Goal: Transaction & Acquisition: Purchase product/service

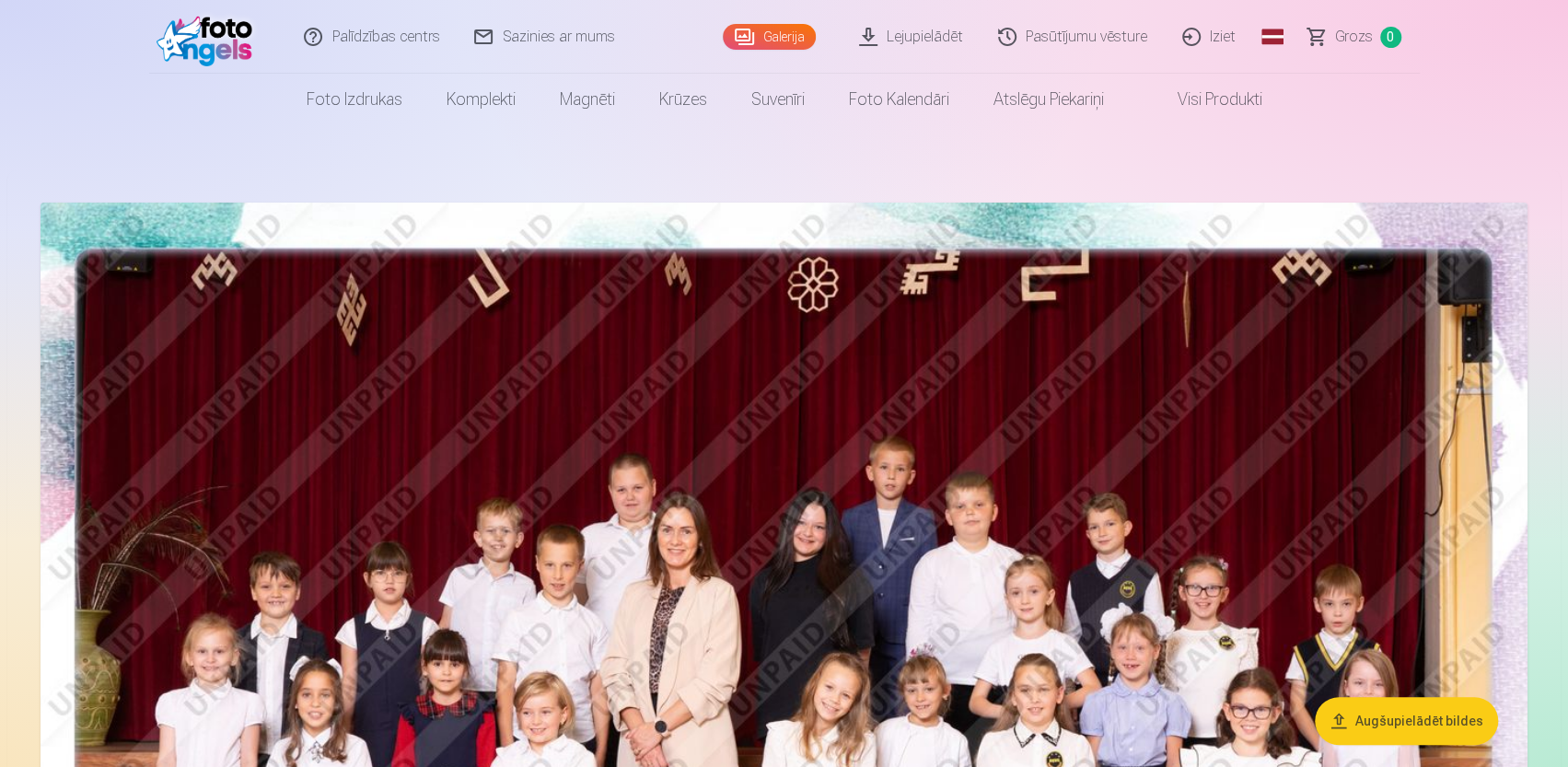
click at [641, 472] on img at bounding box center [784, 698] width 1487 height 992
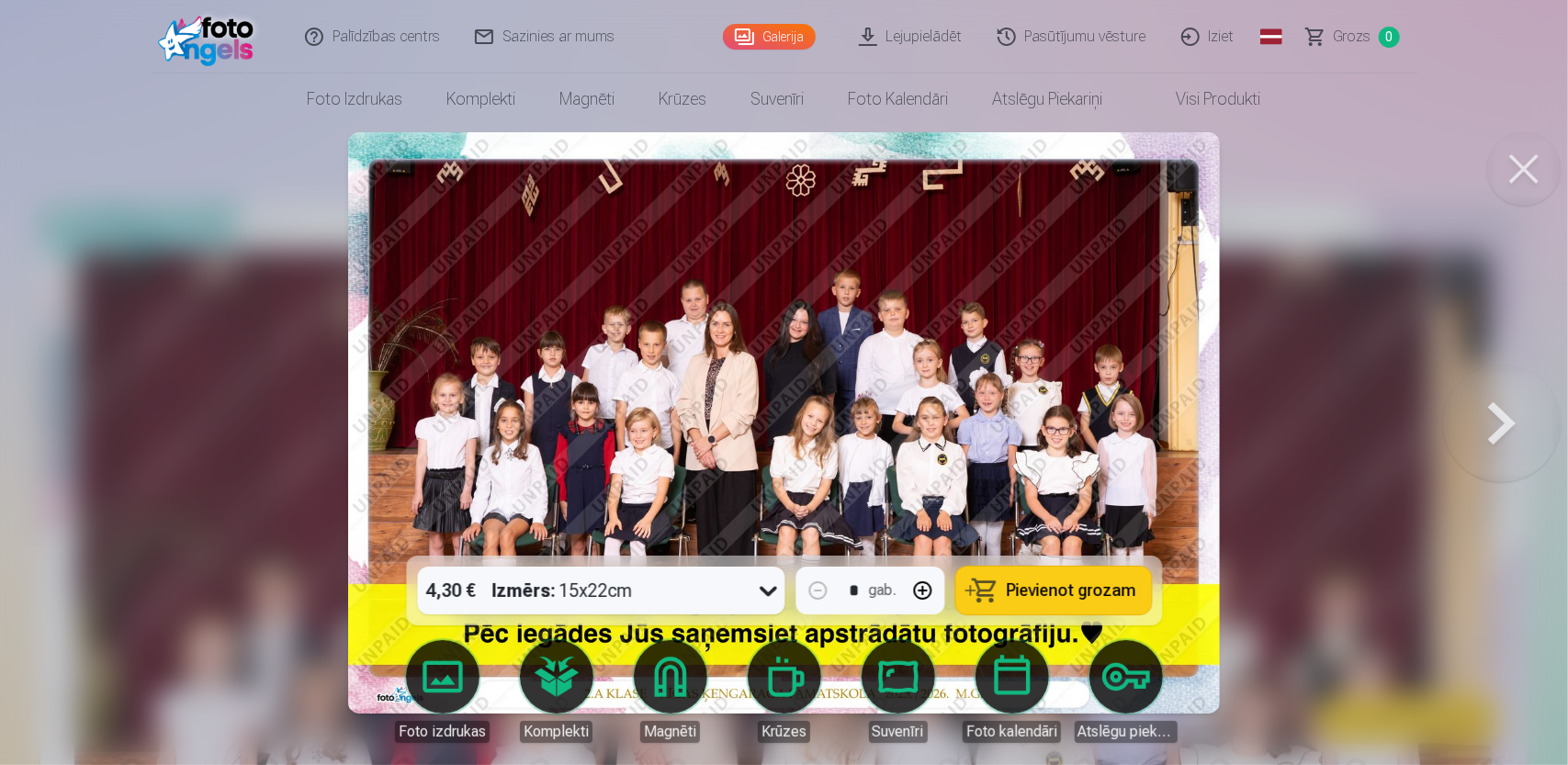
click at [770, 592] on icon at bounding box center [768, 590] width 29 height 29
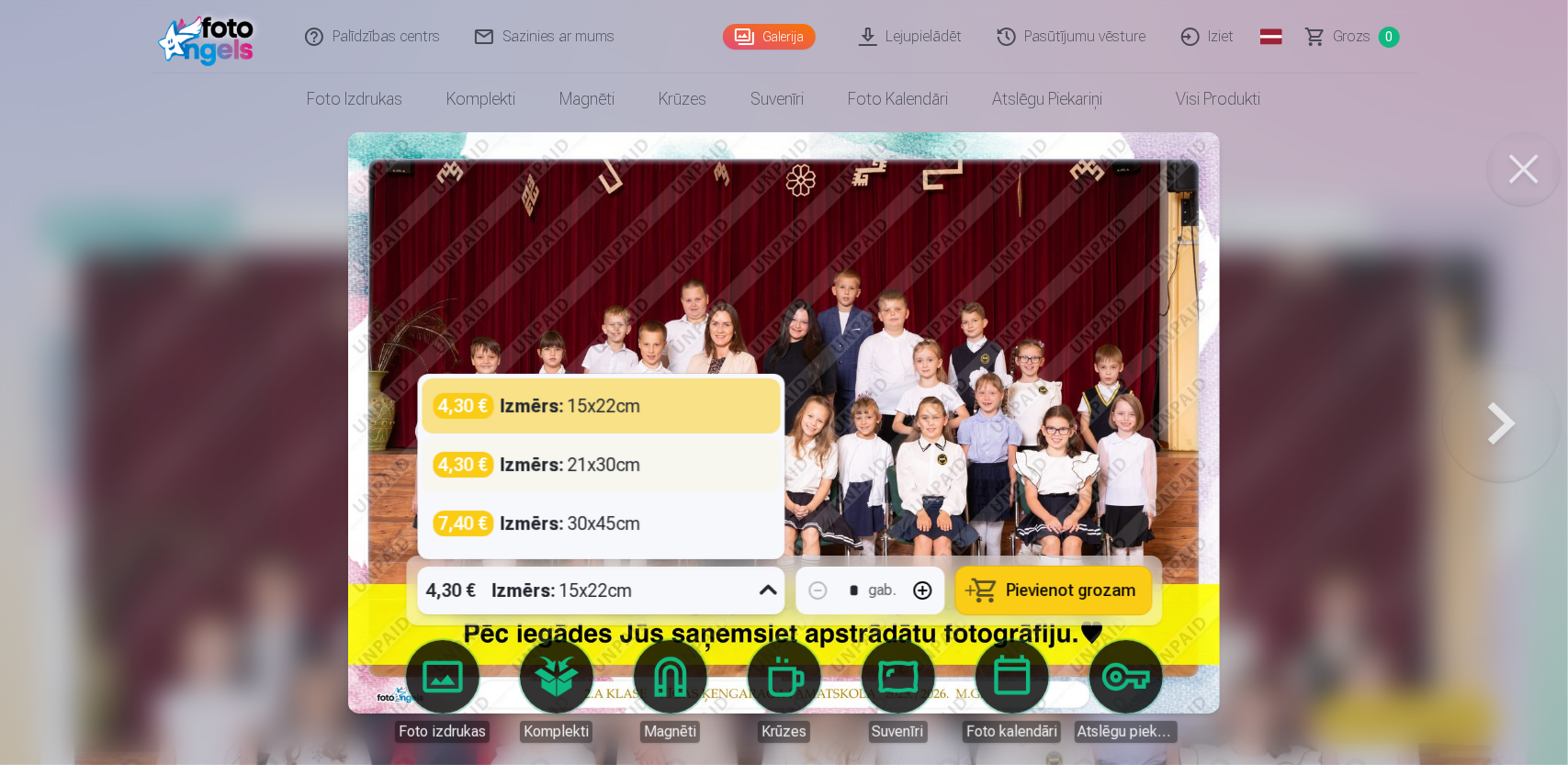
click at [610, 457] on div "Izmērs : 21x30cm" at bounding box center [571, 465] width 141 height 26
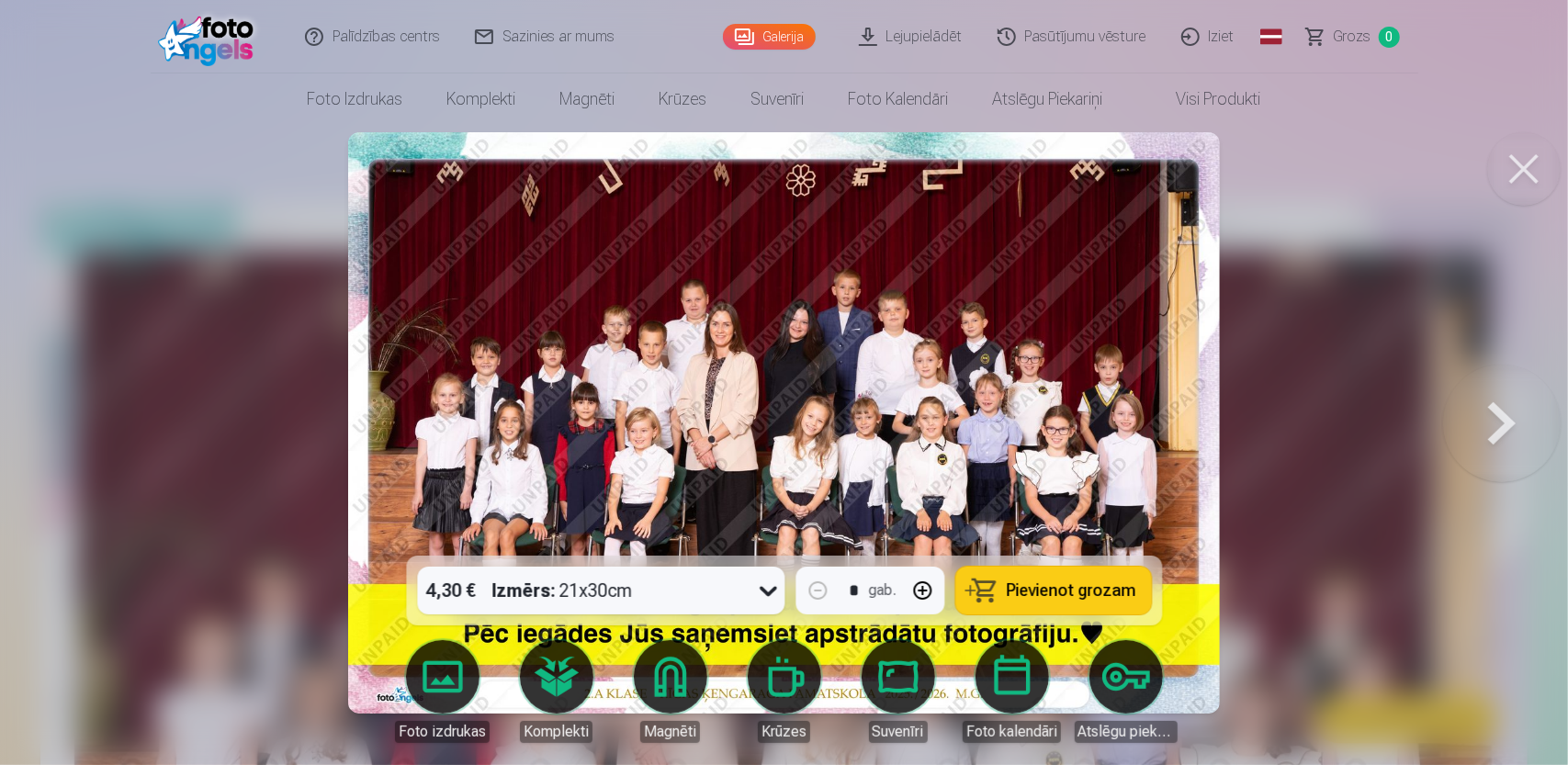
click at [1083, 602] on button "Pievienot grozam" at bounding box center [1053, 590] width 196 height 48
click at [895, 33] on link "Lejupielādēt" at bounding box center [911, 36] width 139 height 73
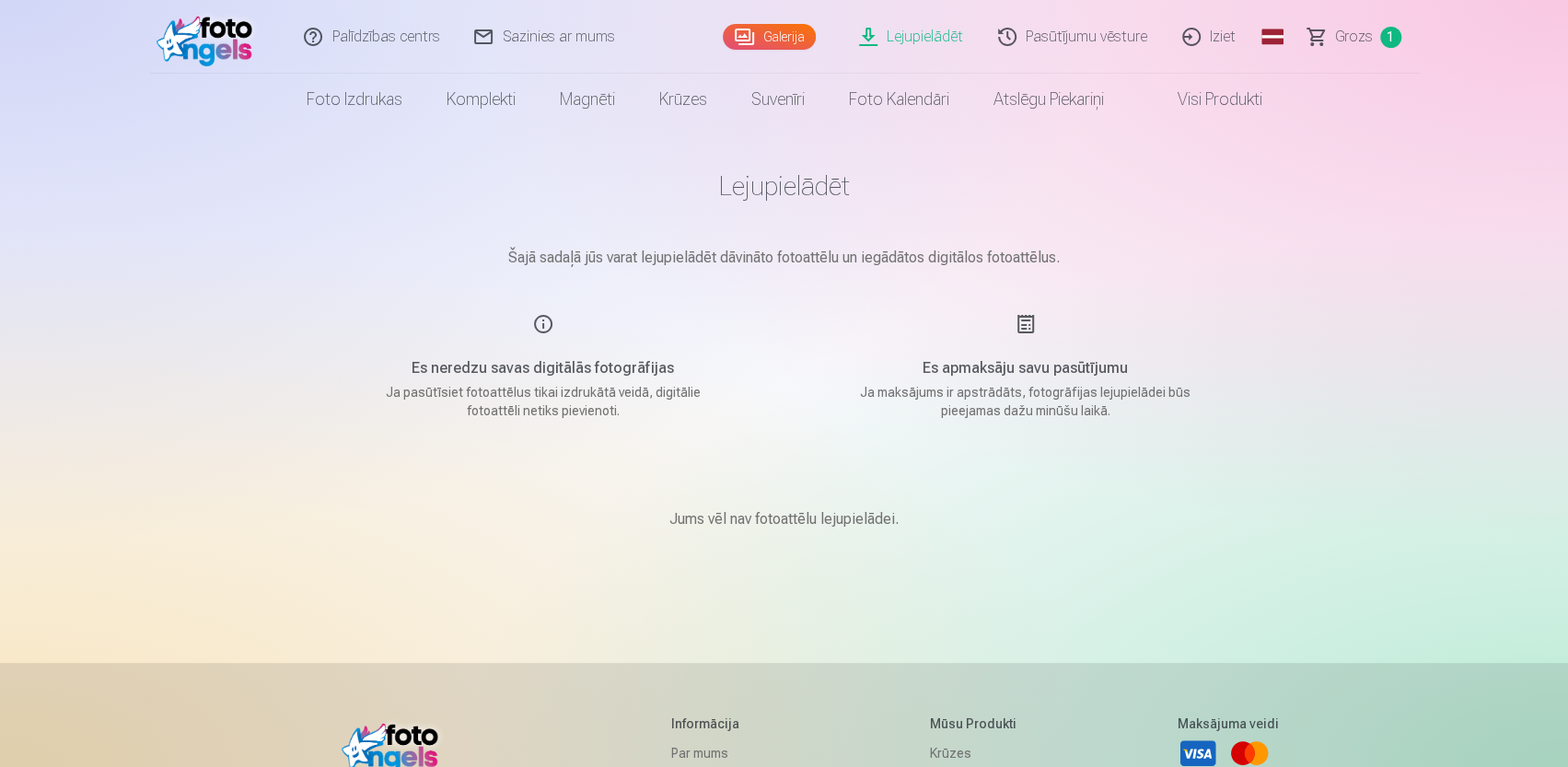
click at [790, 32] on link "Galerija" at bounding box center [770, 36] width 93 height 26
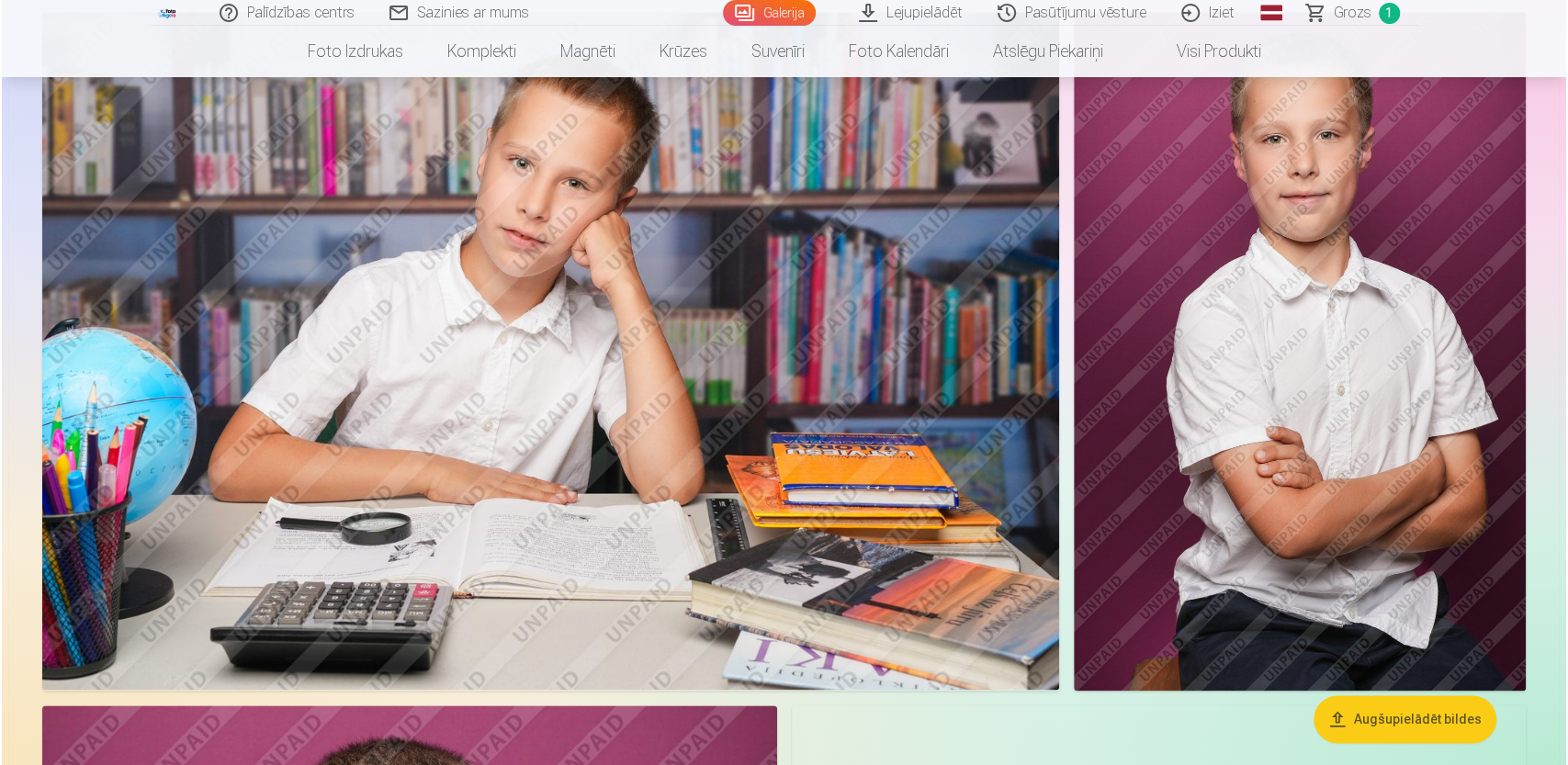
scroll to position [1286, 0]
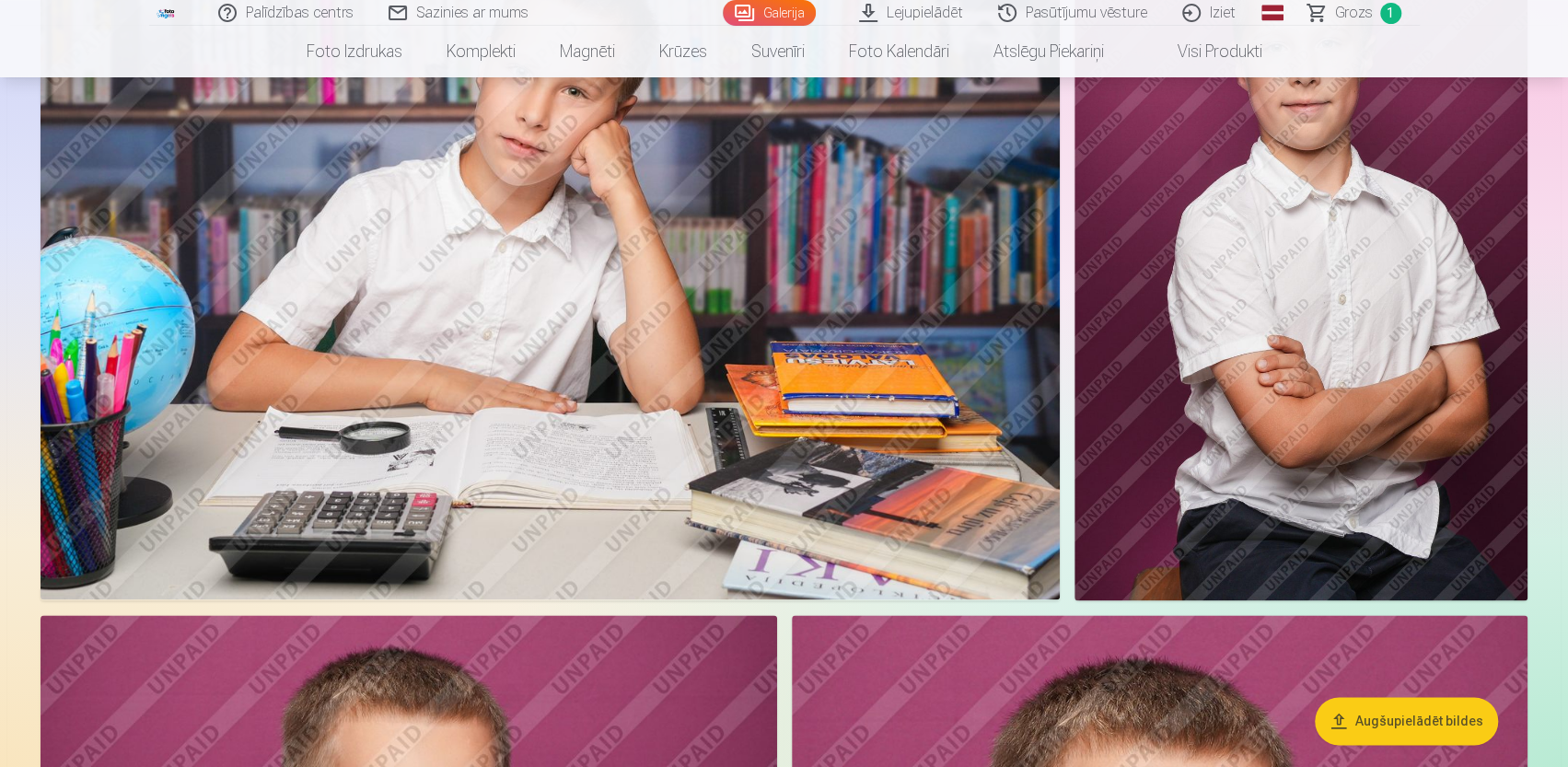
click at [669, 314] on img at bounding box center [551, 259] width 1019 height 679
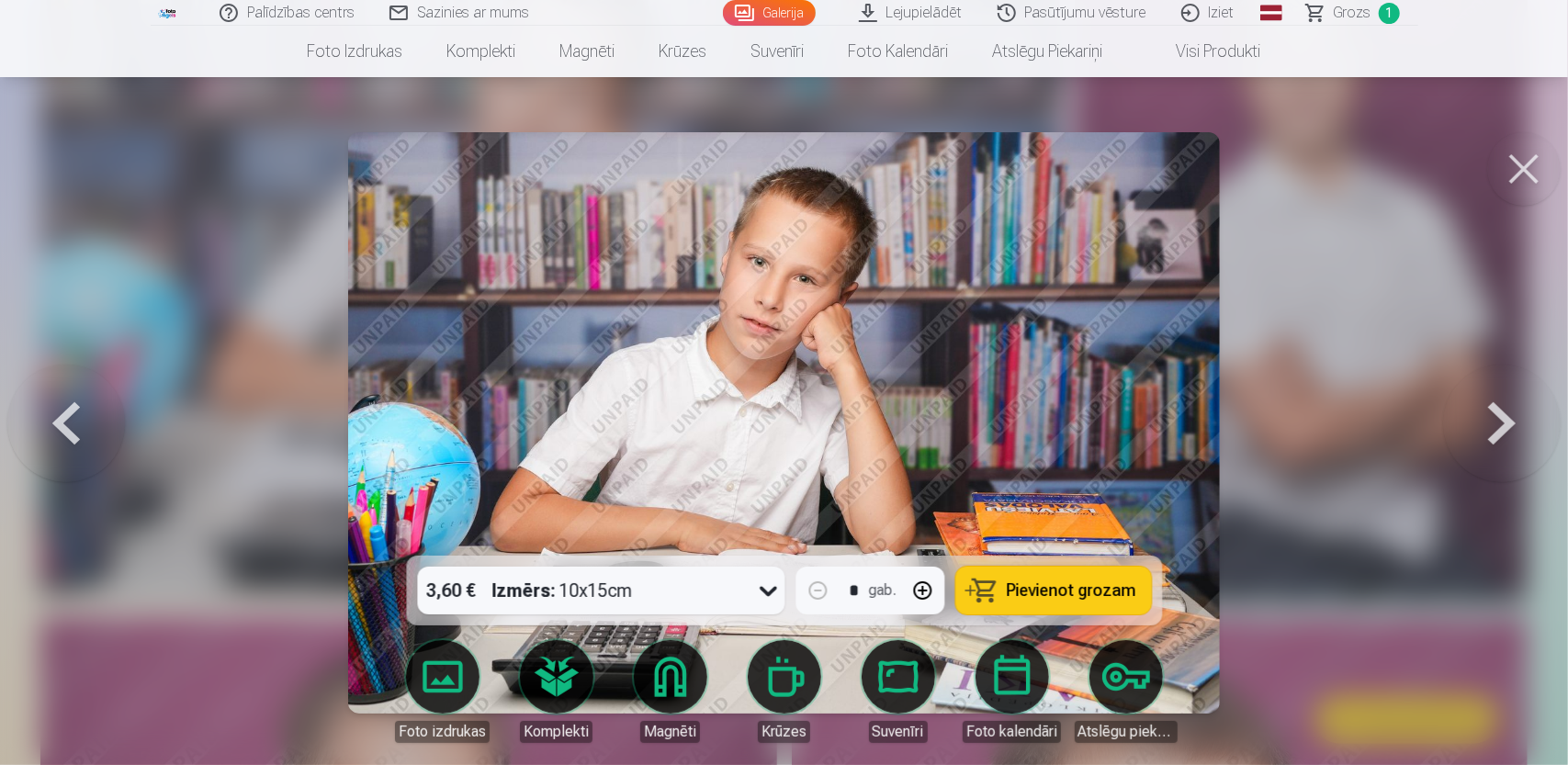
click at [764, 596] on icon at bounding box center [768, 590] width 29 height 29
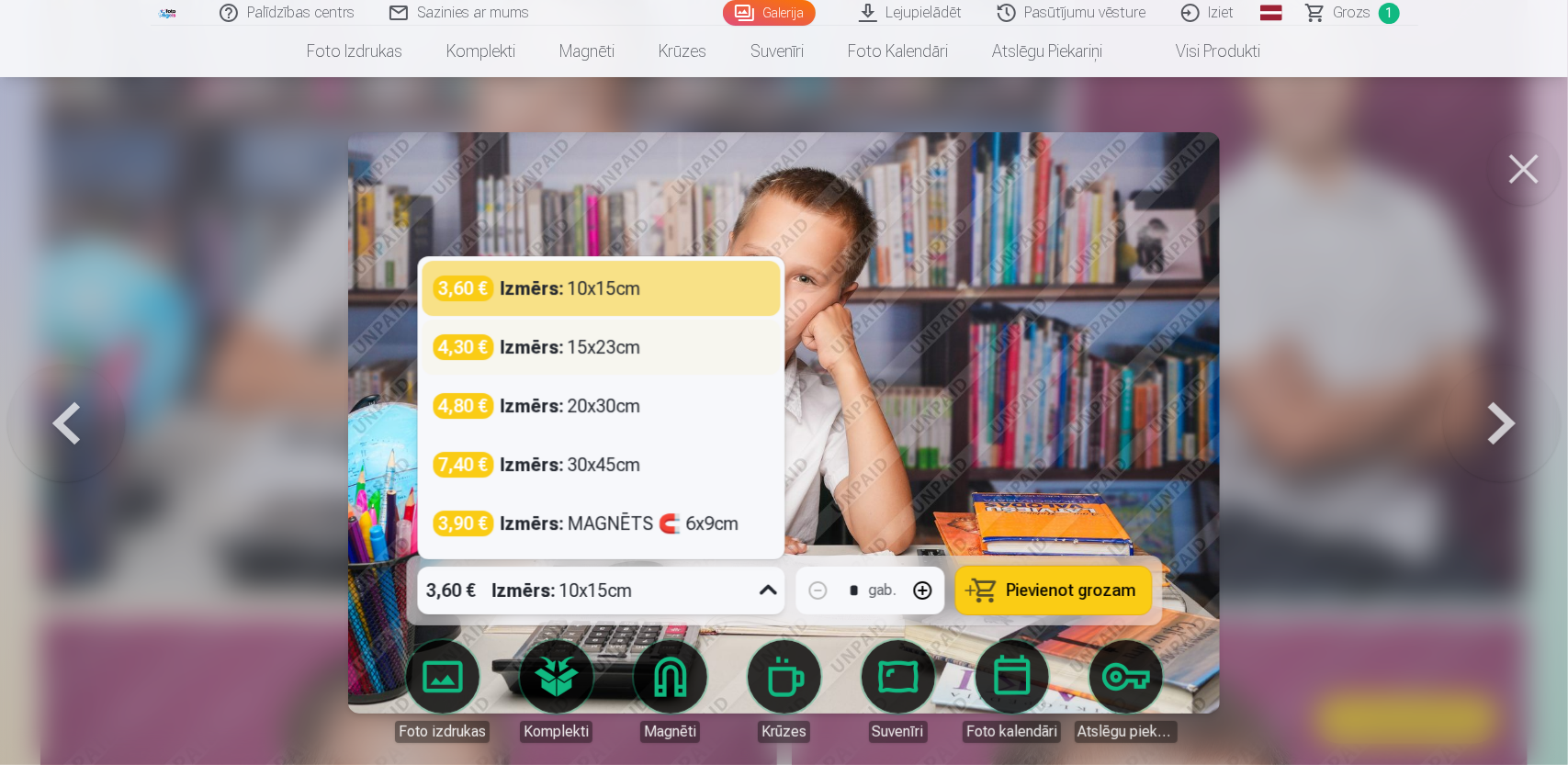
click at [555, 348] on strong "Izmērs :" at bounding box center [532, 347] width 64 height 26
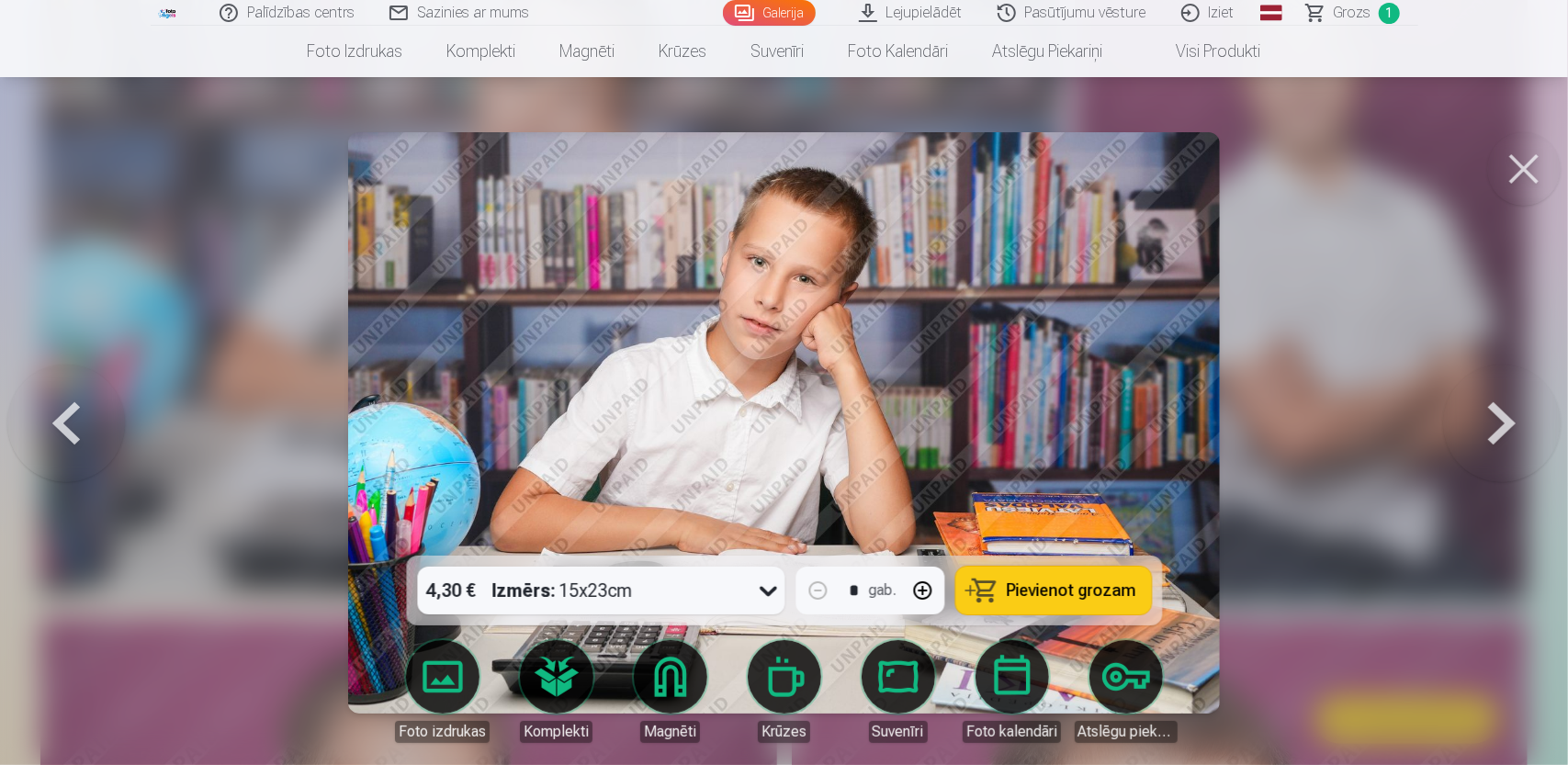
click at [1066, 594] on span "Pievienot grozam" at bounding box center [1071, 590] width 129 height 16
click at [1494, 425] on button at bounding box center [1502, 423] width 118 height 229
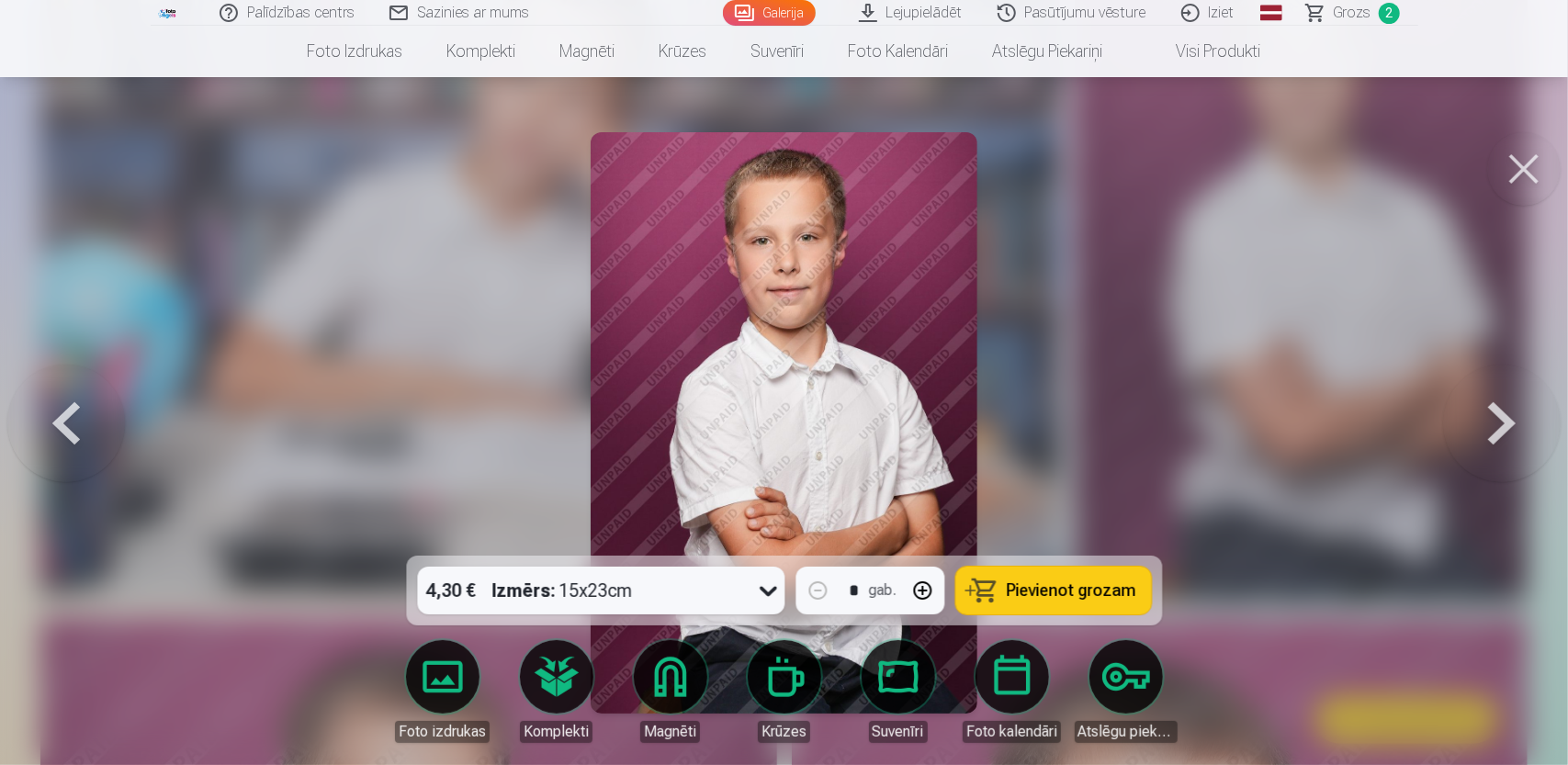
click at [1494, 425] on button at bounding box center [1502, 423] width 118 height 229
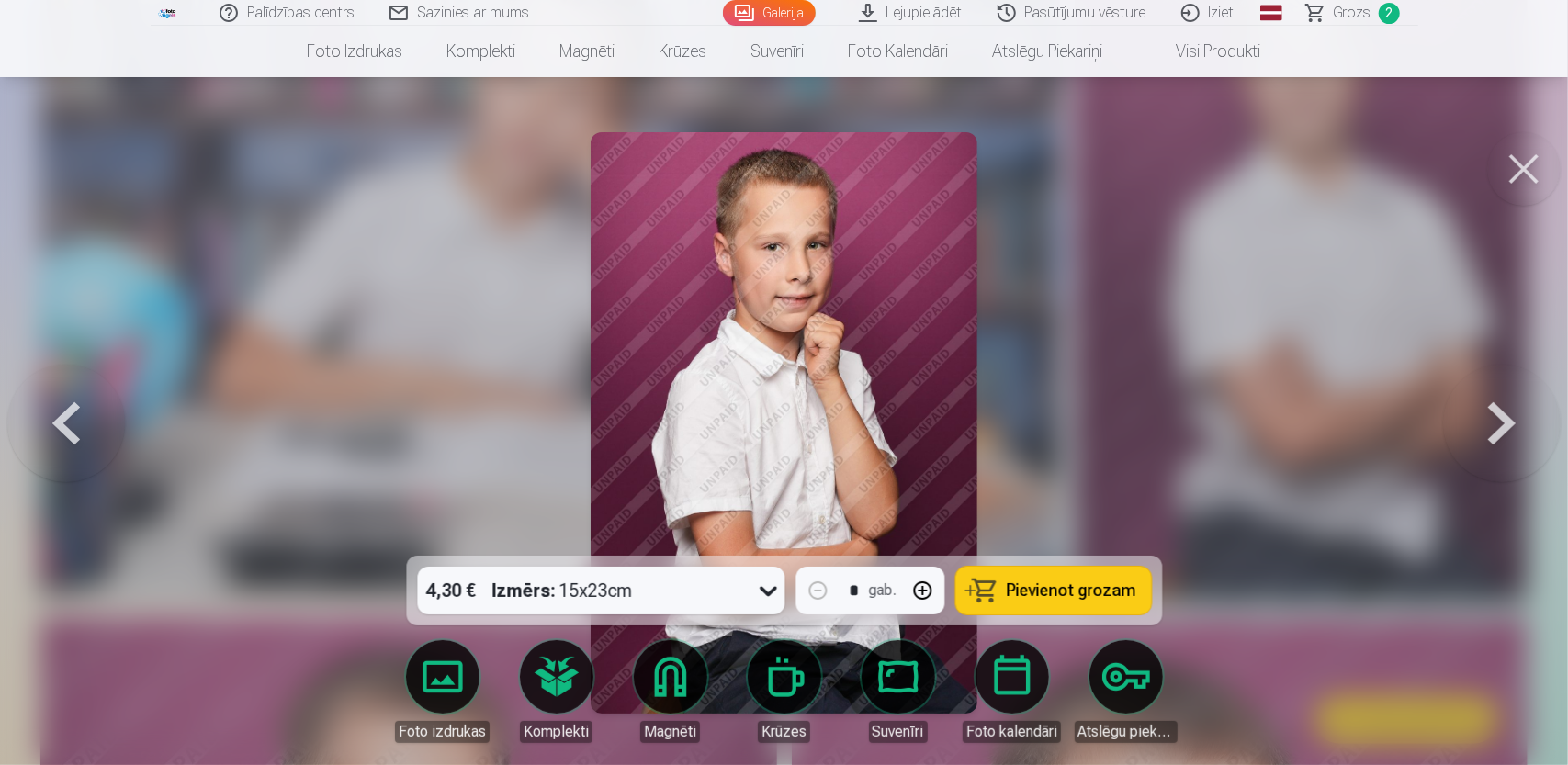
click at [1494, 425] on button at bounding box center [1502, 423] width 118 height 229
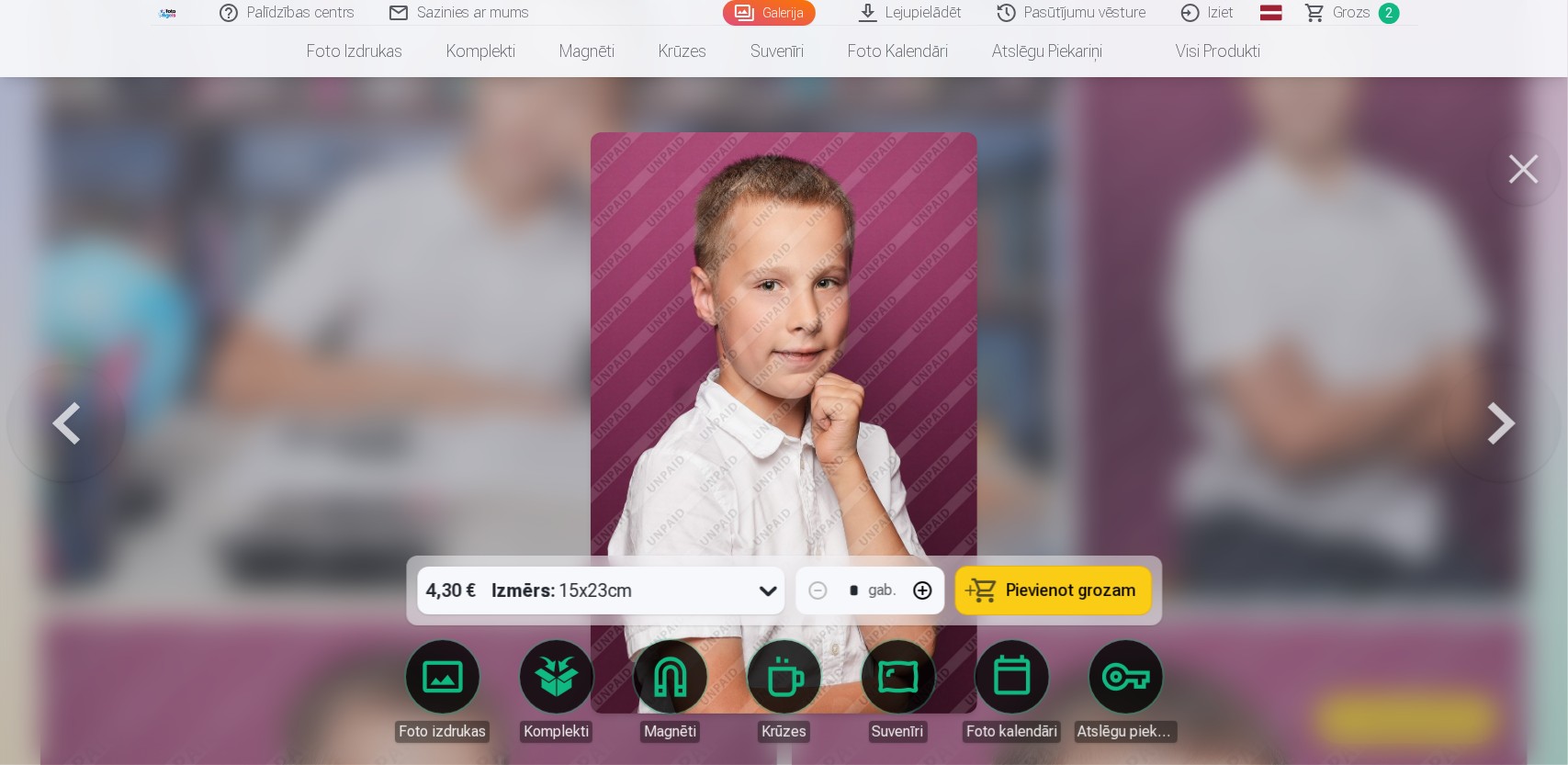
click at [1494, 425] on button at bounding box center [1502, 423] width 118 height 229
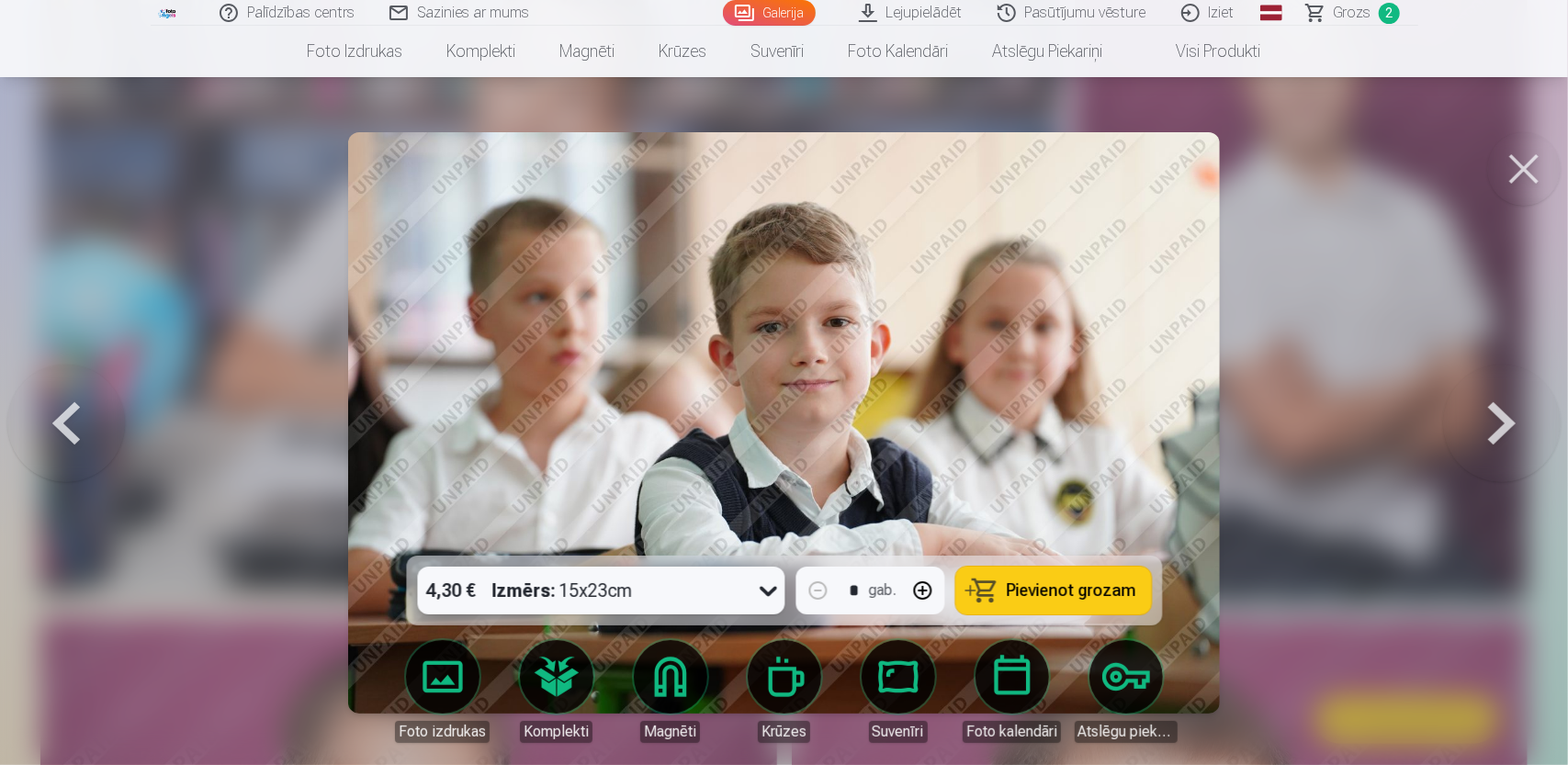
click at [1494, 425] on button at bounding box center [1502, 423] width 118 height 229
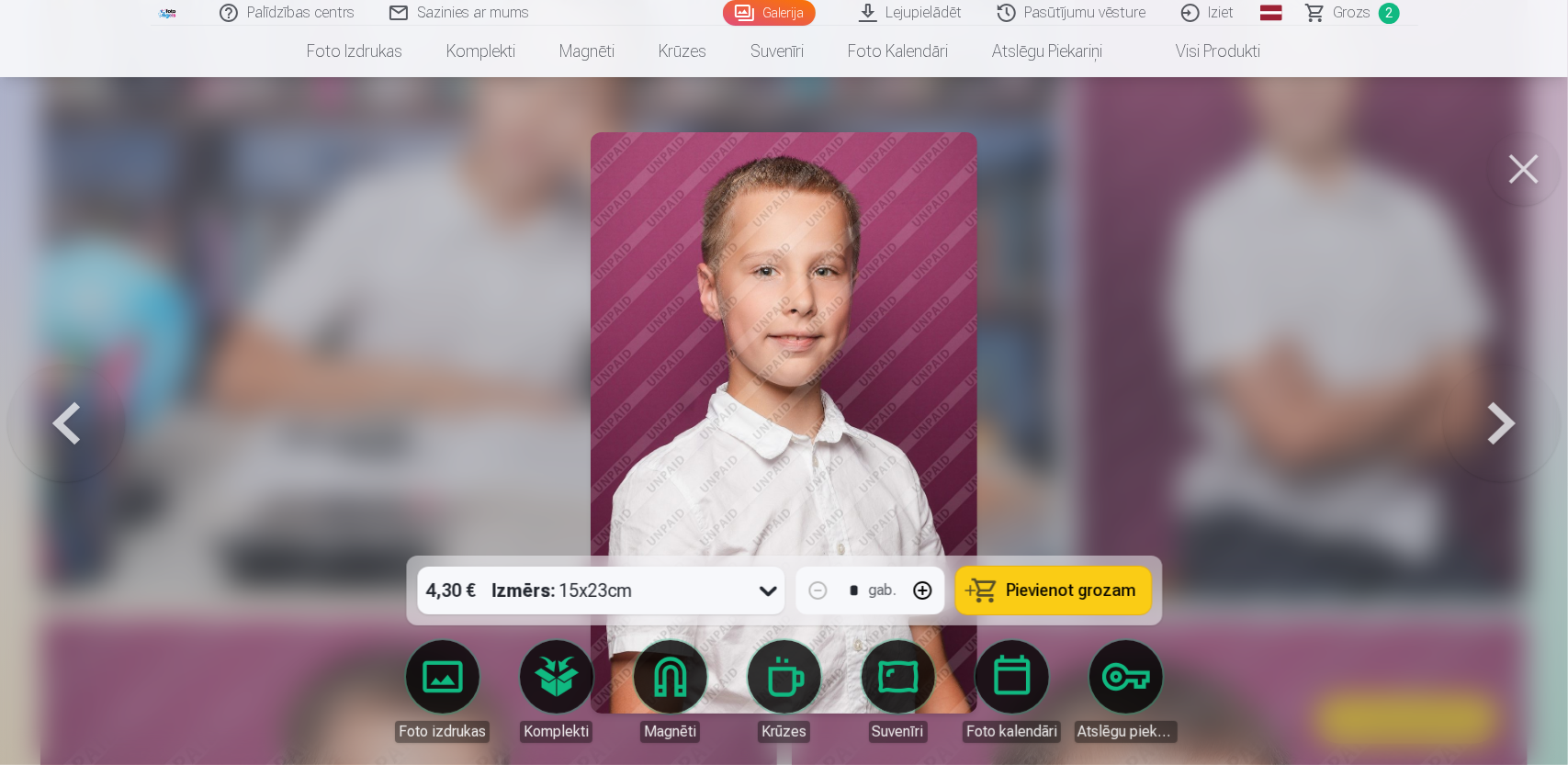
click at [1042, 602] on button "Pievienot grozam" at bounding box center [1053, 590] width 196 height 48
click at [1495, 424] on button at bounding box center [1502, 423] width 118 height 229
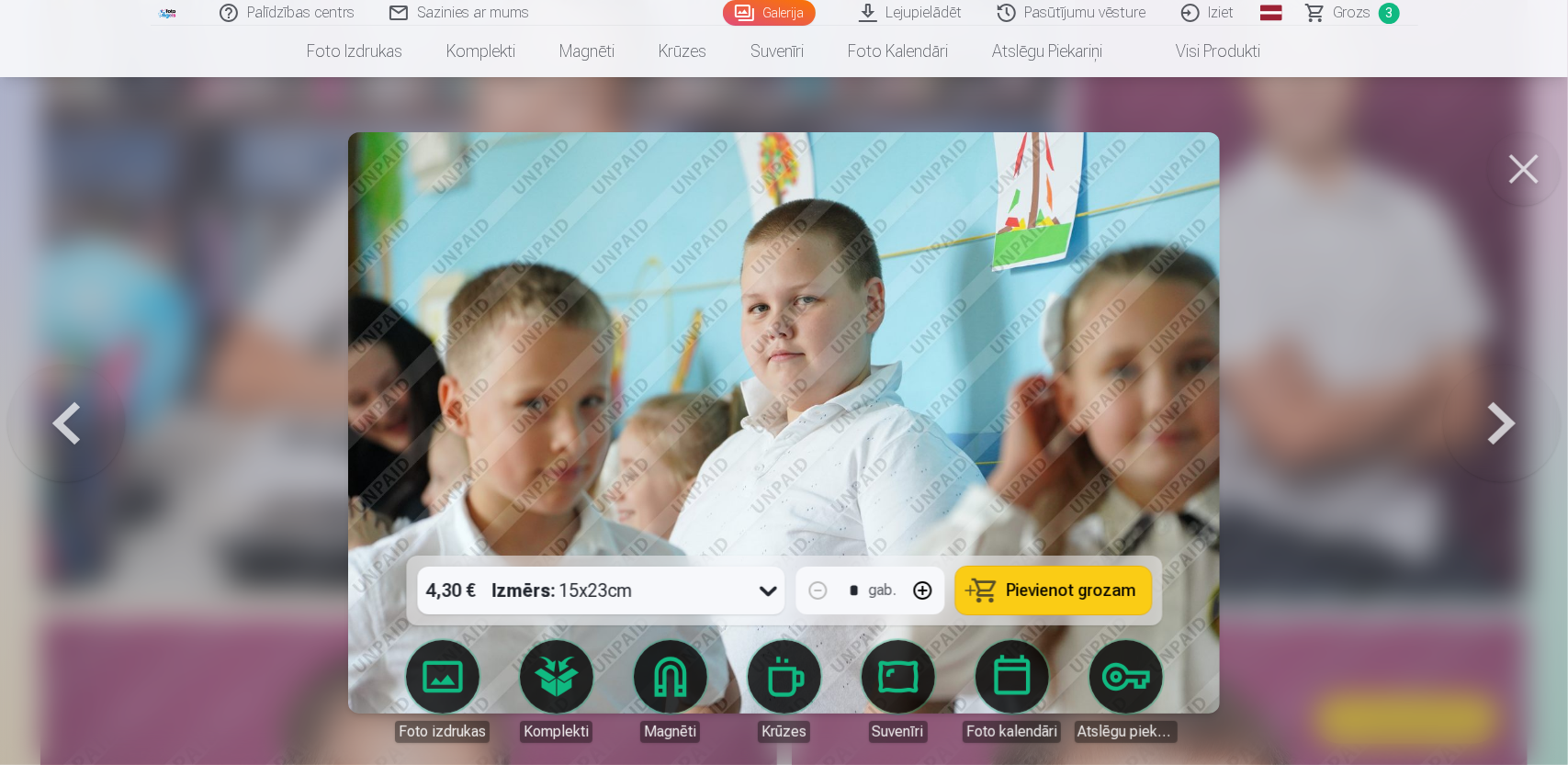
click at [1495, 424] on button at bounding box center [1502, 423] width 118 height 229
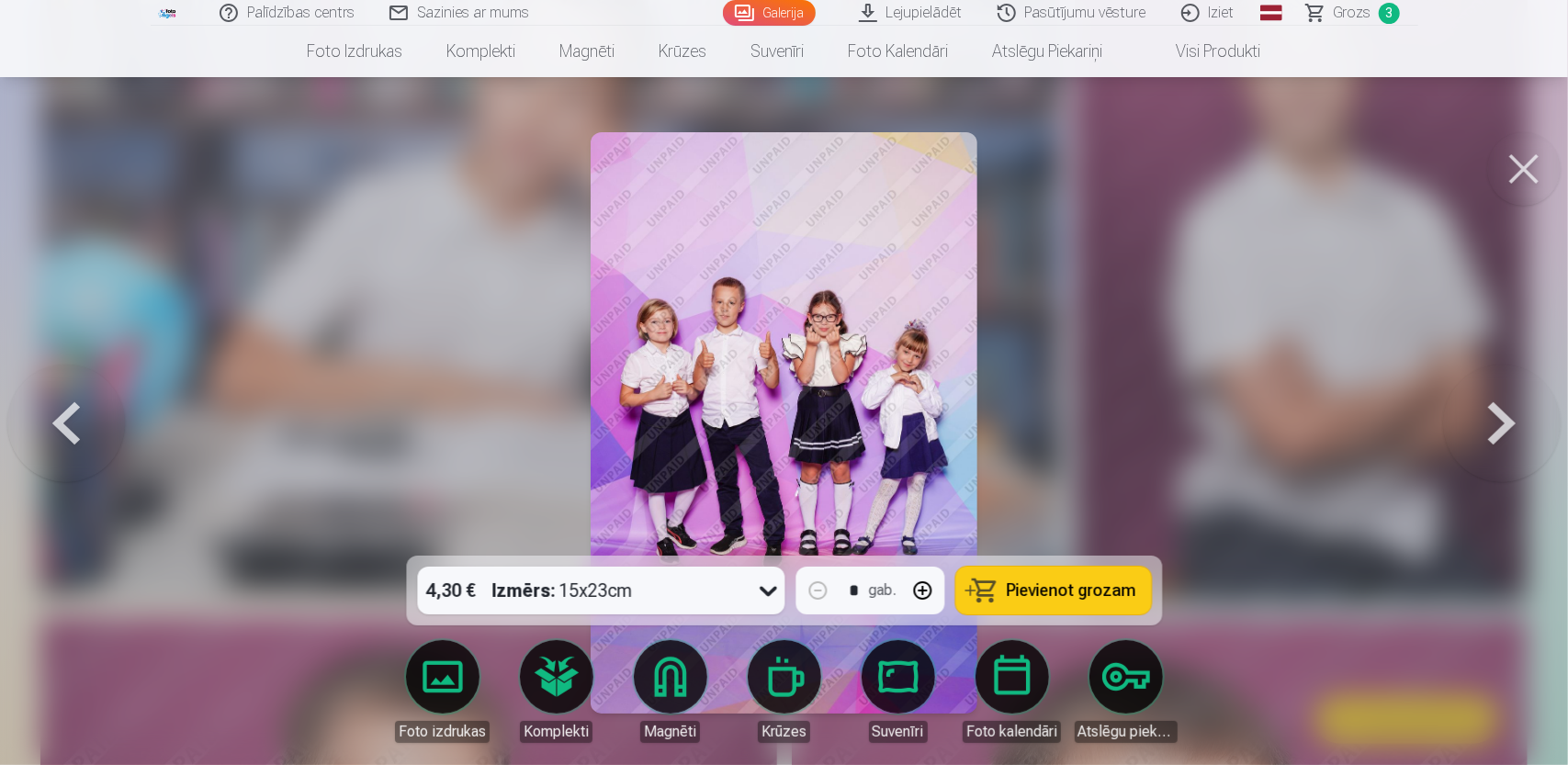
click at [1002, 598] on button "Pievienot grozam" at bounding box center [1053, 590] width 196 height 48
click at [1495, 422] on button at bounding box center [1502, 423] width 118 height 229
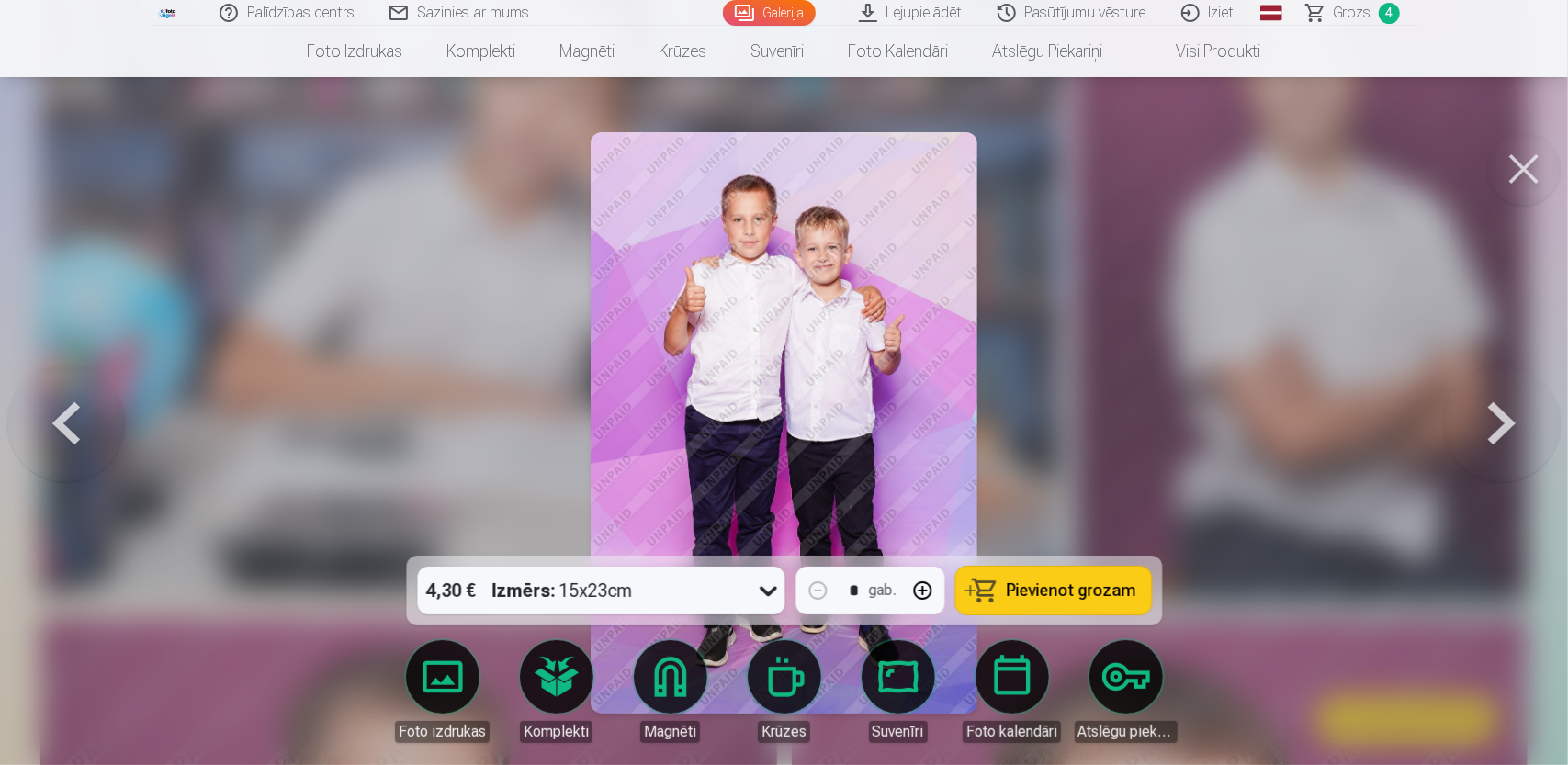
click at [1061, 587] on span "Pievienot grozam" at bounding box center [1071, 590] width 129 height 16
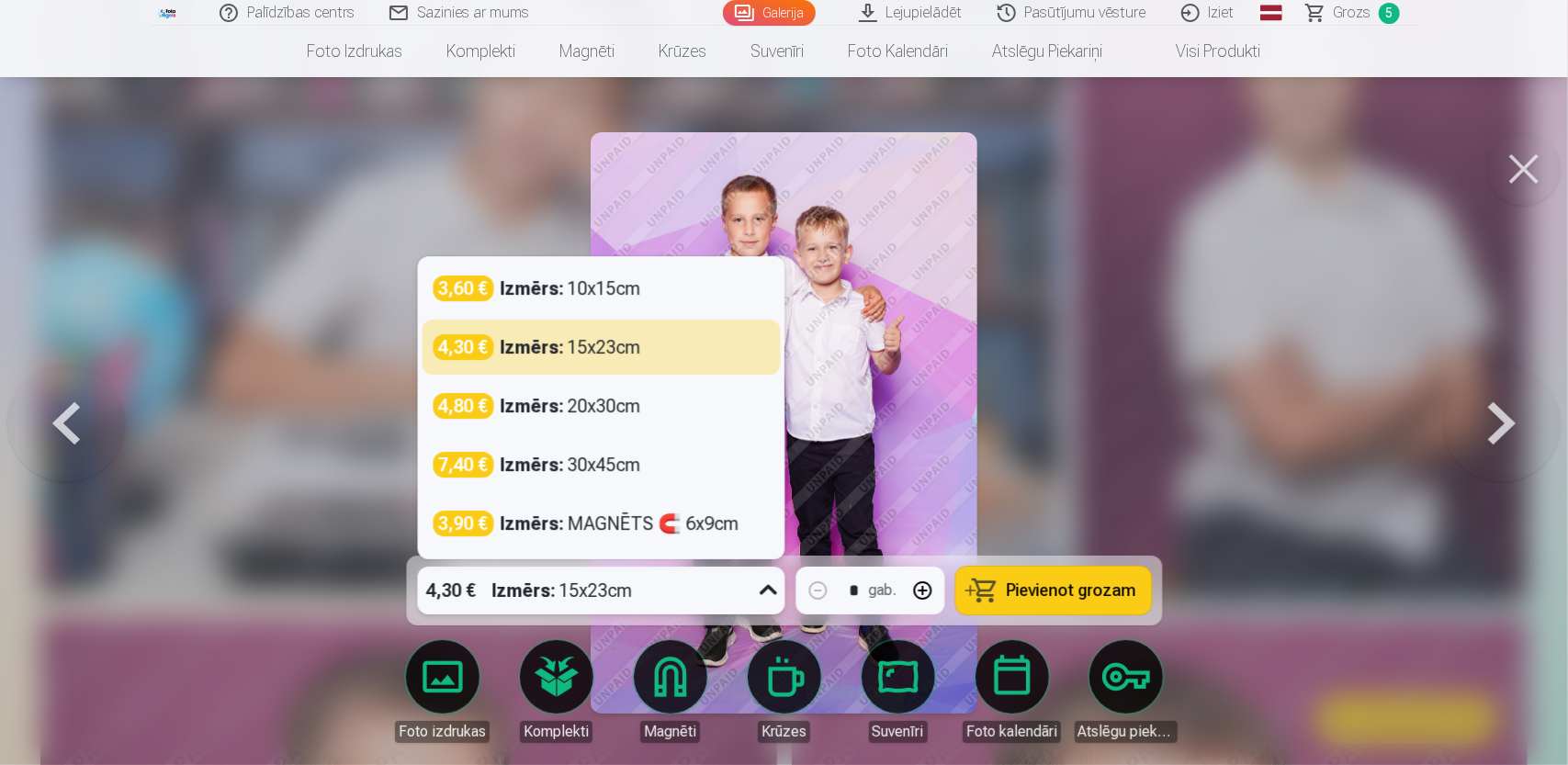
click at [757, 592] on icon at bounding box center [768, 590] width 29 height 29
click at [1329, 496] on div at bounding box center [784, 382] width 1568 height 765
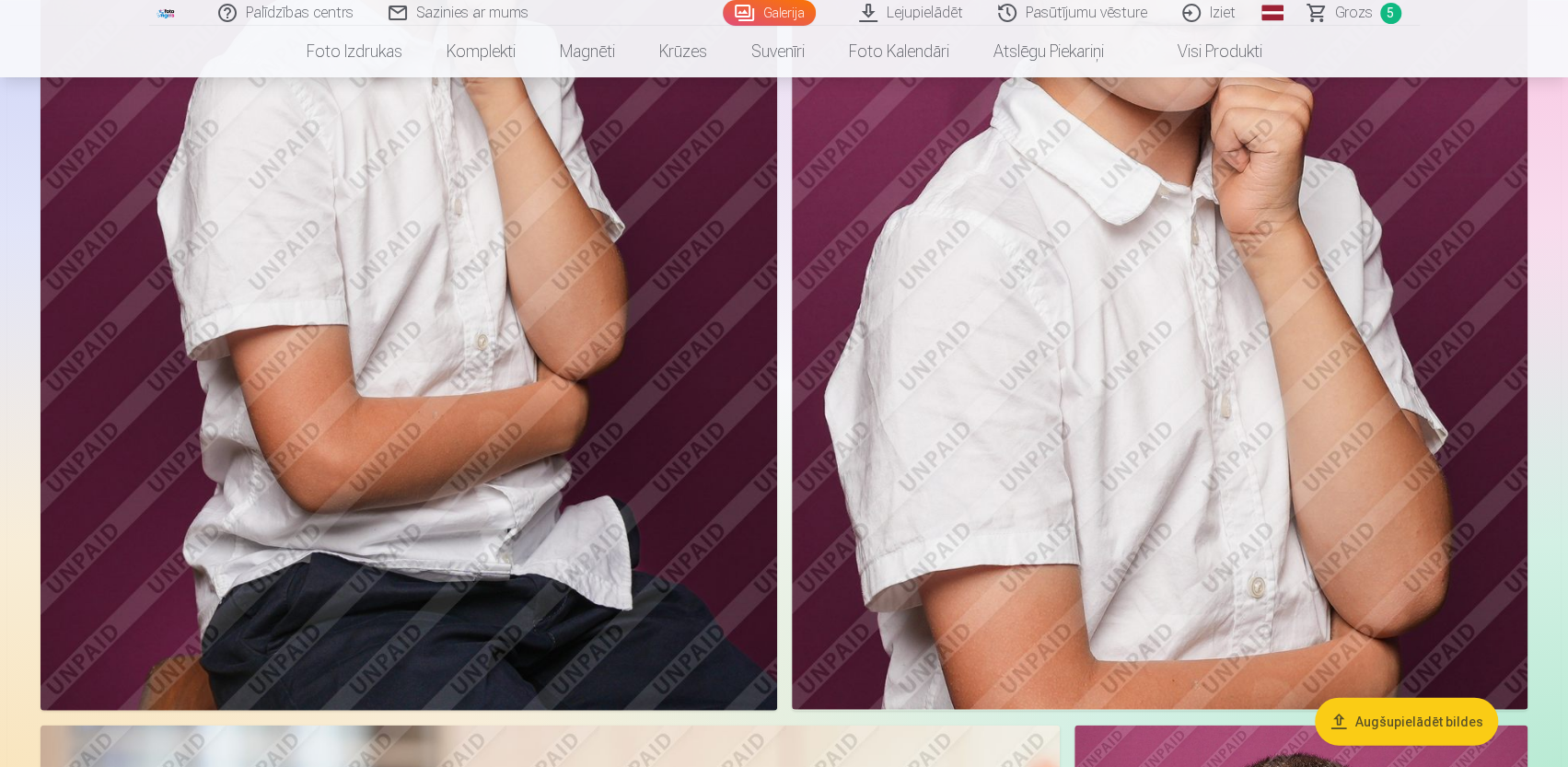
scroll to position [2208, 0]
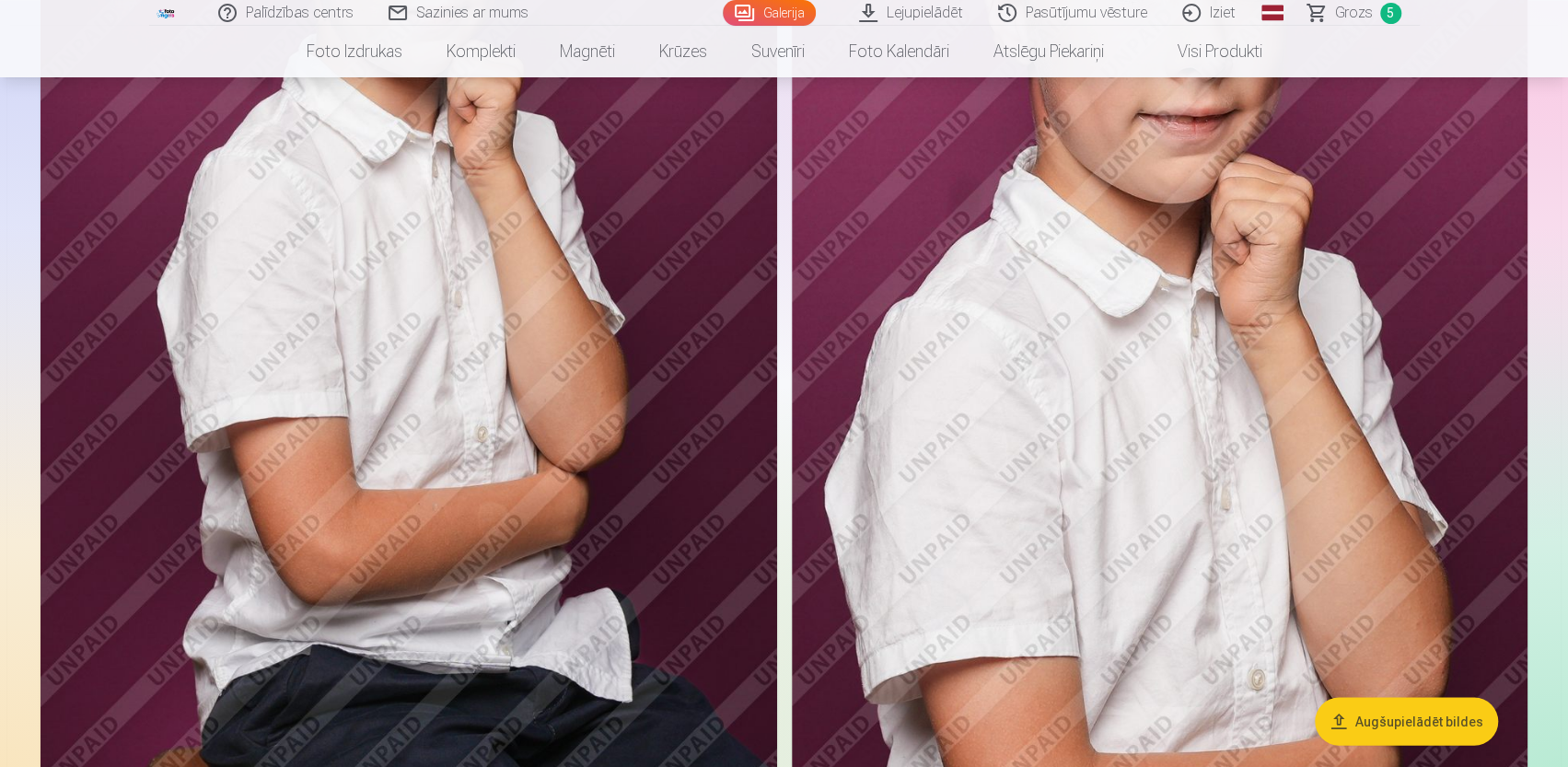
click at [156, 7] on link at bounding box center [167, 12] width 35 height 26
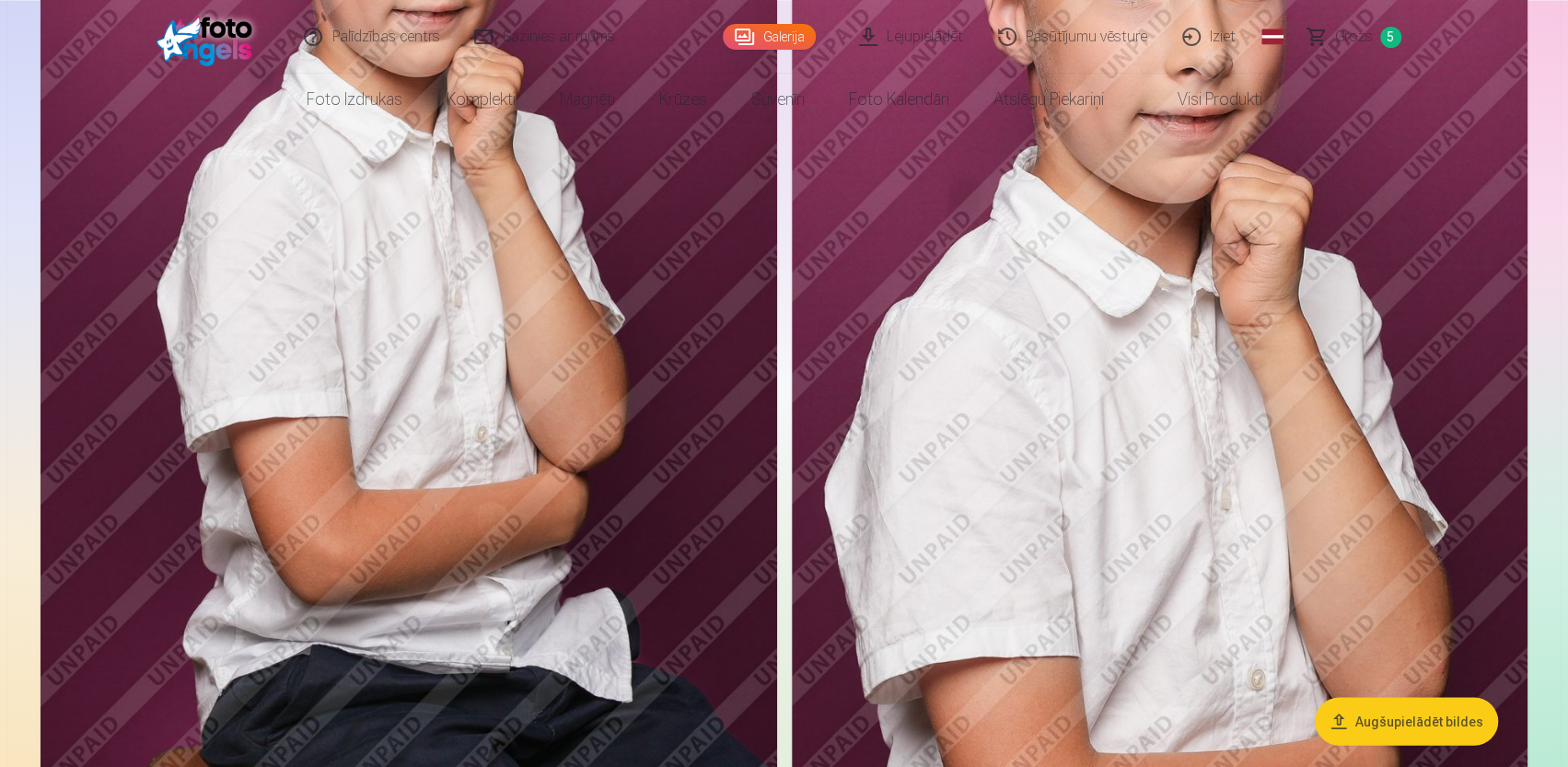
scroll to position [0, 0]
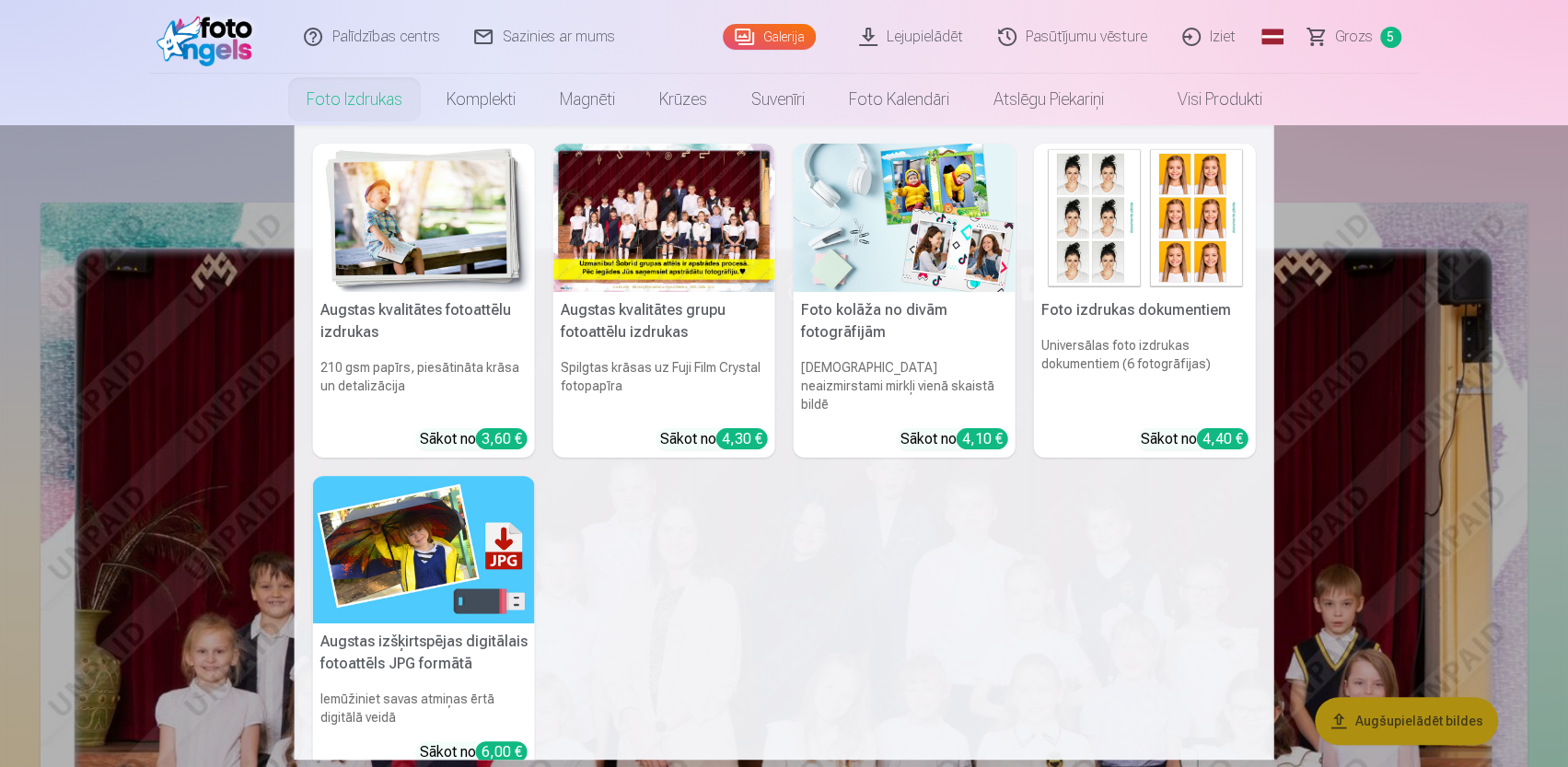
click at [105, 188] on nav "Augstas kvalitātes fotoattēlu izdrukas 210 gsm papīrs, piesātināta krāsa un det…" at bounding box center [784, 442] width 1568 height 635
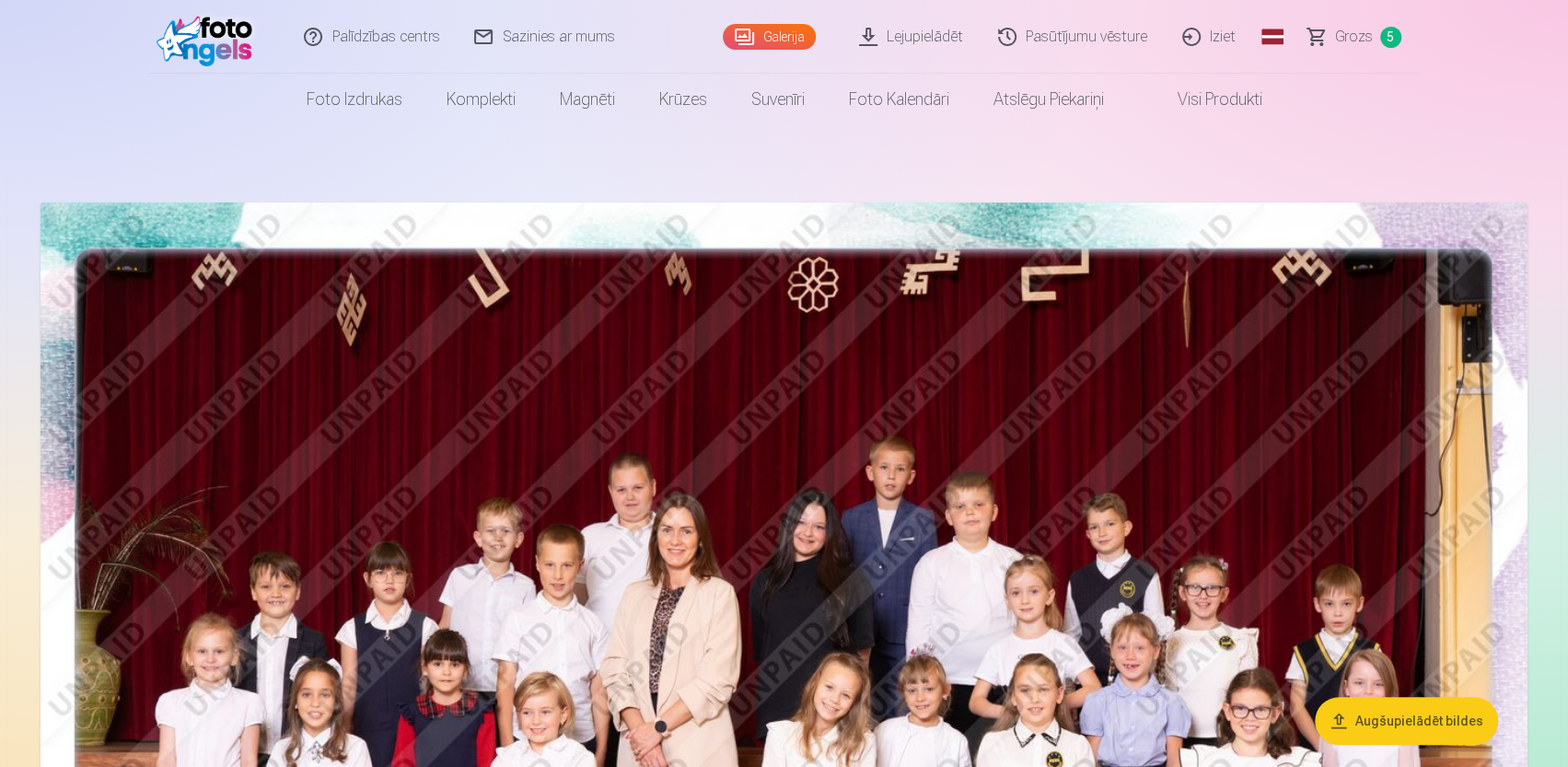
click at [1348, 48] on link "Grozs 5" at bounding box center [1355, 36] width 129 height 73
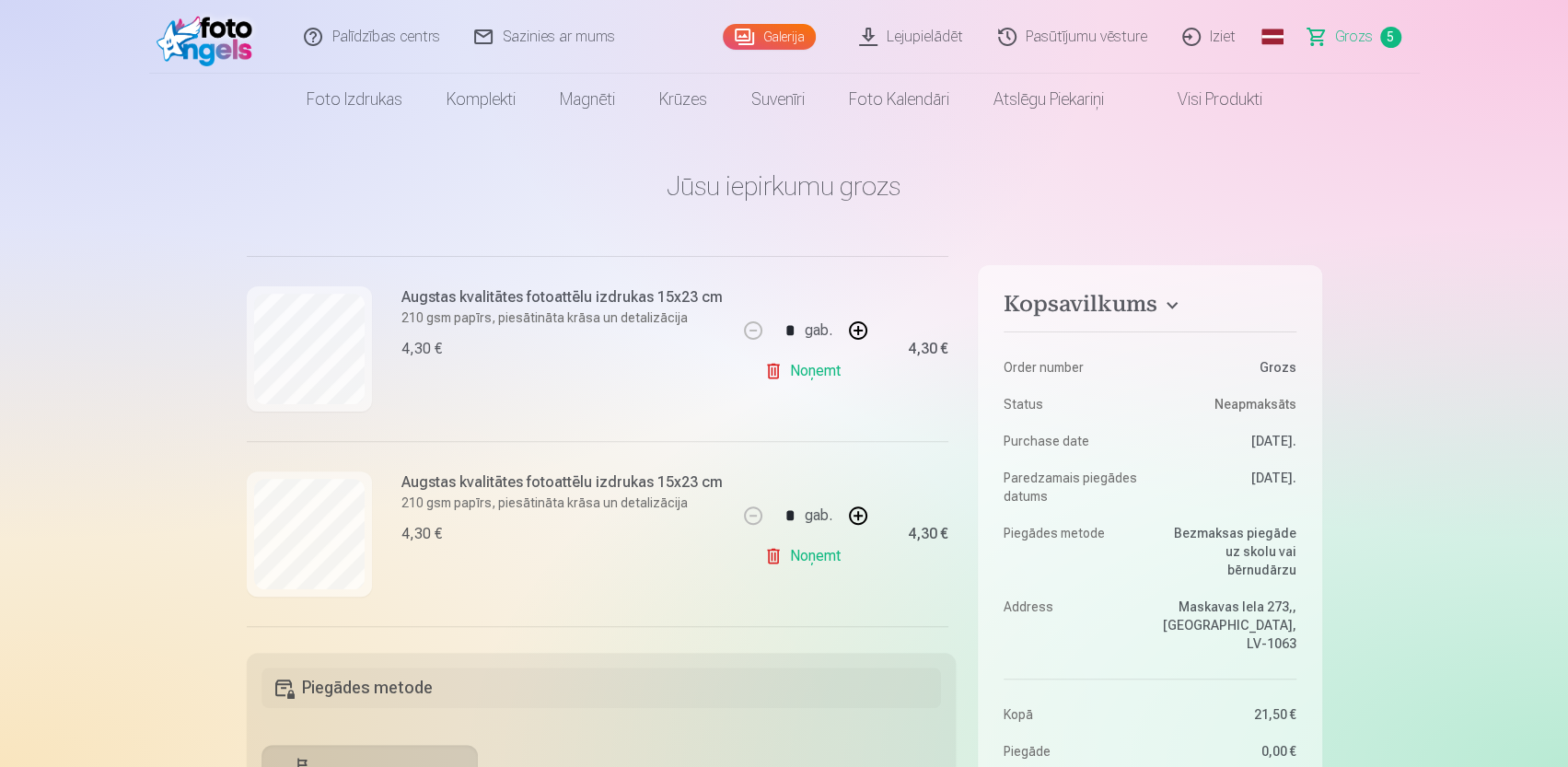
scroll to position [32, 0]
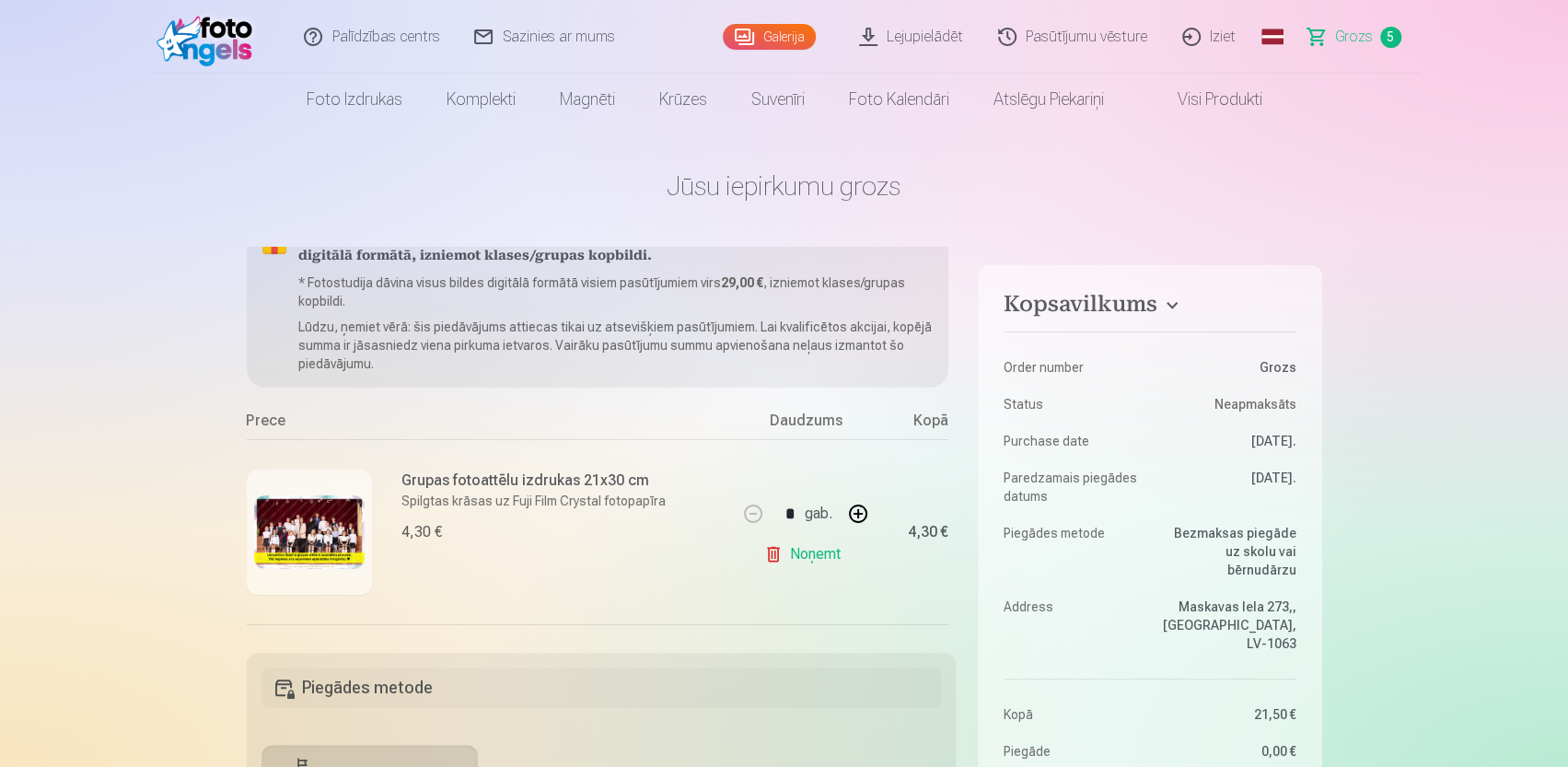
click at [780, 40] on link "Galerija" at bounding box center [770, 36] width 93 height 26
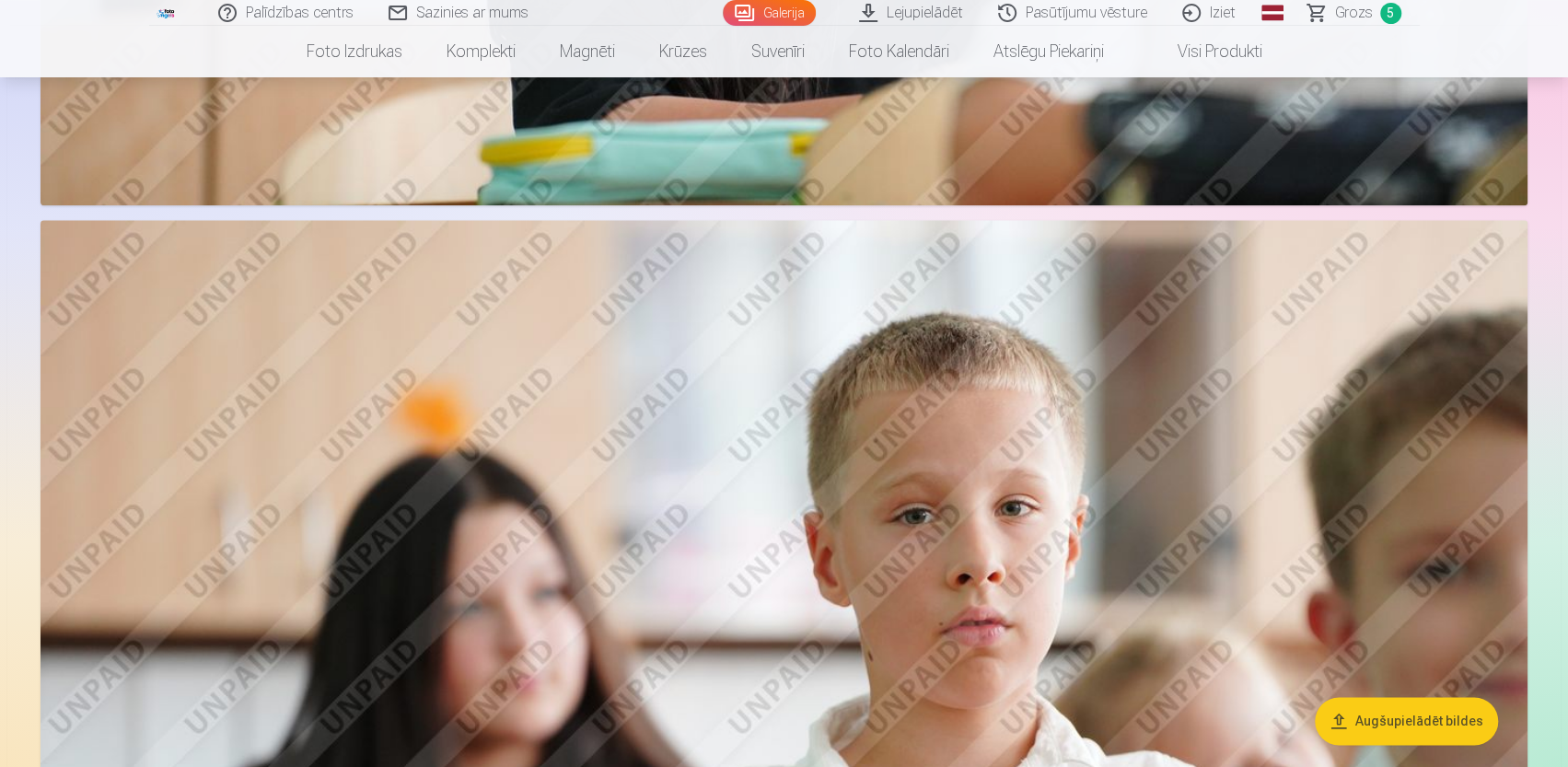
scroll to position [6079, 0]
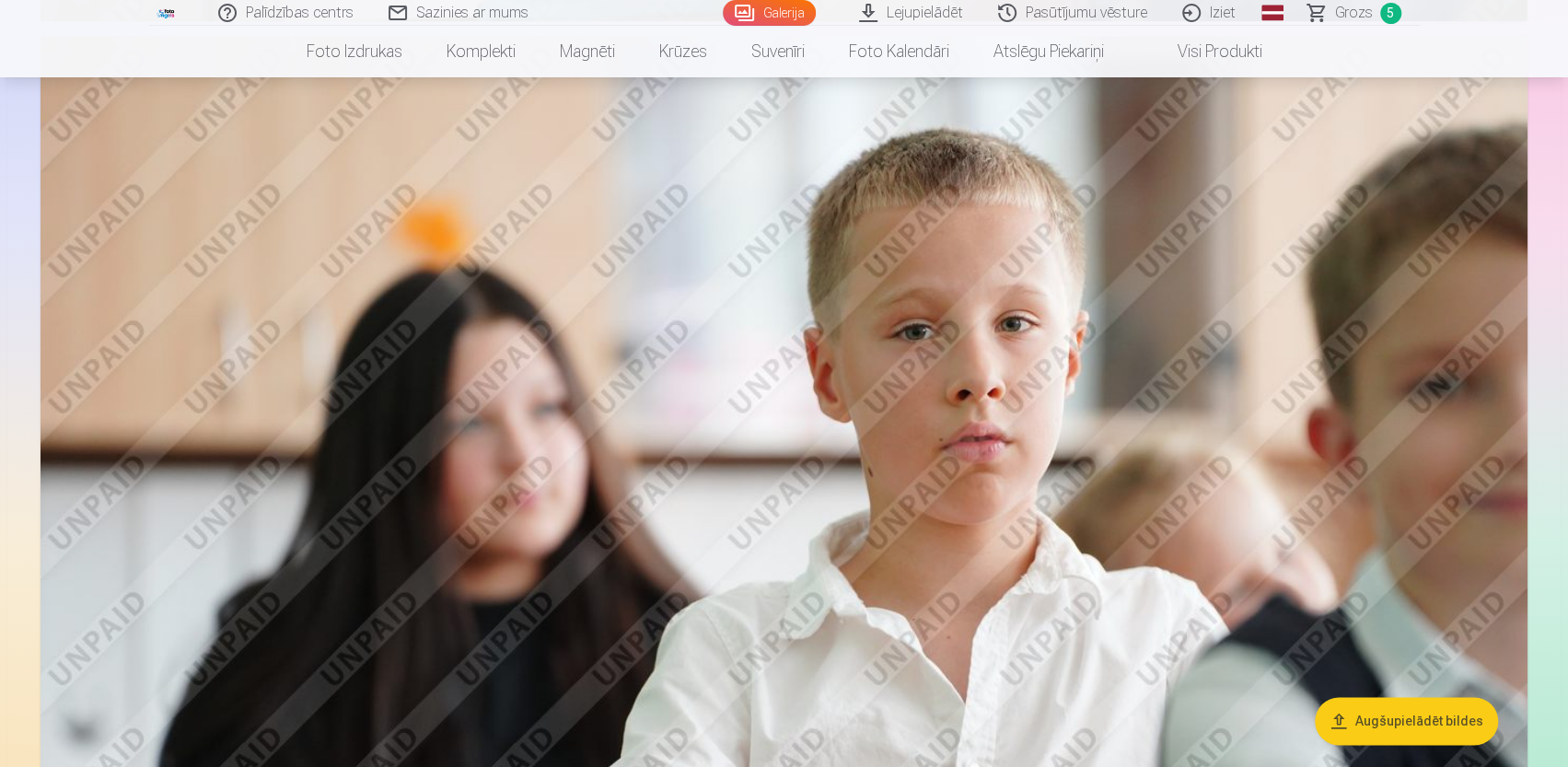
click at [873, 353] on img at bounding box center [784, 532] width 1487 height 991
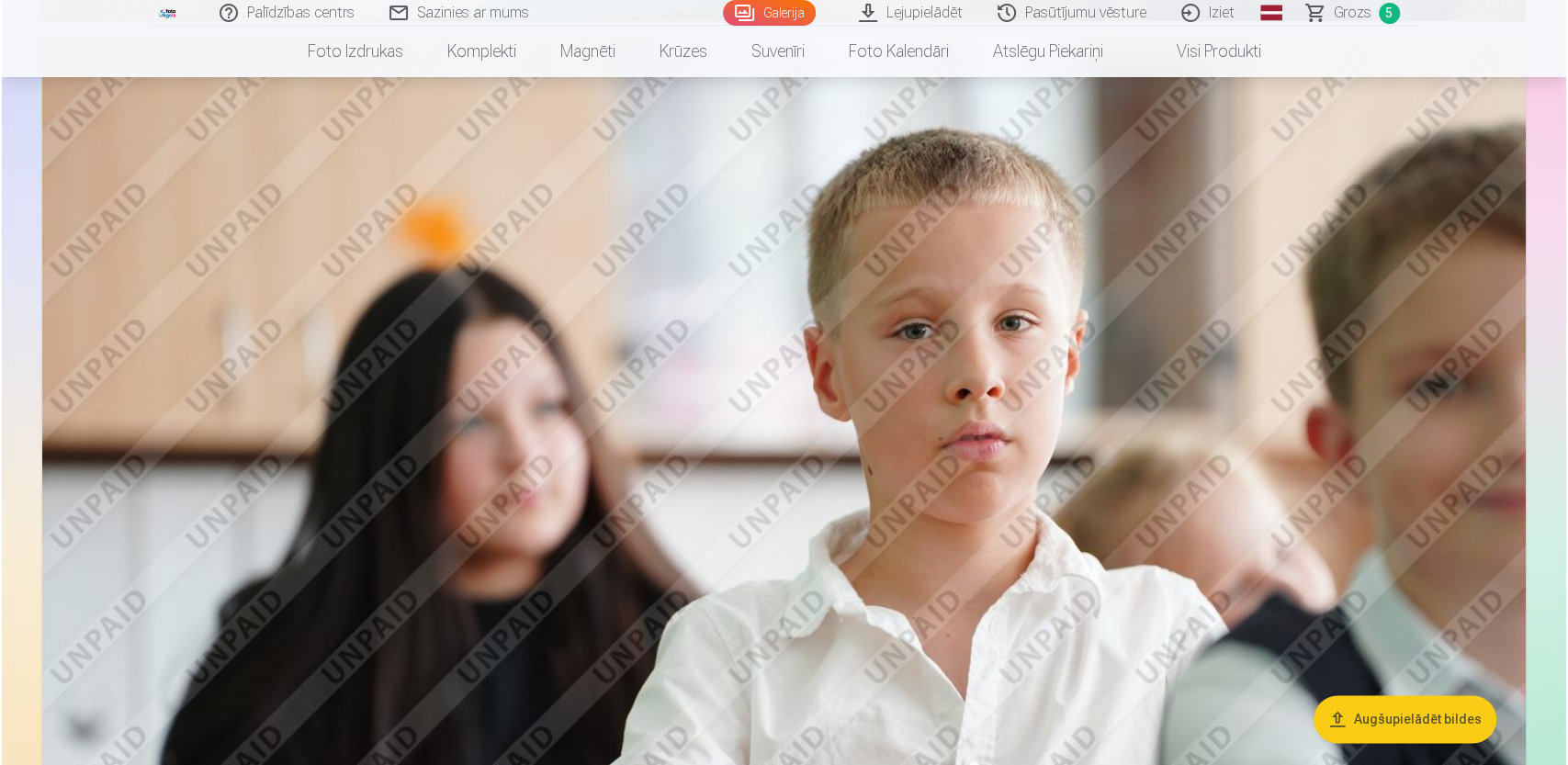
scroll to position [6076, 0]
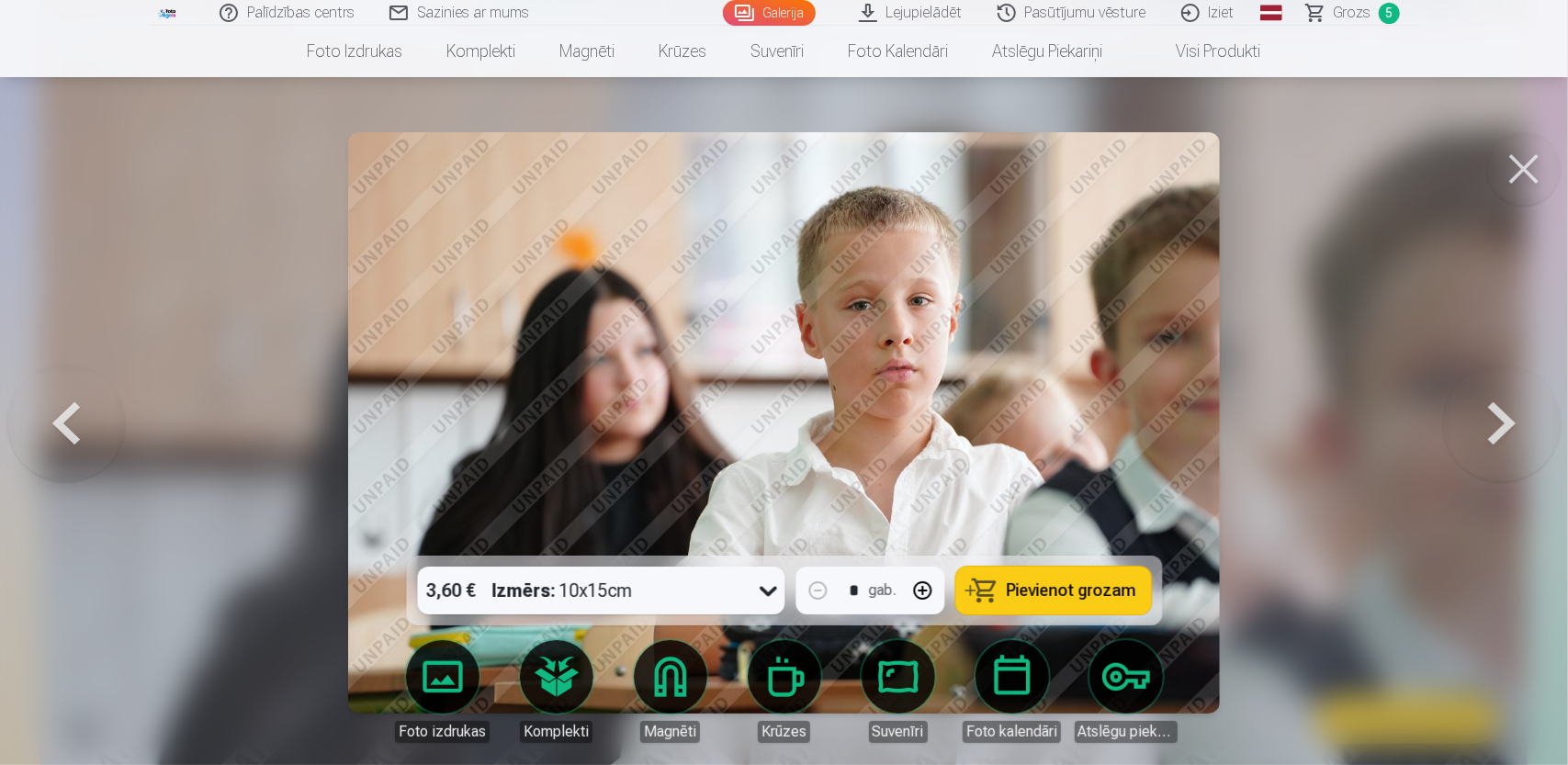
click at [666, 597] on div "3,60 € Izmērs : 10x15cm" at bounding box center [583, 590] width 333 height 48
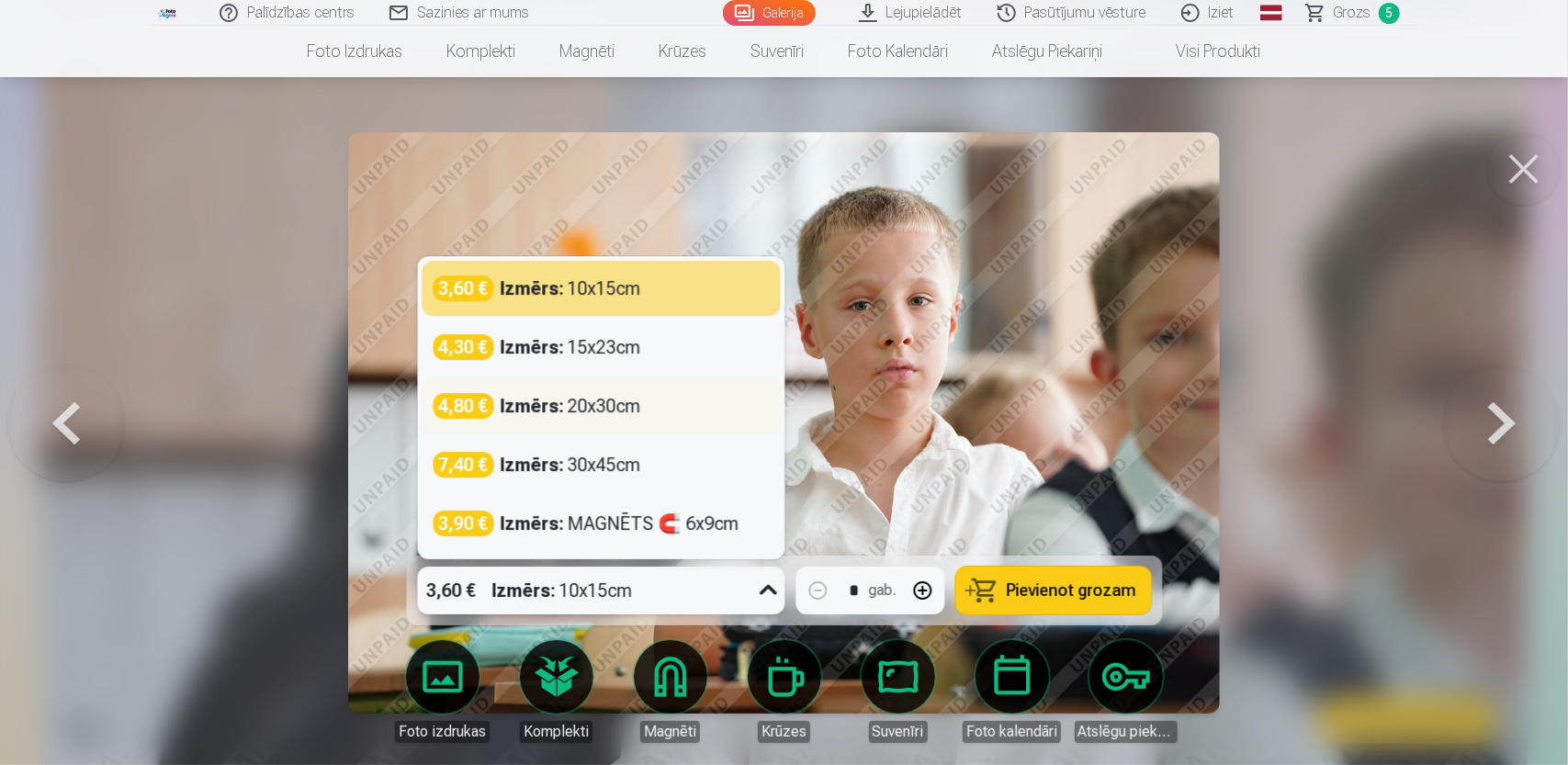
click at [529, 404] on strong "Izmērs :" at bounding box center [532, 406] width 64 height 26
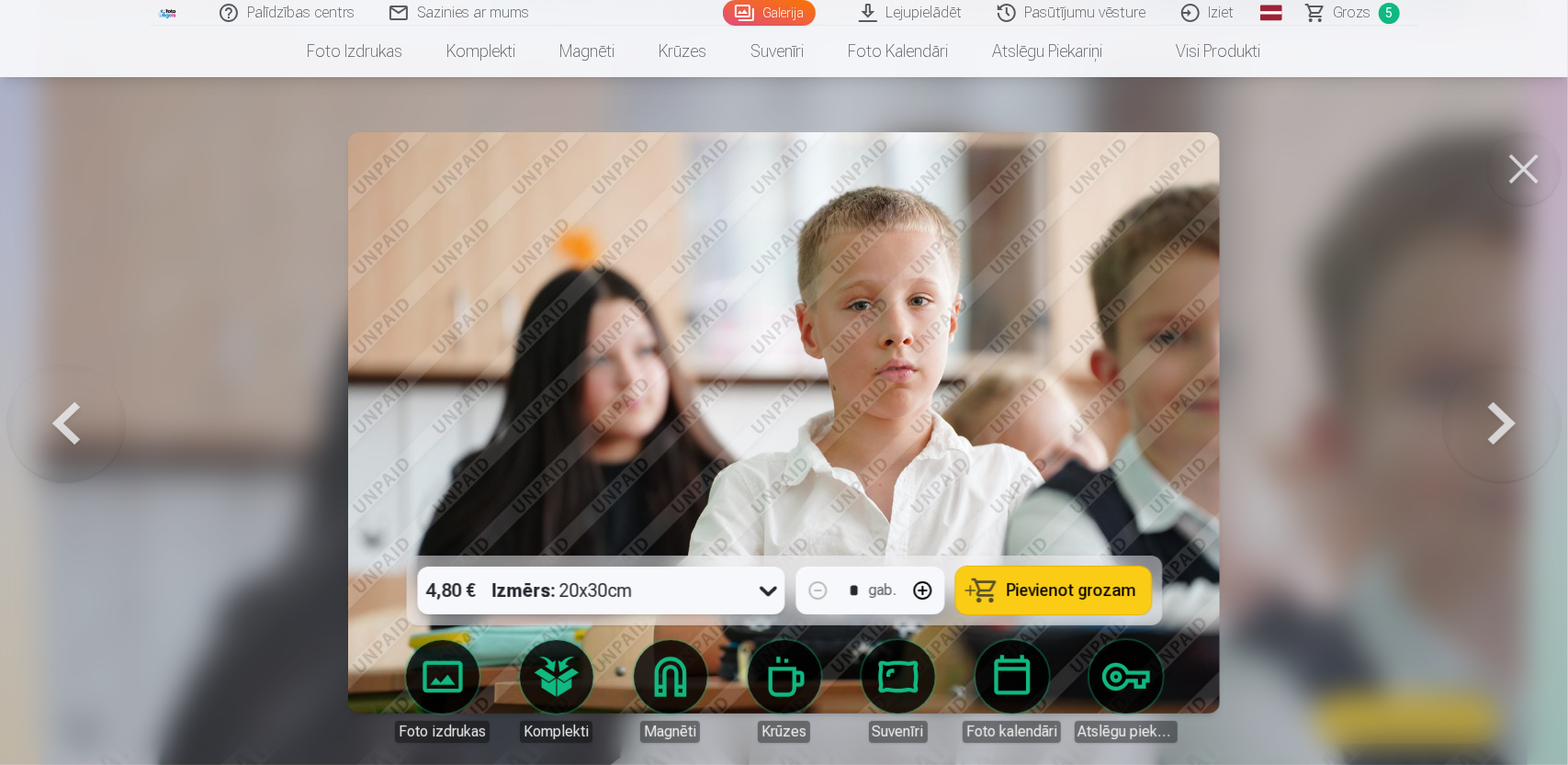
click at [606, 585] on div "Izmērs : 20x30cm" at bounding box center [563, 590] width 141 height 48
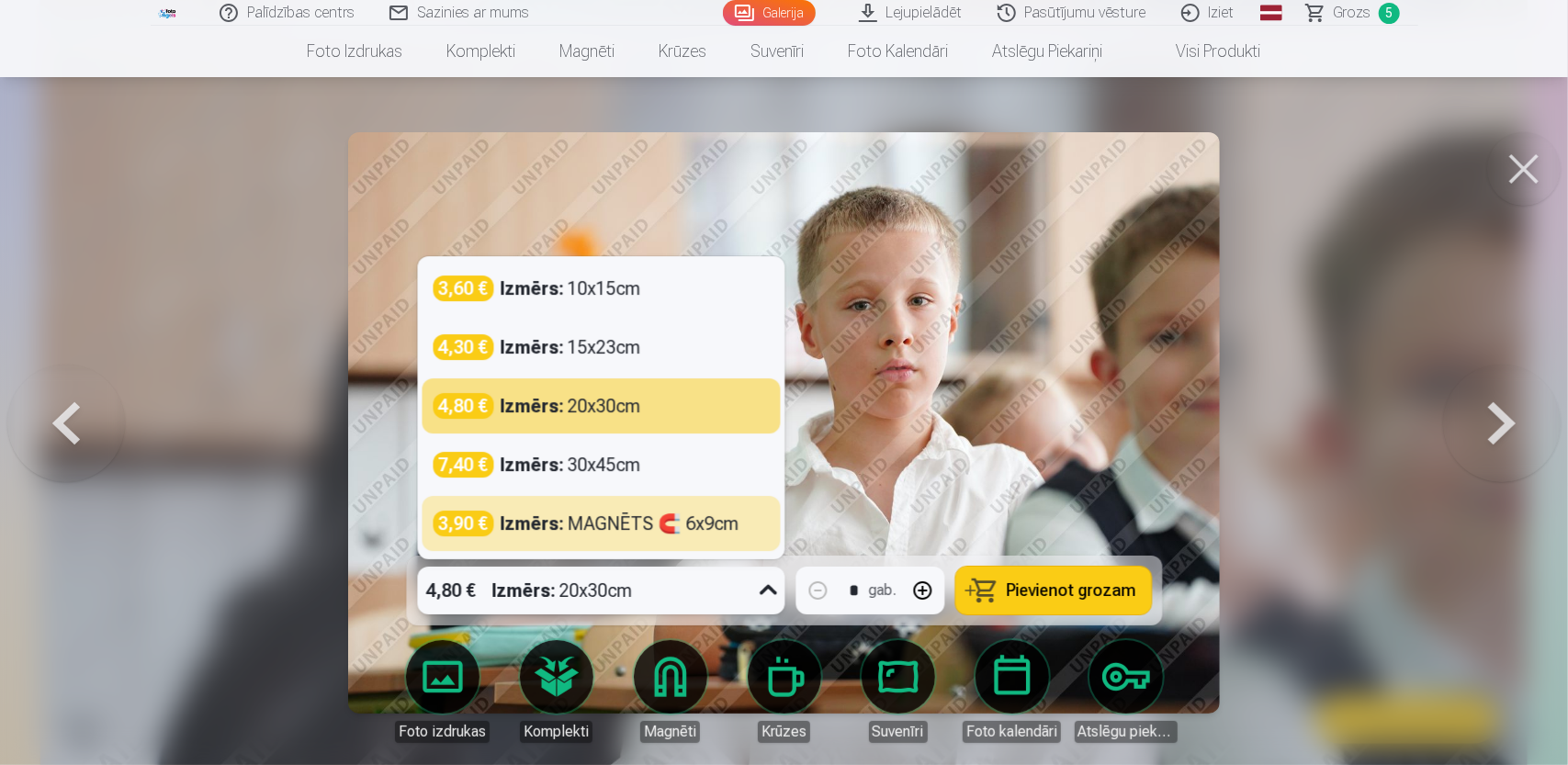
click at [1047, 593] on span "Pievienot grozam" at bounding box center [1071, 590] width 129 height 16
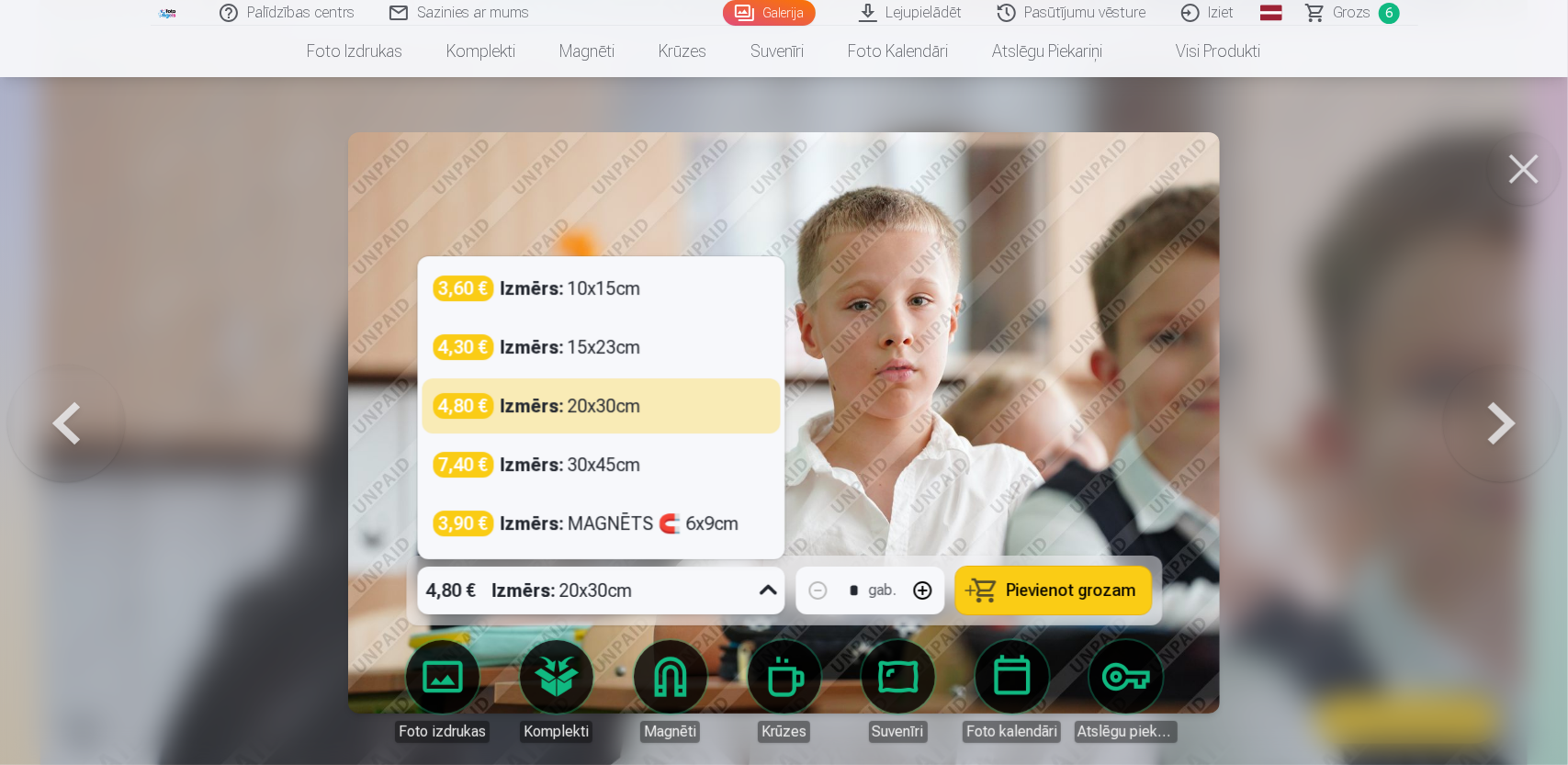
click at [605, 598] on div "Izmērs : 20x30cm" at bounding box center [563, 590] width 141 height 48
click at [1339, 469] on div at bounding box center [784, 382] width 1568 height 765
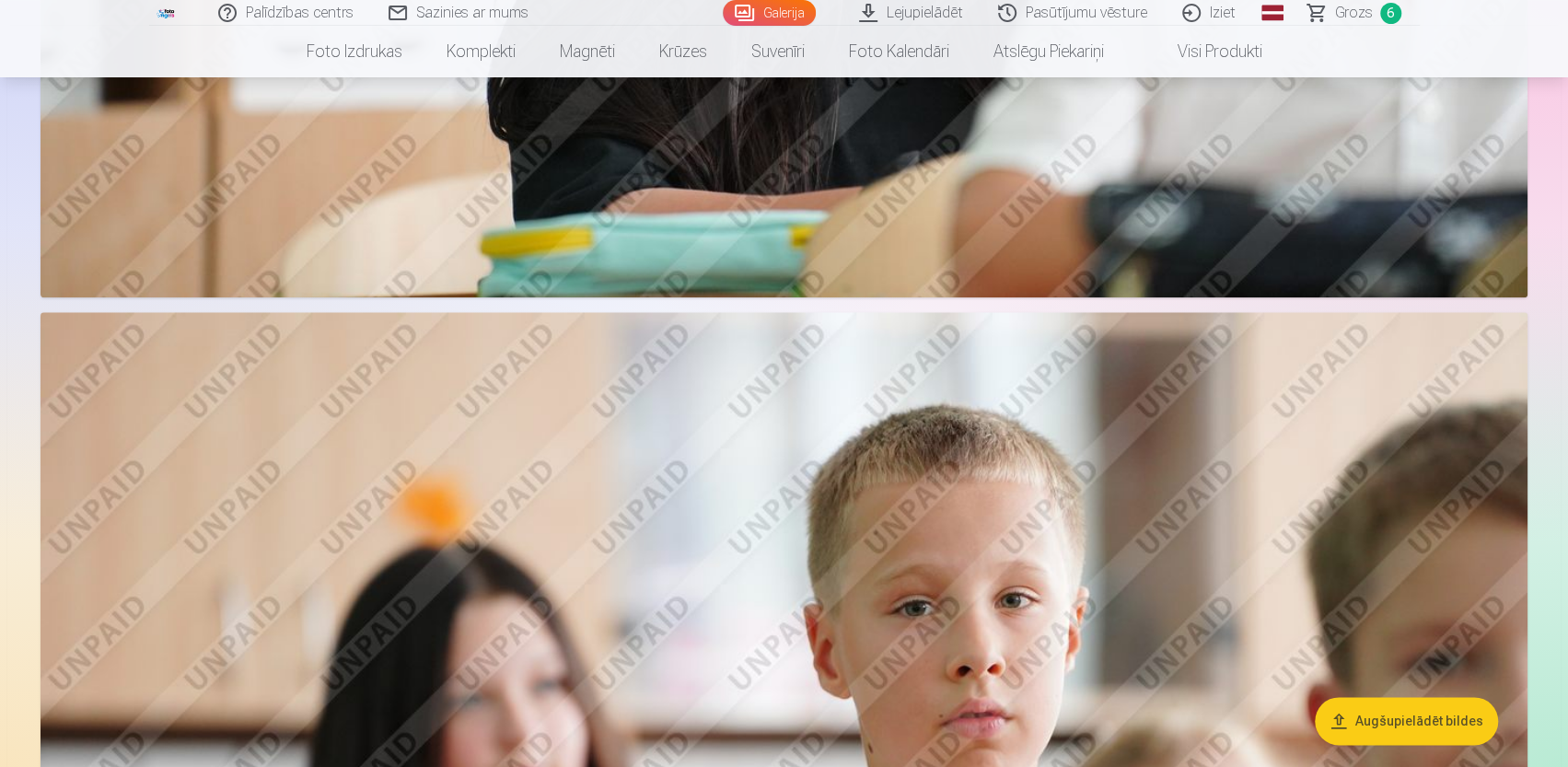
scroll to position [5710, 0]
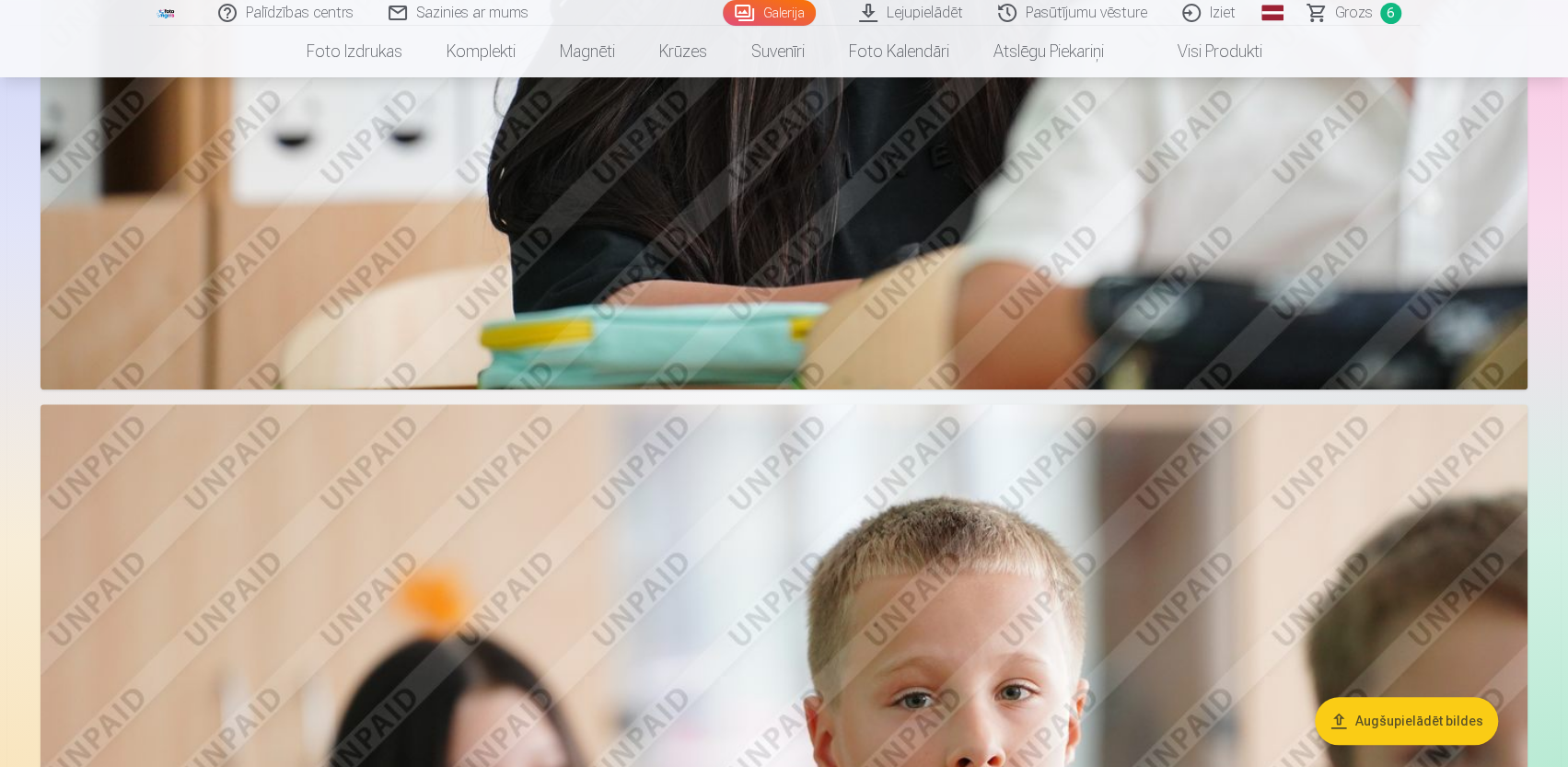
click at [1342, 12] on span "Grozs" at bounding box center [1355, 12] width 38 height 22
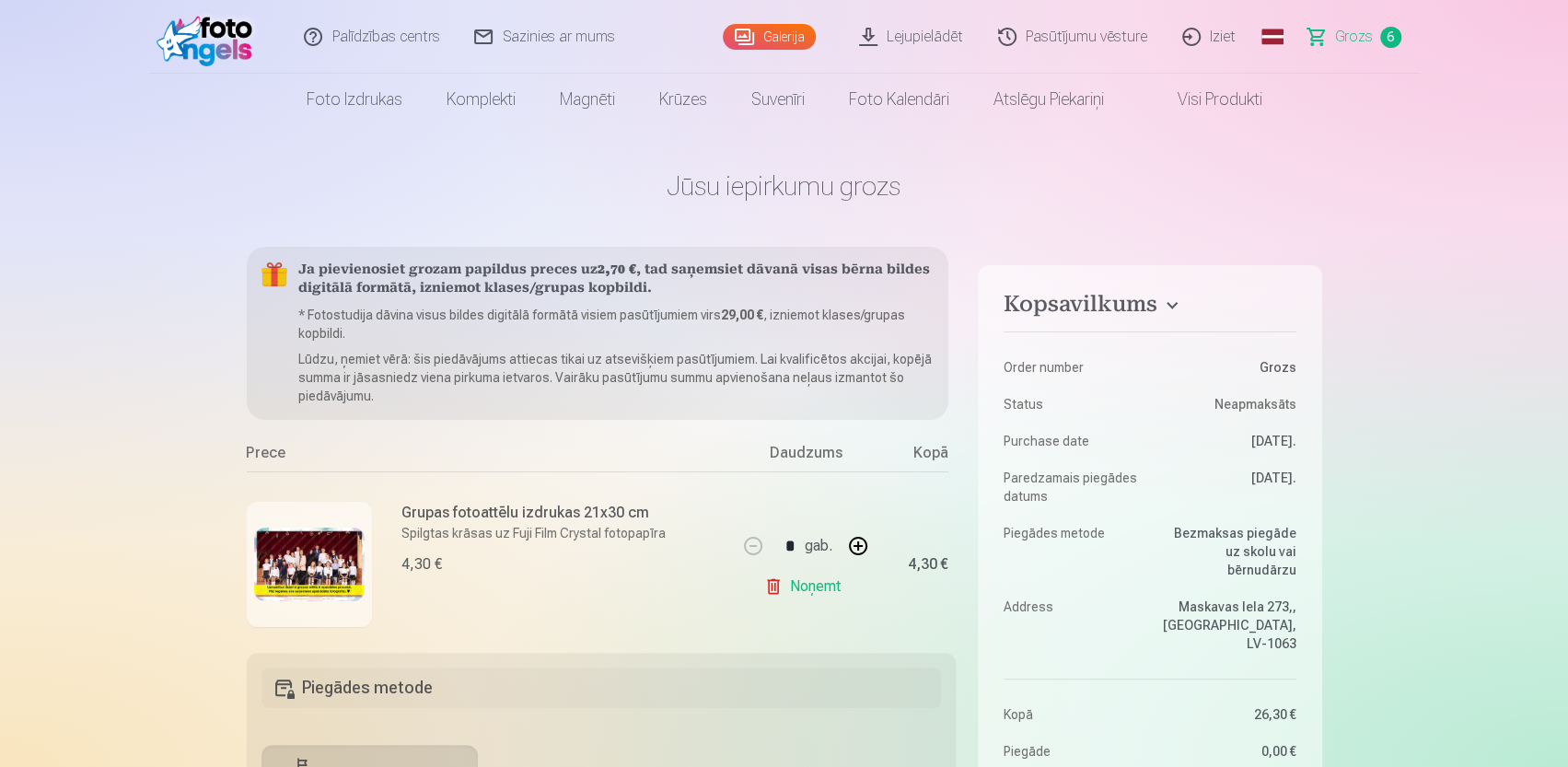
click at [779, 32] on link "Galerija" at bounding box center [770, 36] width 93 height 26
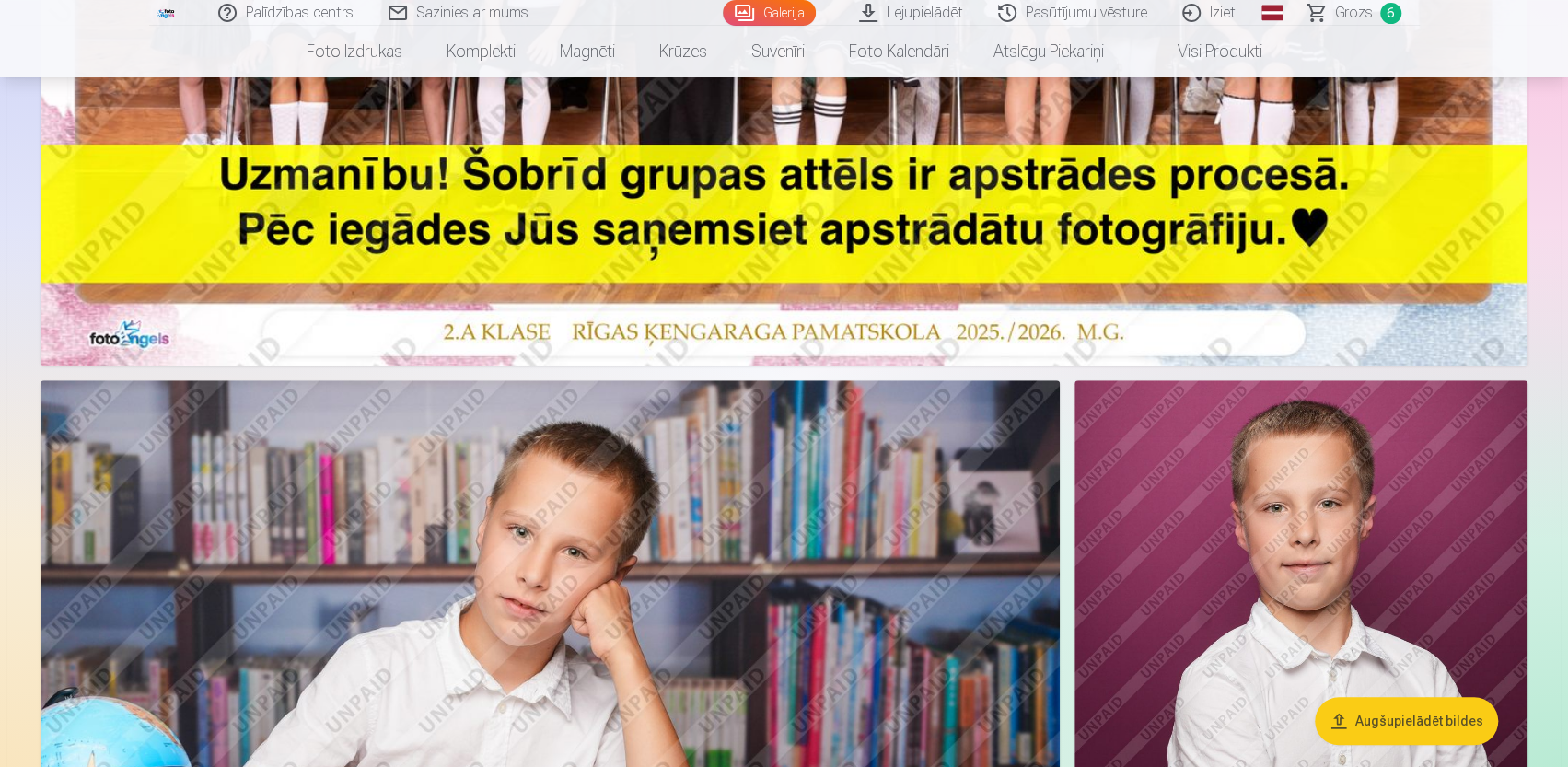
scroll to position [1013, 0]
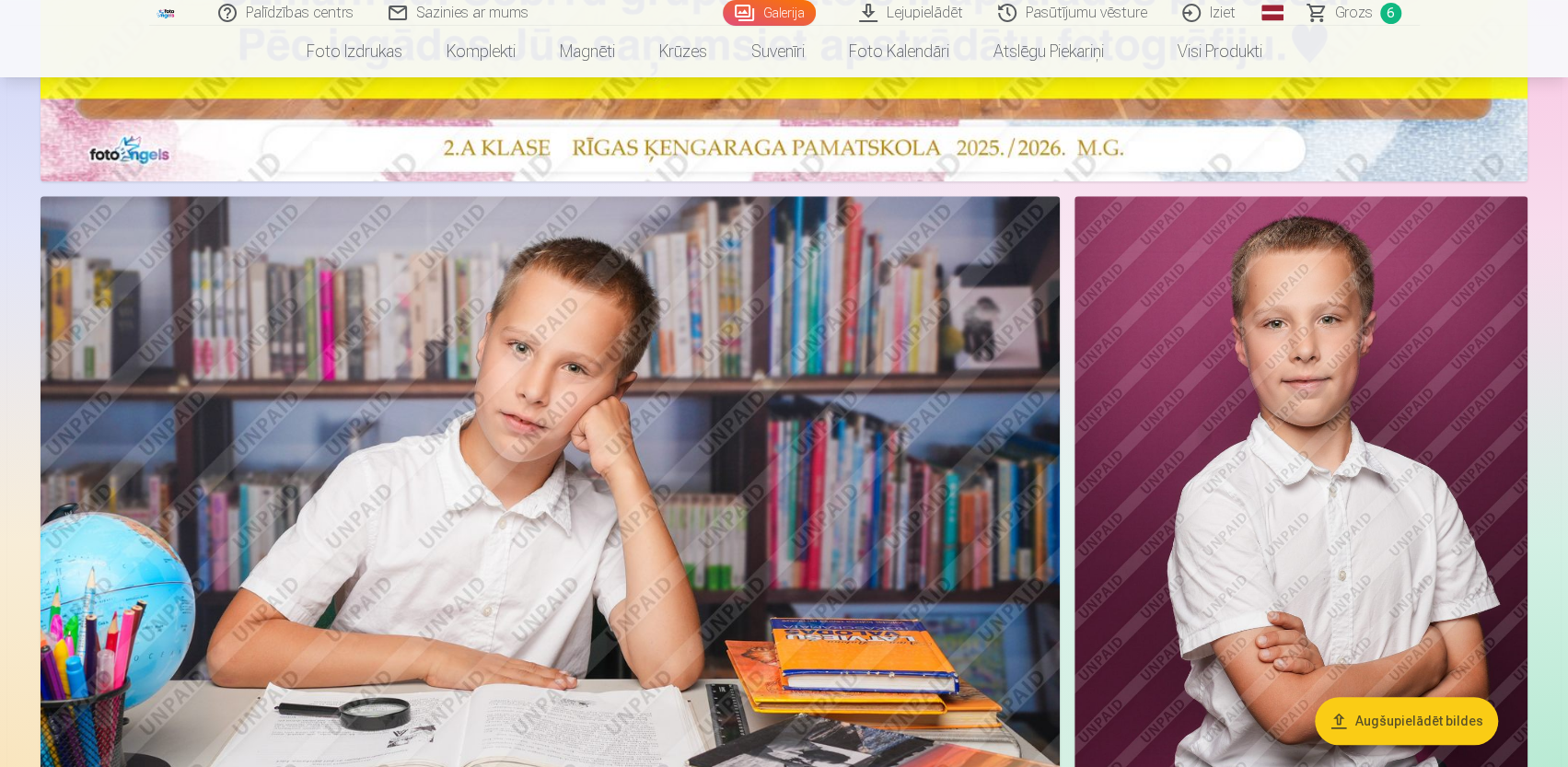
click at [337, 489] on img at bounding box center [551, 535] width 1019 height 679
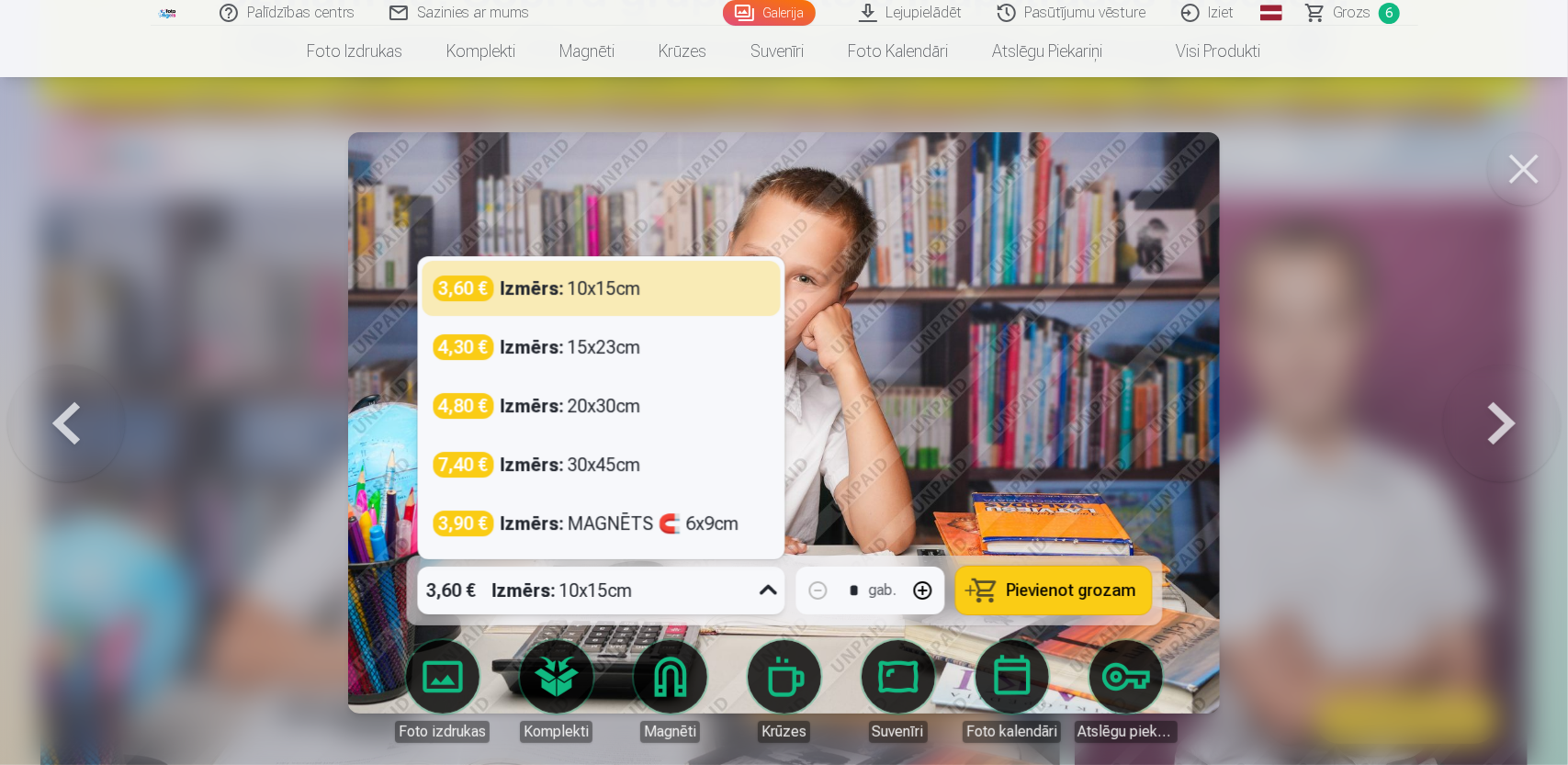
click at [773, 589] on icon at bounding box center [768, 590] width 17 height 10
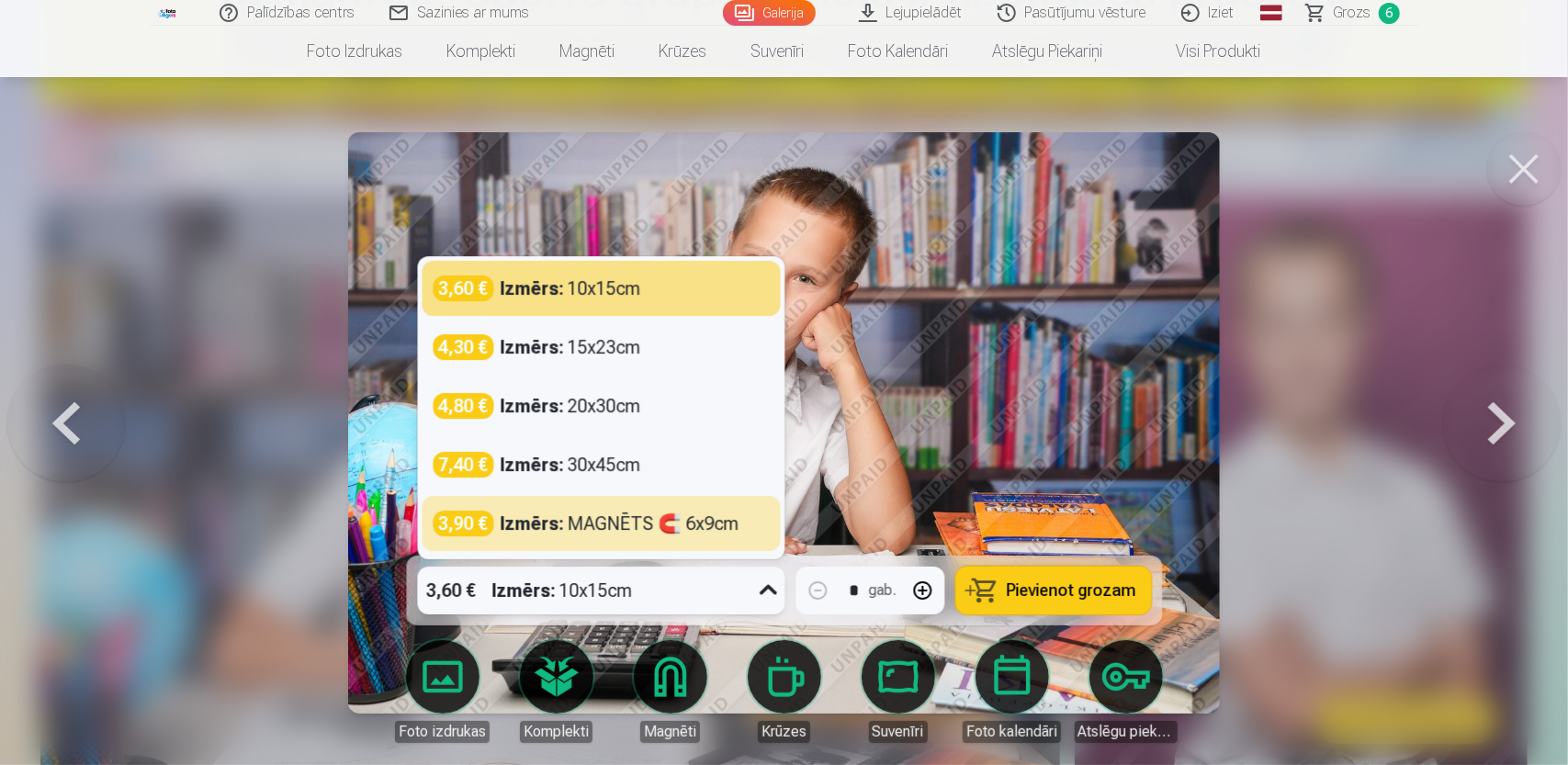
click at [1391, 512] on div at bounding box center [784, 382] width 1568 height 765
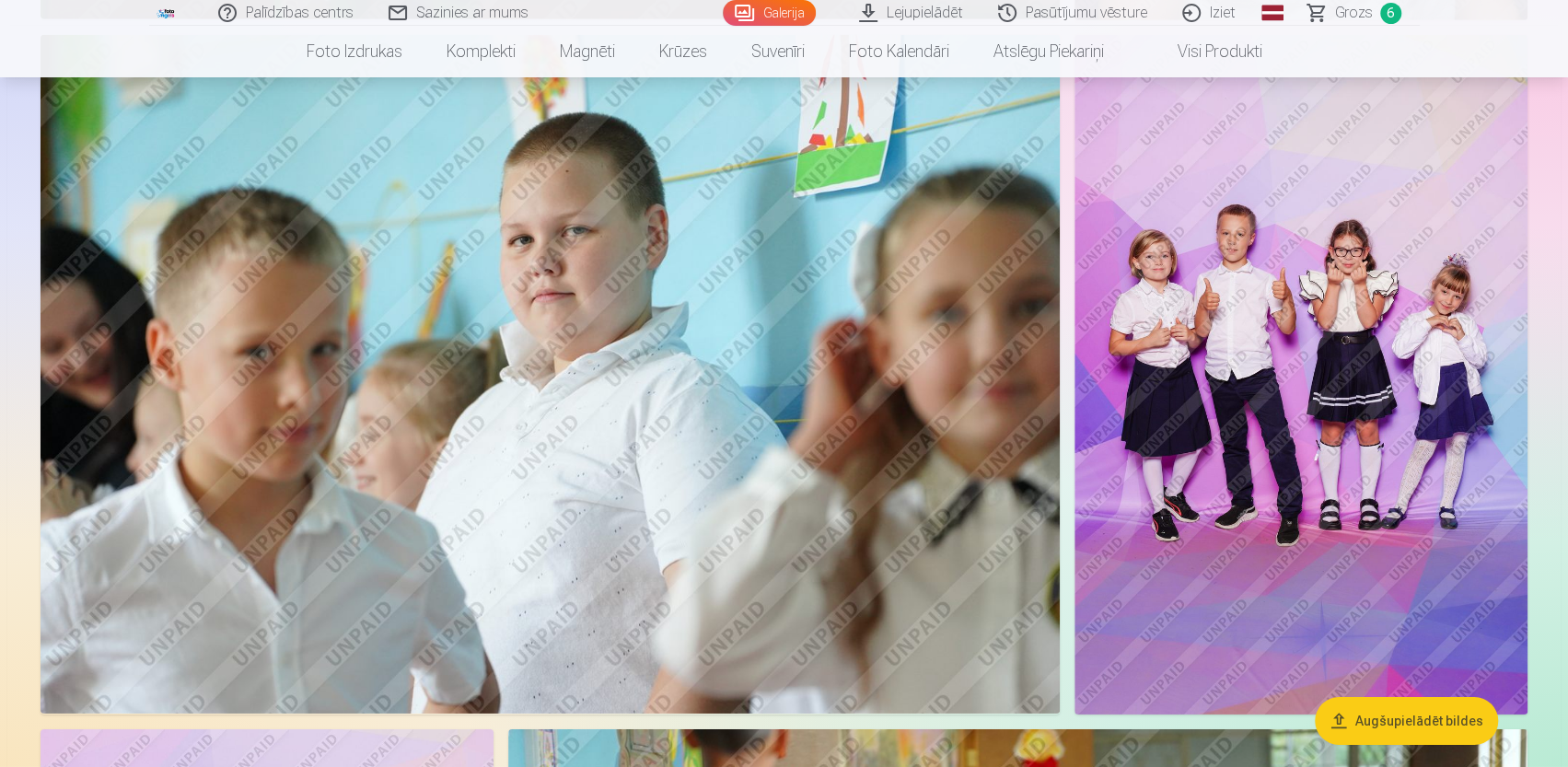
scroll to position [3776, 0]
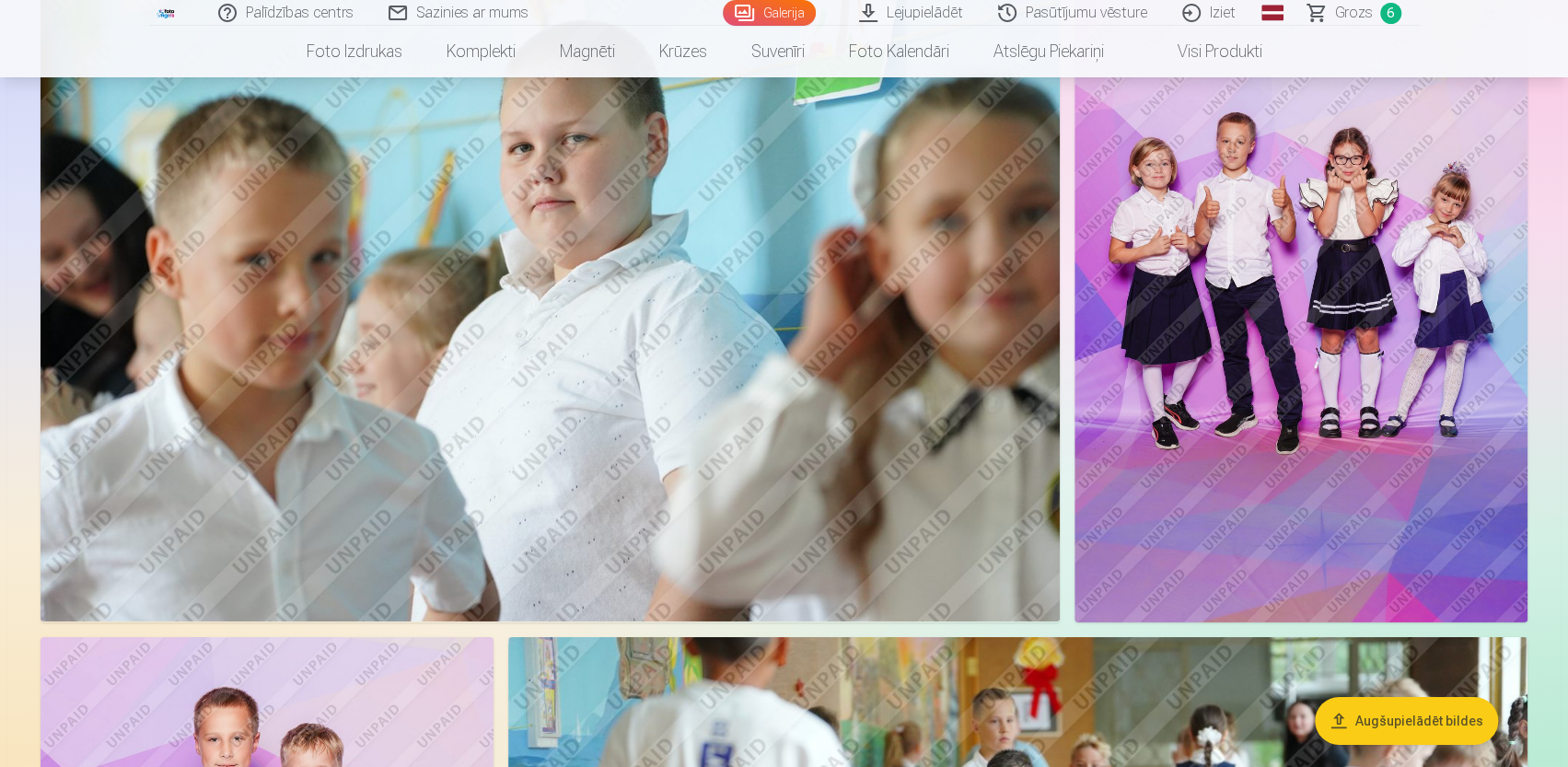
click at [1364, 13] on span "Grozs" at bounding box center [1355, 12] width 38 height 22
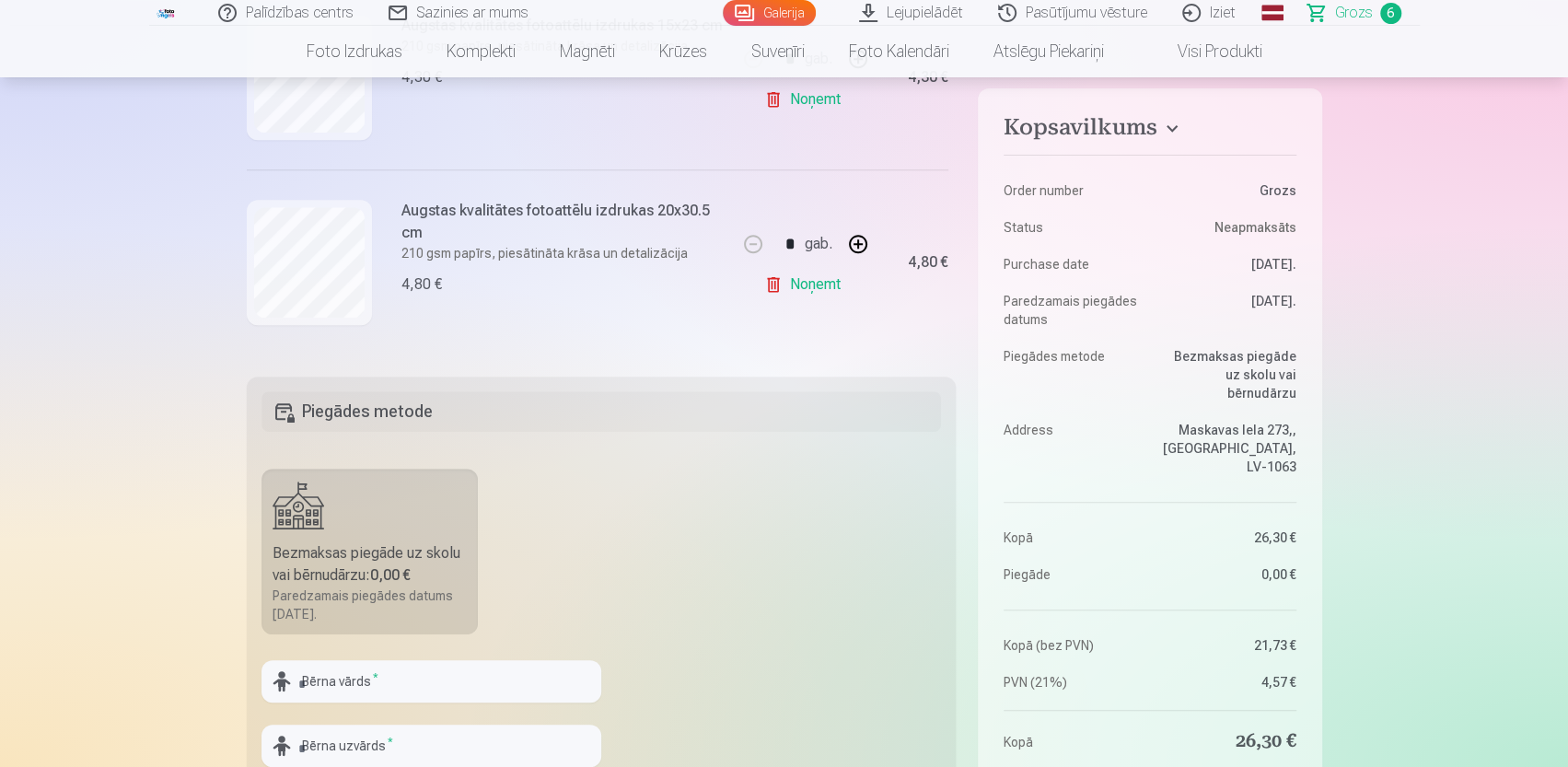
scroll to position [862, 0]
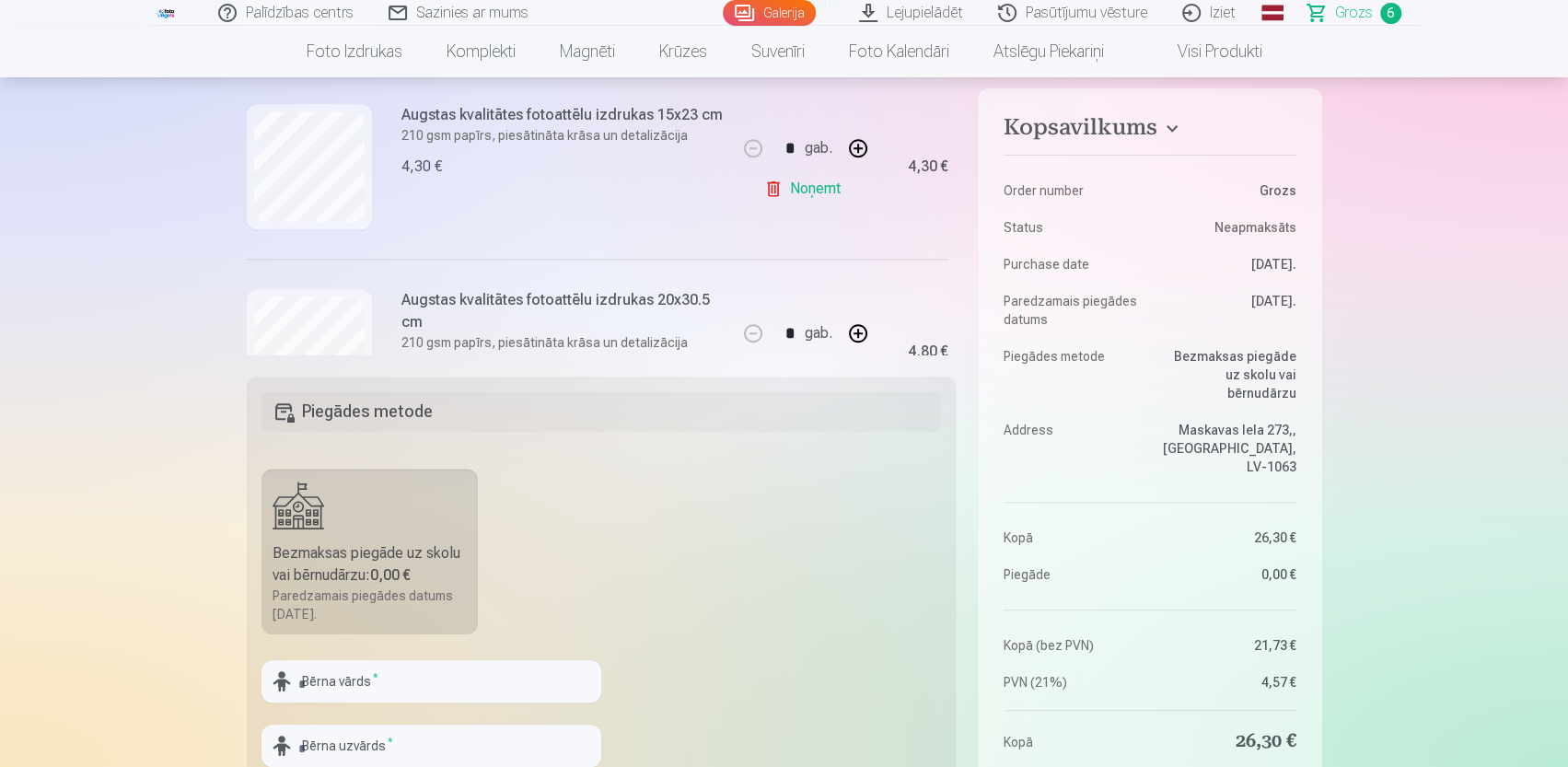
click at [759, 16] on link "Galerija" at bounding box center [770, 12] width 93 height 26
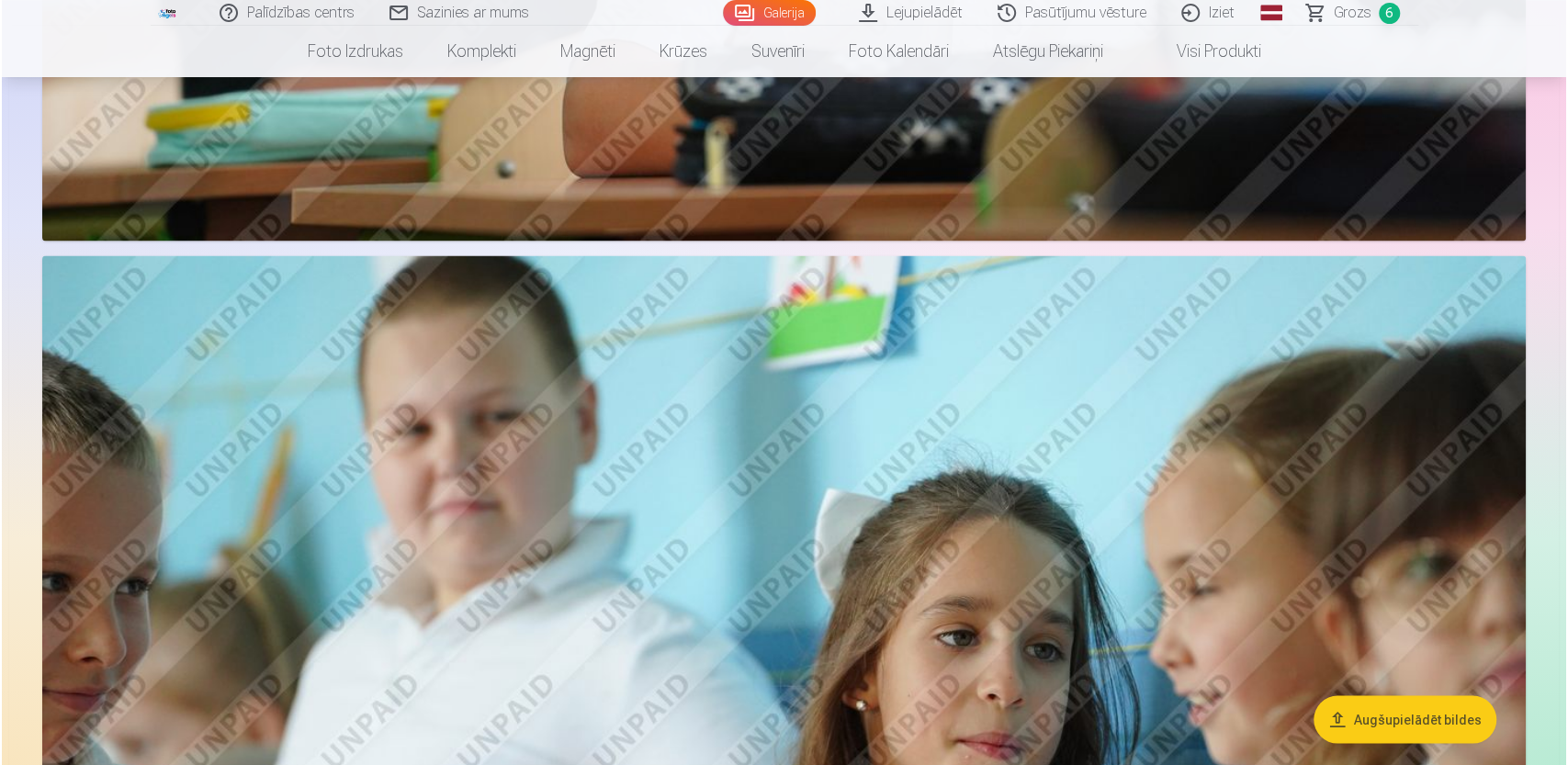
scroll to position [6570, 0]
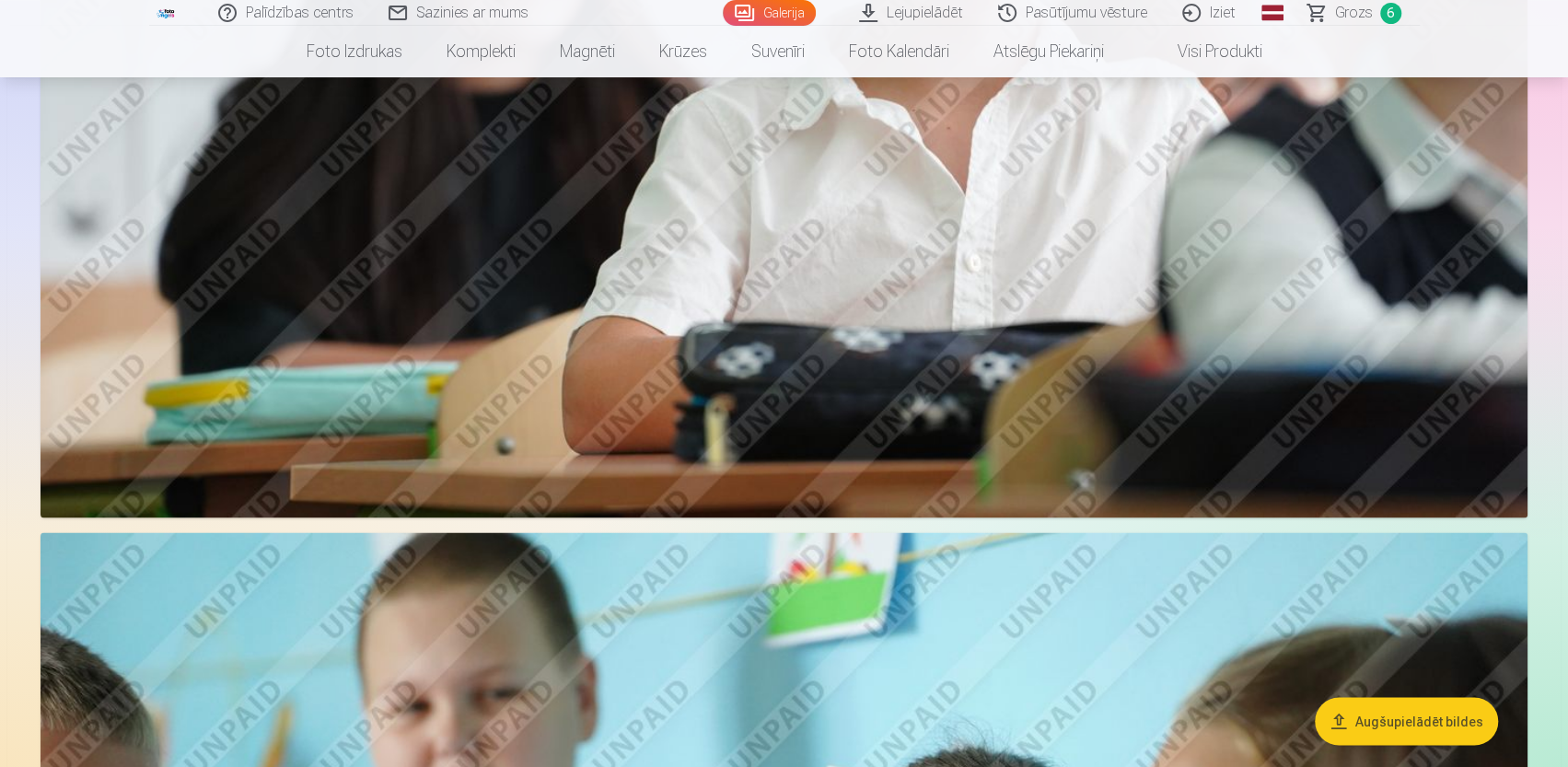
click at [840, 297] on img at bounding box center [784, 22] width 1487 height 991
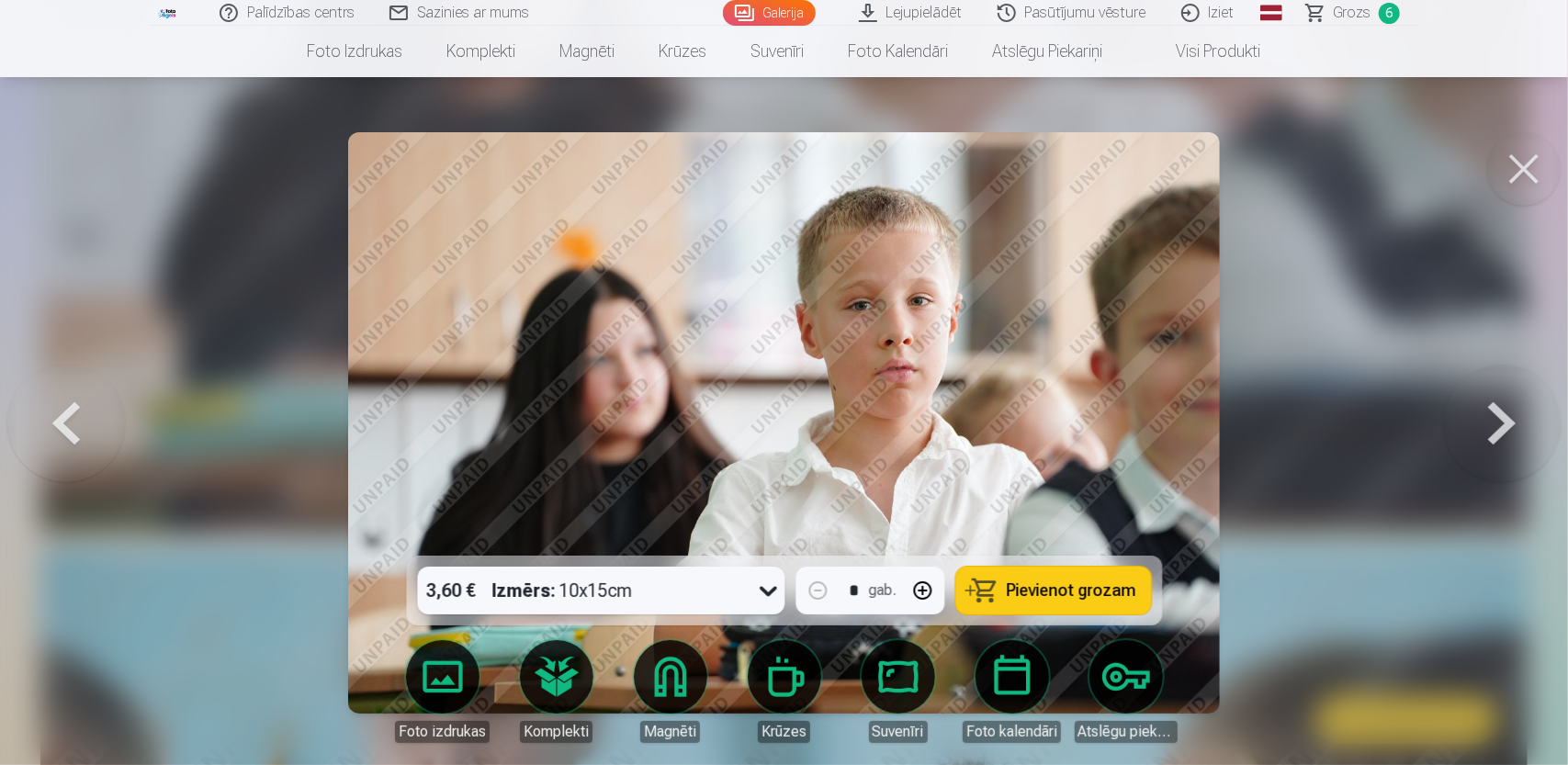
click at [769, 592] on icon at bounding box center [768, 590] width 29 height 29
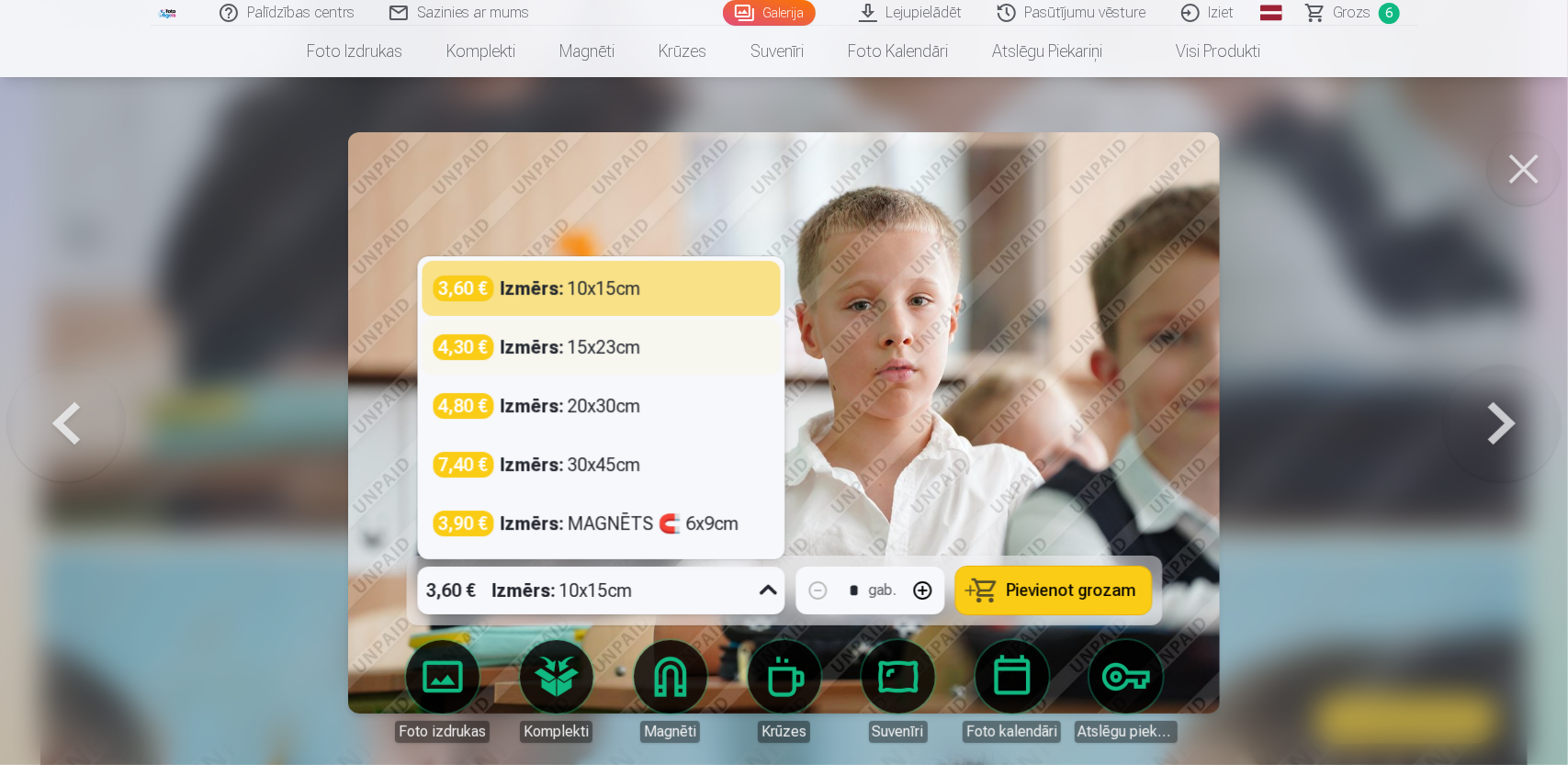
click at [561, 352] on strong "Izmērs :" at bounding box center [532, 347] width 64 height 26
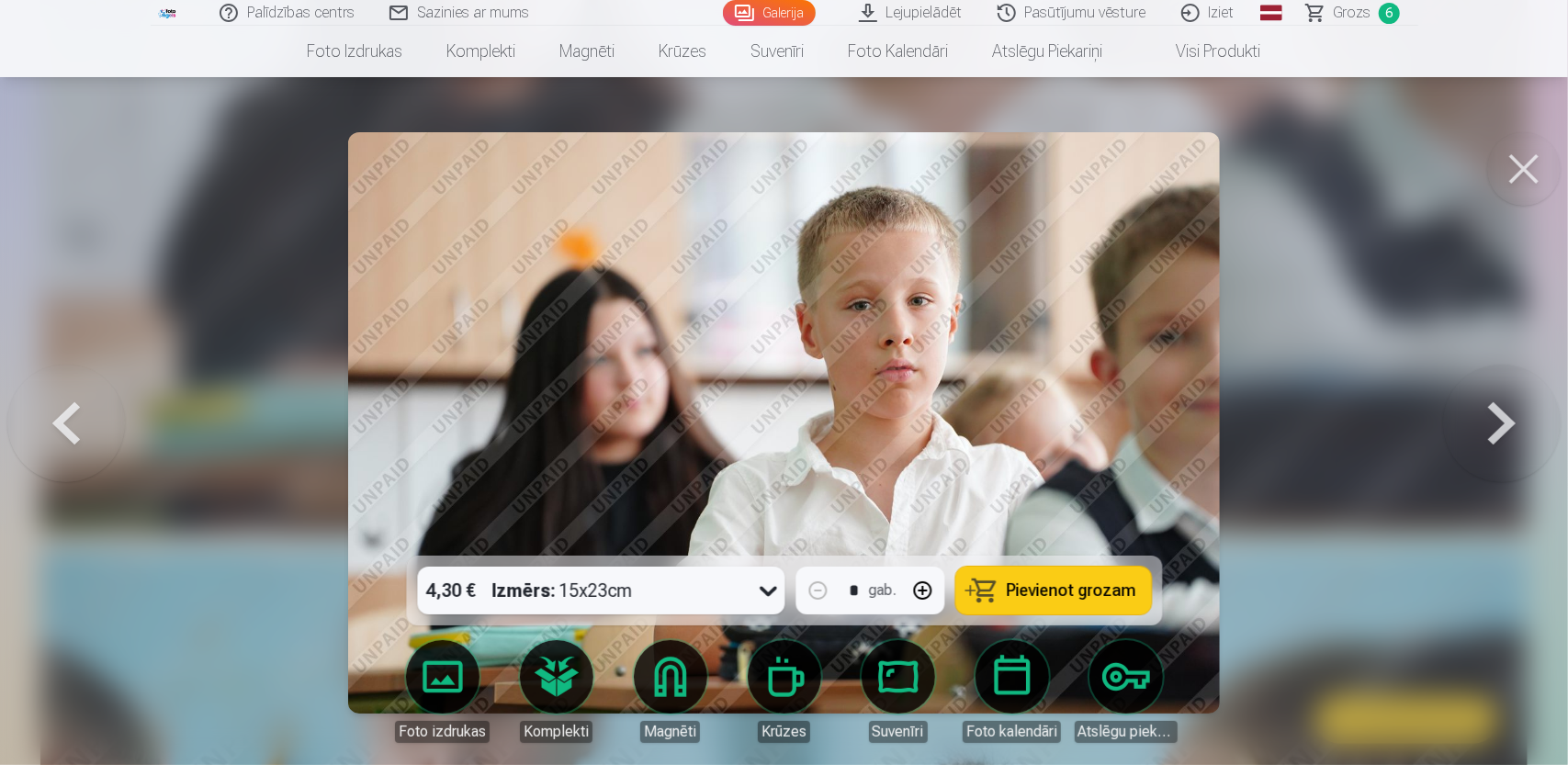
click at [1065, 586] on span "Pievienot grozam" at bounding box center [1071, 590] width 129 height 16
click at [1495, 413] on button at bounding box center [1502, 423] width 118 height 229
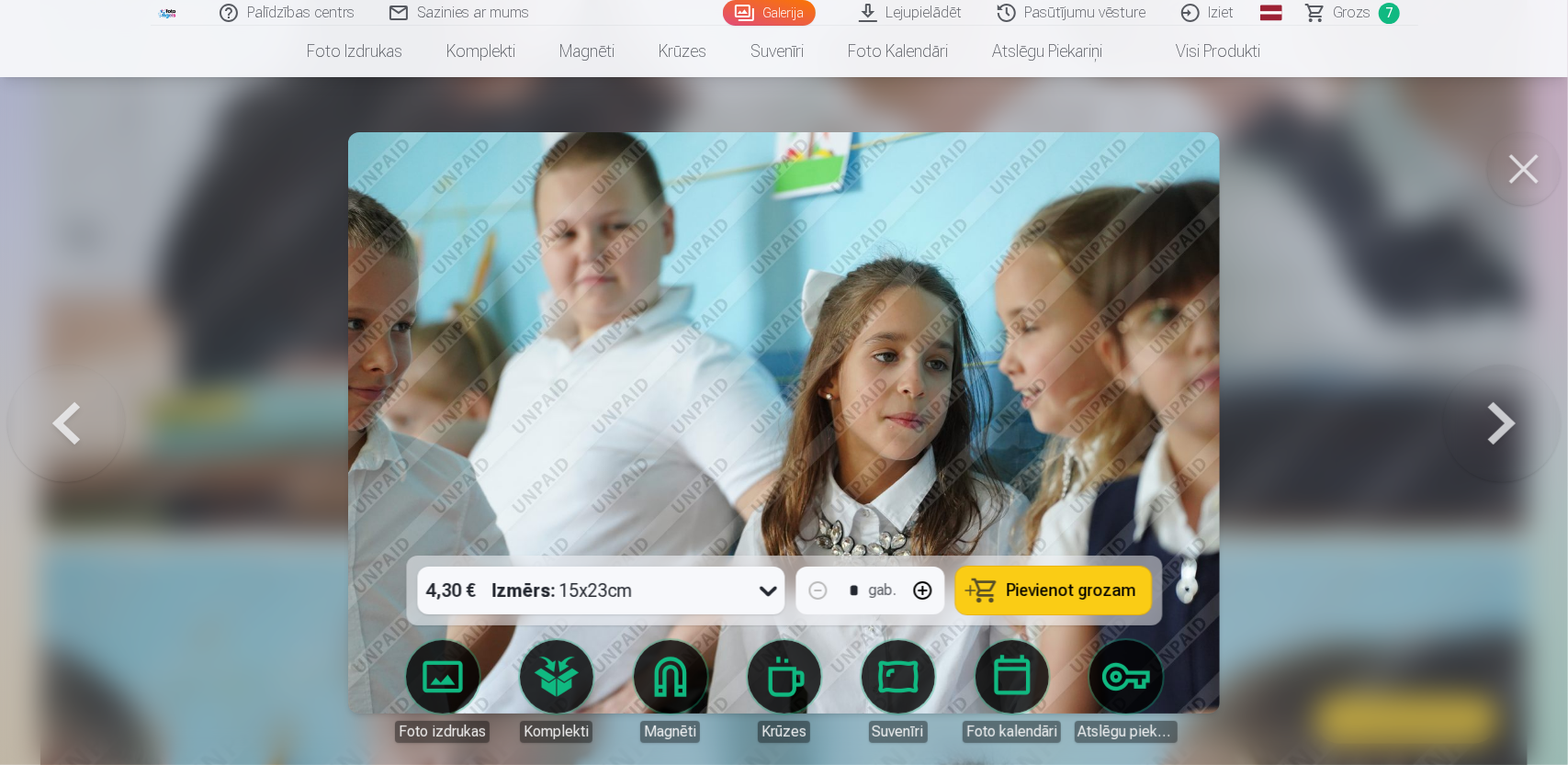
click at [1501, 422] on button at bounding box center [1502, 423] width 118 height 229
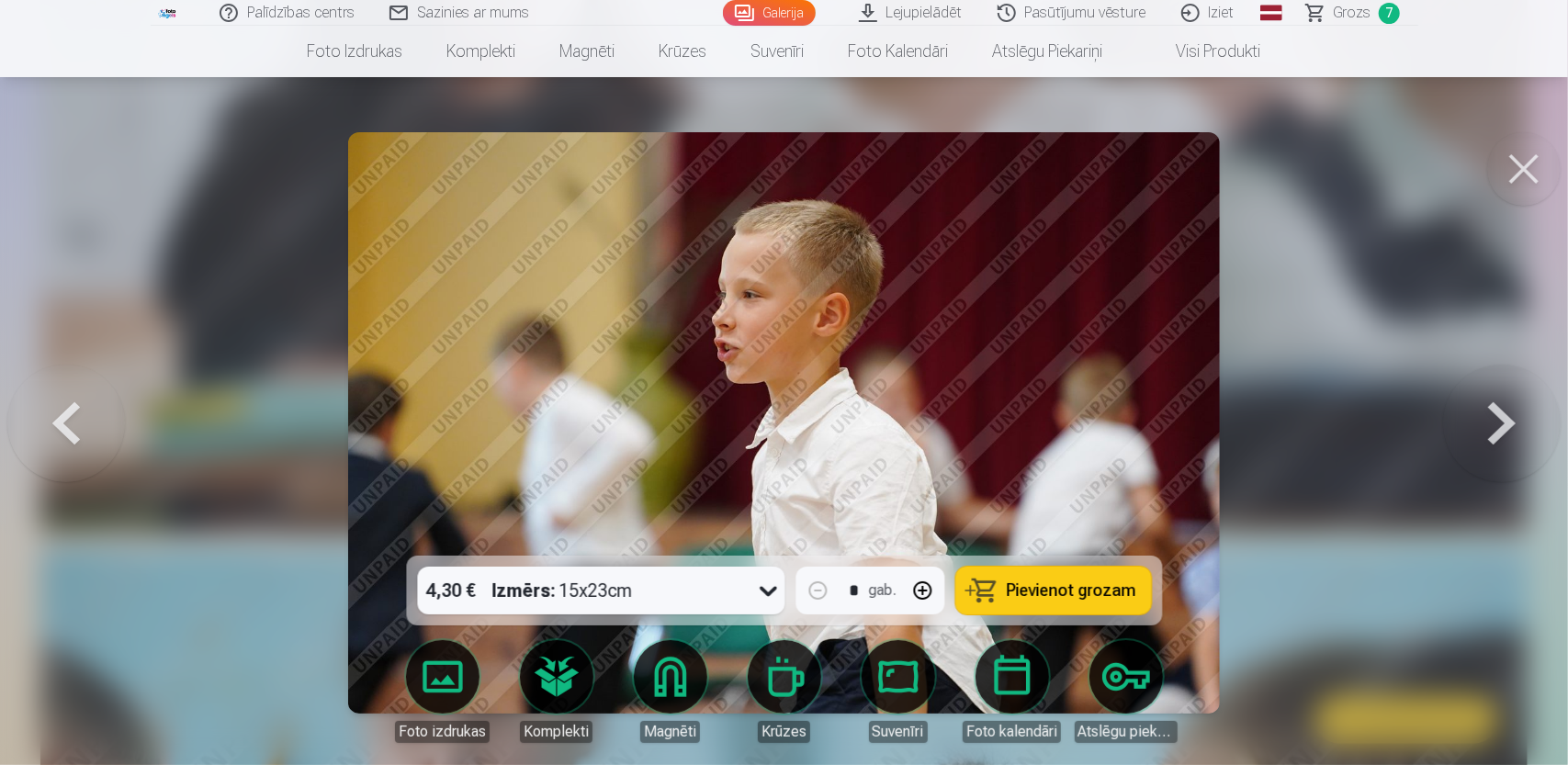
click at [1088, 593] on span "Pievienot grozam" at bounding box center [1071, 590] width 129 height 16
click at [1509, 412] on button at bounding box center [1502, 423] width 118 height 229
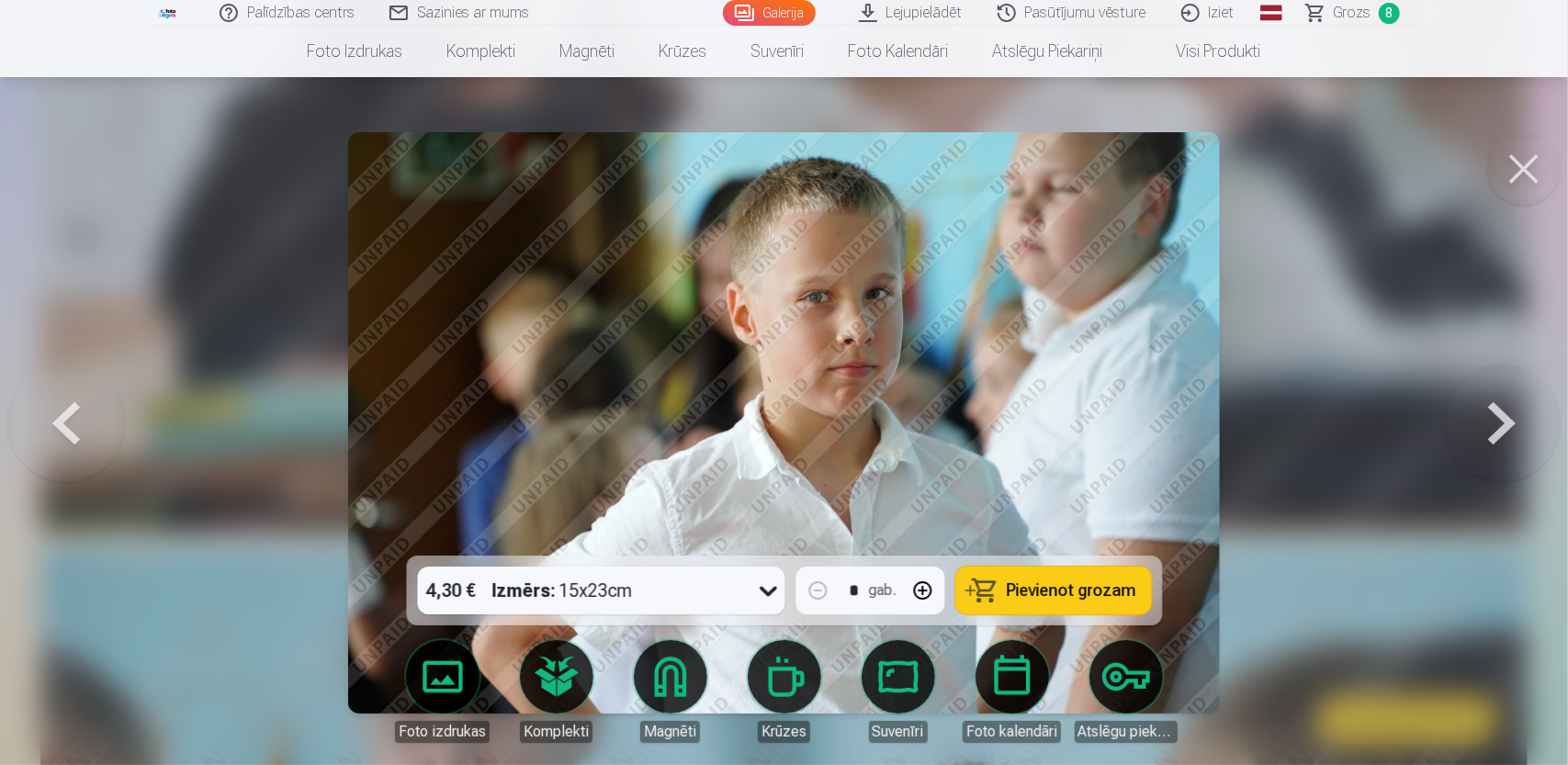
click at [1054, 591] on span "Pievienot grozam" at bounding box center [1071, 590] width 129 height 16
click at [1502, 413] on button at bounding box center [1502, 423] width 118 height 229
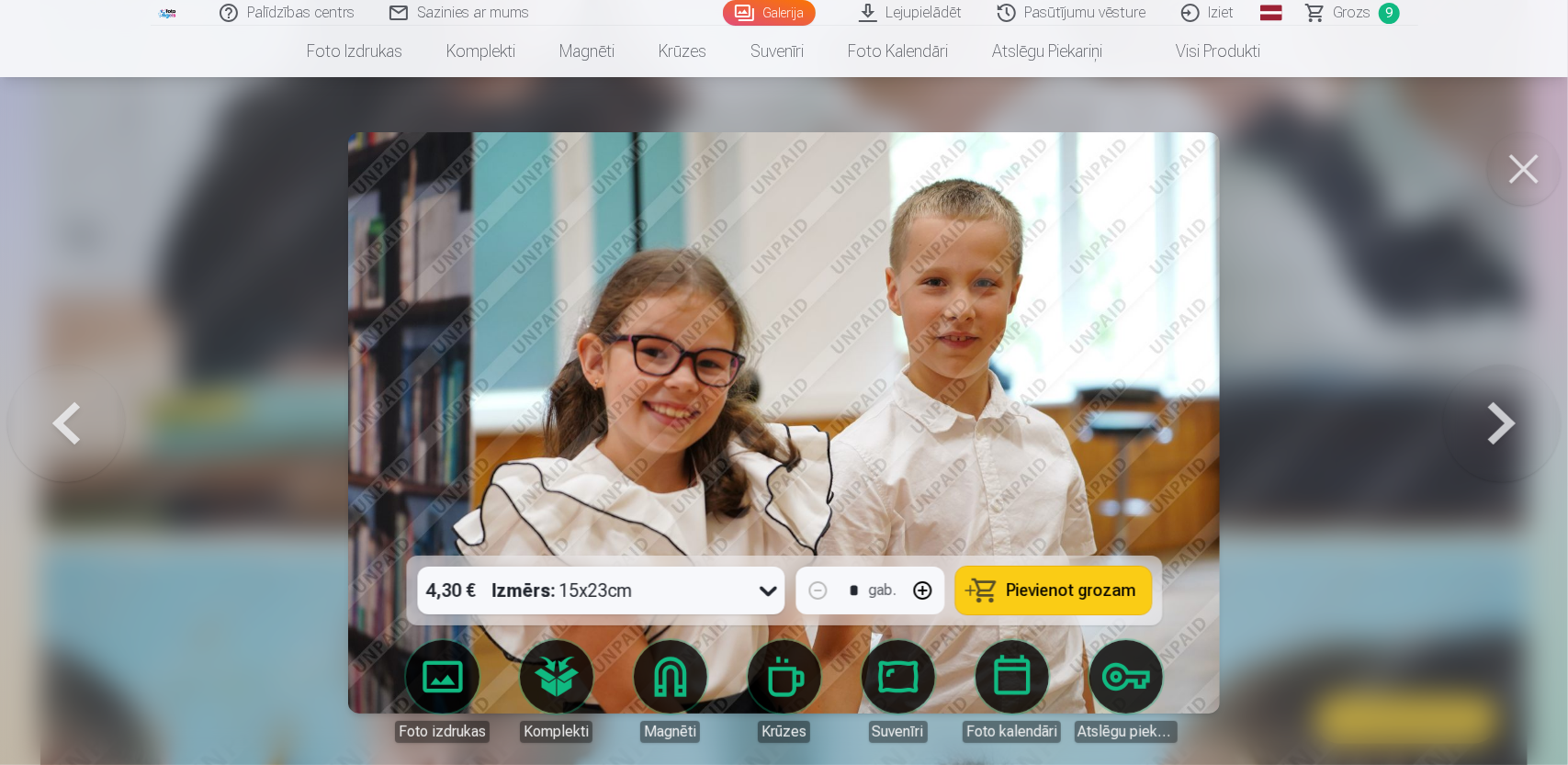
click at [1079, 591] on span "Pievienot grozam" at bounding box center [1071, 590] width 129 height 16
click at [1503, 422] on button at bounding box center [1502, 423] width 118 height 229
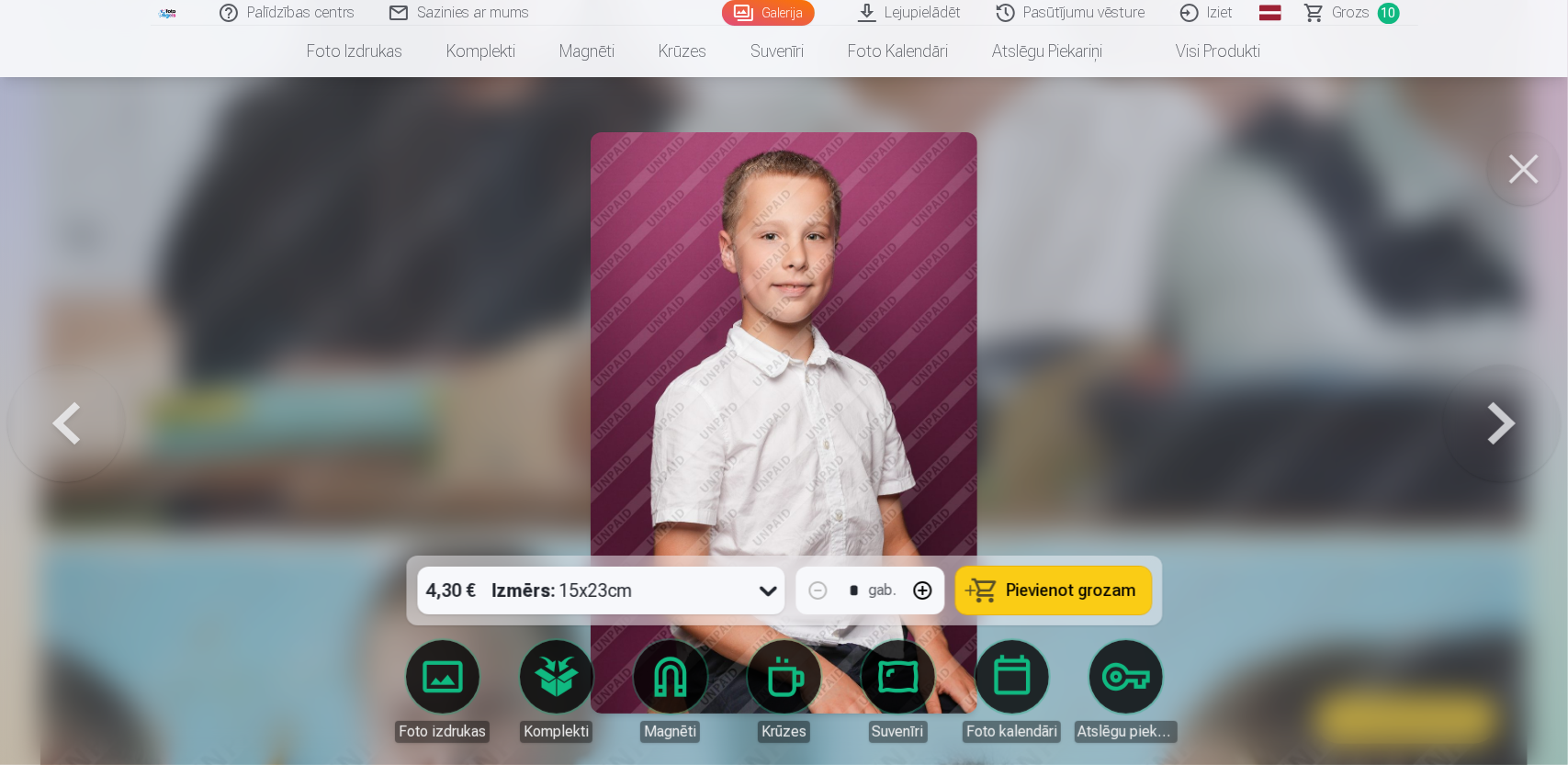
click at [1503, 422] on button at bounding box center [1502, 423] width 118 height 229
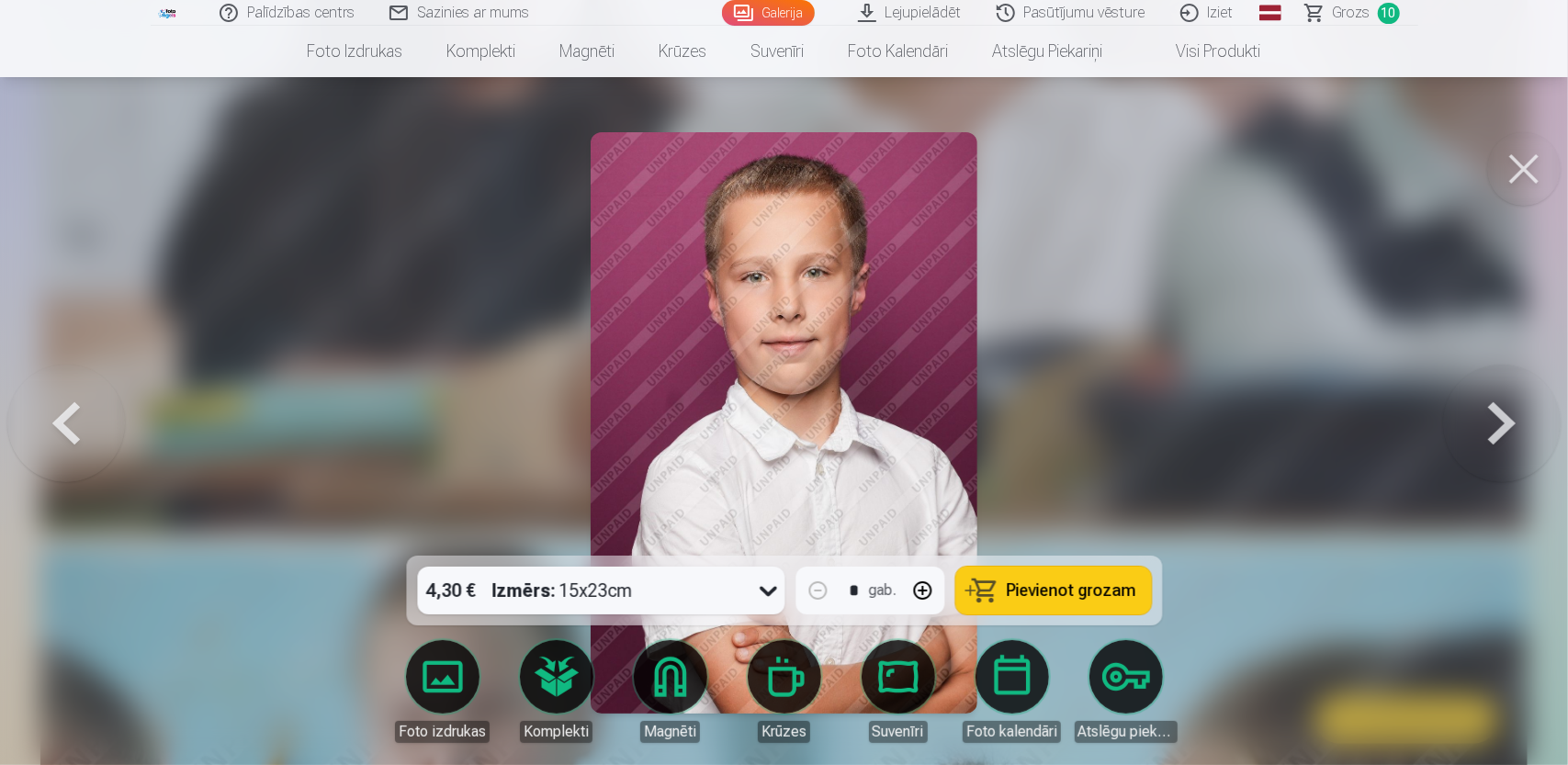
click at [1503, 422] on button at bounding box center [1502, 423] width 118 height 229
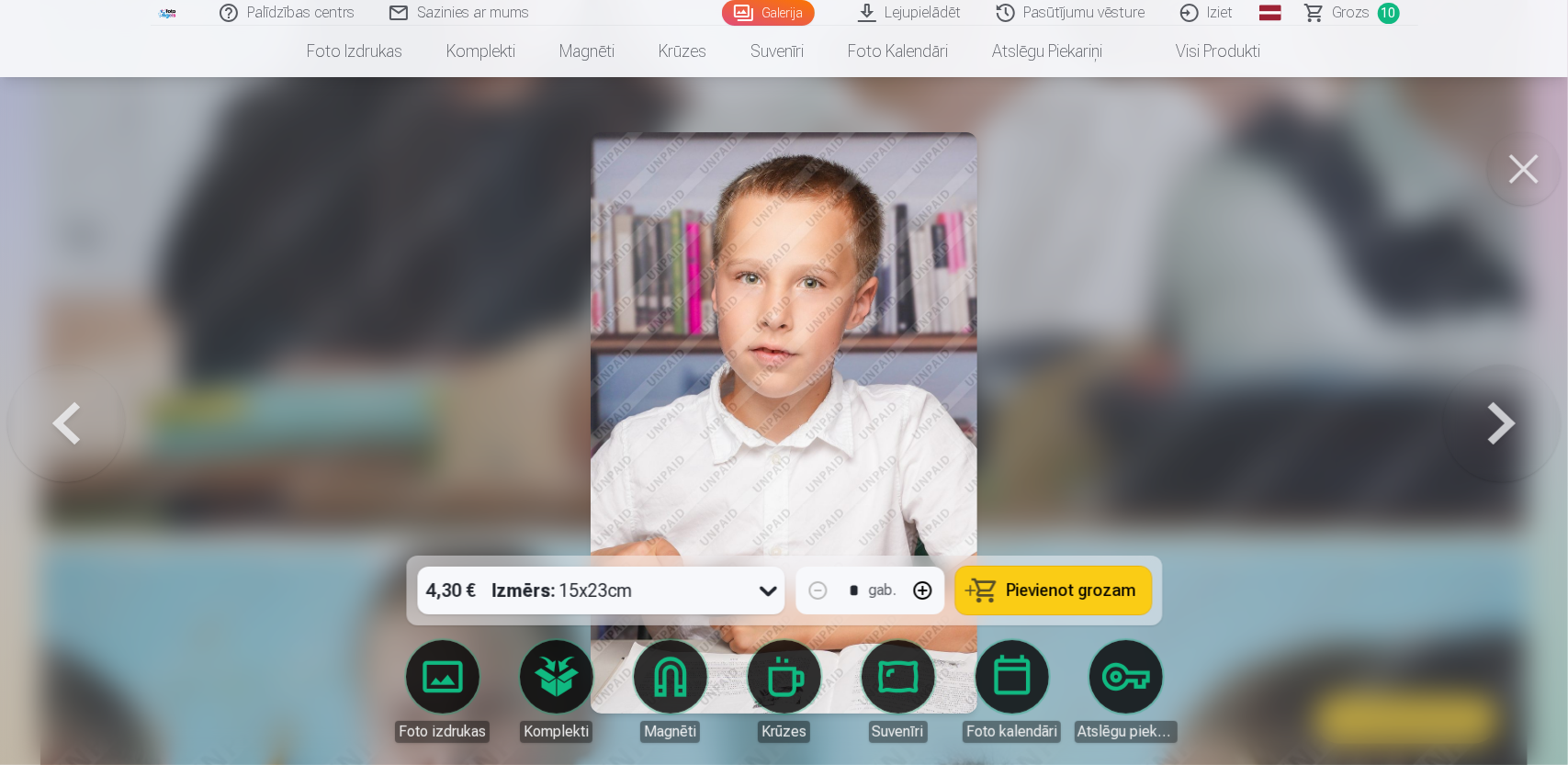
click at [1046, 594] on span "Pievienot grozam" at bounding box center [1071, 590] width 129 height 16
click at [1498, 429] on button at bounding box center [1502, 423] width 118 height 229
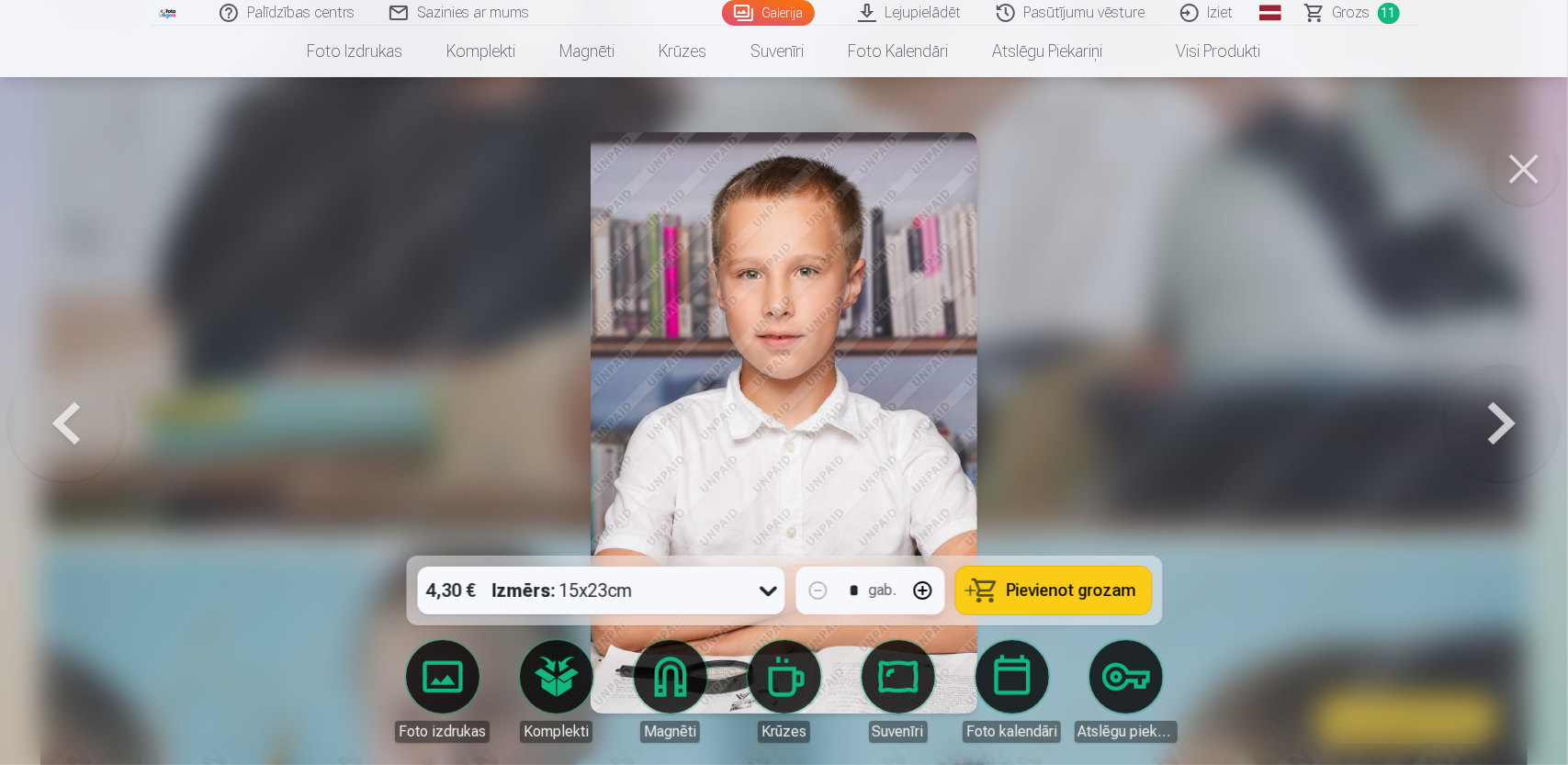
click at [1071, 599] on span "Pievienot grozam" at bounding box center [1071, 590] width 129 height 16
click at [1055, 598] on span "Pievienot grozam" at bounding box center [1071, 590] width 129 height 16
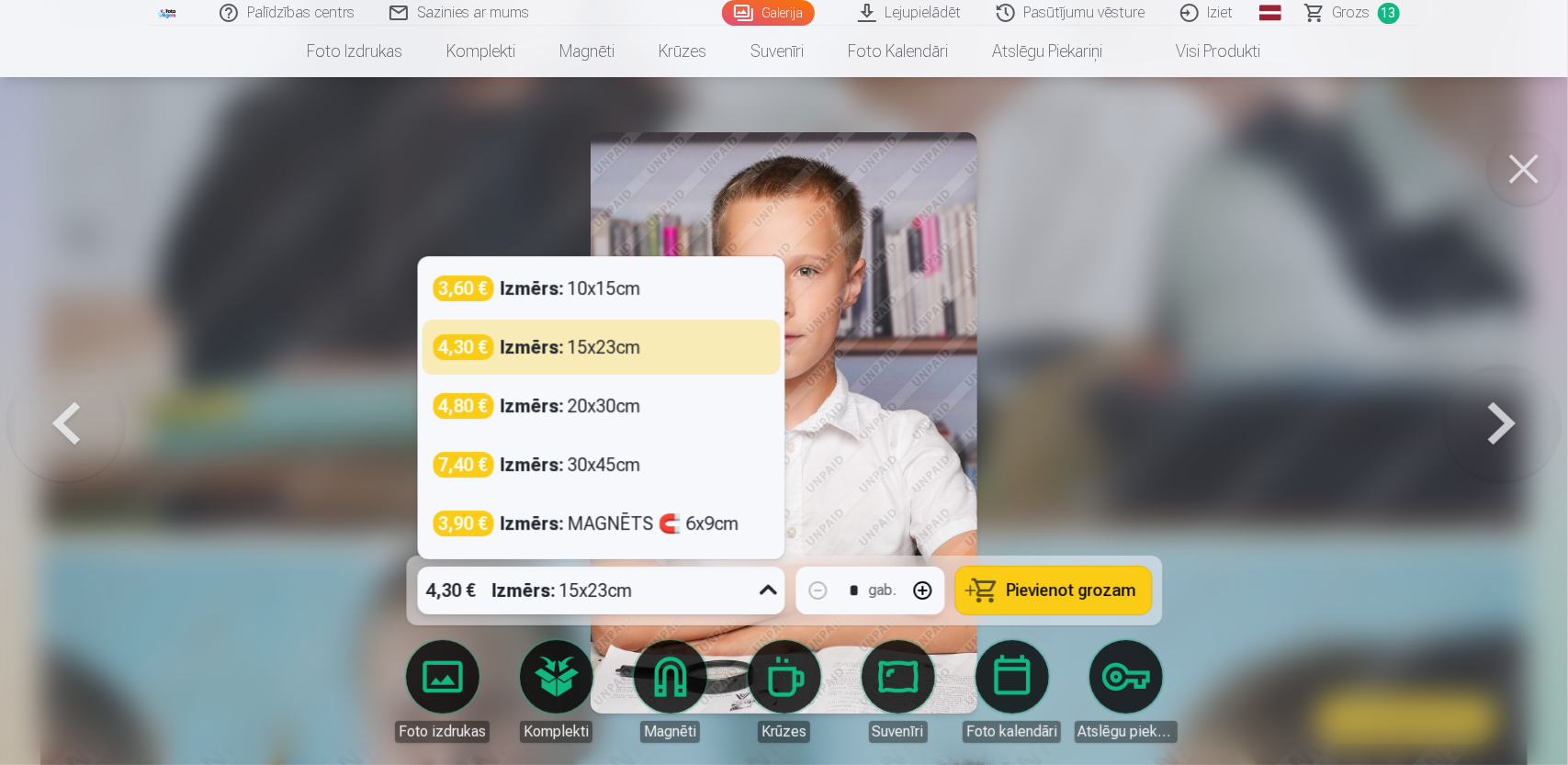
click at [772, 584] on icon at bounding box center [768, 590] width 29 height 29
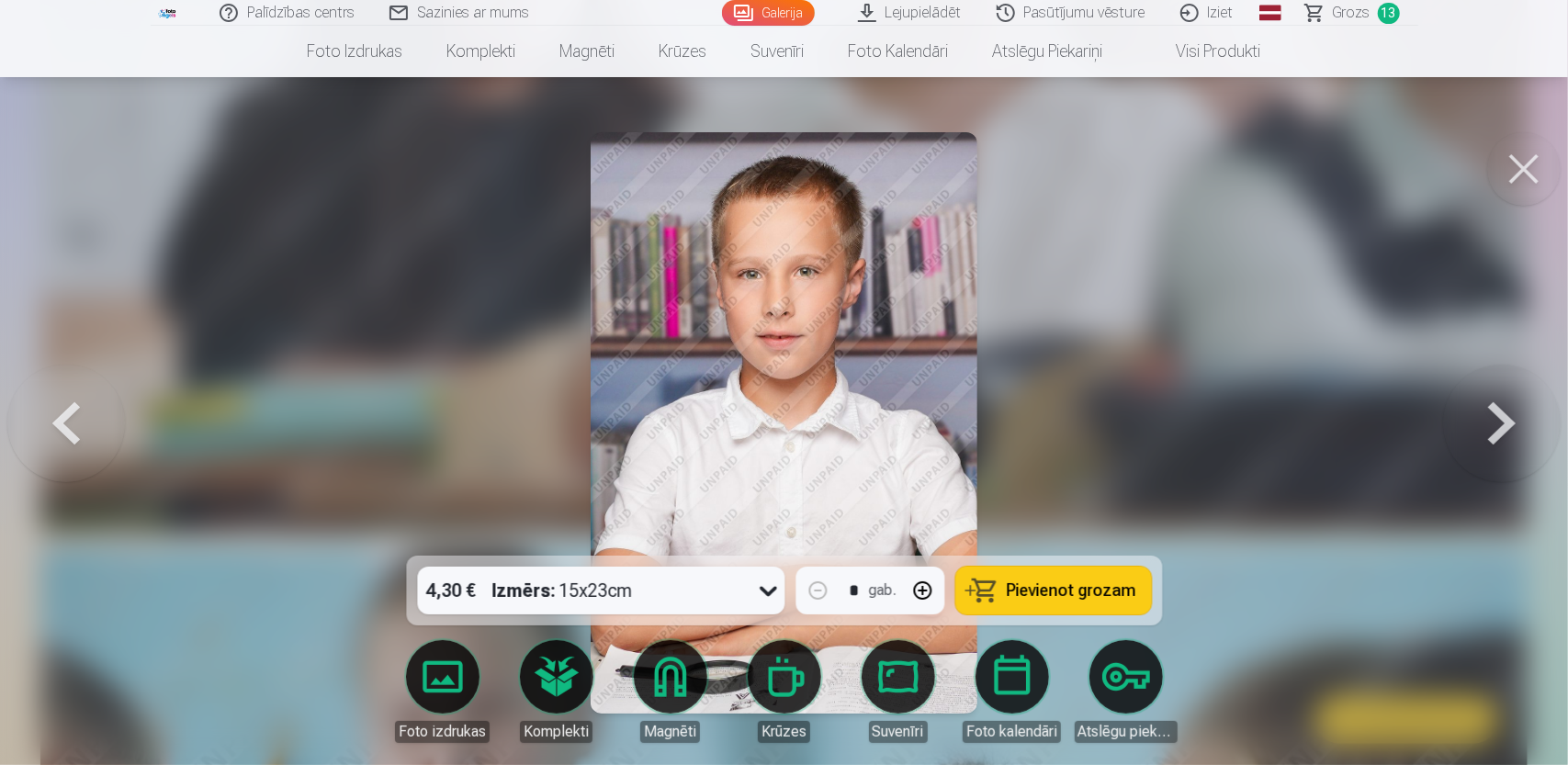
click at [1305, 386] on div at bounding box center [784, 382] width 1568 height 765
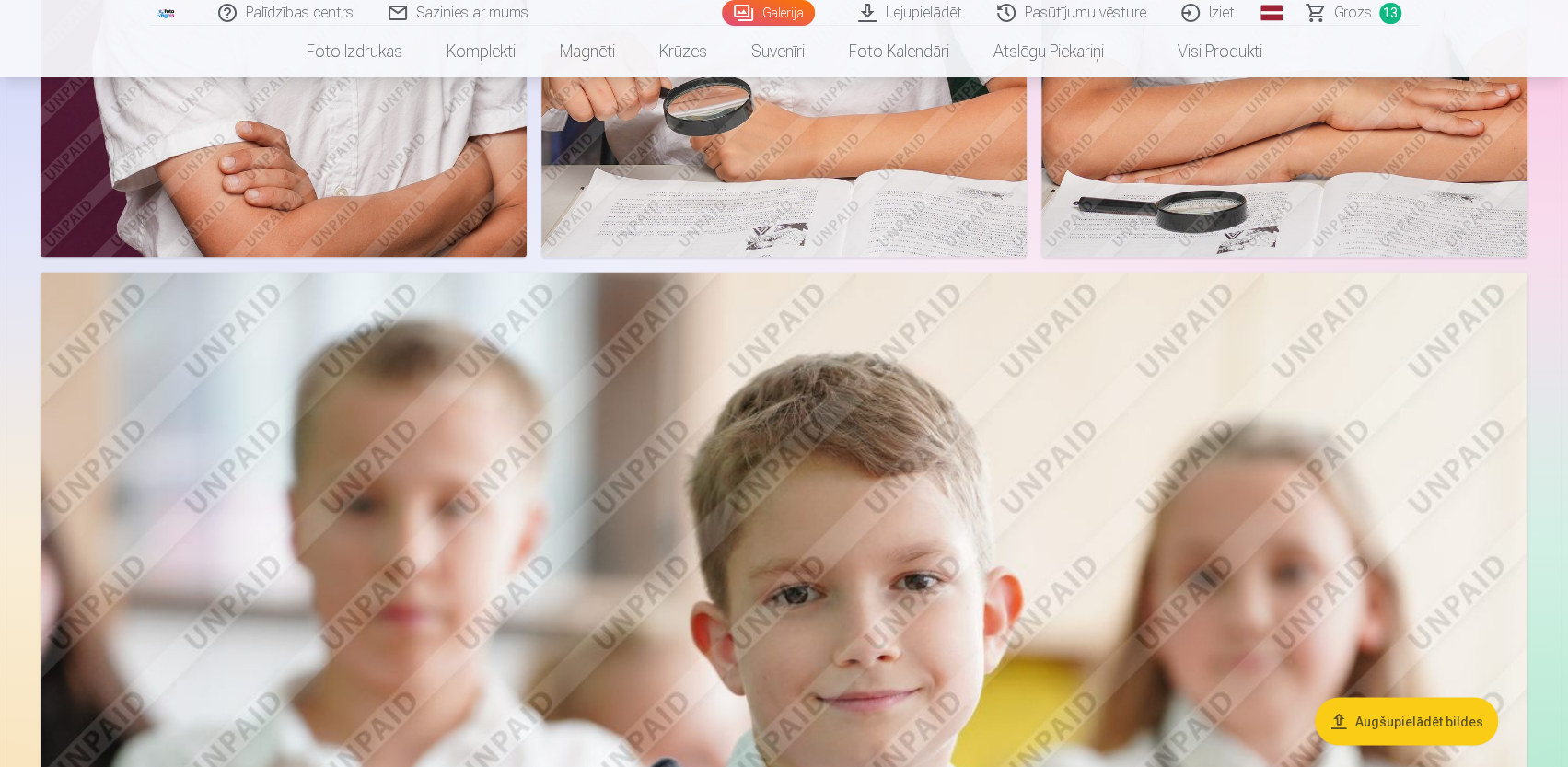
scroll to position [11030, 0]
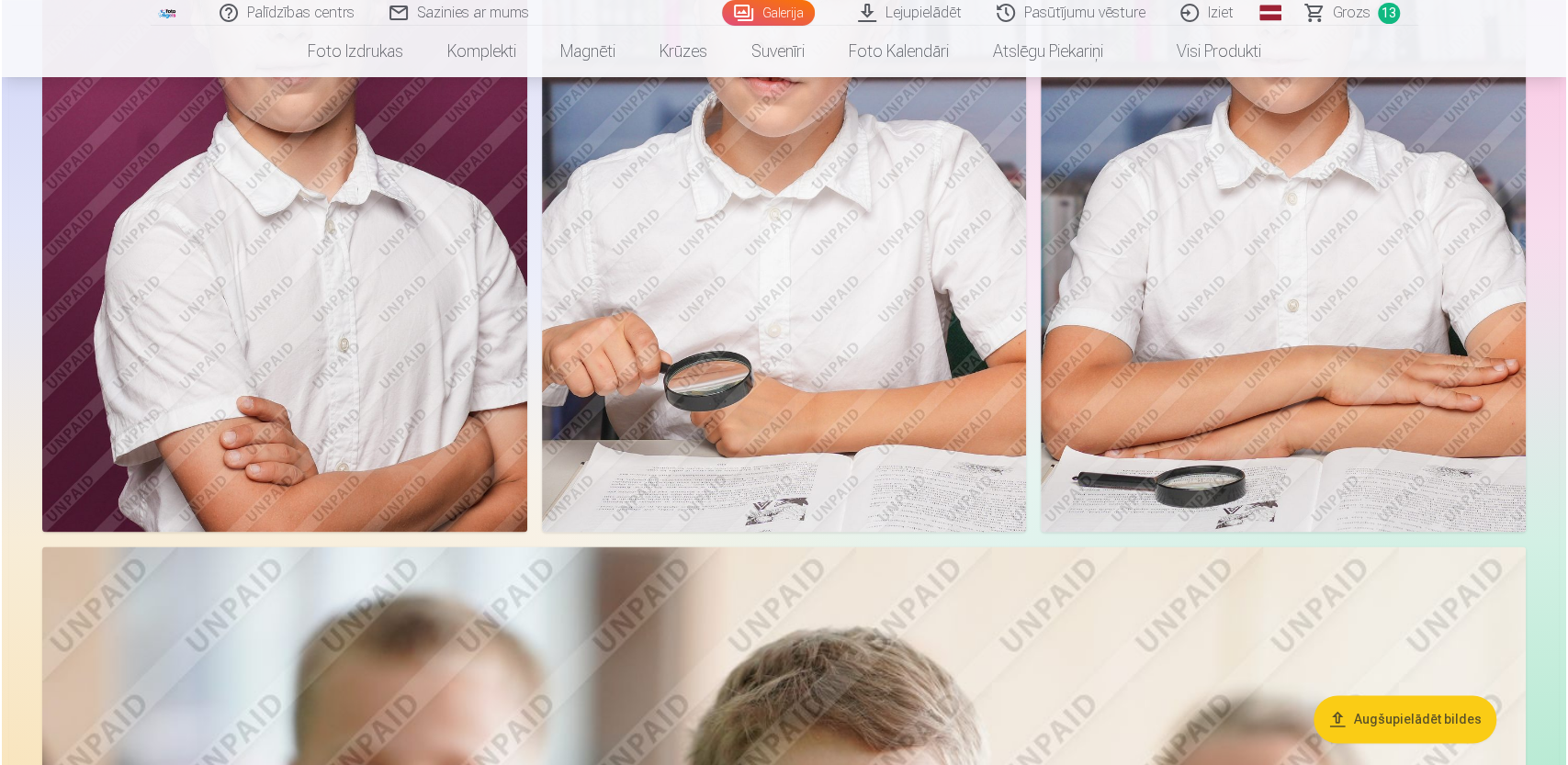
scroll to position [11031, 0]
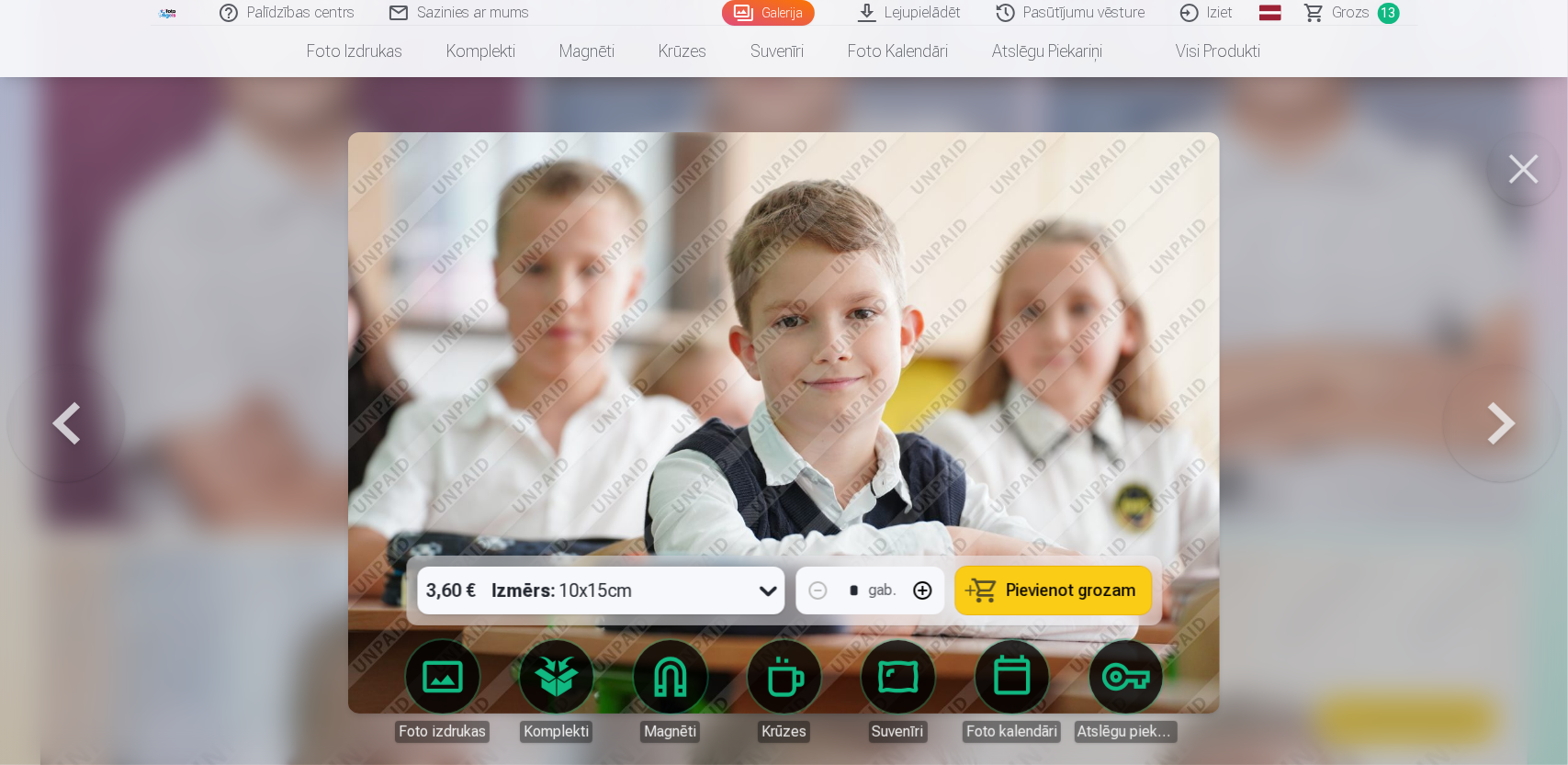
click at [1505, 423] on button at bounding box center [1502, 423] width 118 height 229
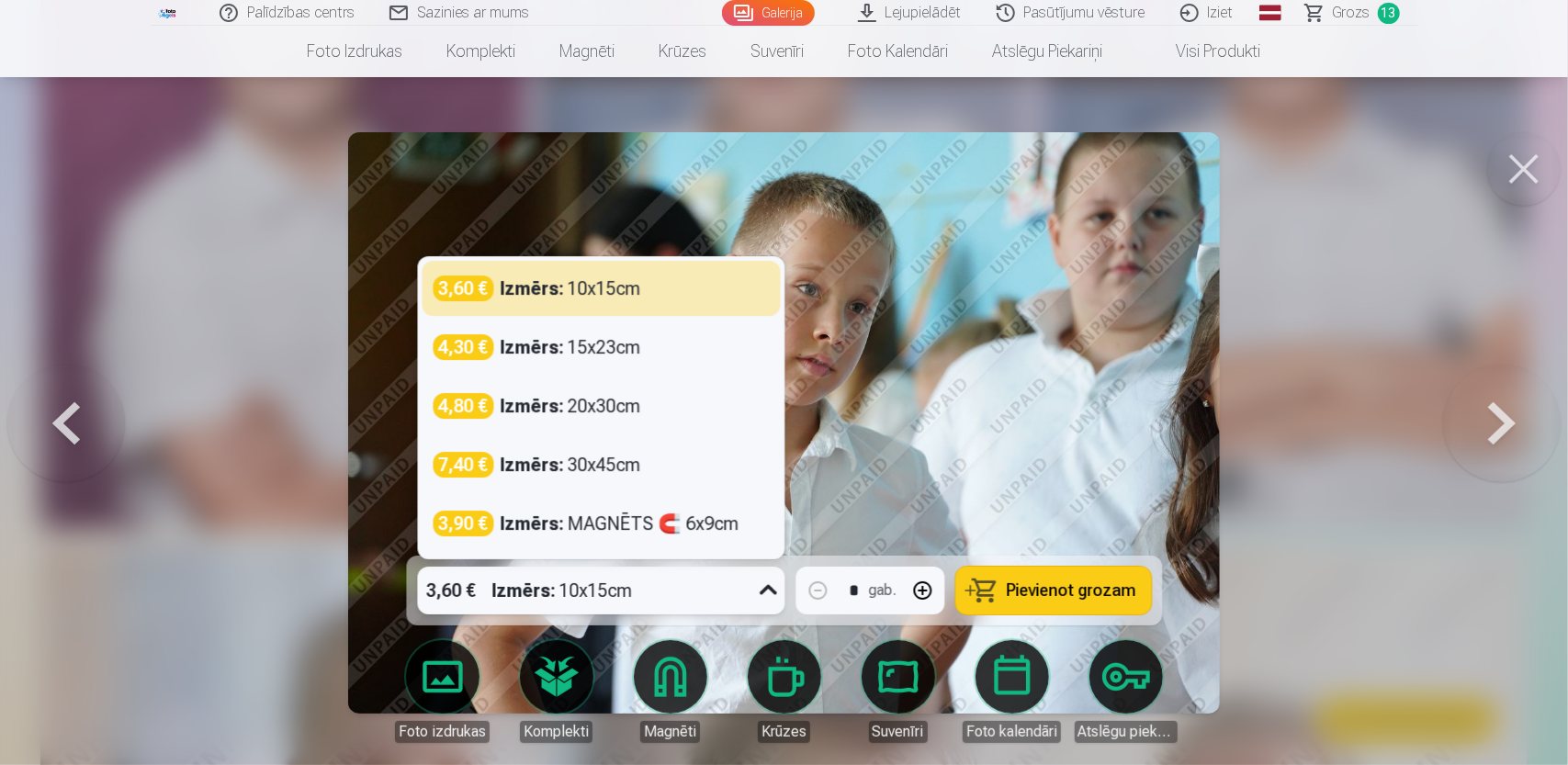
click at [663, 592] on div "3,60 € Izmērs : 10x15cm" at bounding box center [583, 590] width 333 height 48
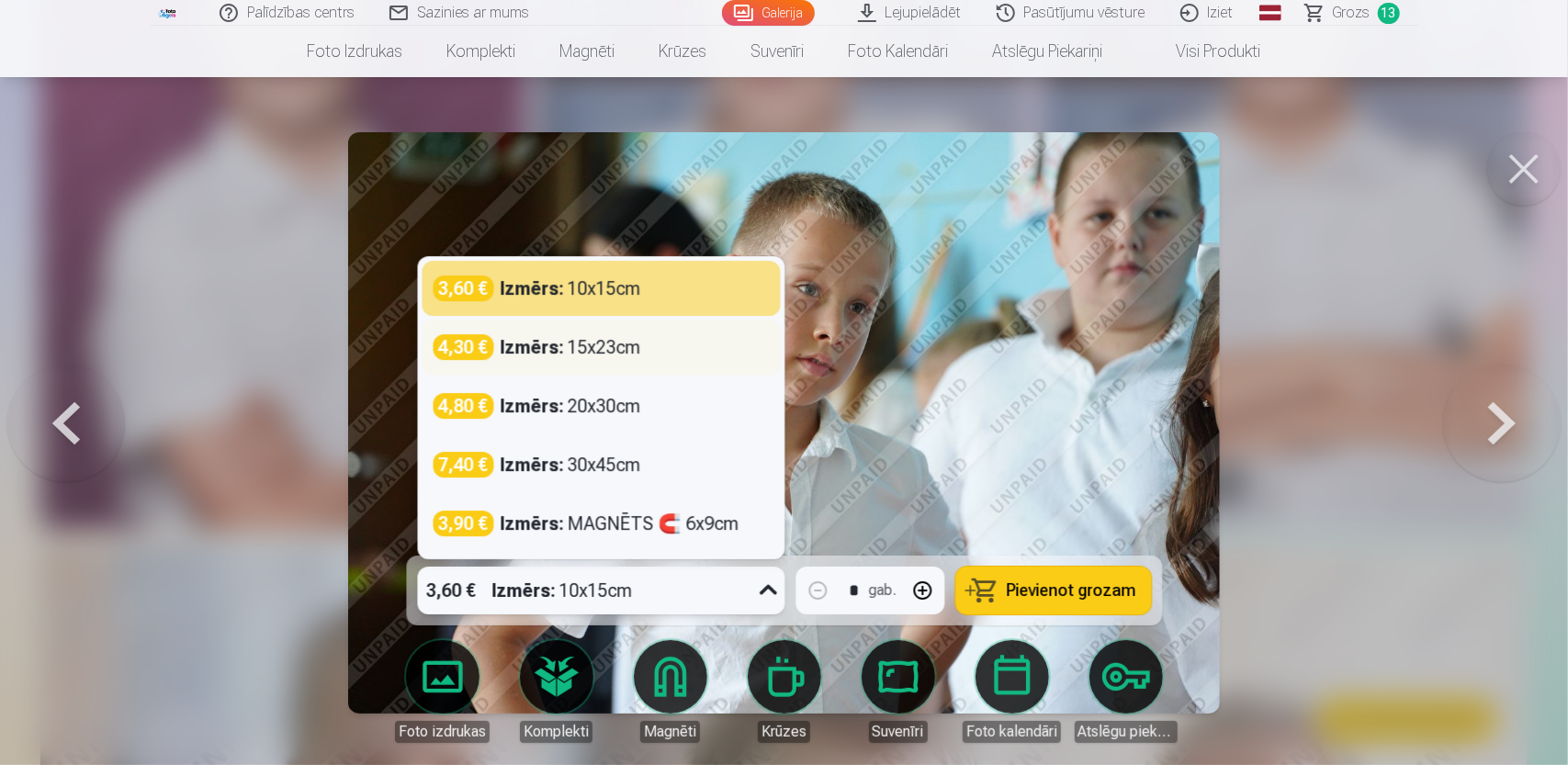
click at [596, 371] on div "4,30 € Izmērs : 15x23cm" at bounding box center [601, 347] width 358 height 55
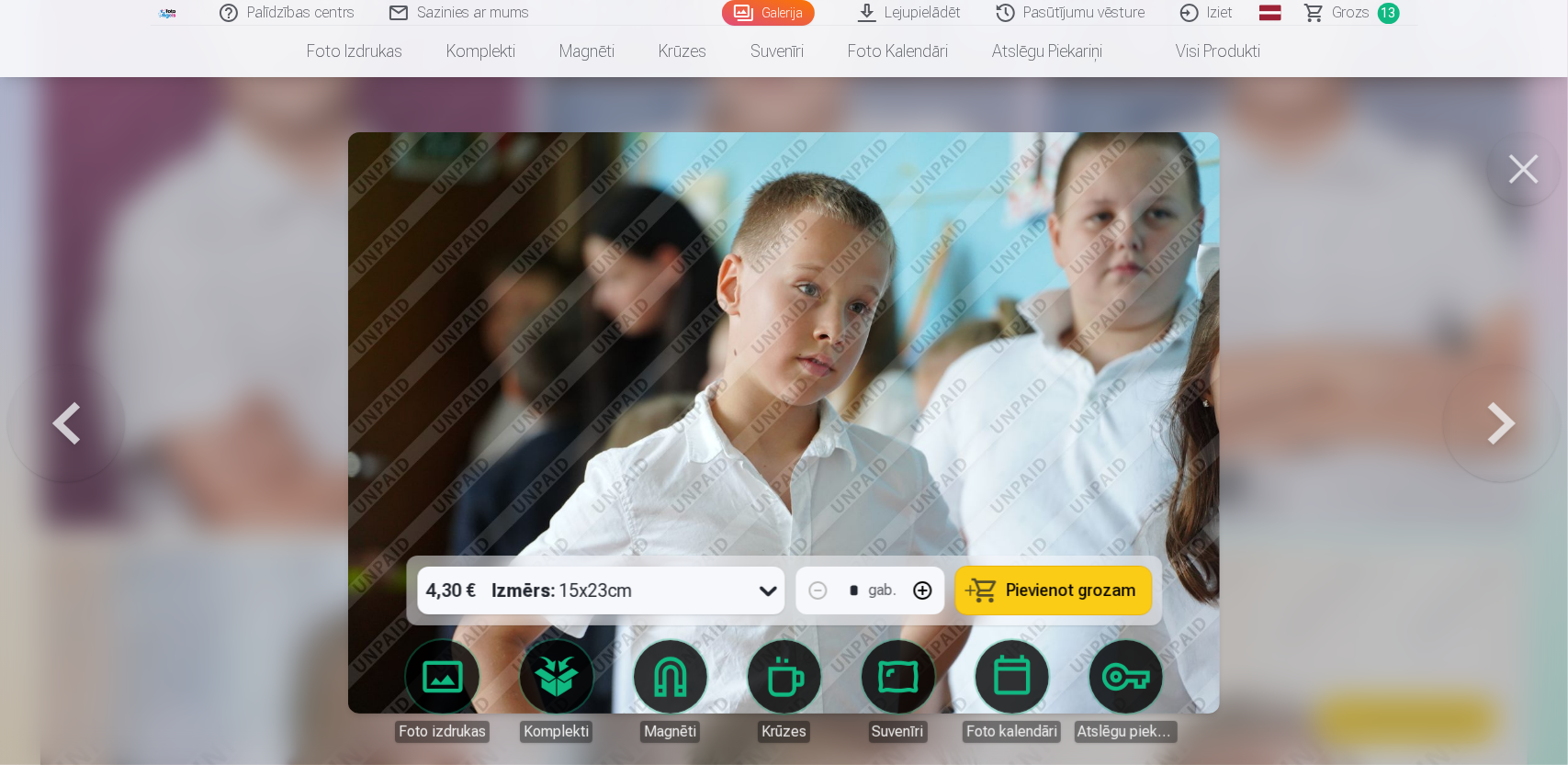
click at [1020, 583] on span "Pievienot grozam" at bounding box center [1071, 590] width 129 height 16
click at [1510, 421] on button at bounding box center [1502, 423] width 118 height 229
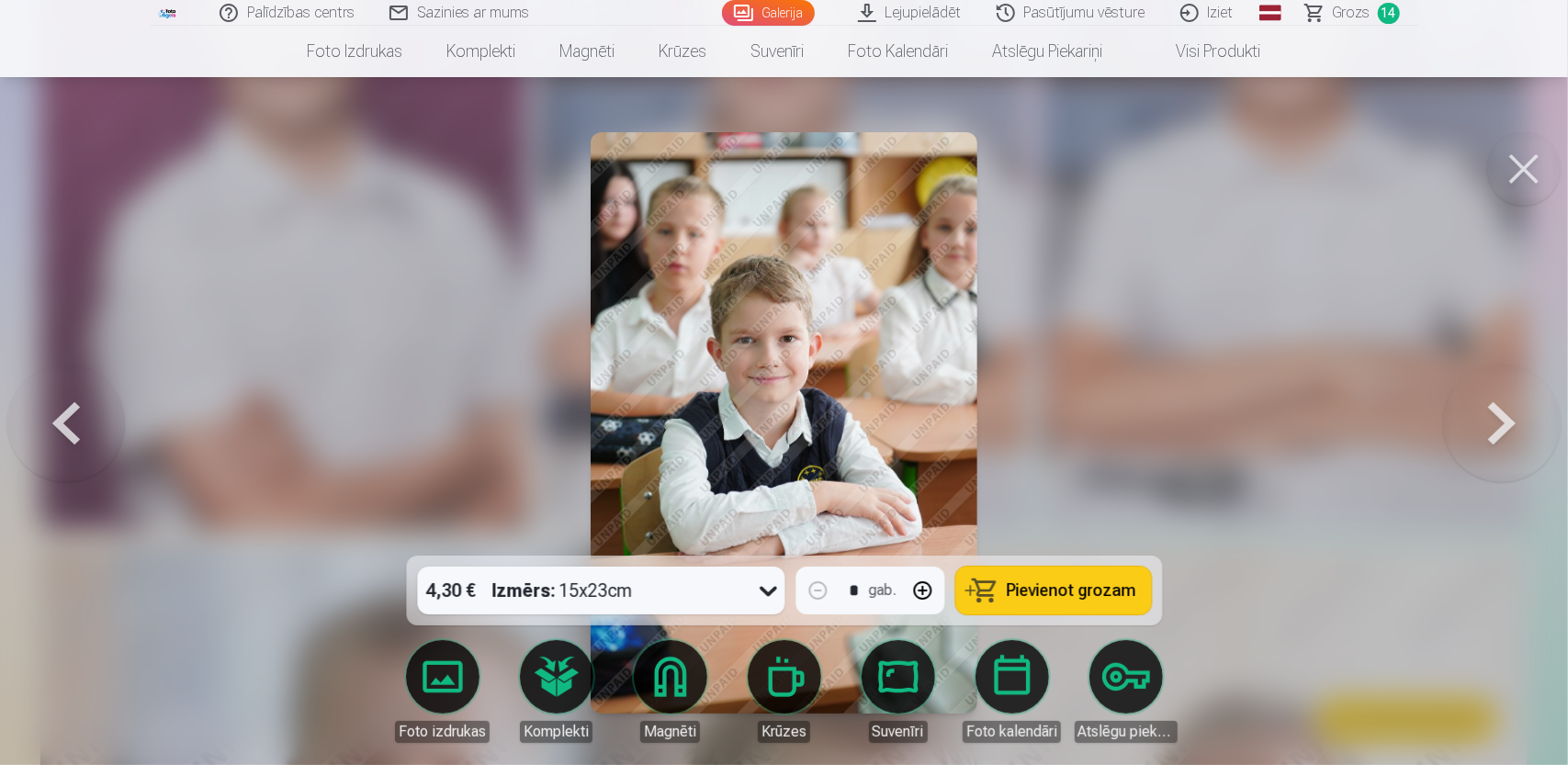
click at [1510, 421] on button at bounding box center [1502, 423] width 118 height 229
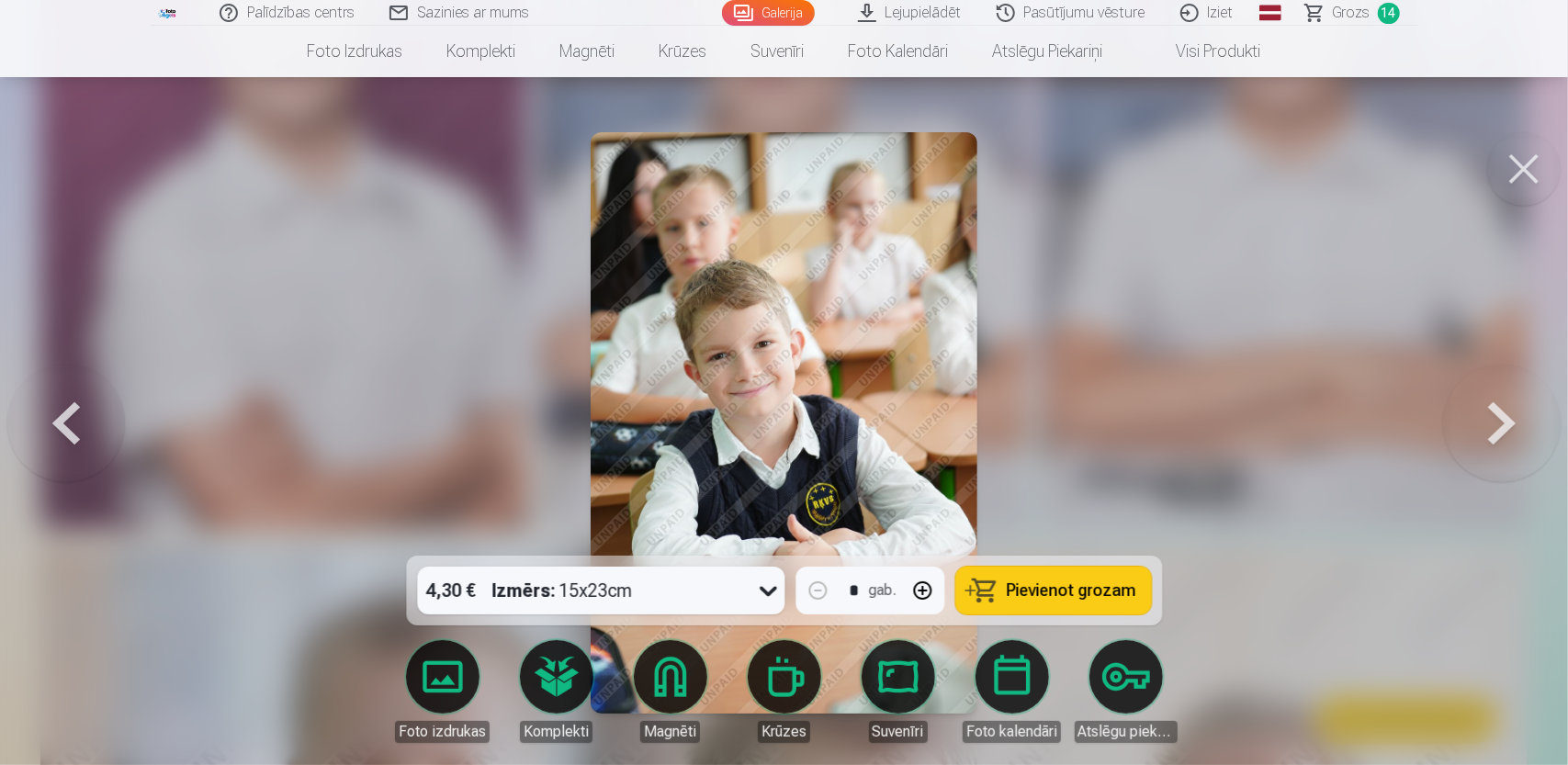
click at [1510, 421] on button at bounding box center [1502, 423] width 118 height 229
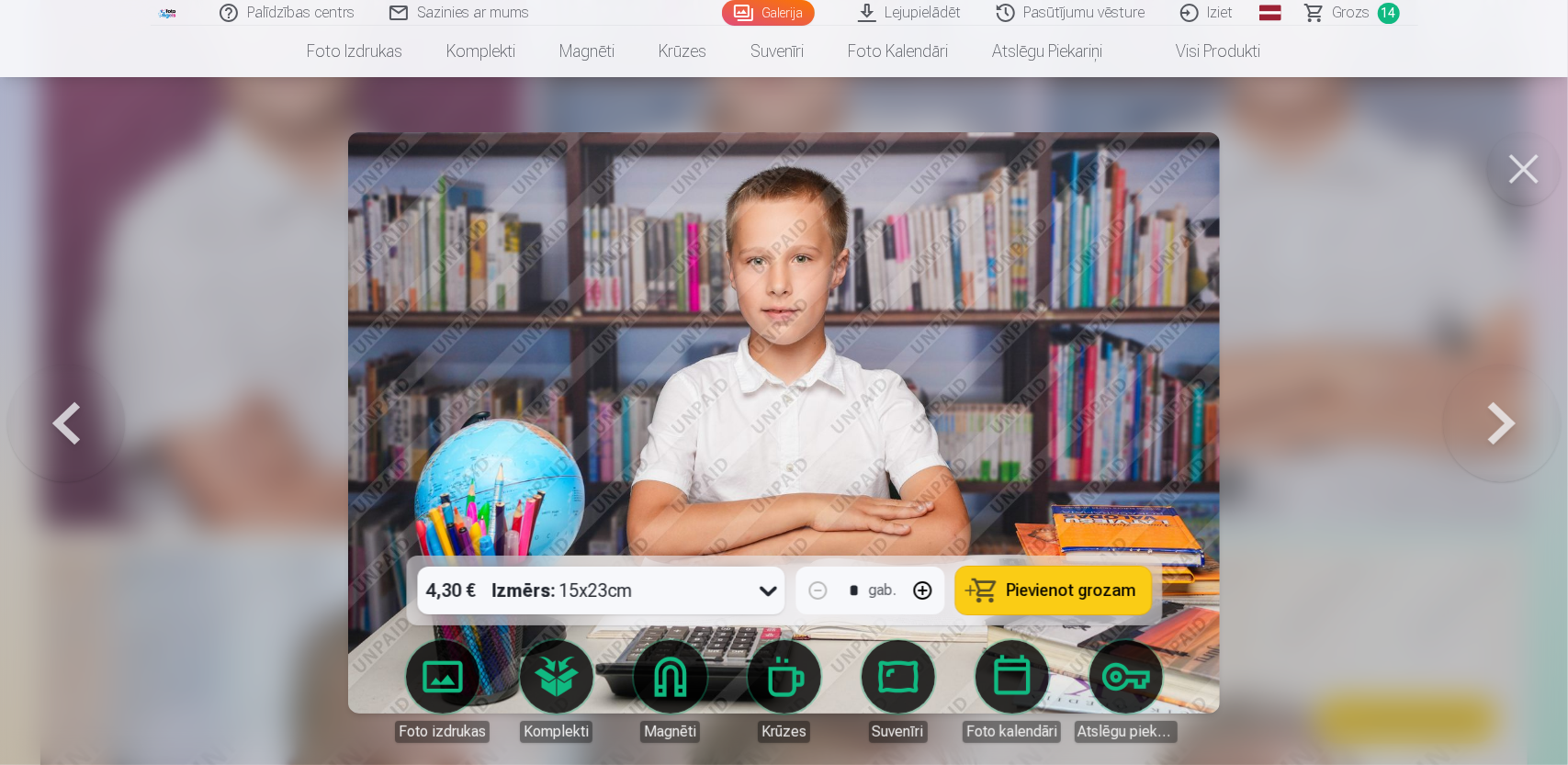
click at [1028, 607] on button "Pievienot grozam" at bounding box center [1053, 590] width 196 height 48
click at [1498, 418] on button at bounding box center [1502, 423] width 118 height 229
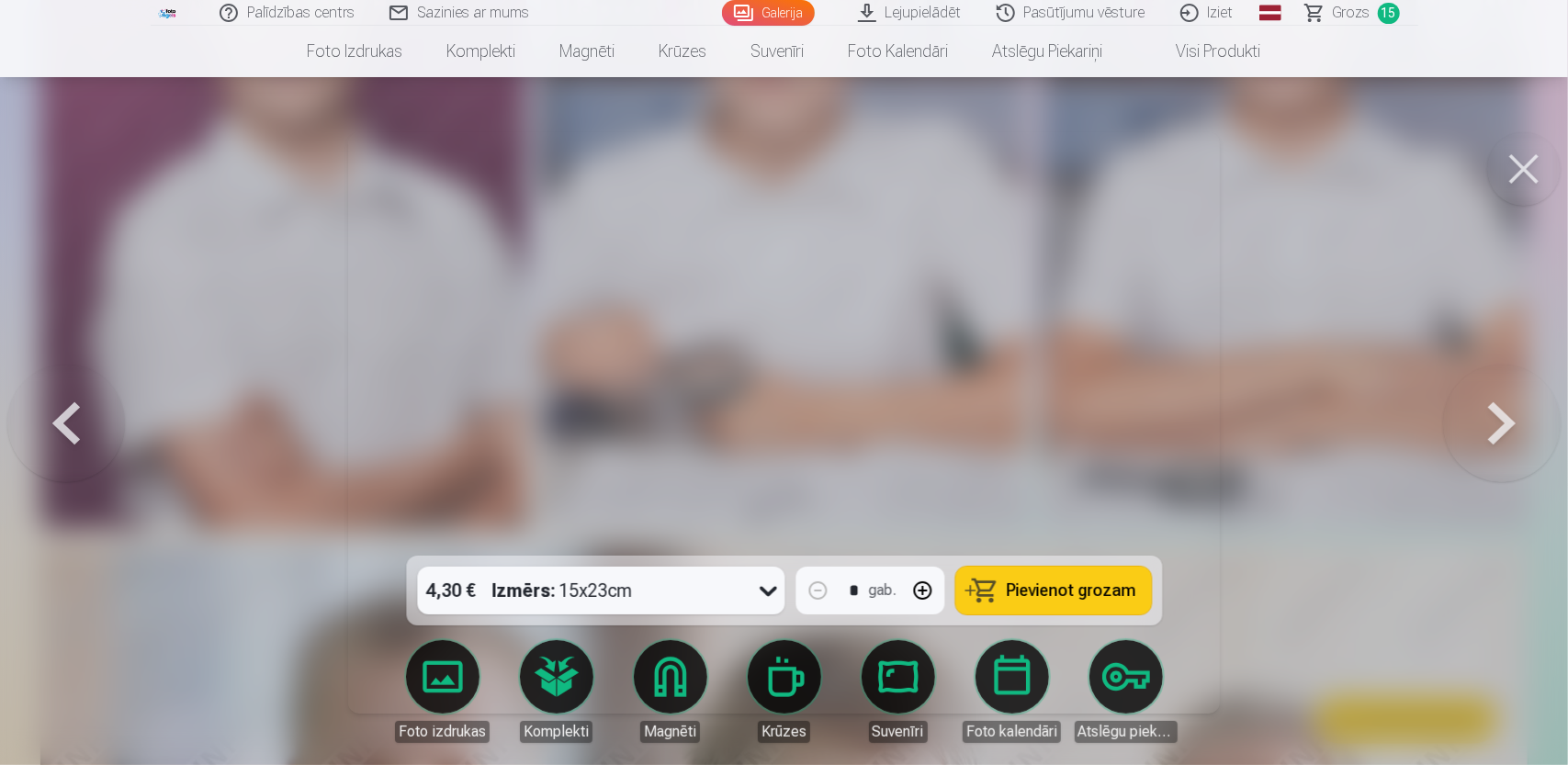
click at [1498, 427] on button at bounding box center [1502, 423] width 118 height 229
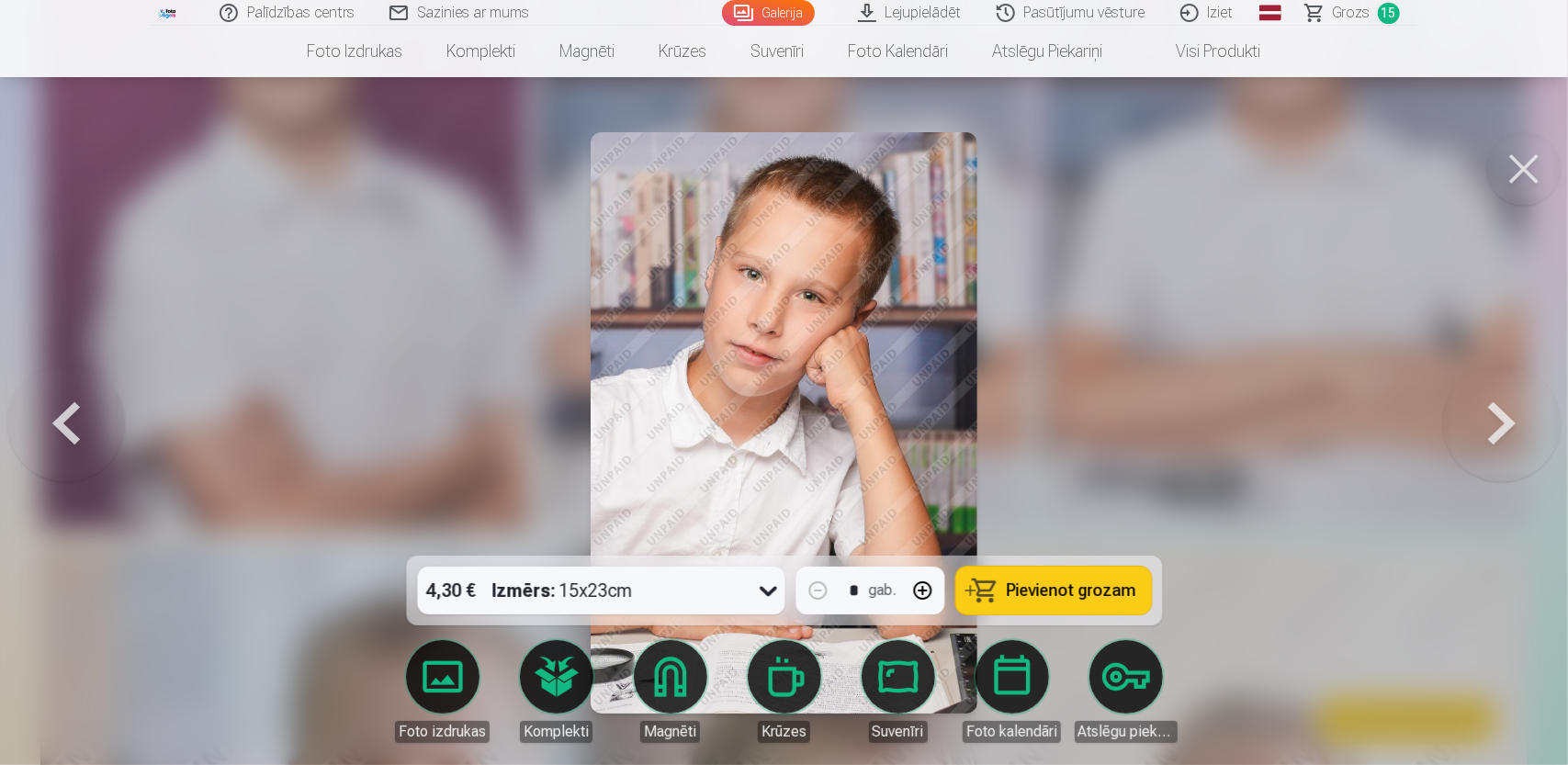
click at [1094, 585] on span "Pievienot grozam" at bounding box center [1071, 590] width 129 height 16
click at [1503, 423] on button at bounding box center [1502, 423] width 118 height 229
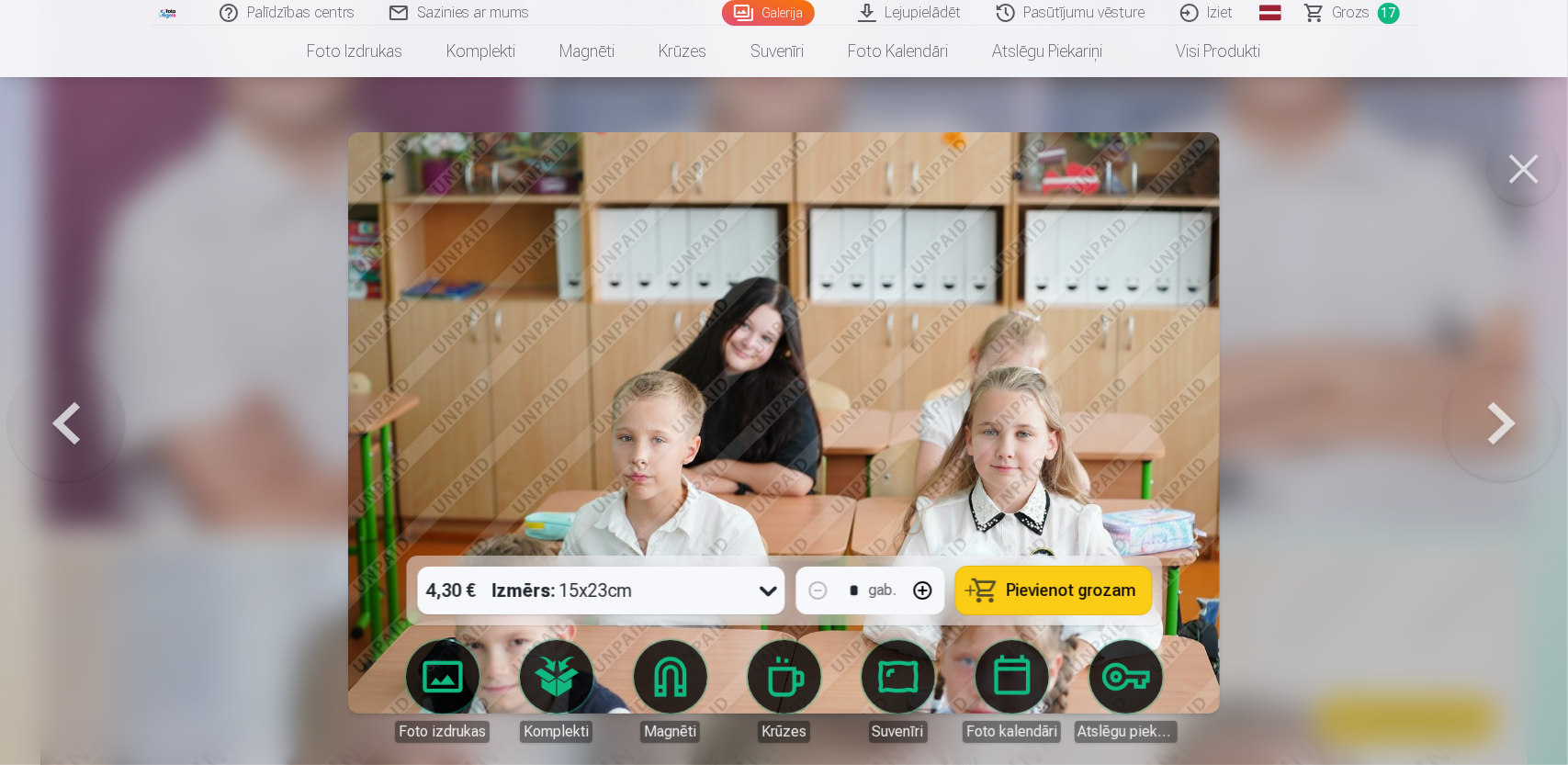
click at [1503, 415] on button at bounding box center [1502, 423] width 118 height 229
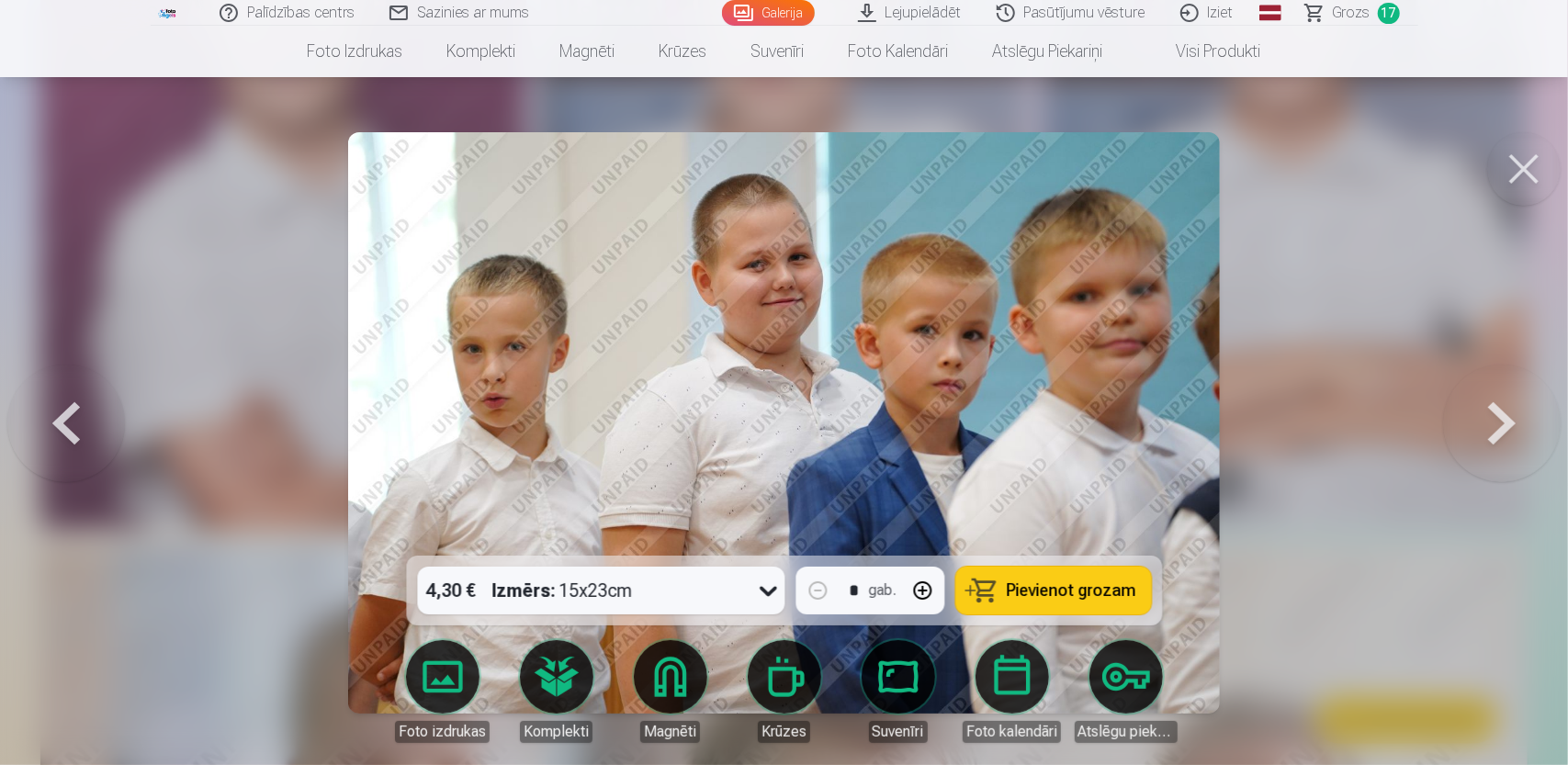
click at [1503, 415] on button at bounding box center [1502, 423] width 118 height 229
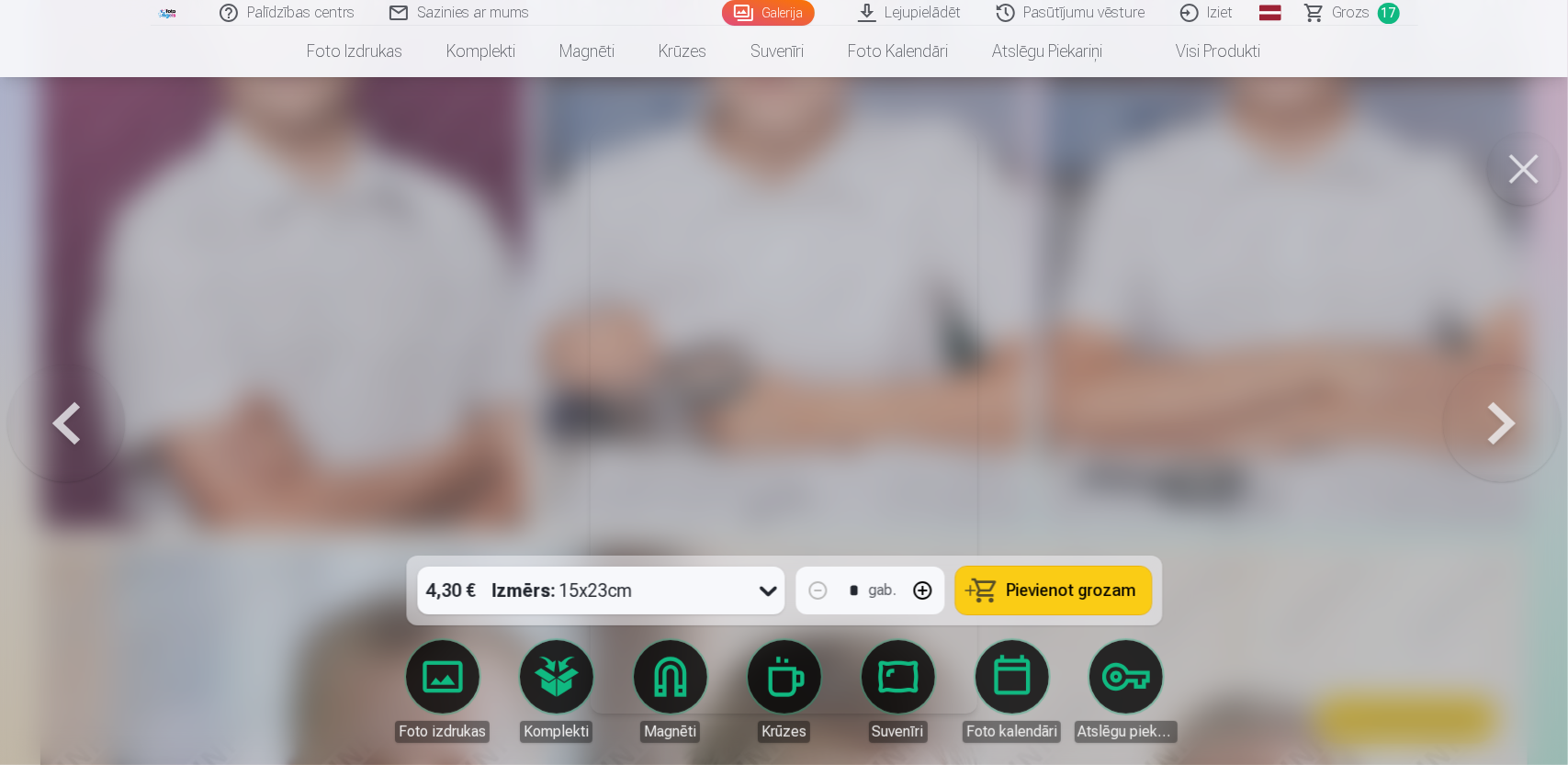
click at [1503, 415] on button at bounding box center [1502, 423] width 118 height 229
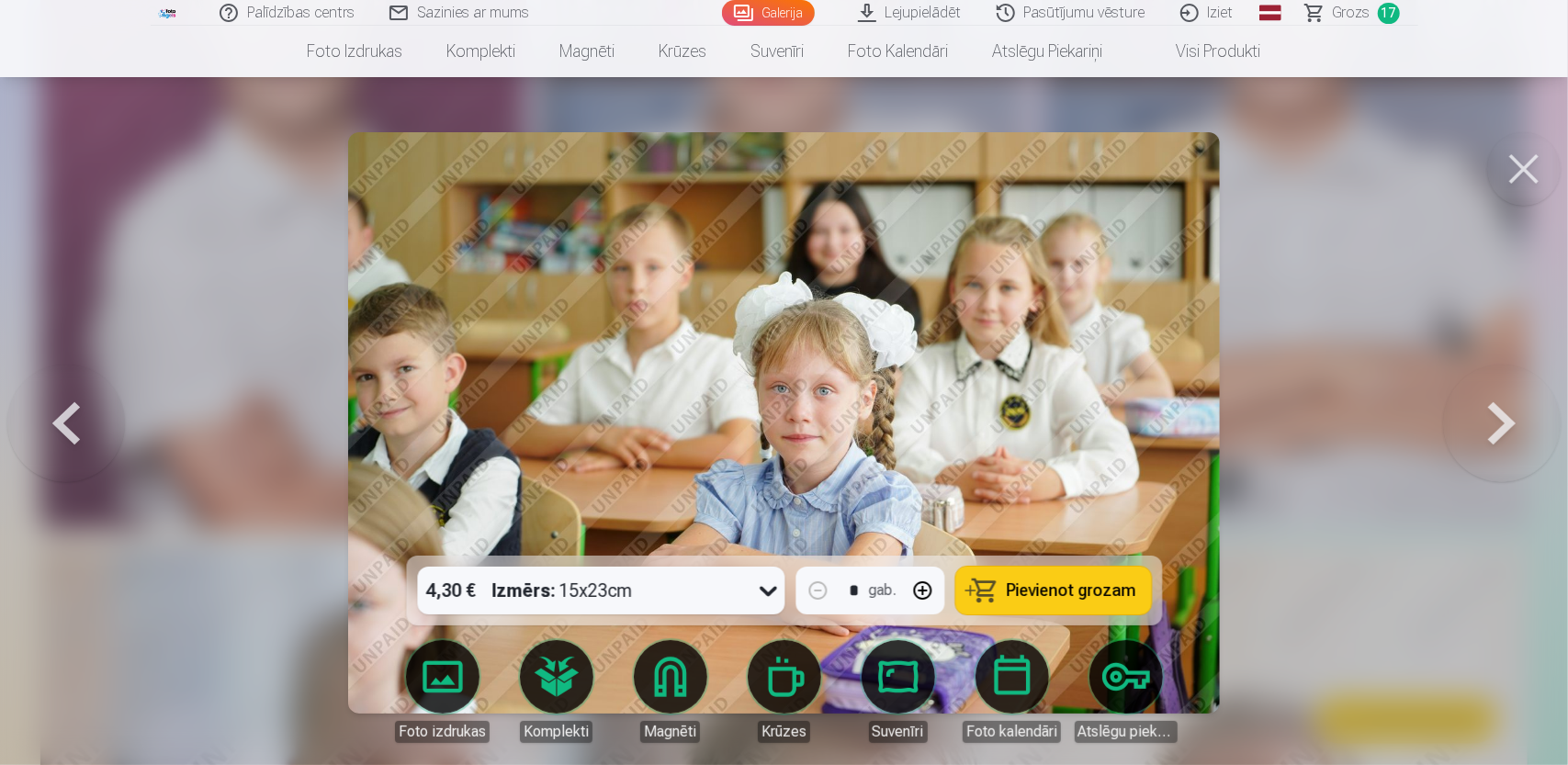
click at [1503, 415] on button at bounding box center [1502, 423] width 118 height 229
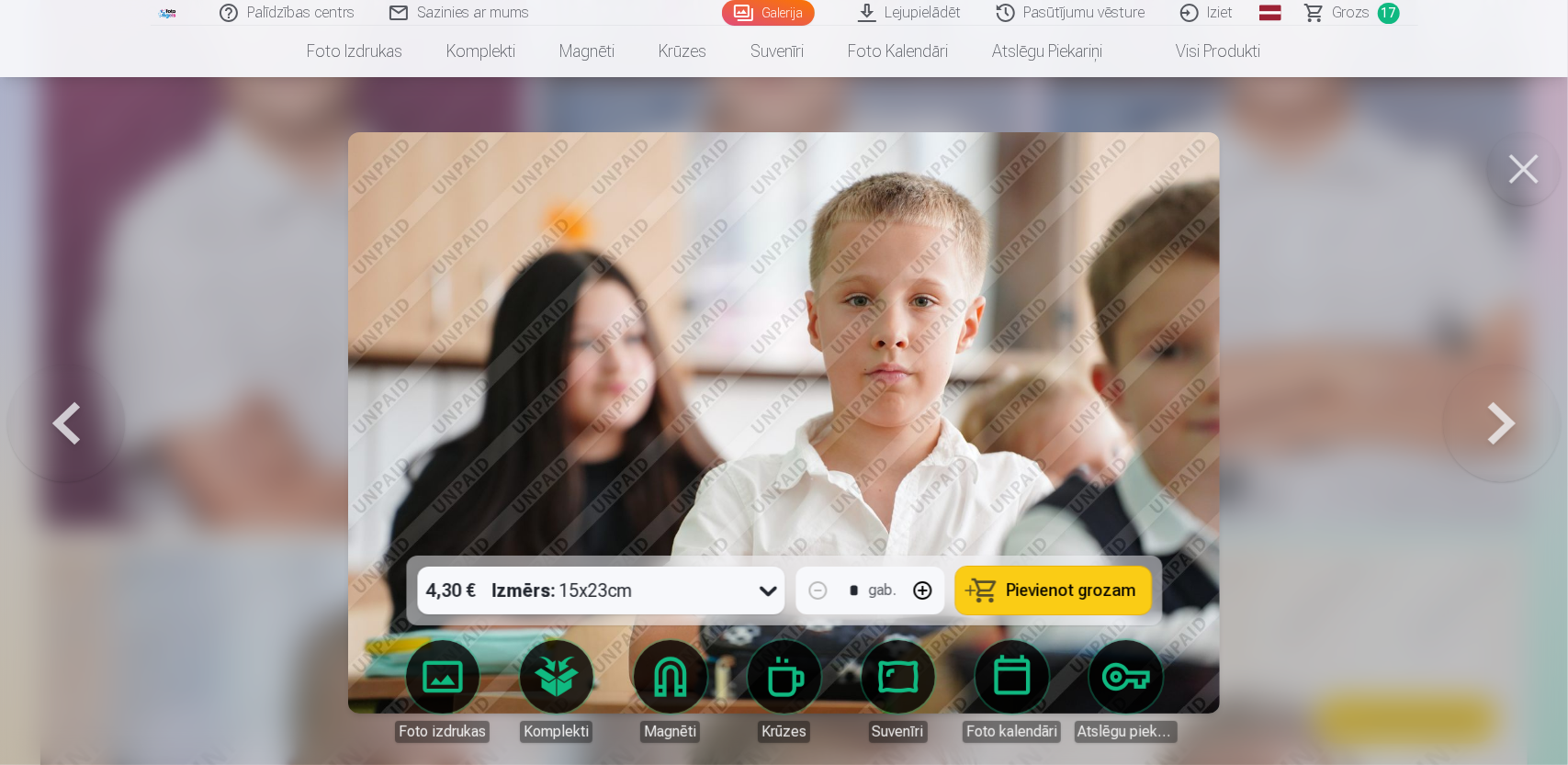
click at [1097, 592] on span "Pievienot grozam" at bounding box center [1071, 590] width 129 height 16
click at [1508, 421] on button at bounding box center [1502, 423] width 118 height 229
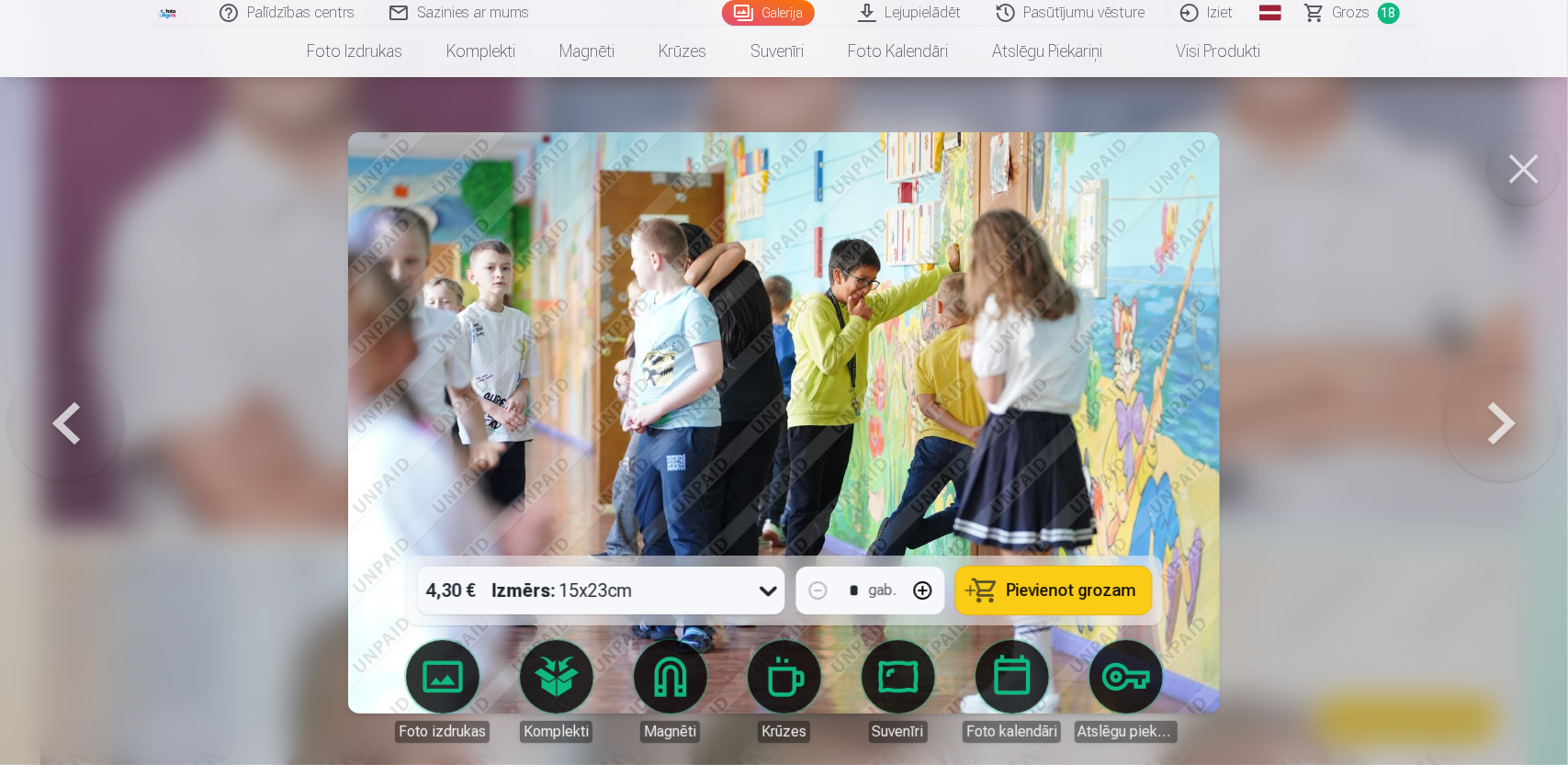
click at [1508, 421] on button at bounding box center [1502, 423] width 118 height 229
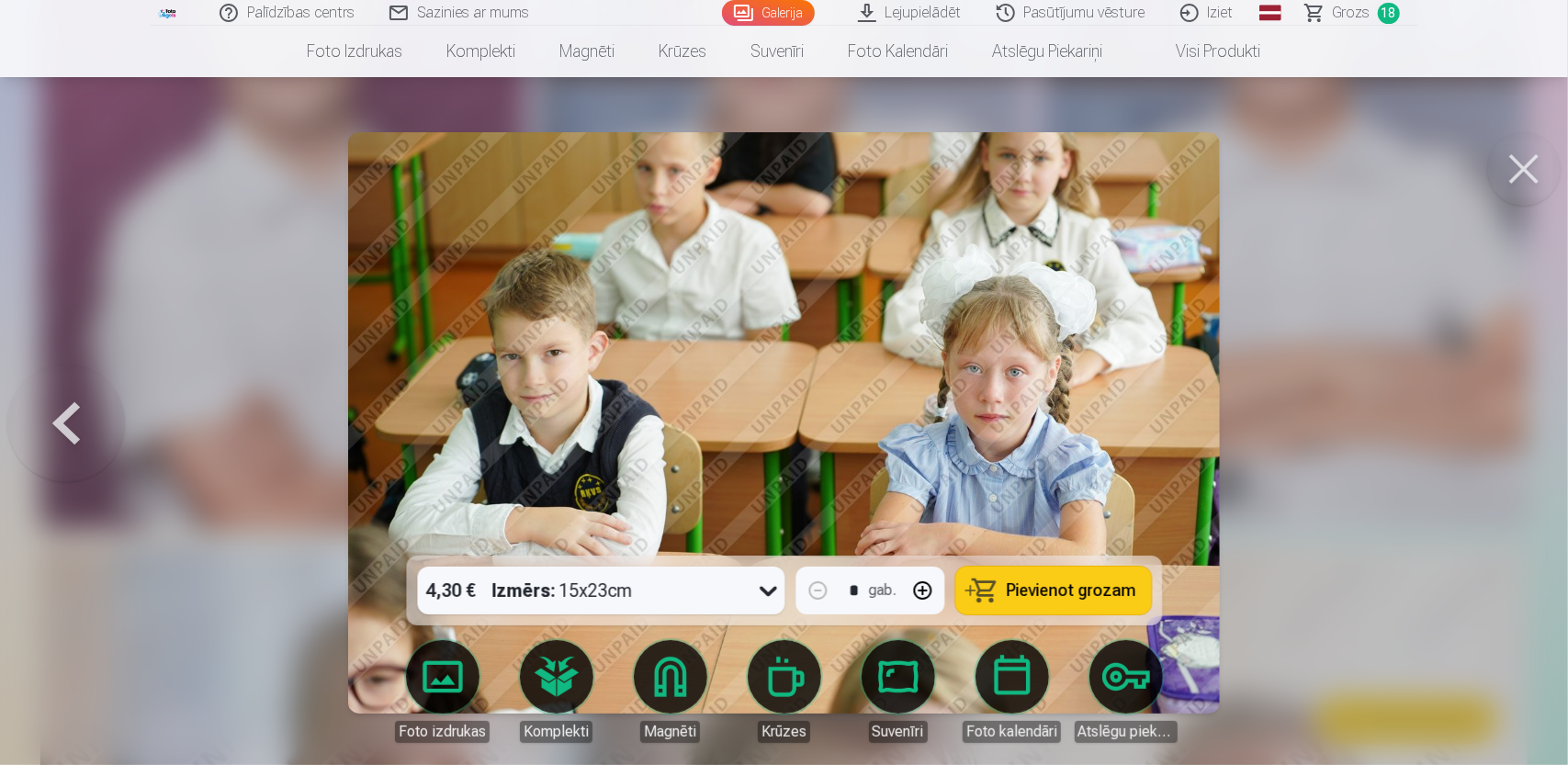
click at [1508, 421] on div at bounding box center [784, 382] width 1568 height 765
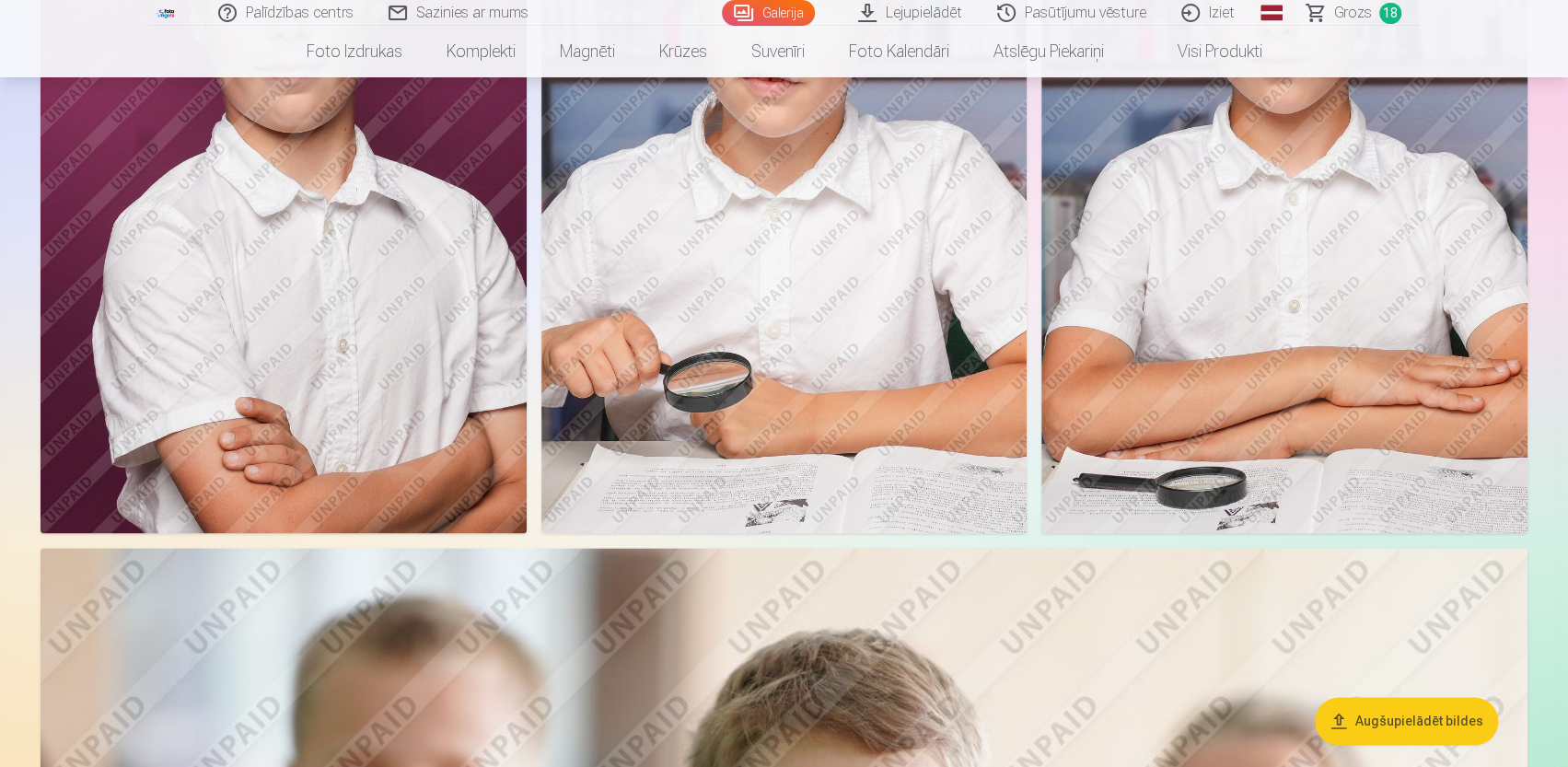
scroll to position [10753, 0]
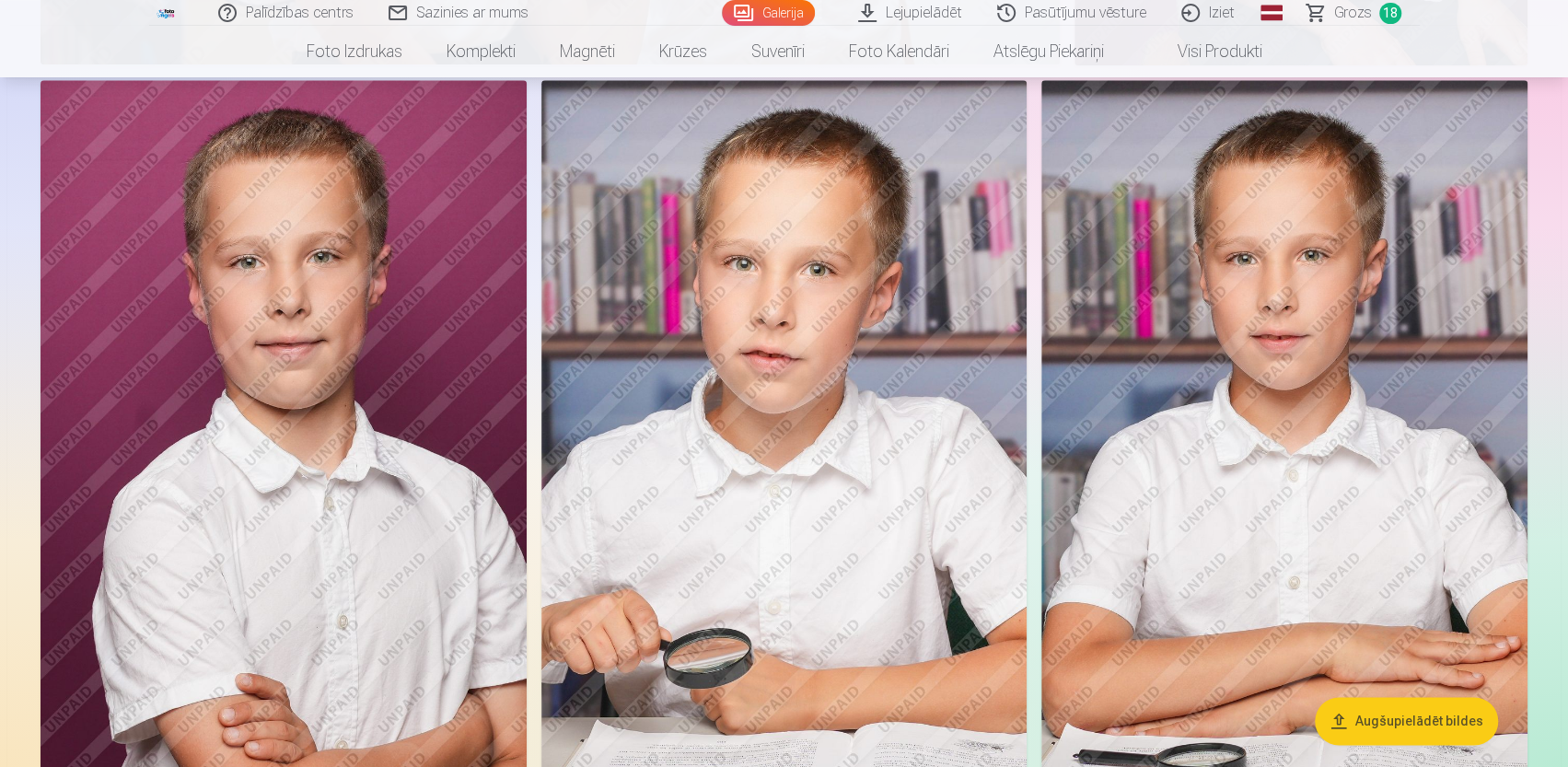
click at [1365, 16] on span "Grozs" at bounding box center [1354, 12] width 38 height 22
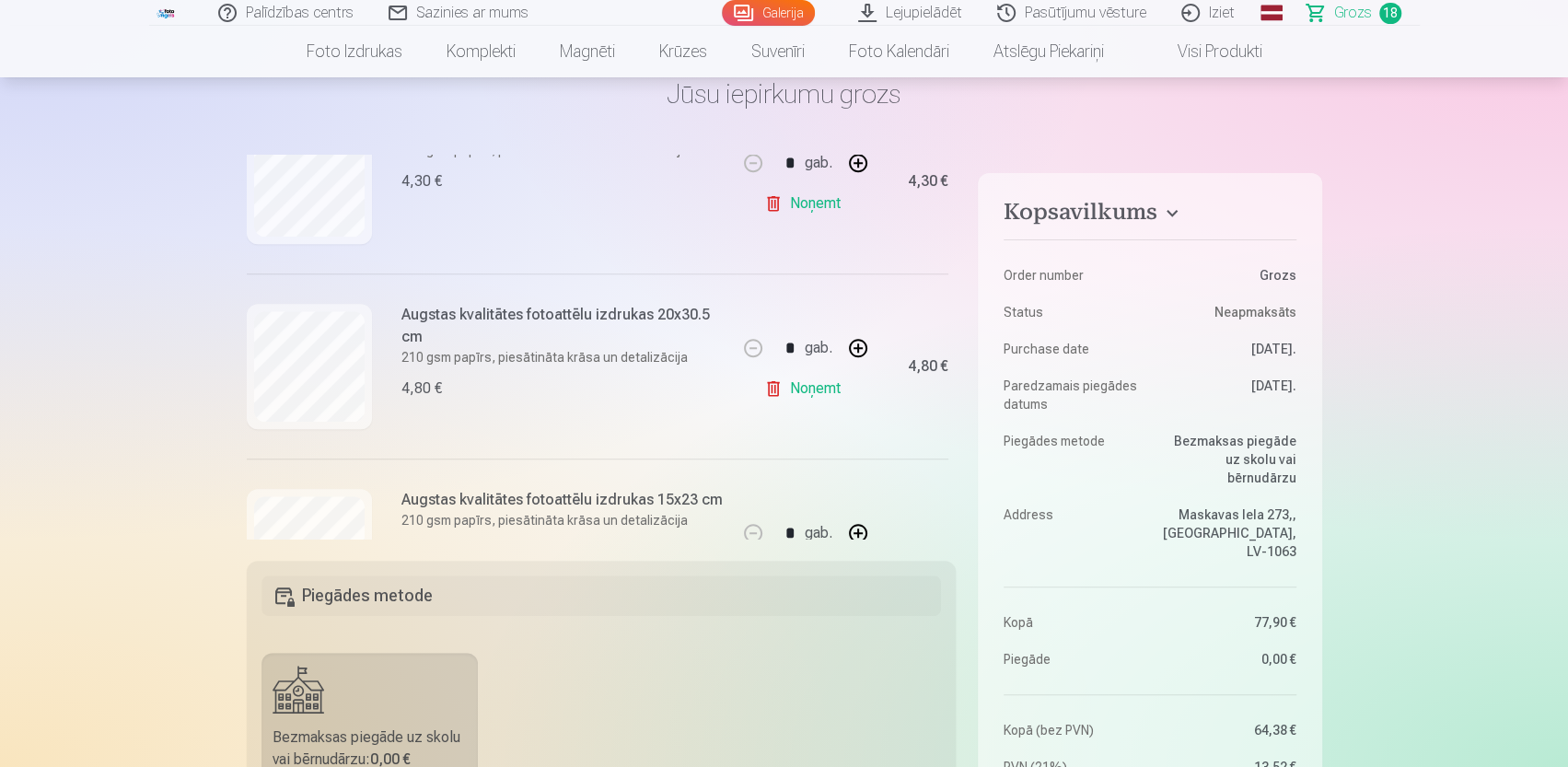
scroll to position [1105, 0]
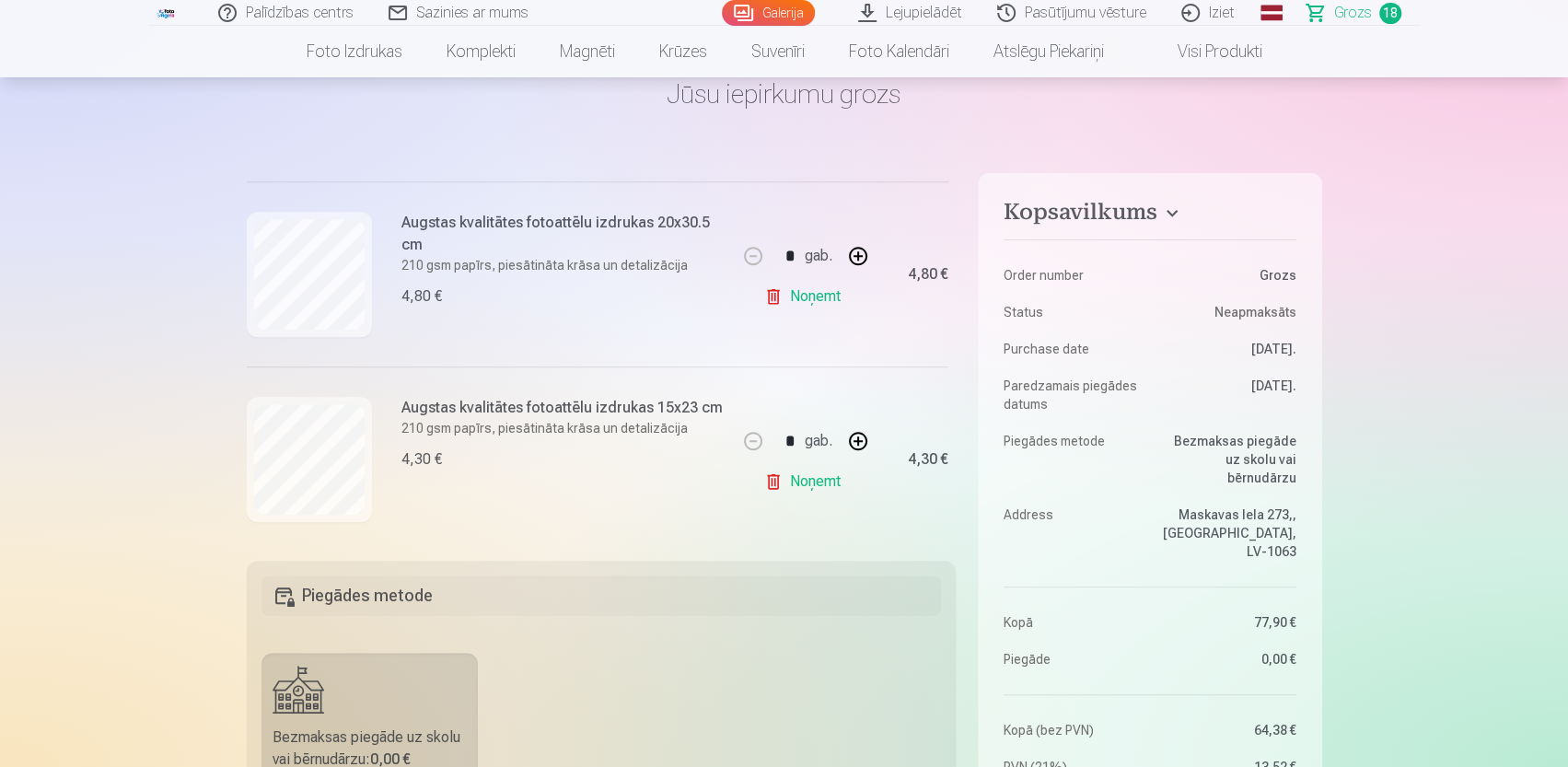
click at [797, 301] on link "Noņemt" at bounding box center [806, 296] width 84 height 37
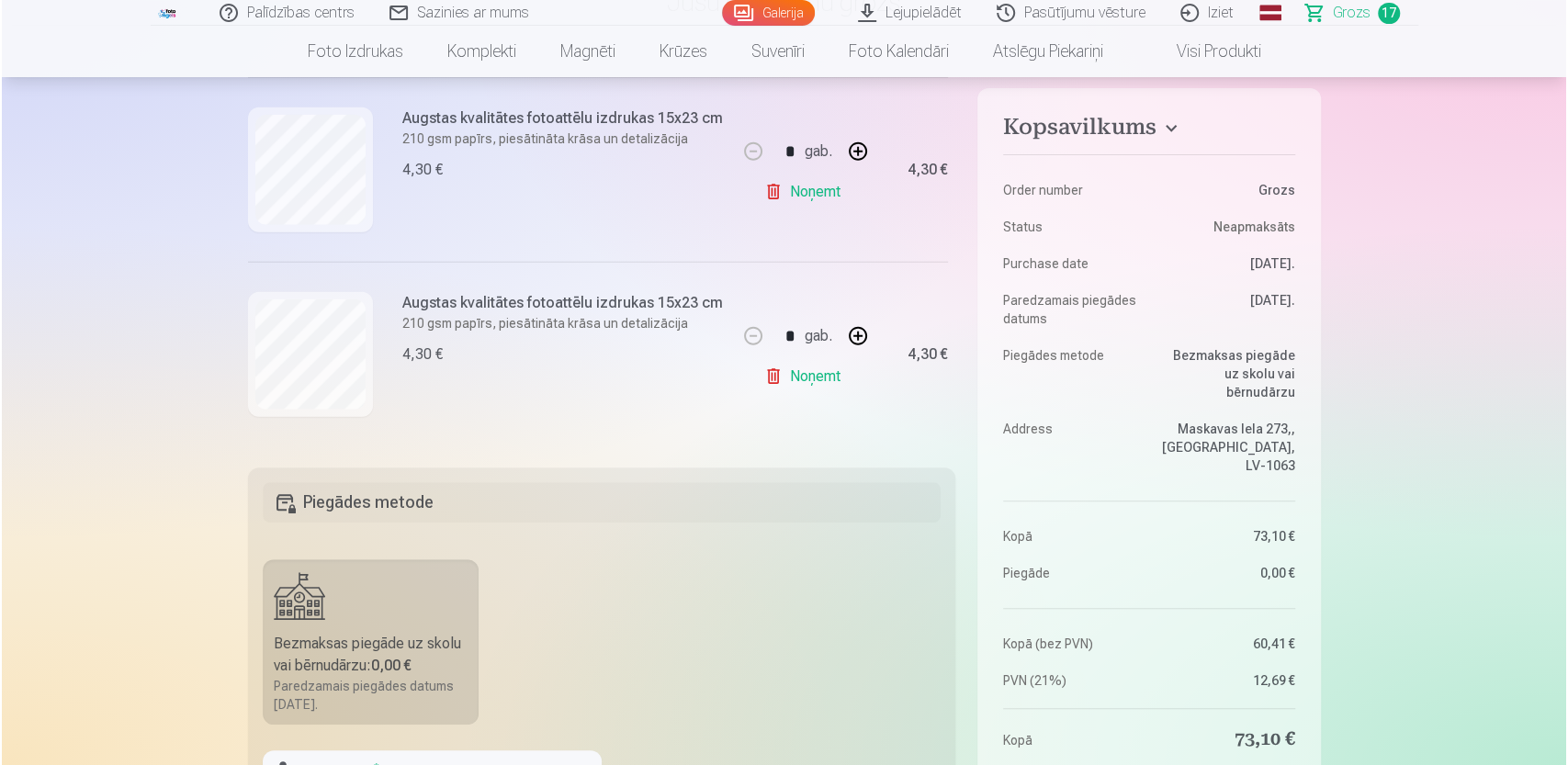
scroll to position [92, 0]
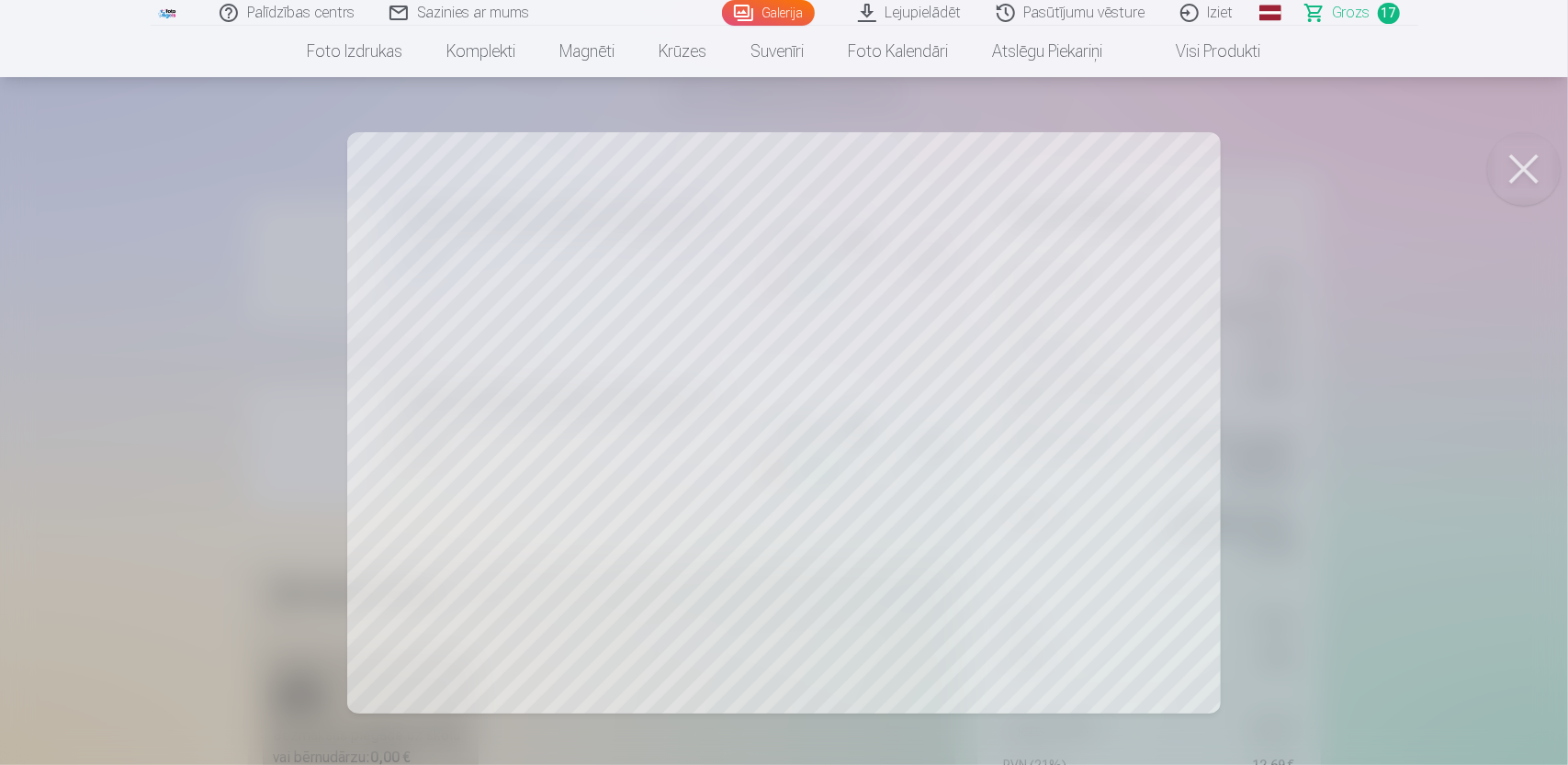
click at [1367, 10] on span "Grozs" at bounding box center [1352, 12] width 38 height 22
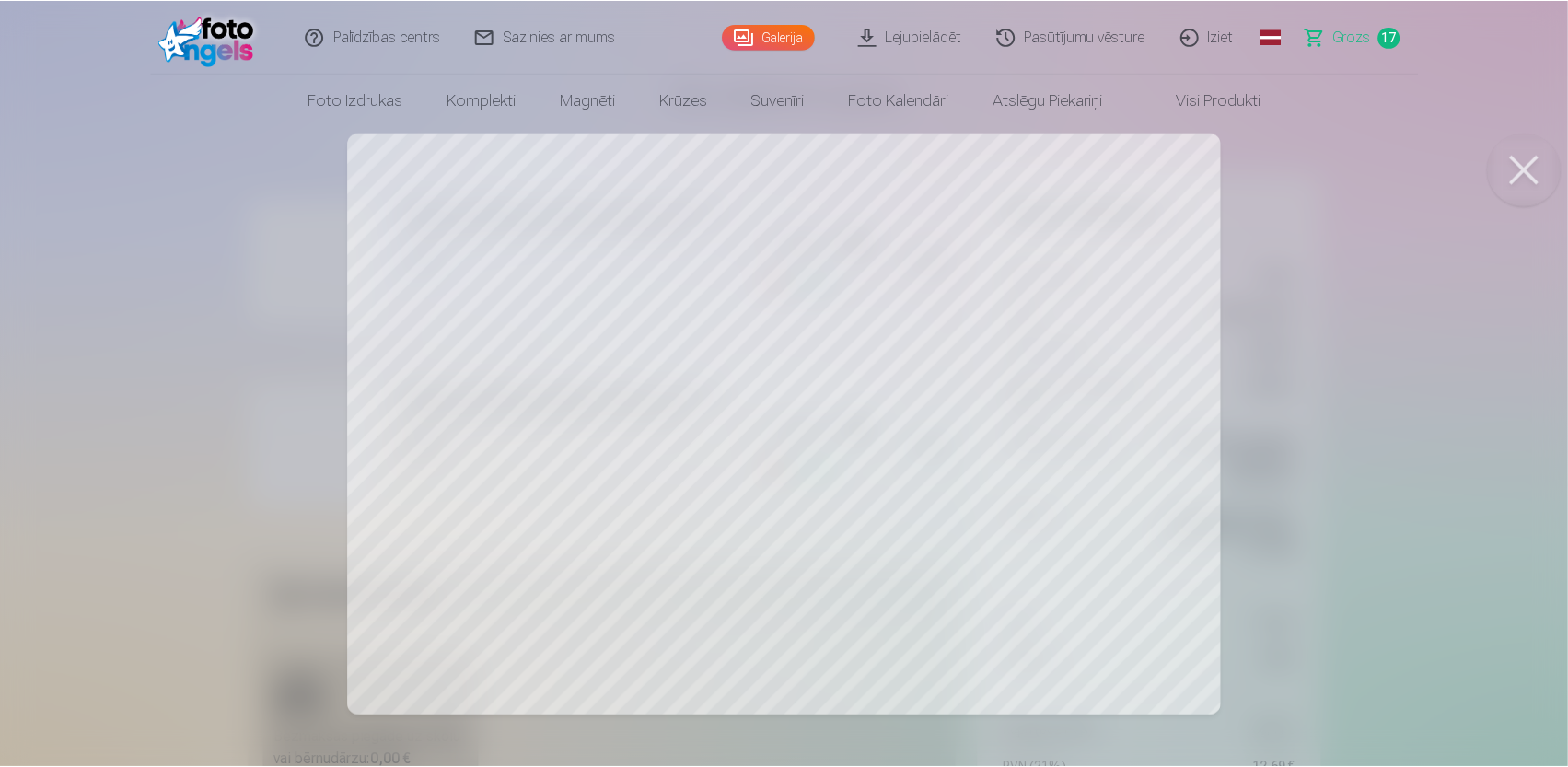
scroll to position [0, 0]
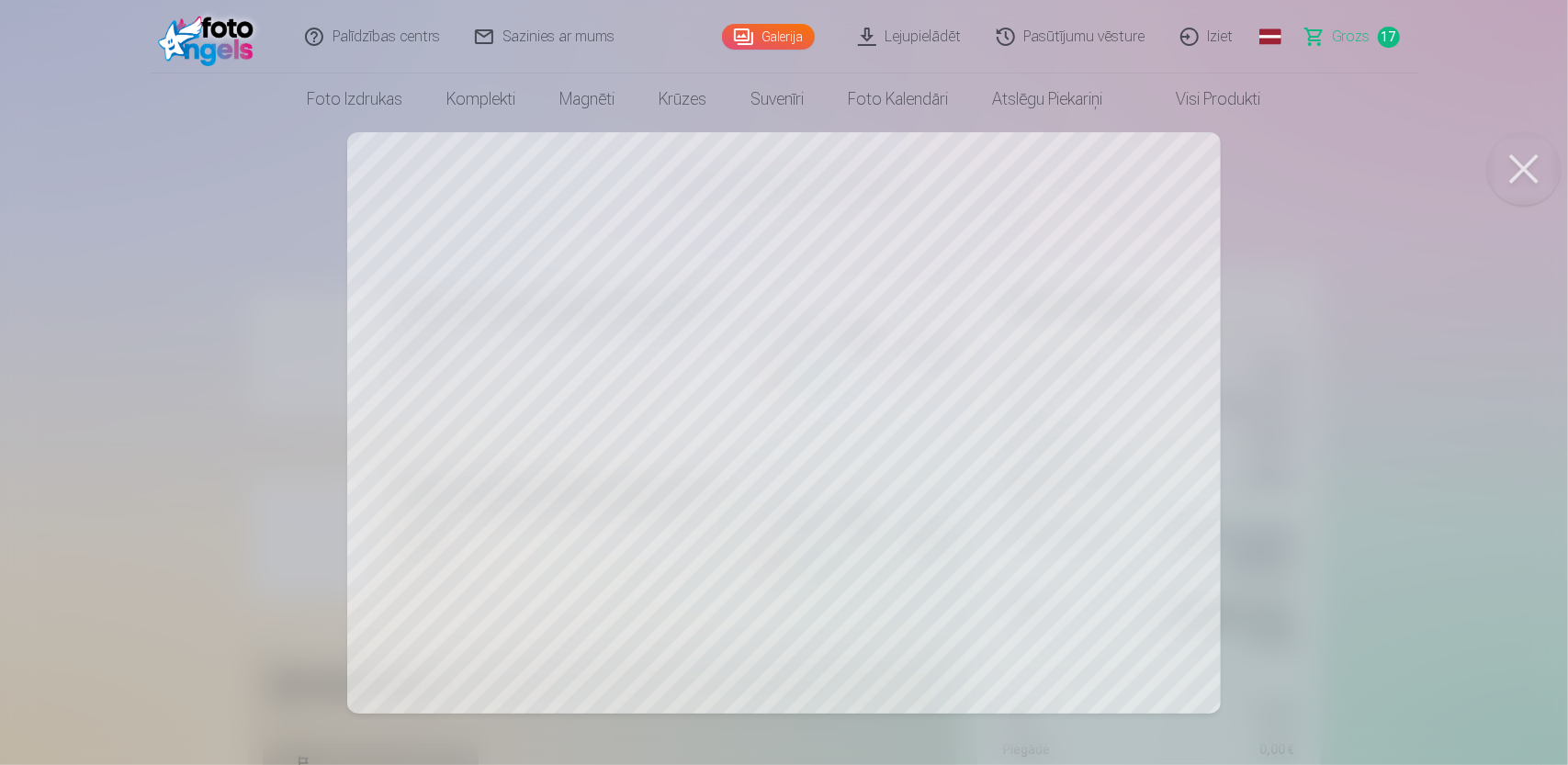
click at [1354, 36] on span "Grozs" at bounding box center [1352, 36] width 38 height 22
click at [1367, 239] on div at bounding box center [784, 382] width 1568 height 765
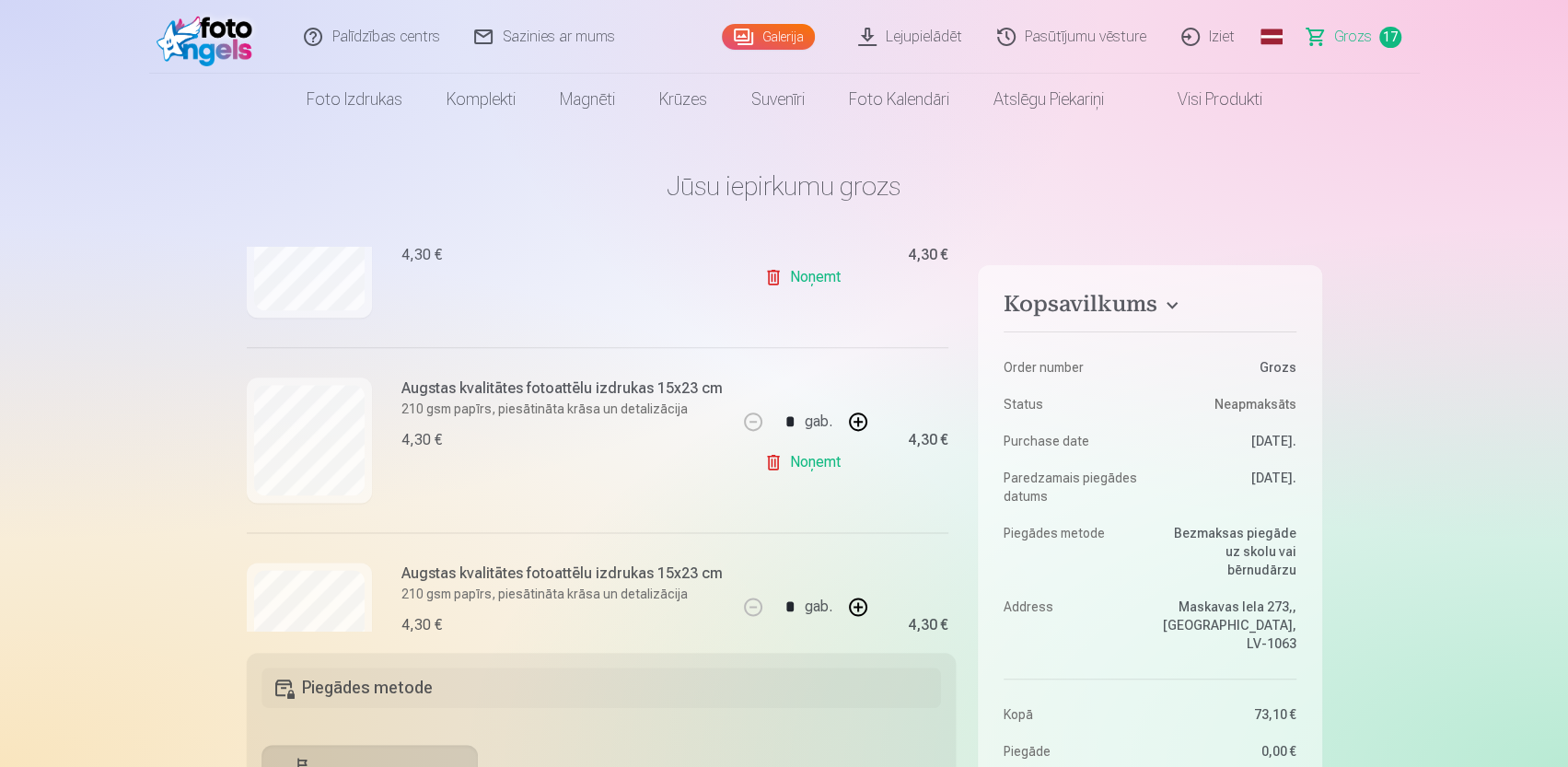
scroll to position [1495, 0]
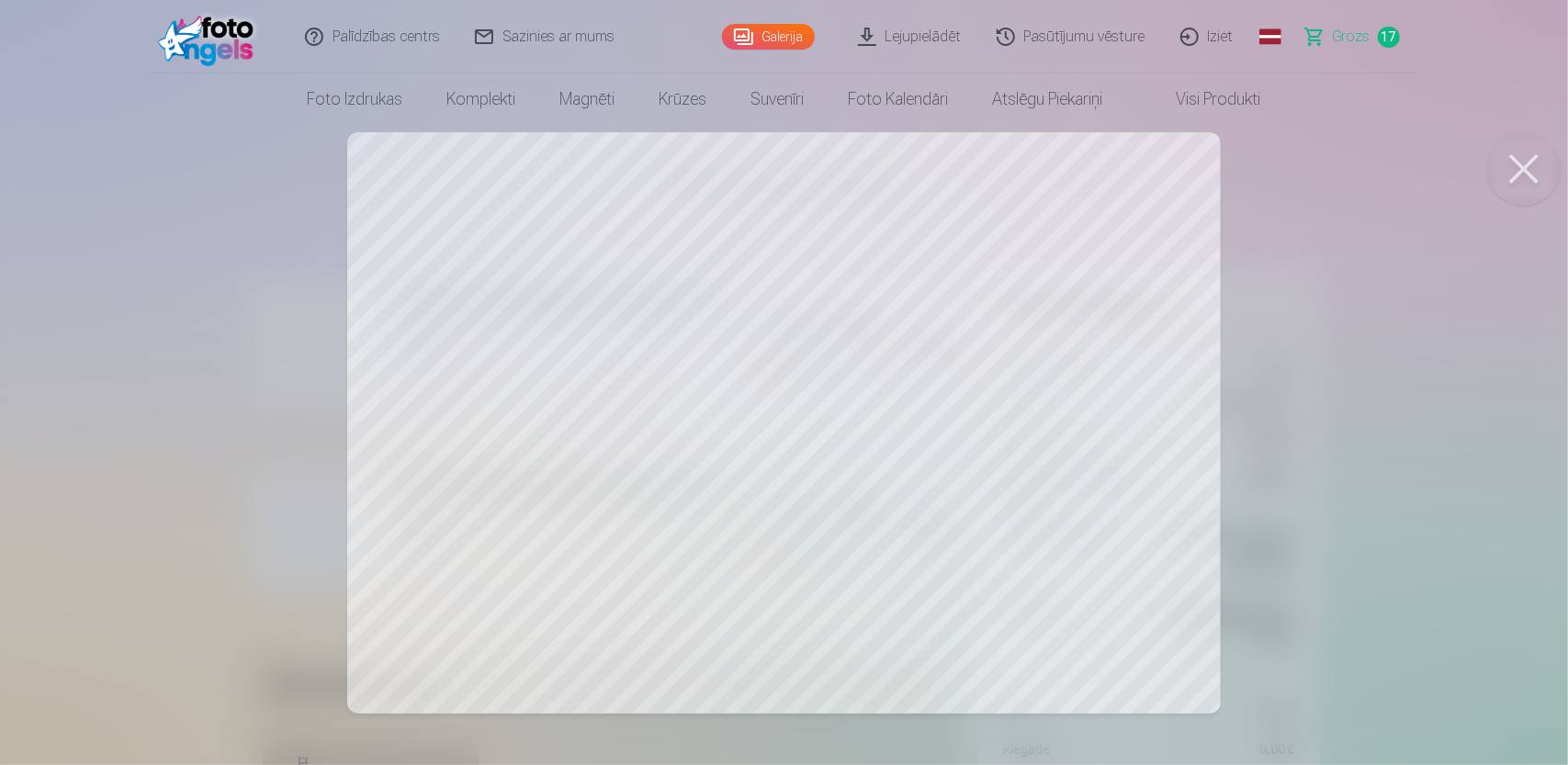
click at [2, 373] on div at bounding box center [784, 382] width 1568 height 765
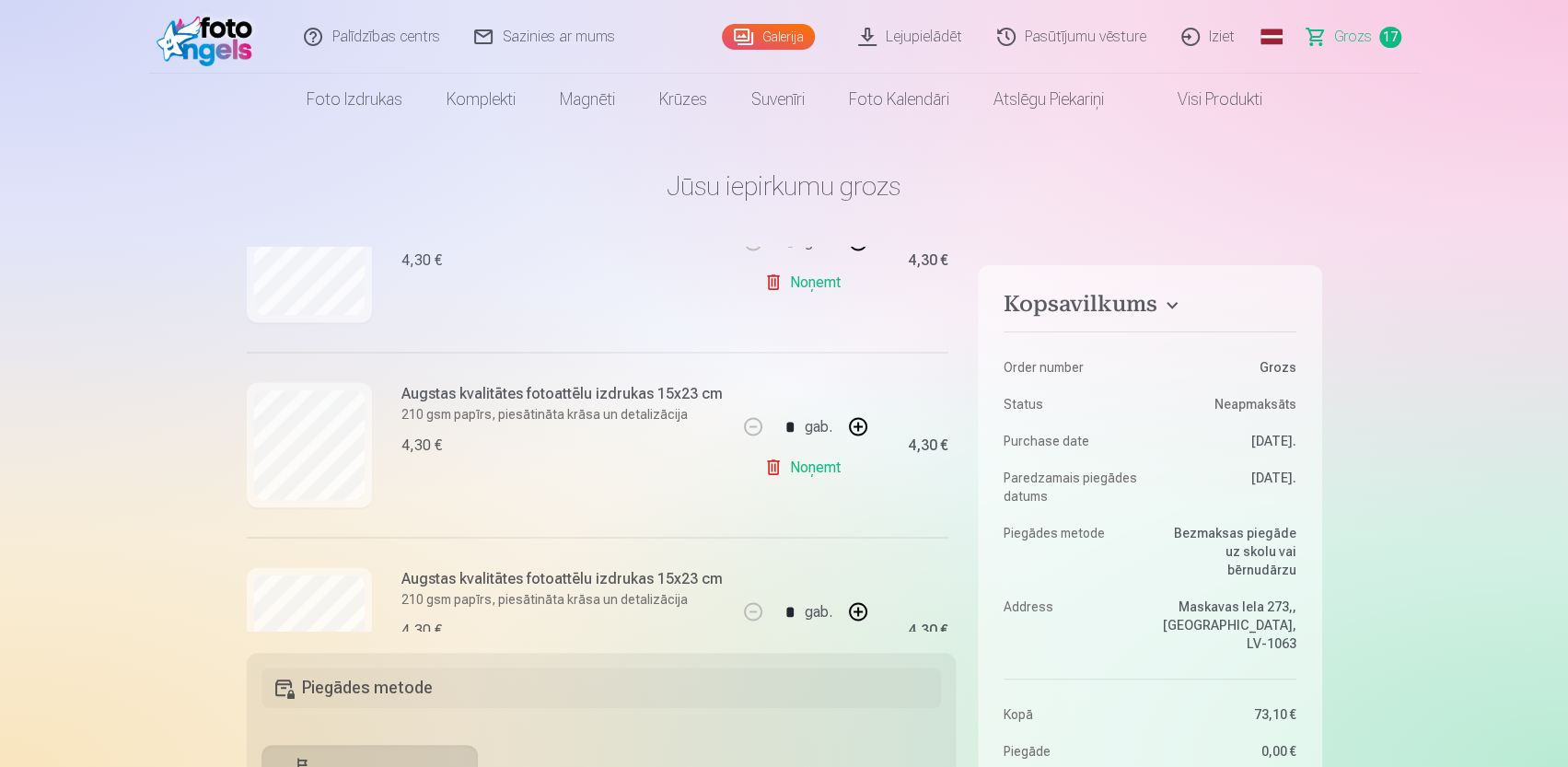
scroll to position [2324, 0]
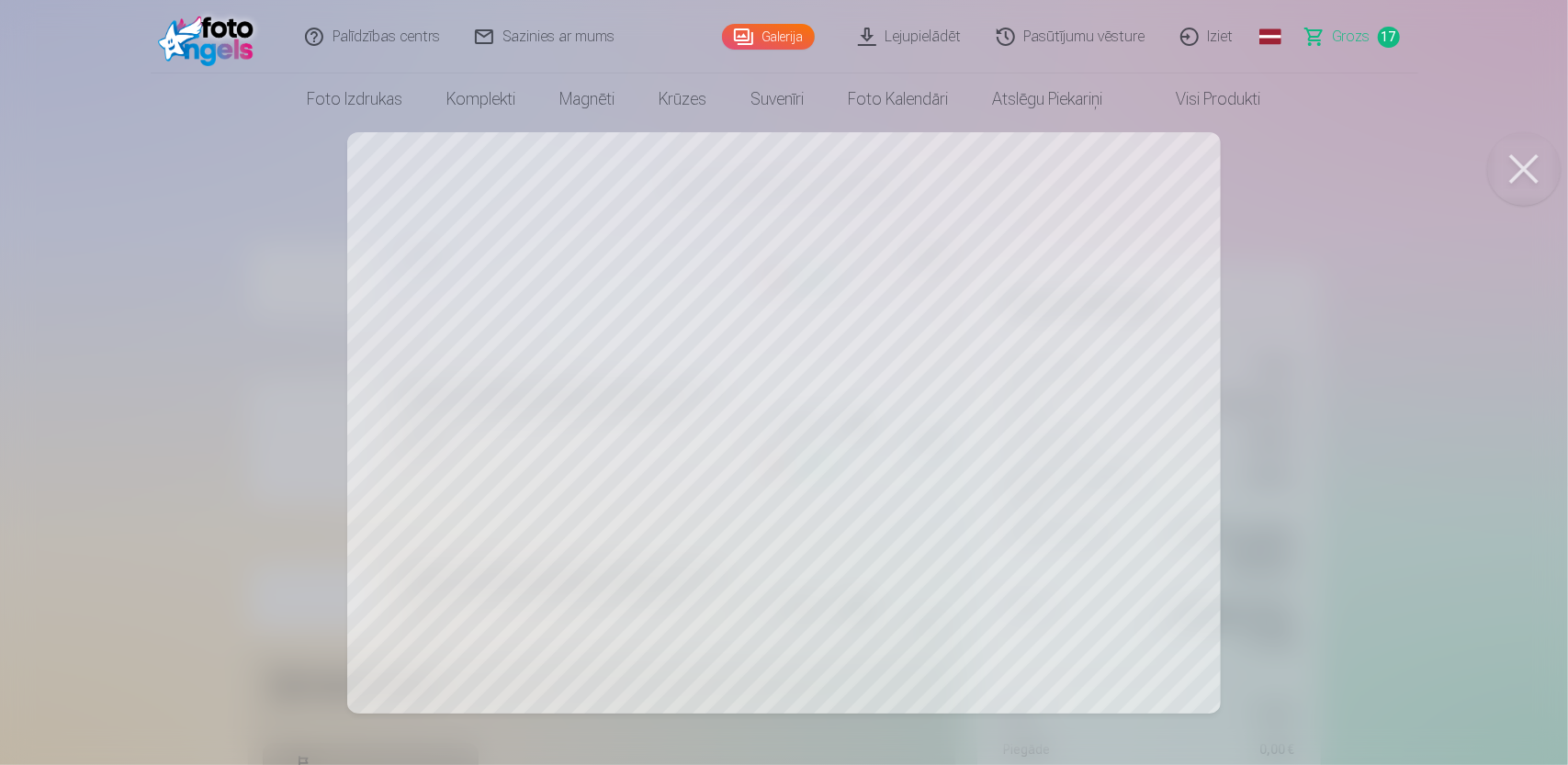
click at [204, 314] on div at bounding box center [784, 382] width 1568 height 765
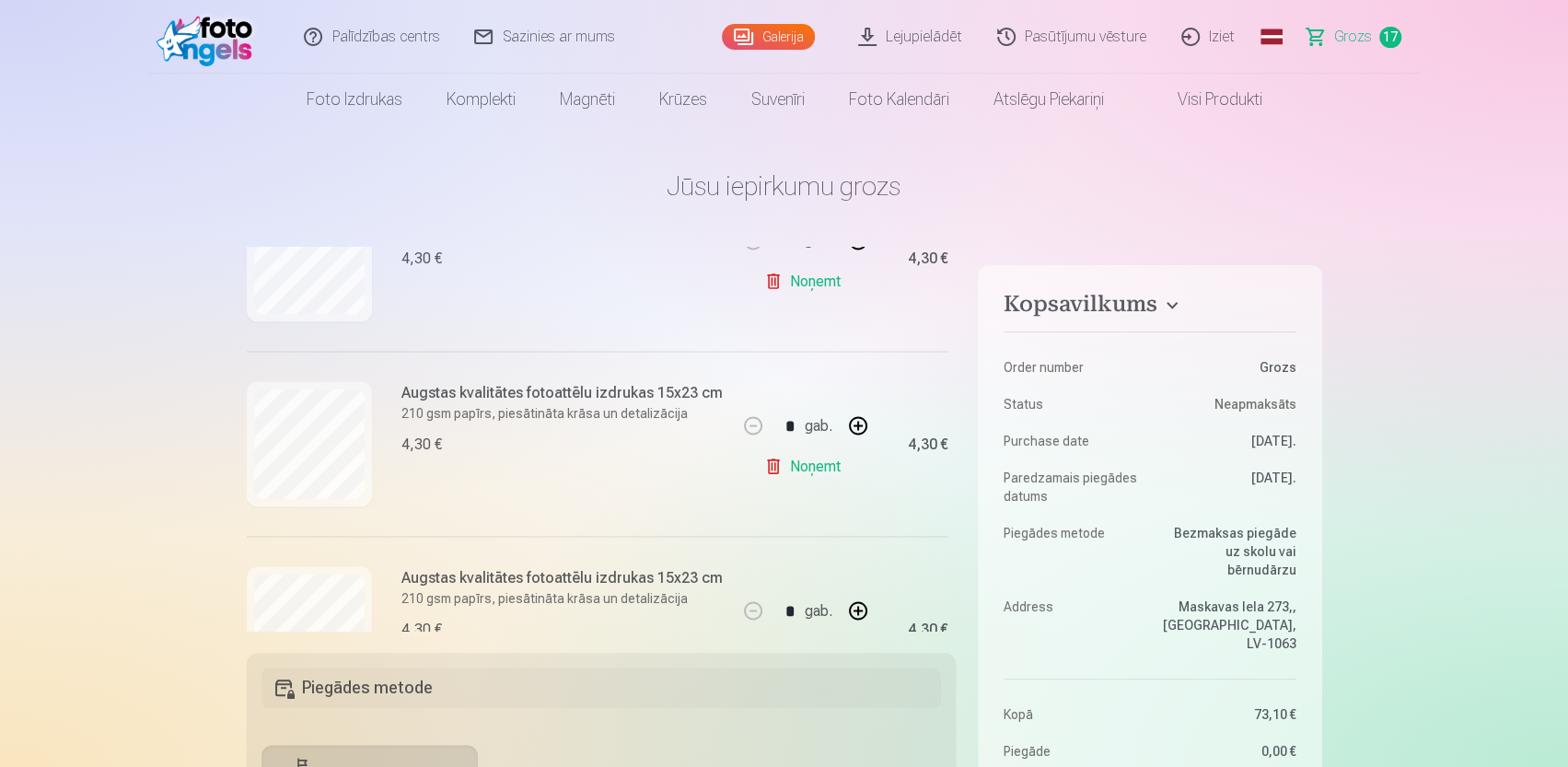
scroll to position [2969, 0]
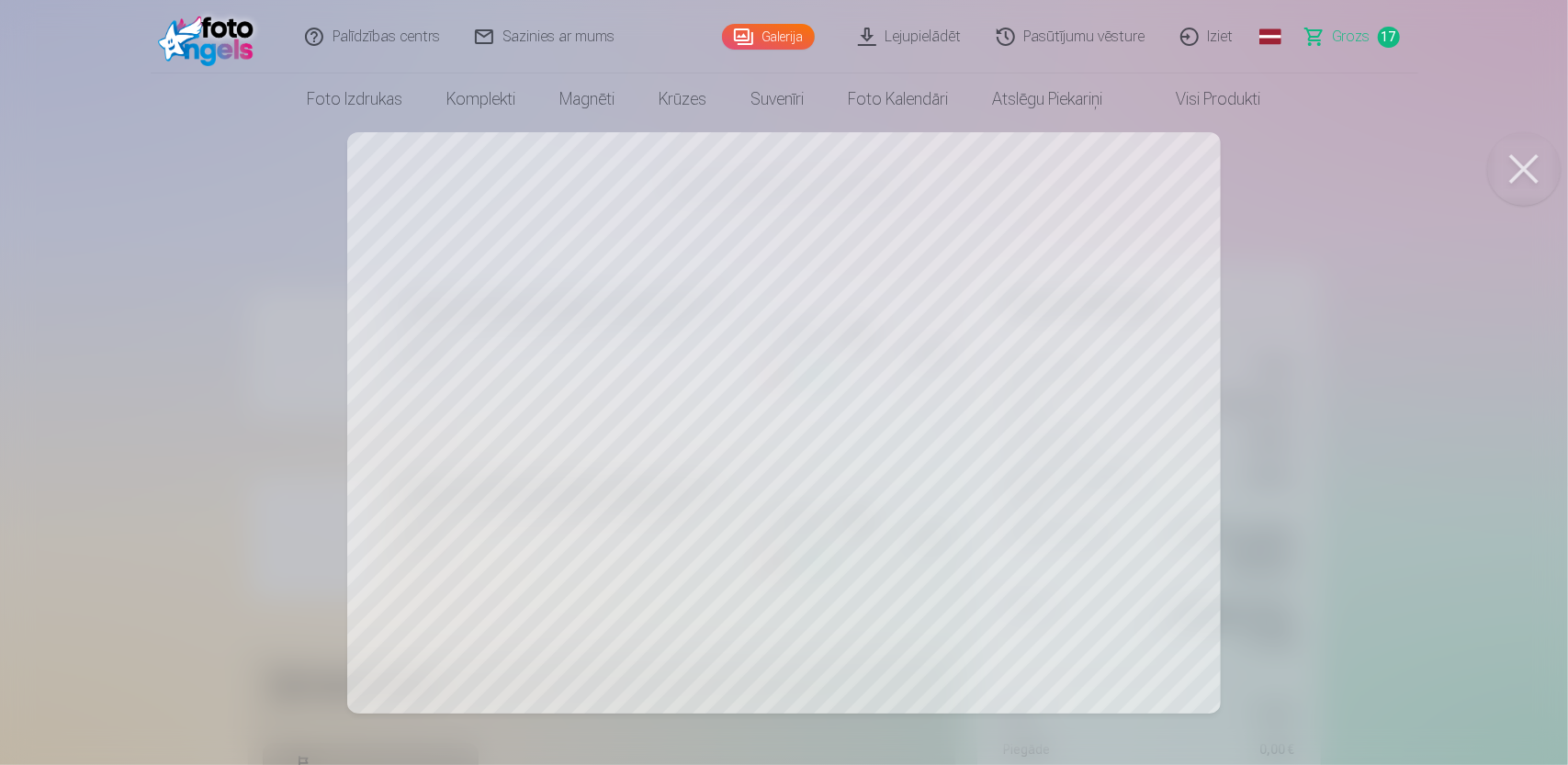
click at [81, 268] on div at bounding box center [784, 382] width 1568 height 765
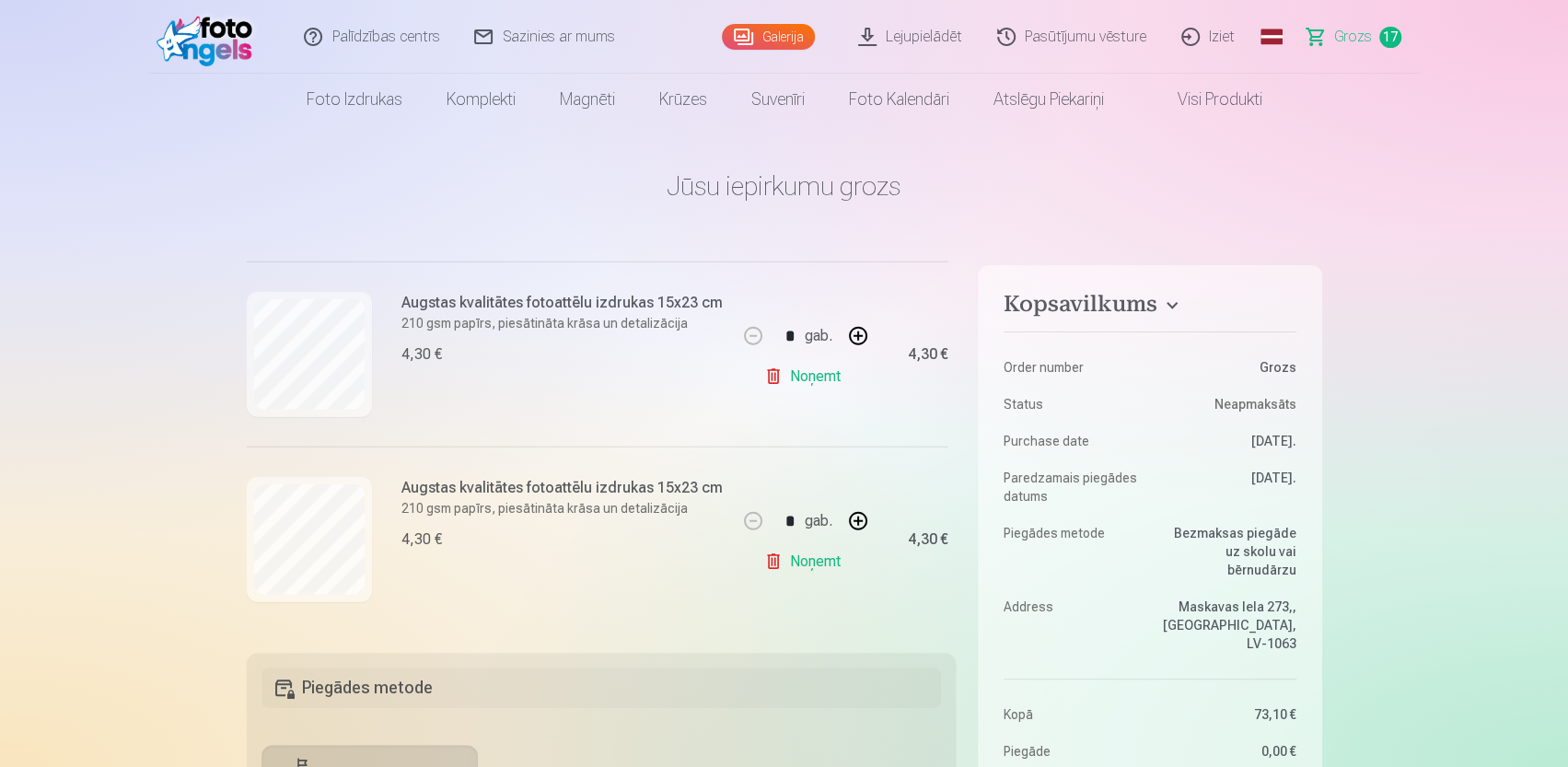
click at [819, 550] on link "Noņemt" at bounding box center [806, 561] width 84 height 37
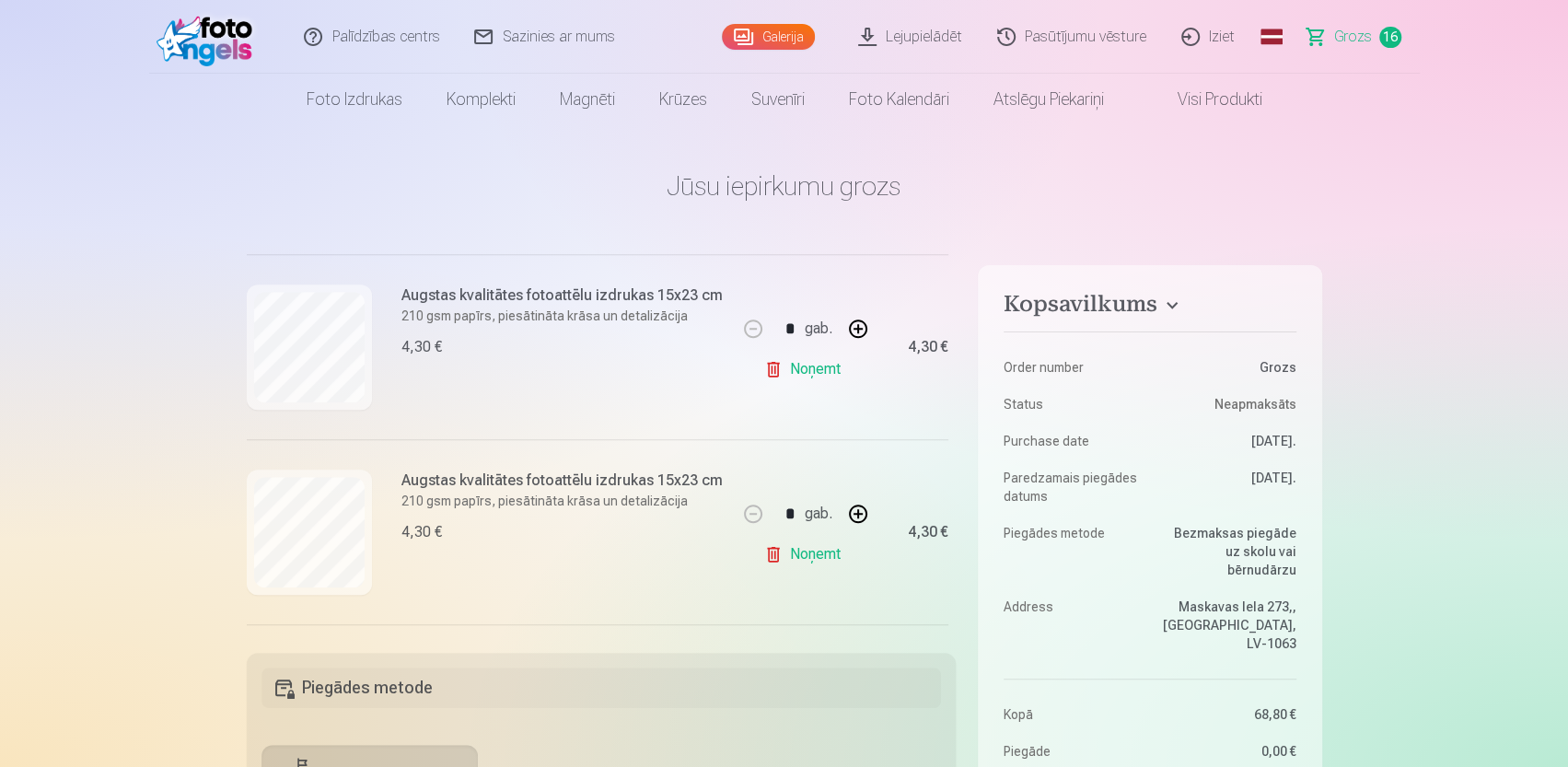
scroll to position [1125, 0]
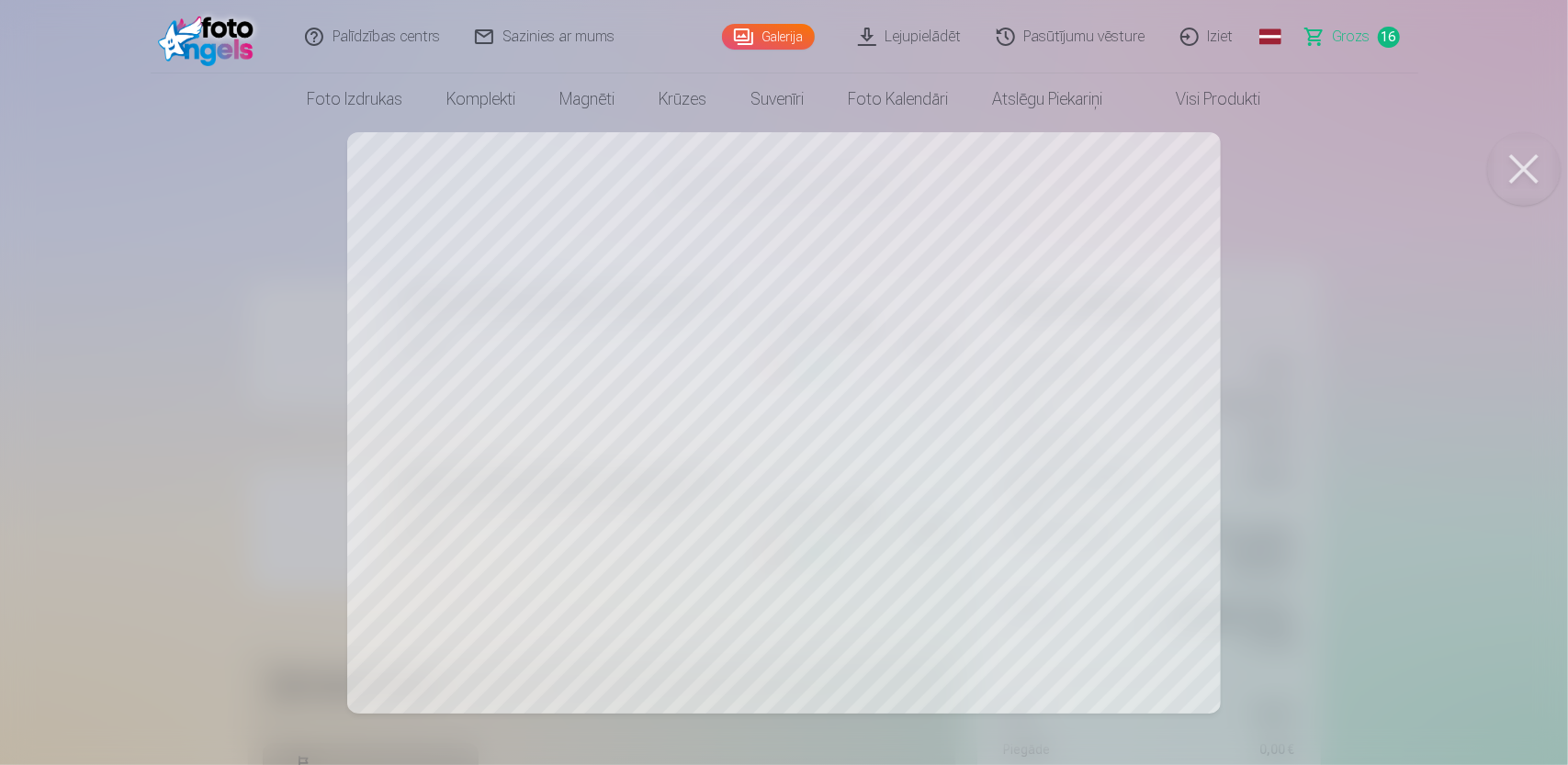
click at [1359, 30] on span "Grozs" at bounding box center [1352, 36] width 38 height 22
click at [1353, 36] on span "Grozs" at bounding box center [1352, 36] width 38 height 22
click at [346, 412] on div at bounding box center [784, 382] width 1568 height 765
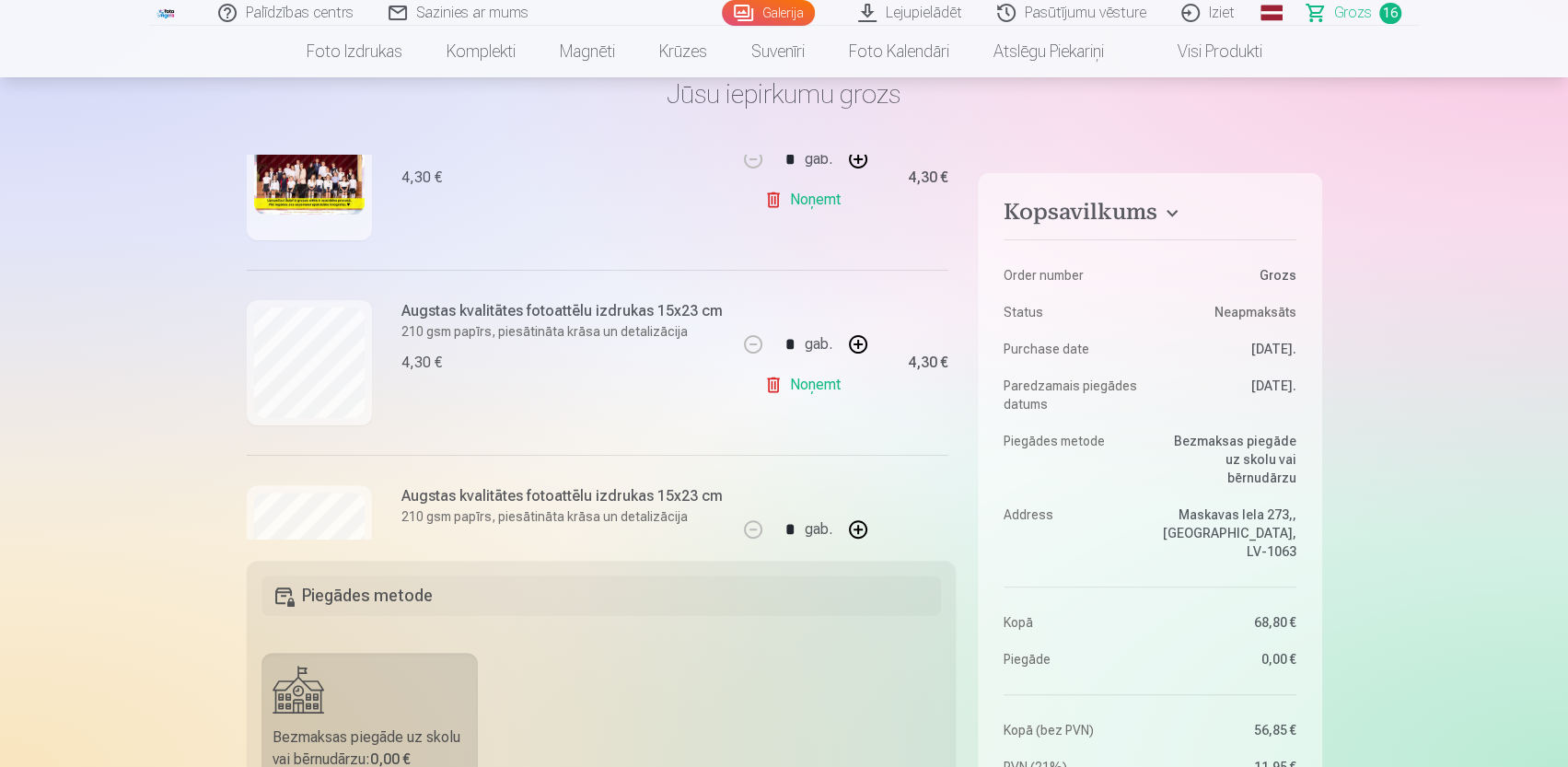
scroll to position [369, 0]
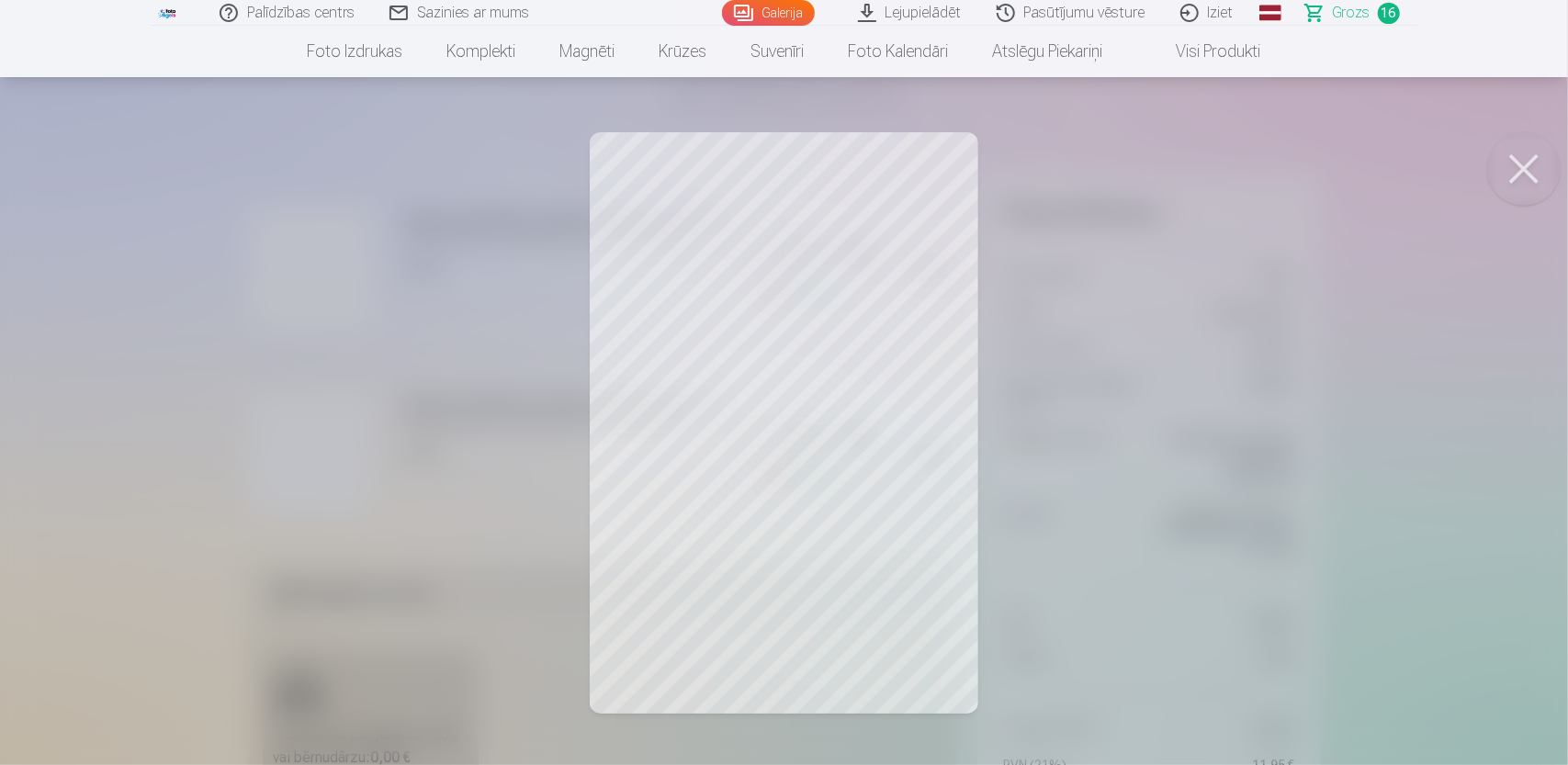
click at [482, 344] on div at bounding box center [784, 382] width 1568 height 765
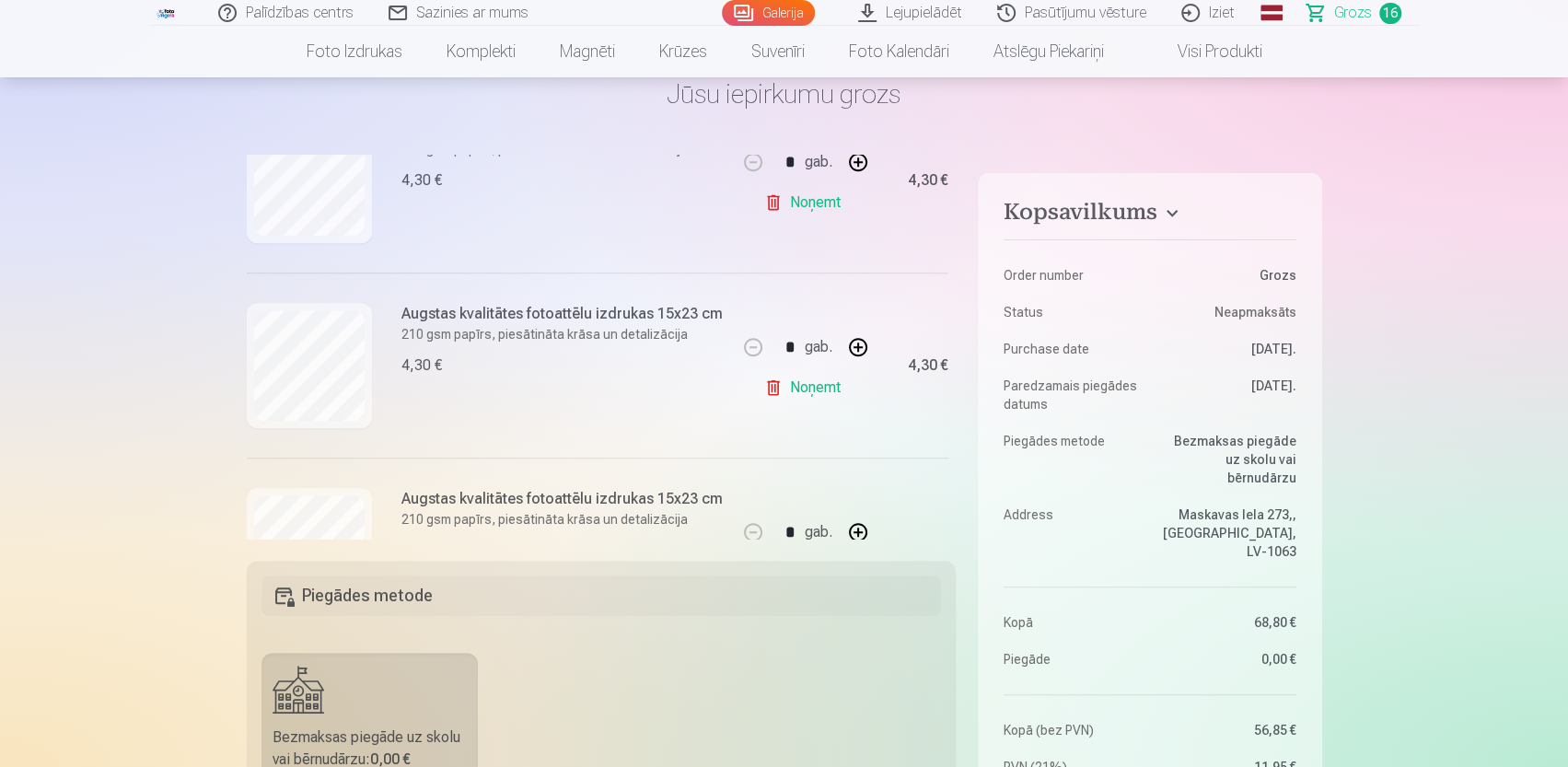
scroll to position [1105, 0]
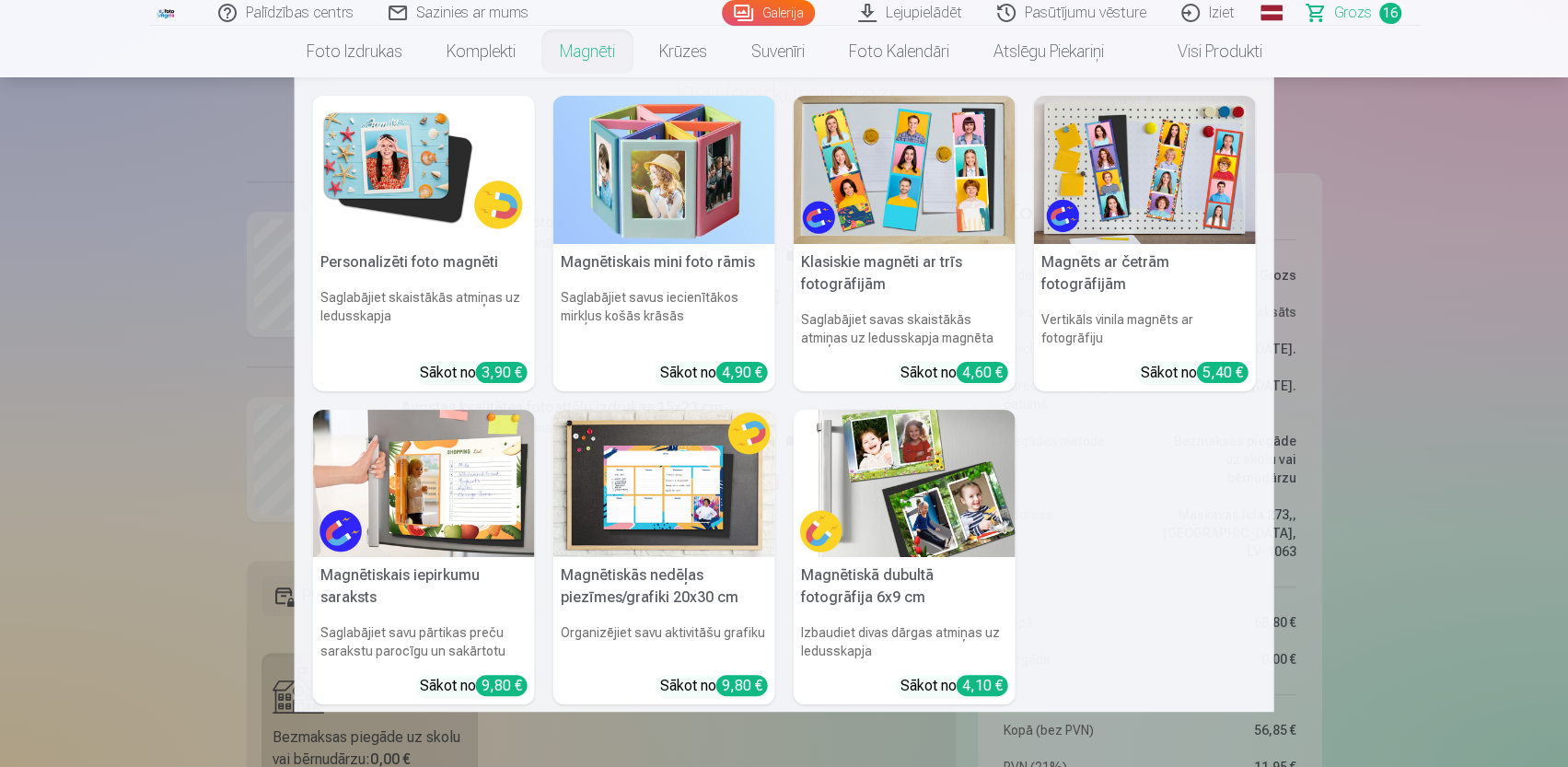
click at [598, 52] on link "Magnēti" at bounding box center [588, 51] width 99 height 51
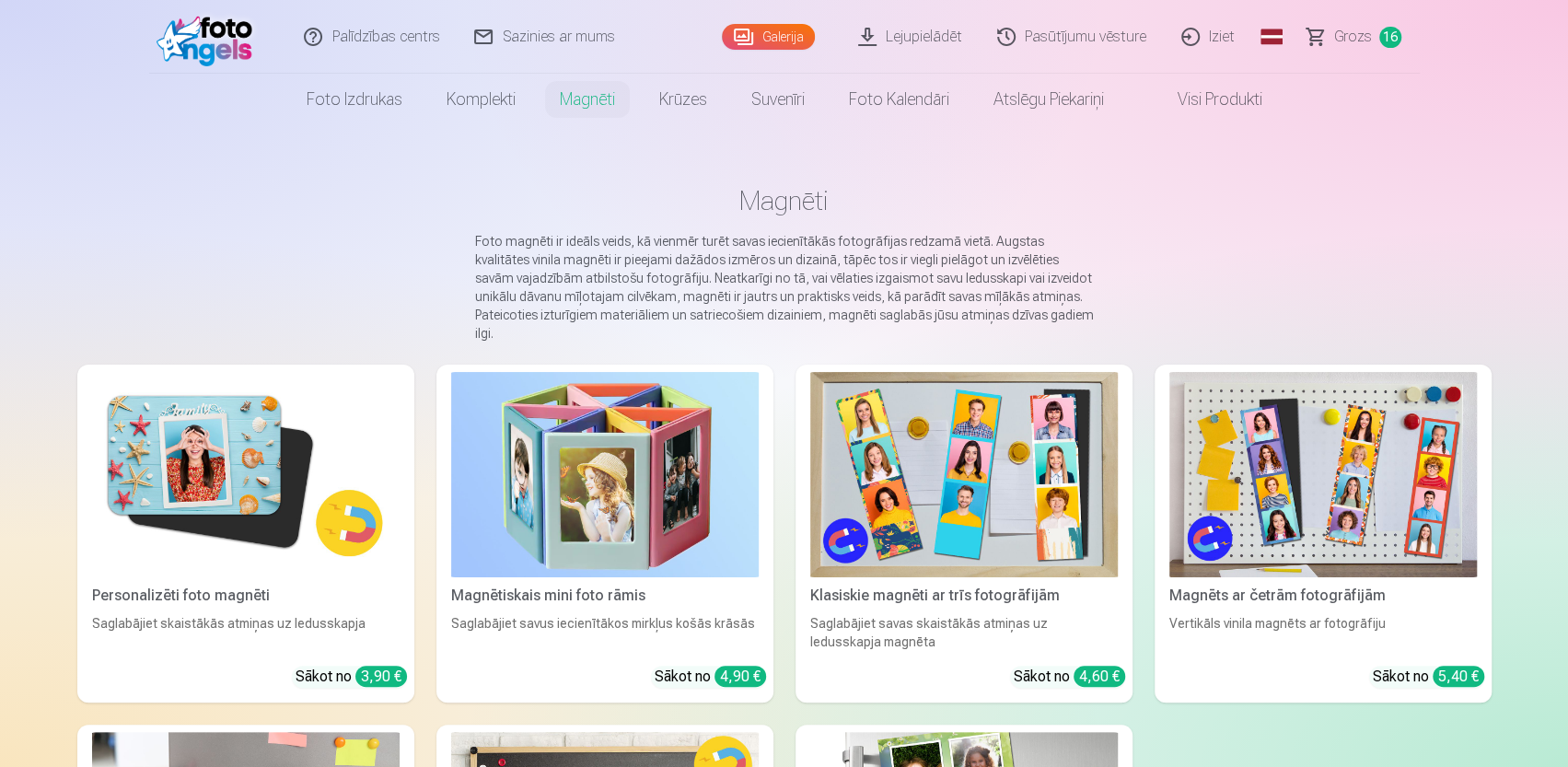
click at [231, 483] on img at bounding box center [246, 475] width 308 height 206
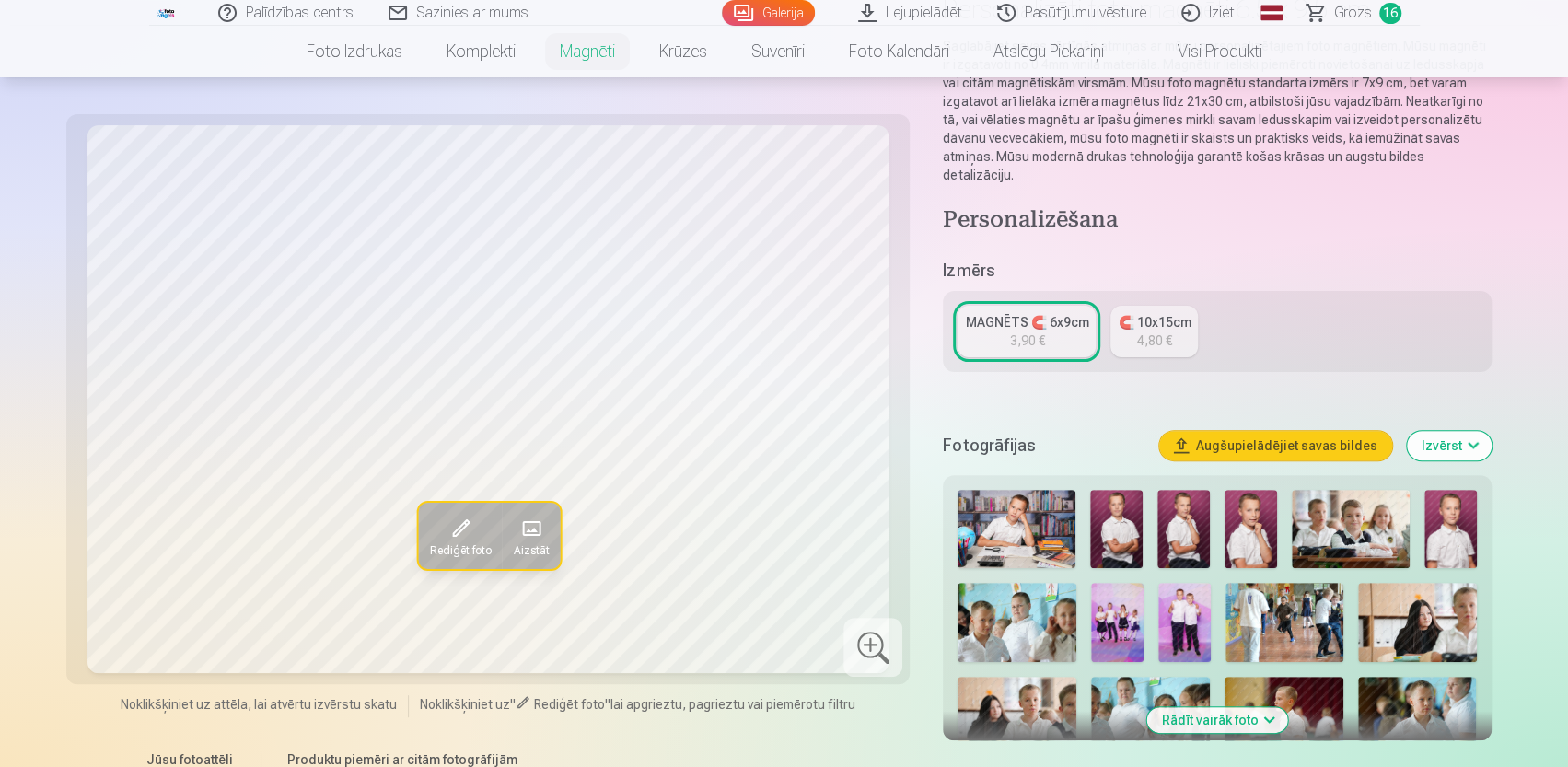
scroll to position [369, 0]
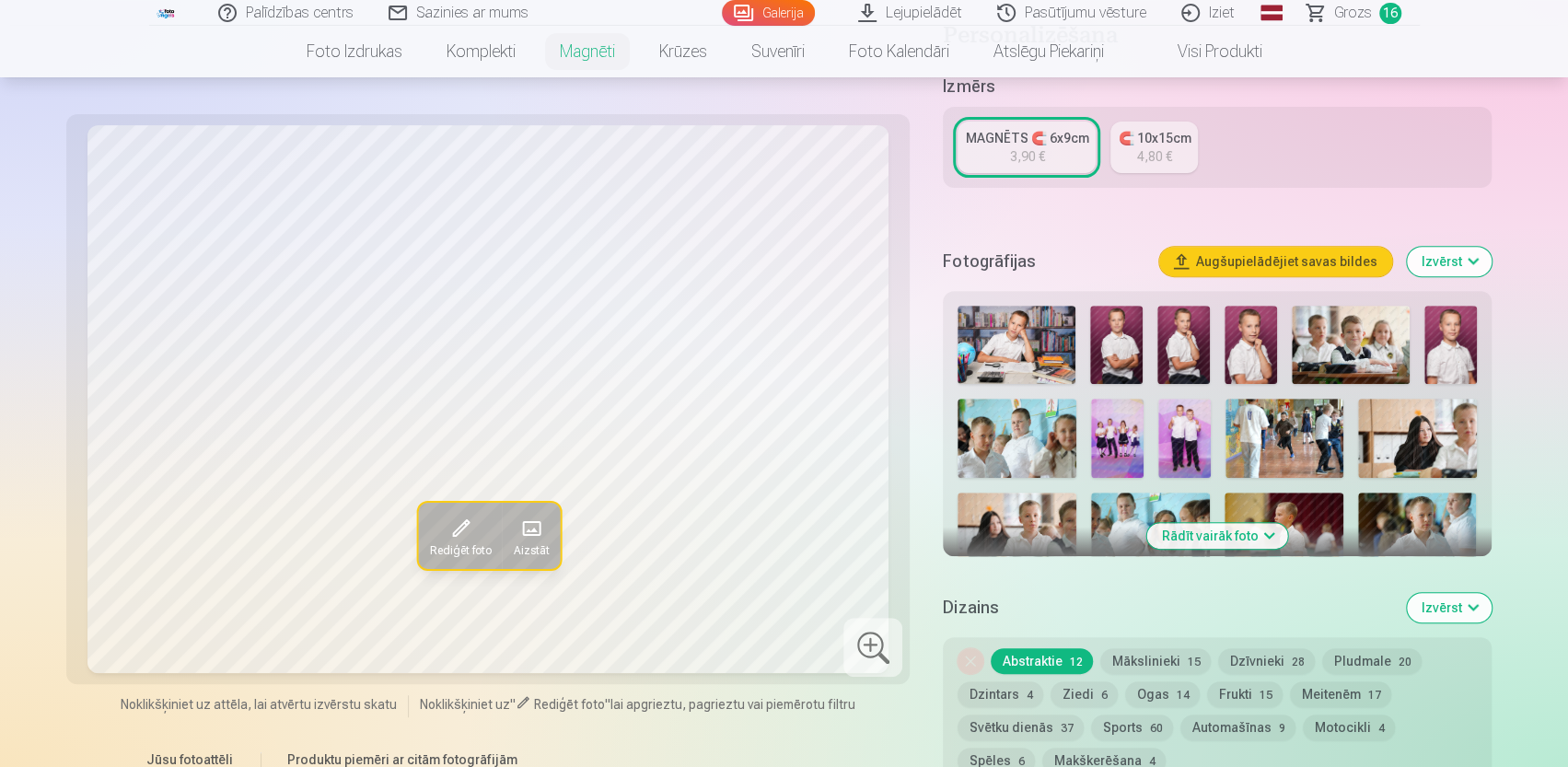
click at [1450, 594] on button "Izvērst" at bounding box center [1449, 608] width 85 height 30
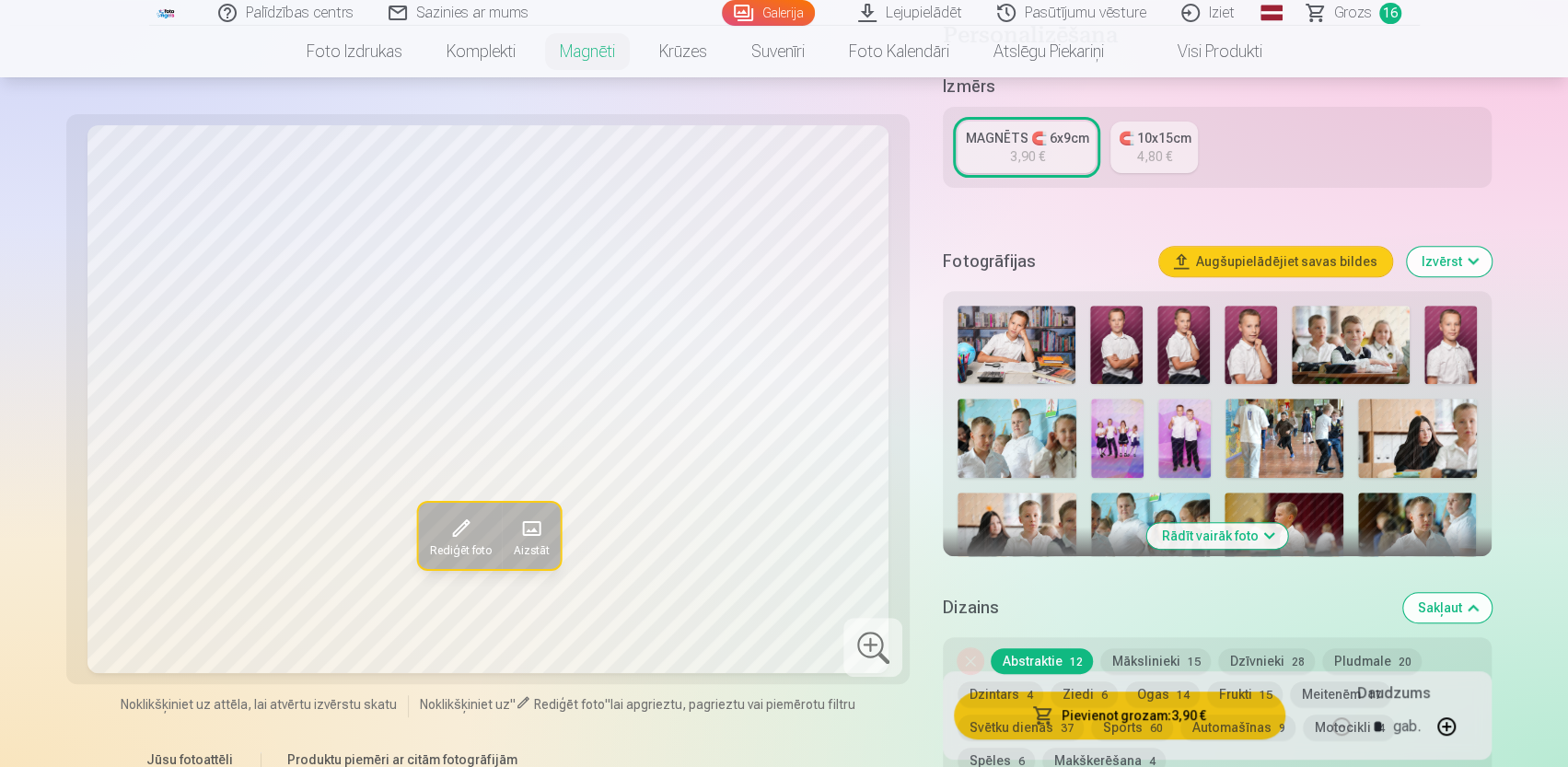
scroll to position [553, 0]
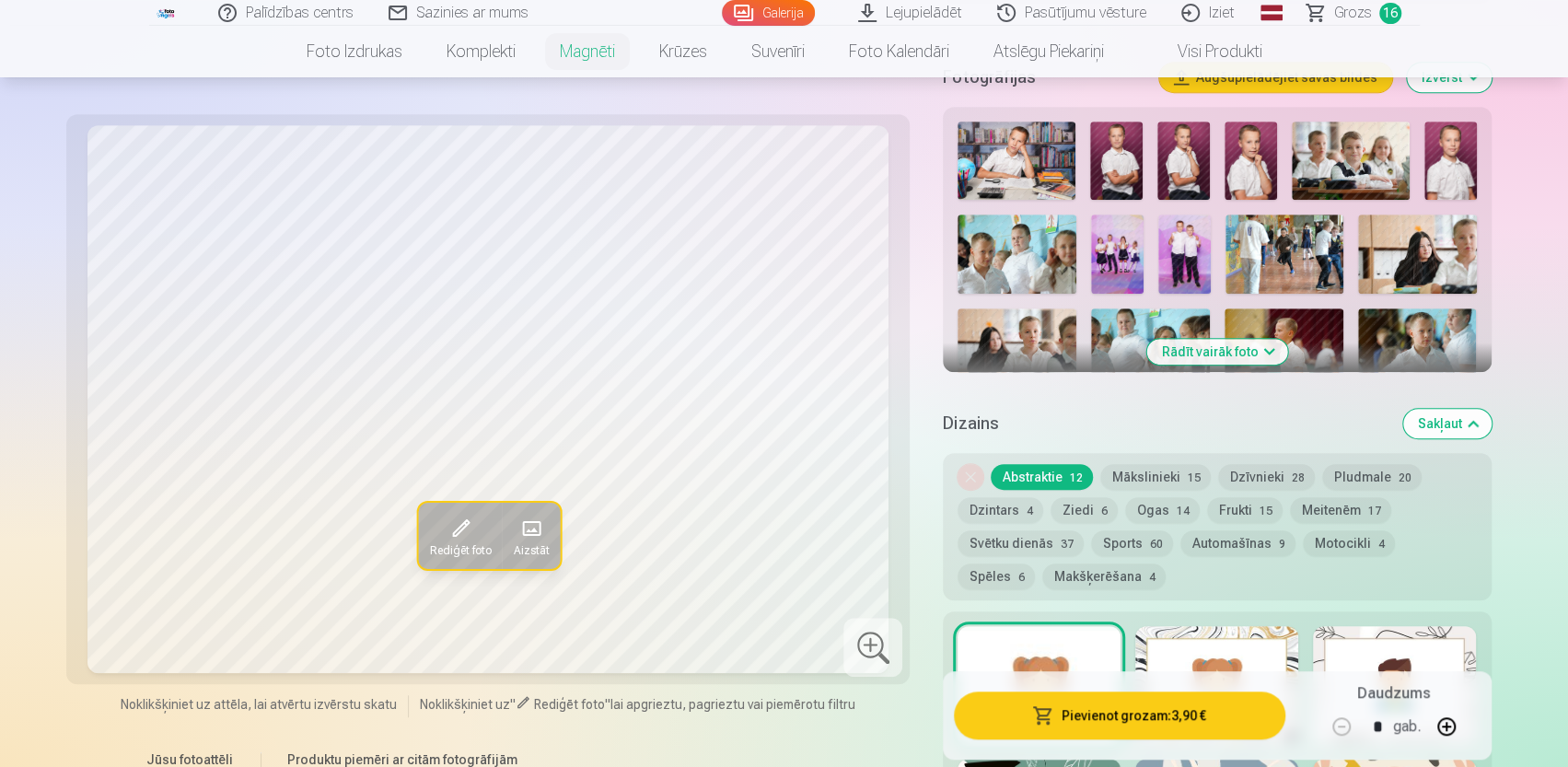
click at [1182, 339] on button "Rādīt vairāk foto" at bounding box center [1216, 352] width 141 height 26
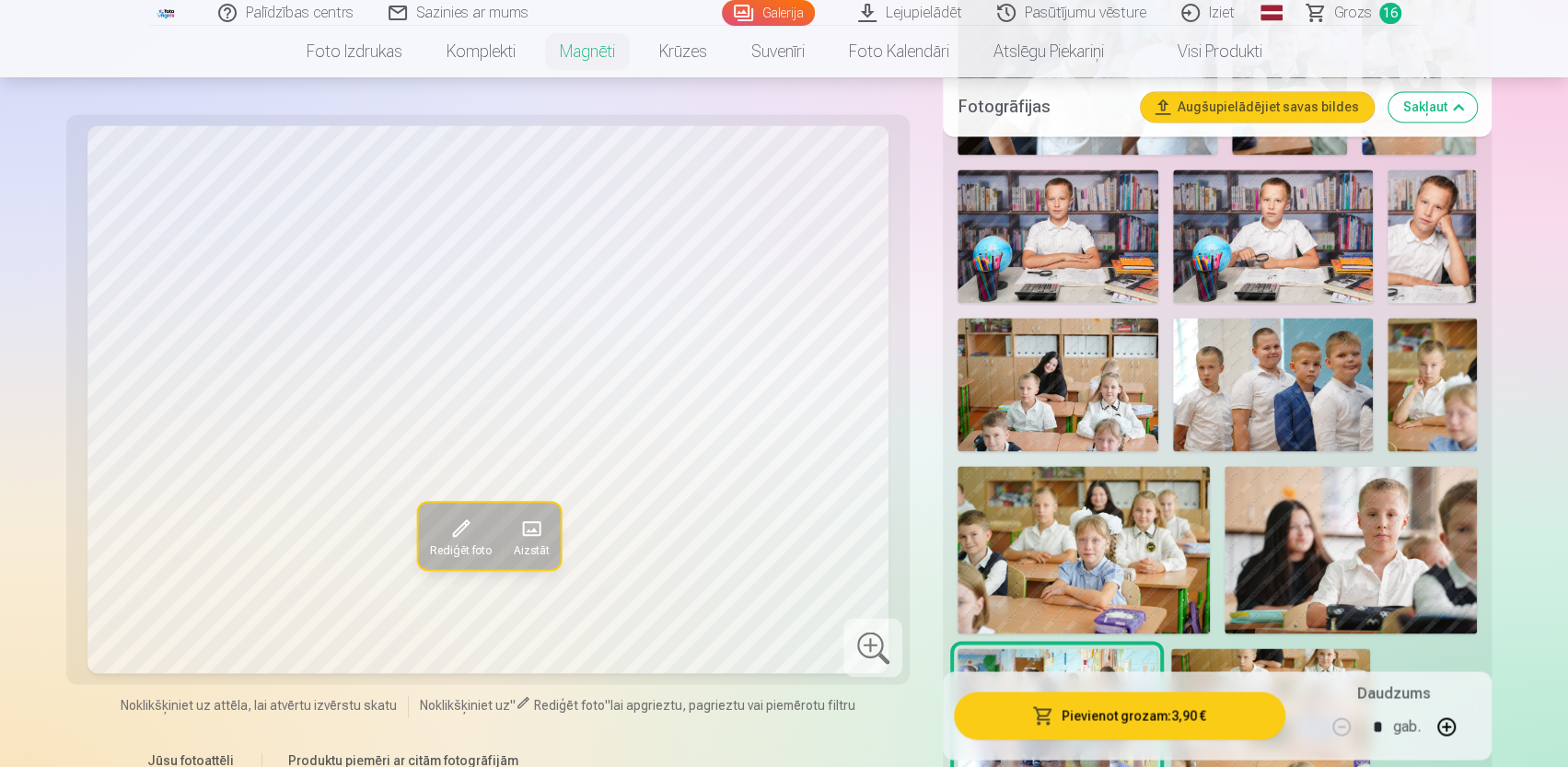
scroll to position [1750, 0]
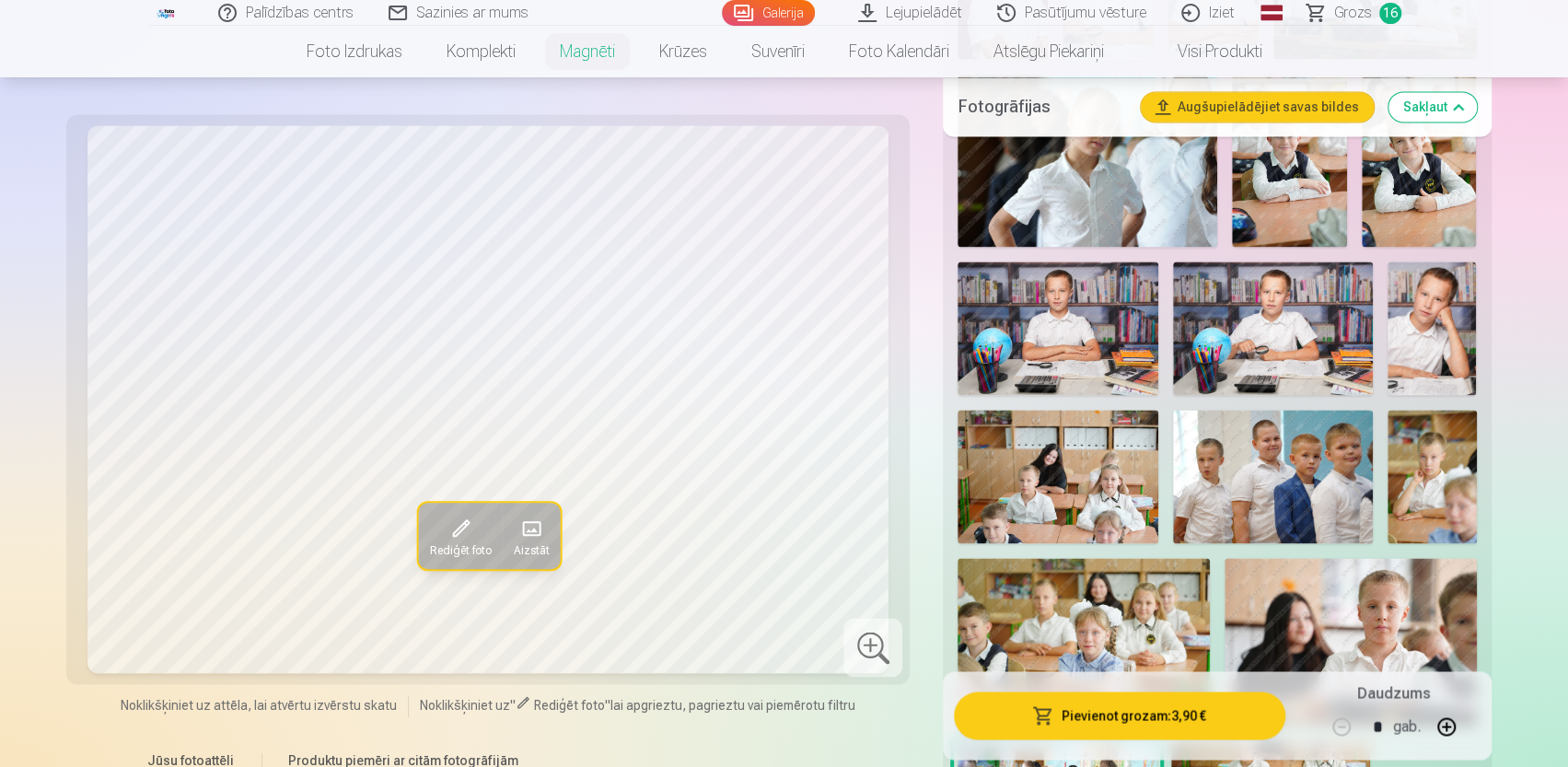
click at [1437, 449] on img at bounding box center [1433, 476] width 90 height 133
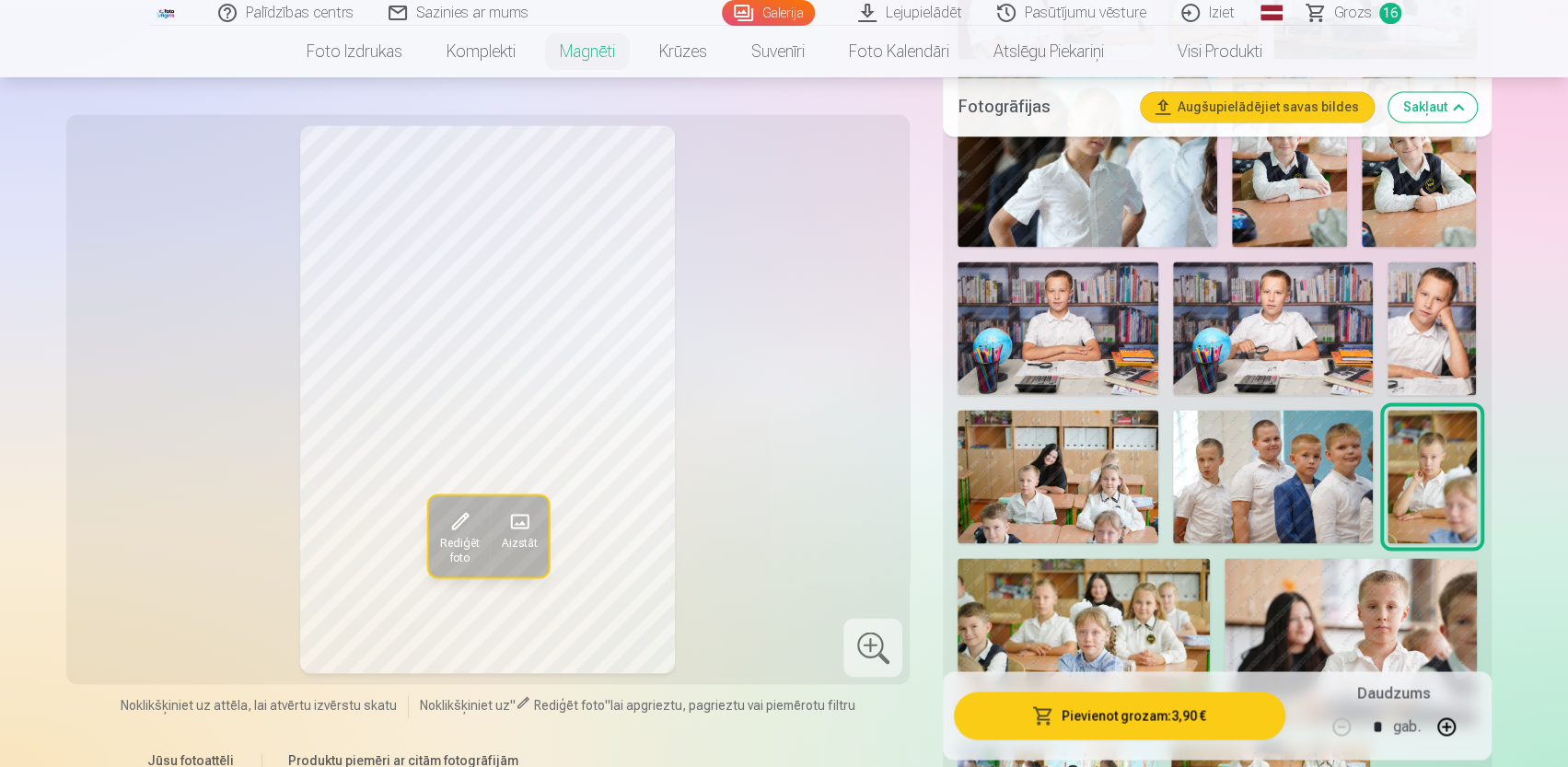
click at [1437, 449] on img at bounding box center [1433, 476] width 90 height 133
click at [1411, 349] on img at bounding box center [1433, 329] width 90 height 133
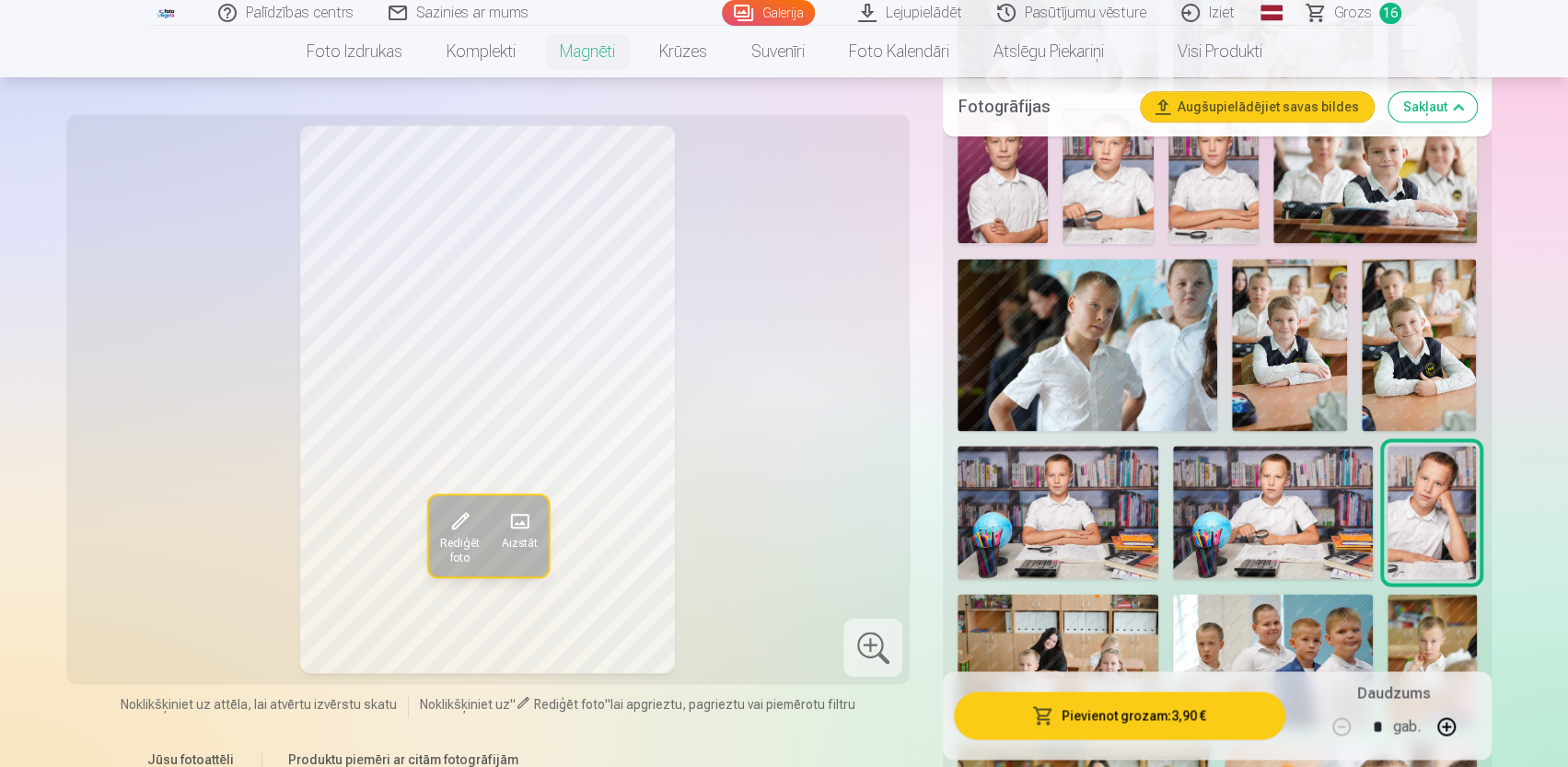
scroll to position [1474, 0]
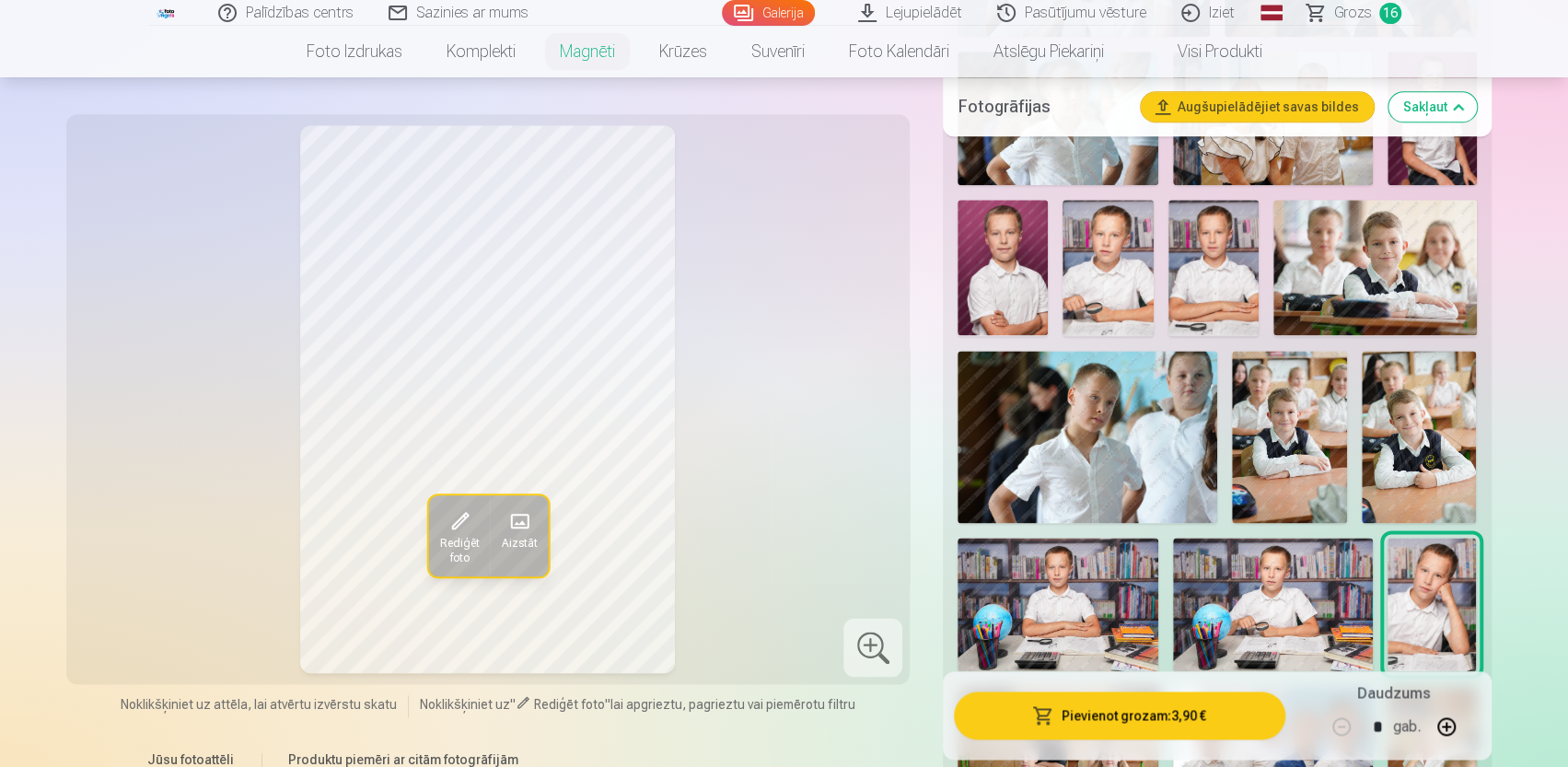
click at [1229, 262] on img at bounding box center [1214, 268] width 90 height 135
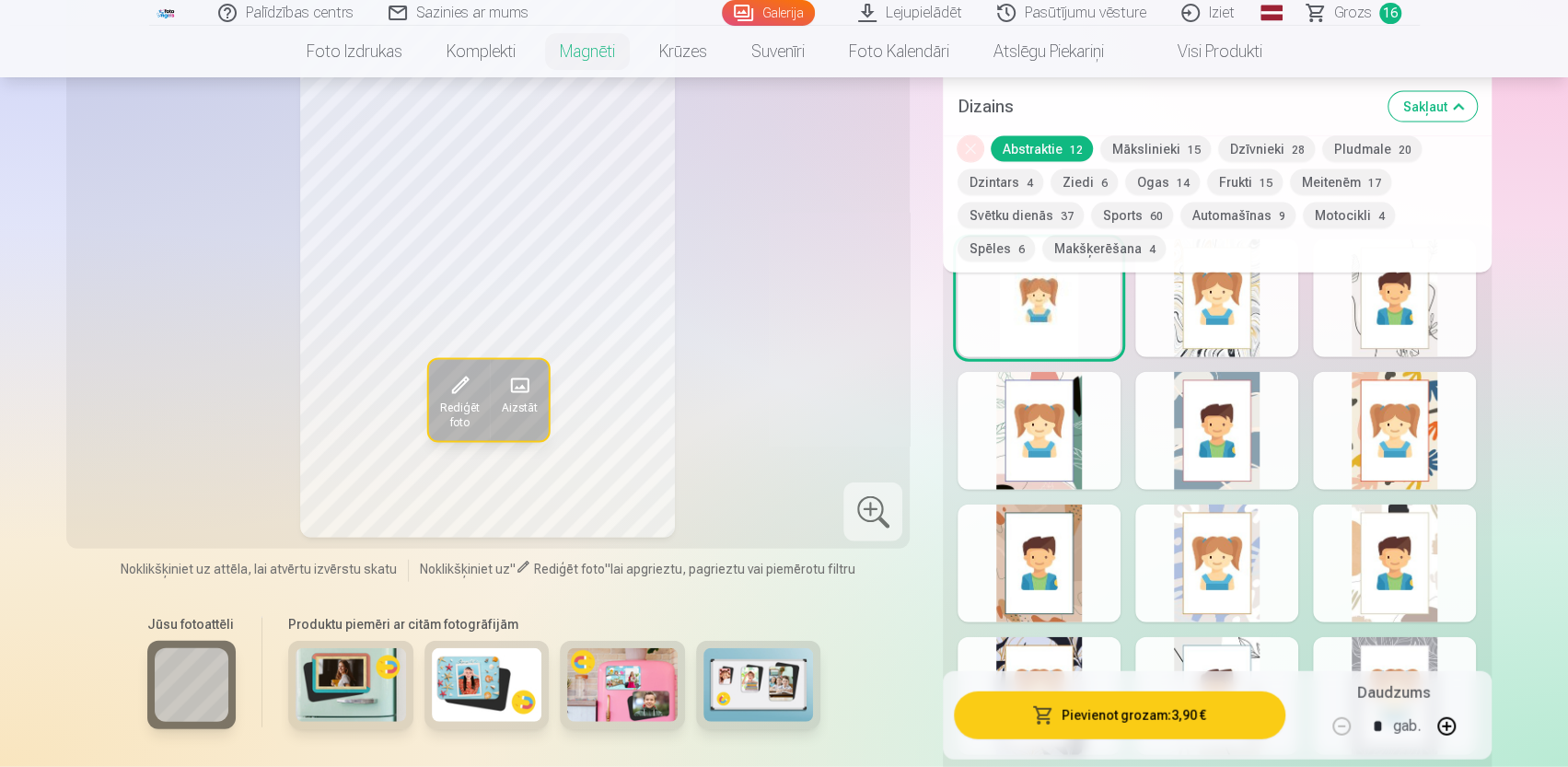
scroll to position [2579, 0]
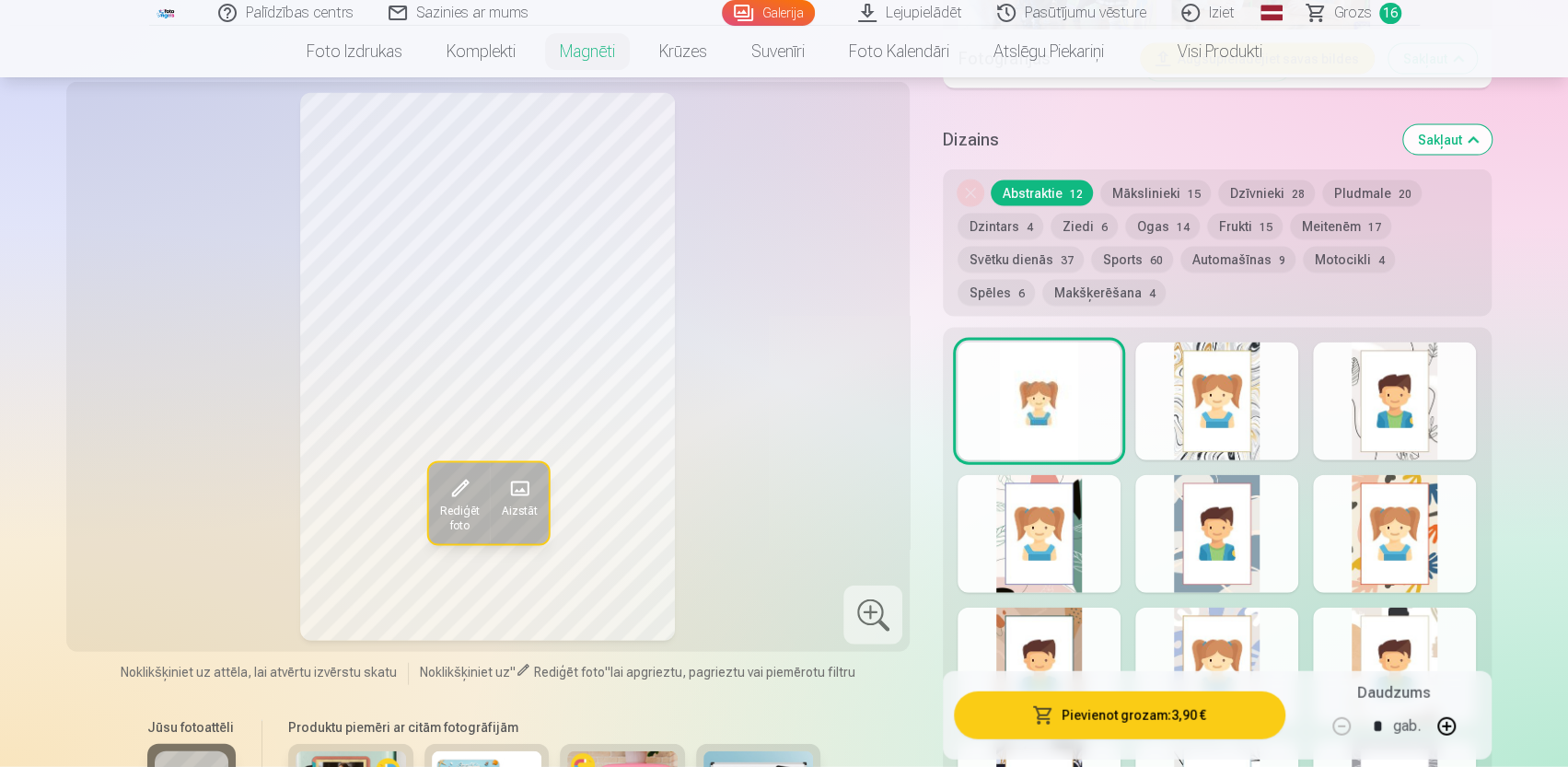
click at [1035, 280] on button "Spēles 6" at bounding box center [995, 293] width 77 height 26
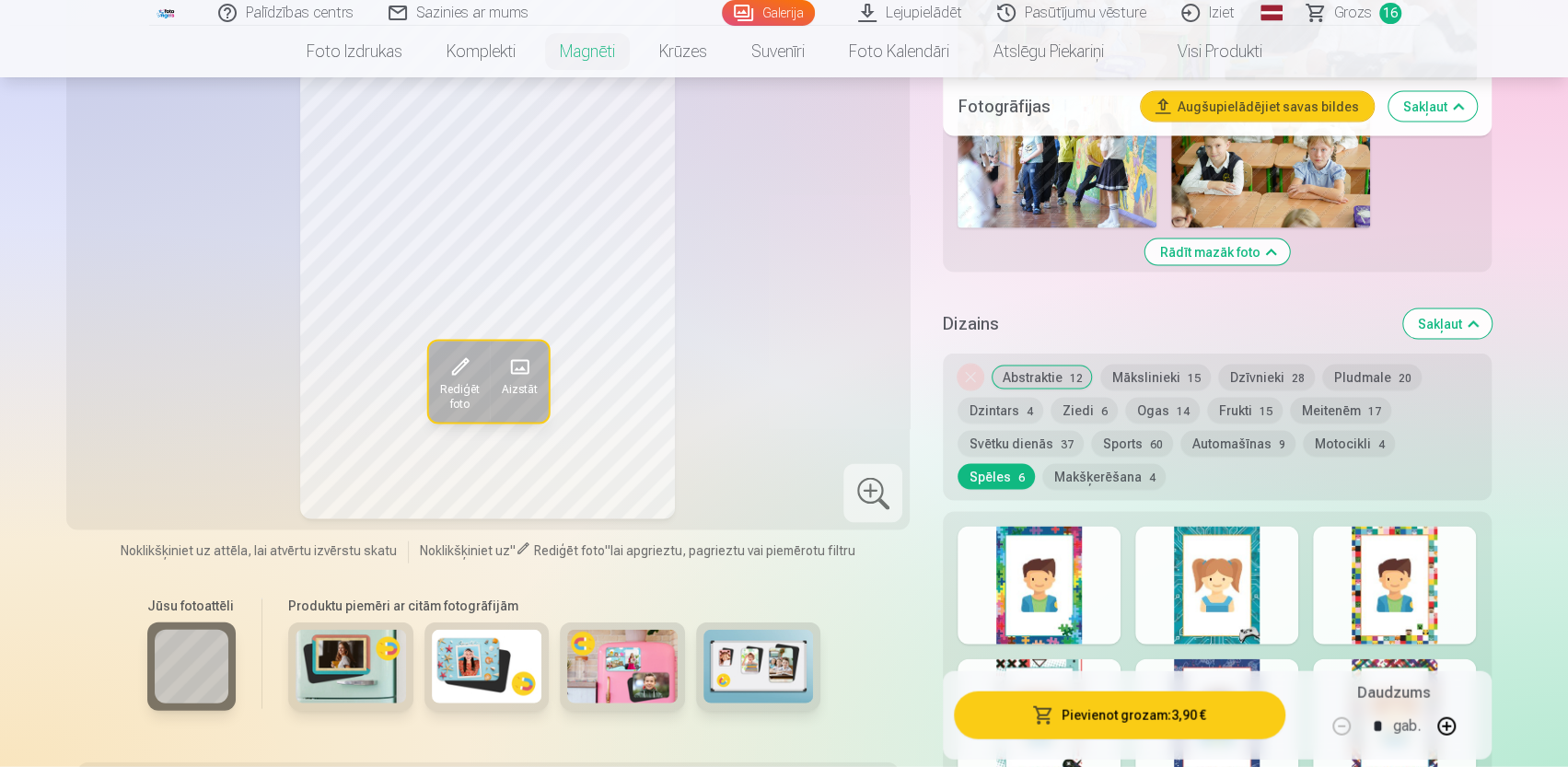
scroll to position [2487, 0]
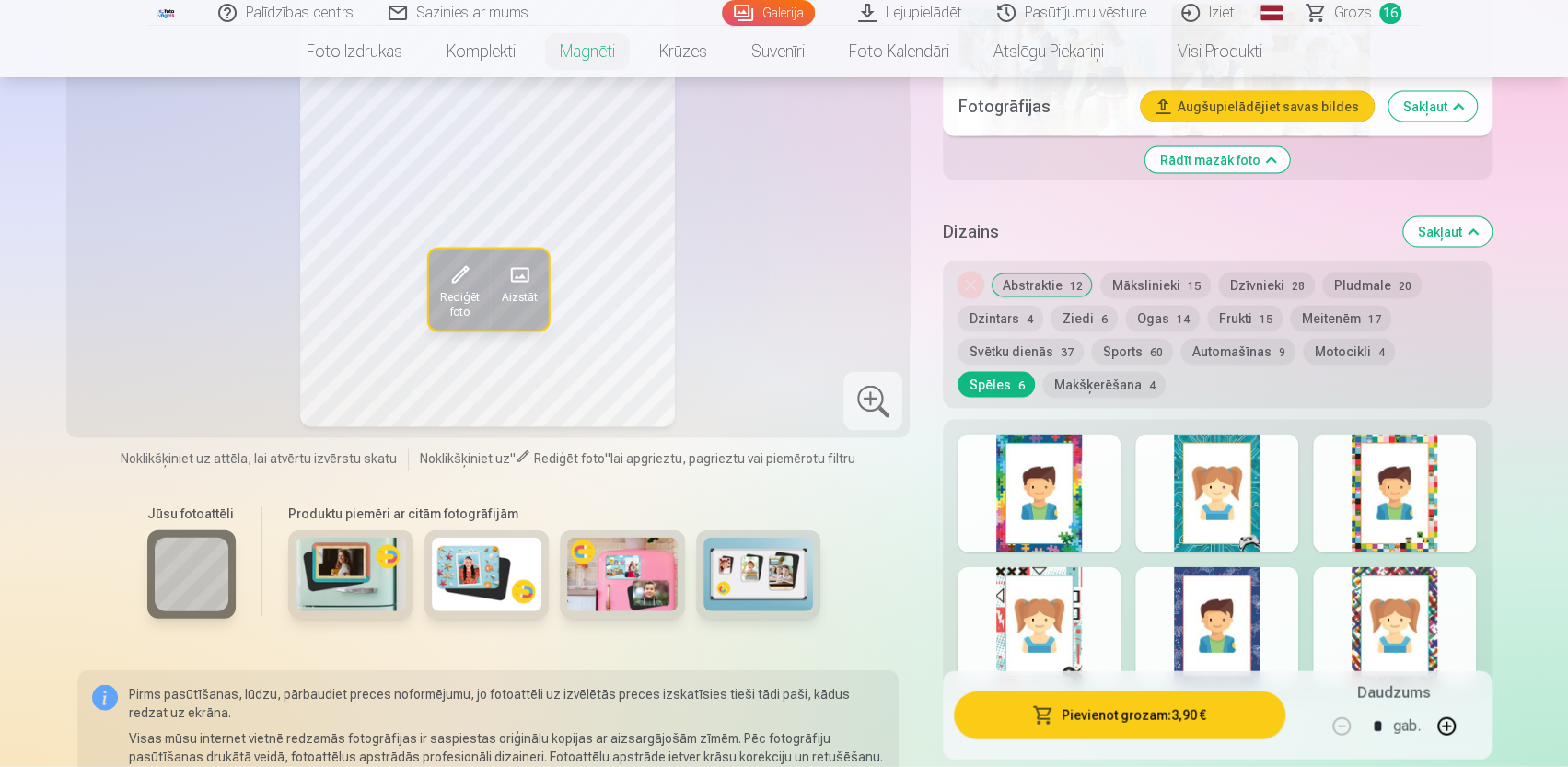
click at [1246, 575] on div at bounding box center [1216, 626] width 163 height 118
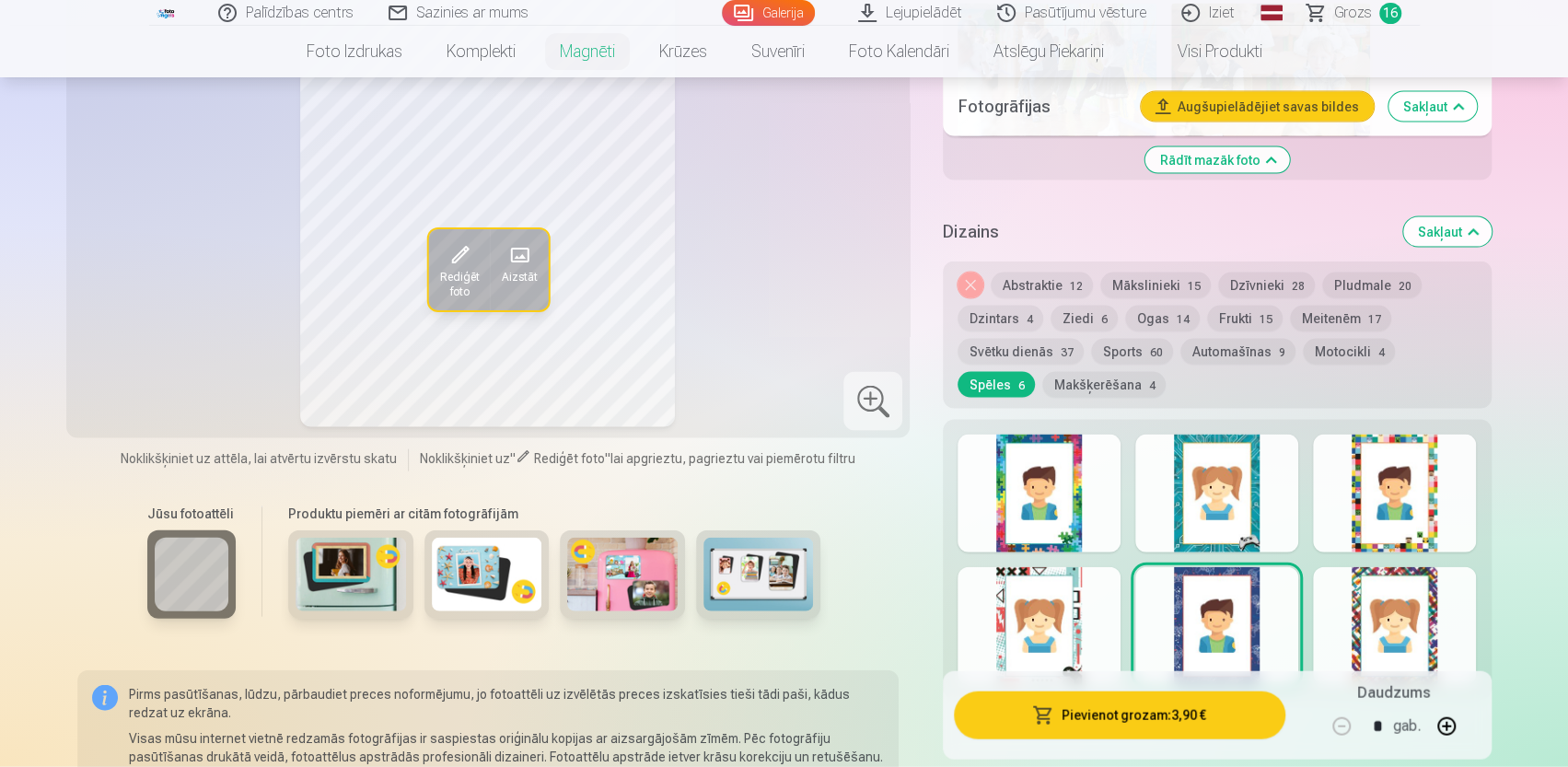
click at [1107, 339] on button "Sports 60" at bounding box center [1132, 352] width 82 height 26
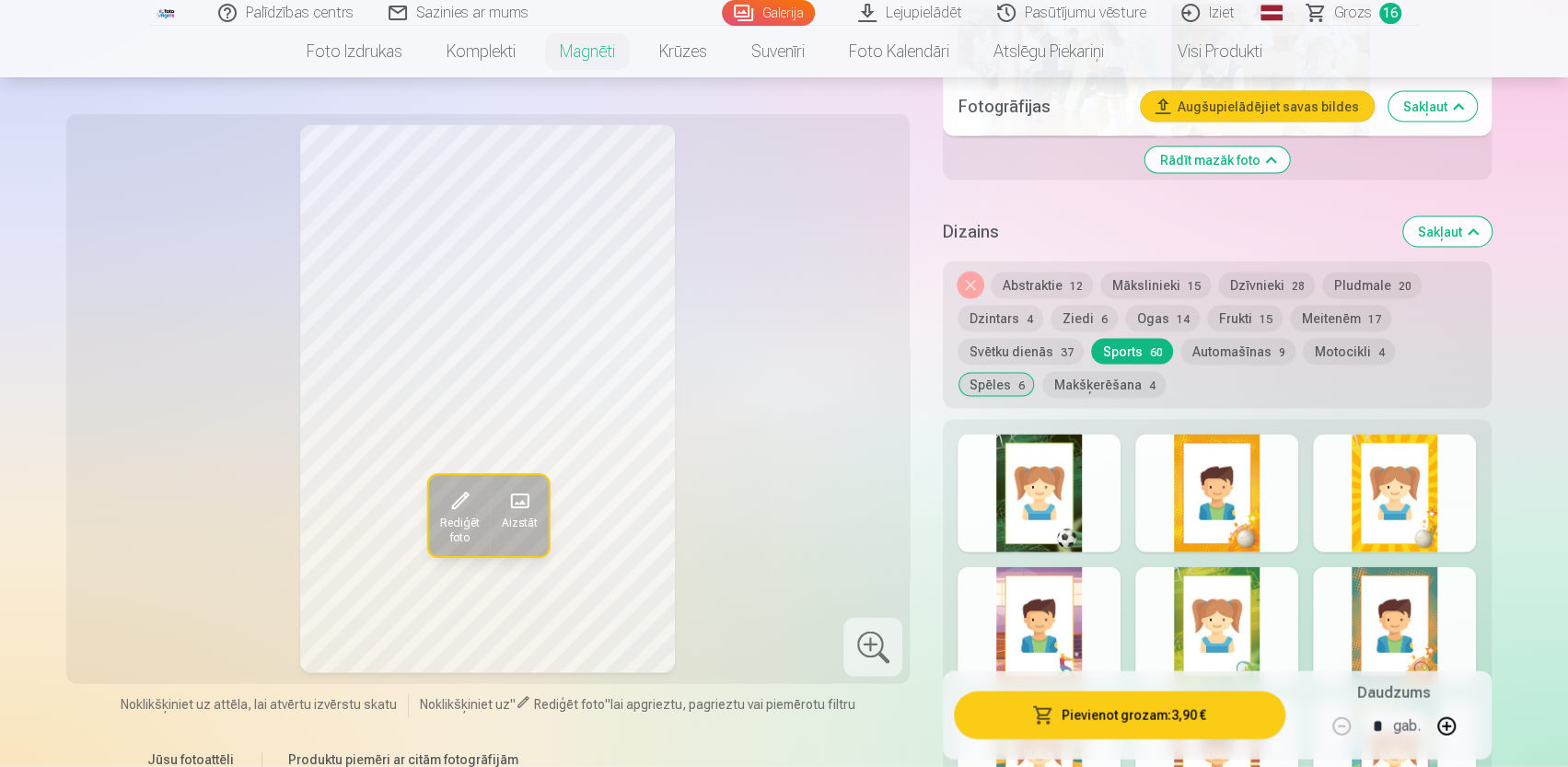
click at [1058, 489] on div at bounding box center [1038, 494] width 163 height 118
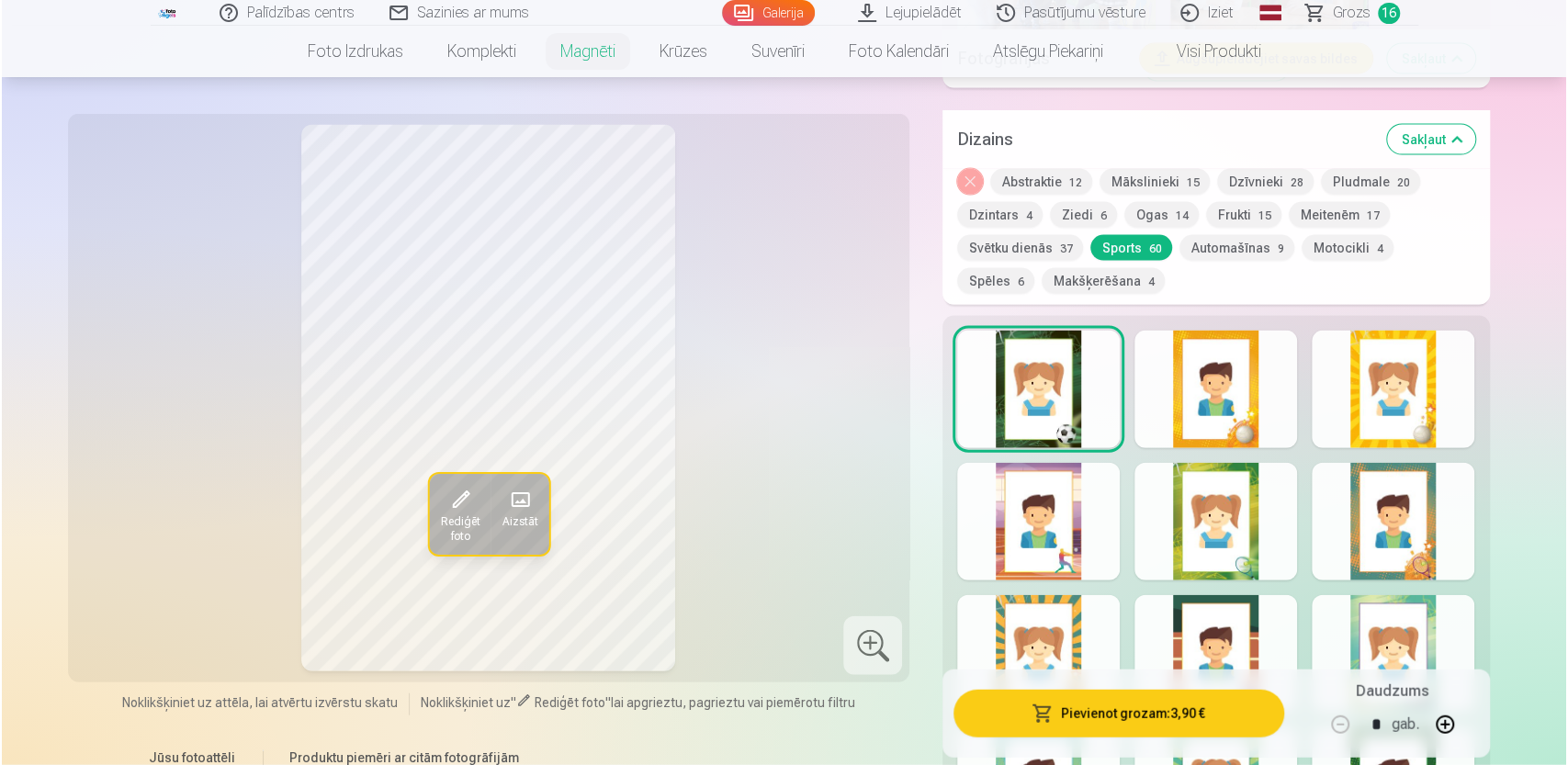
scroll to position [2756, 0]
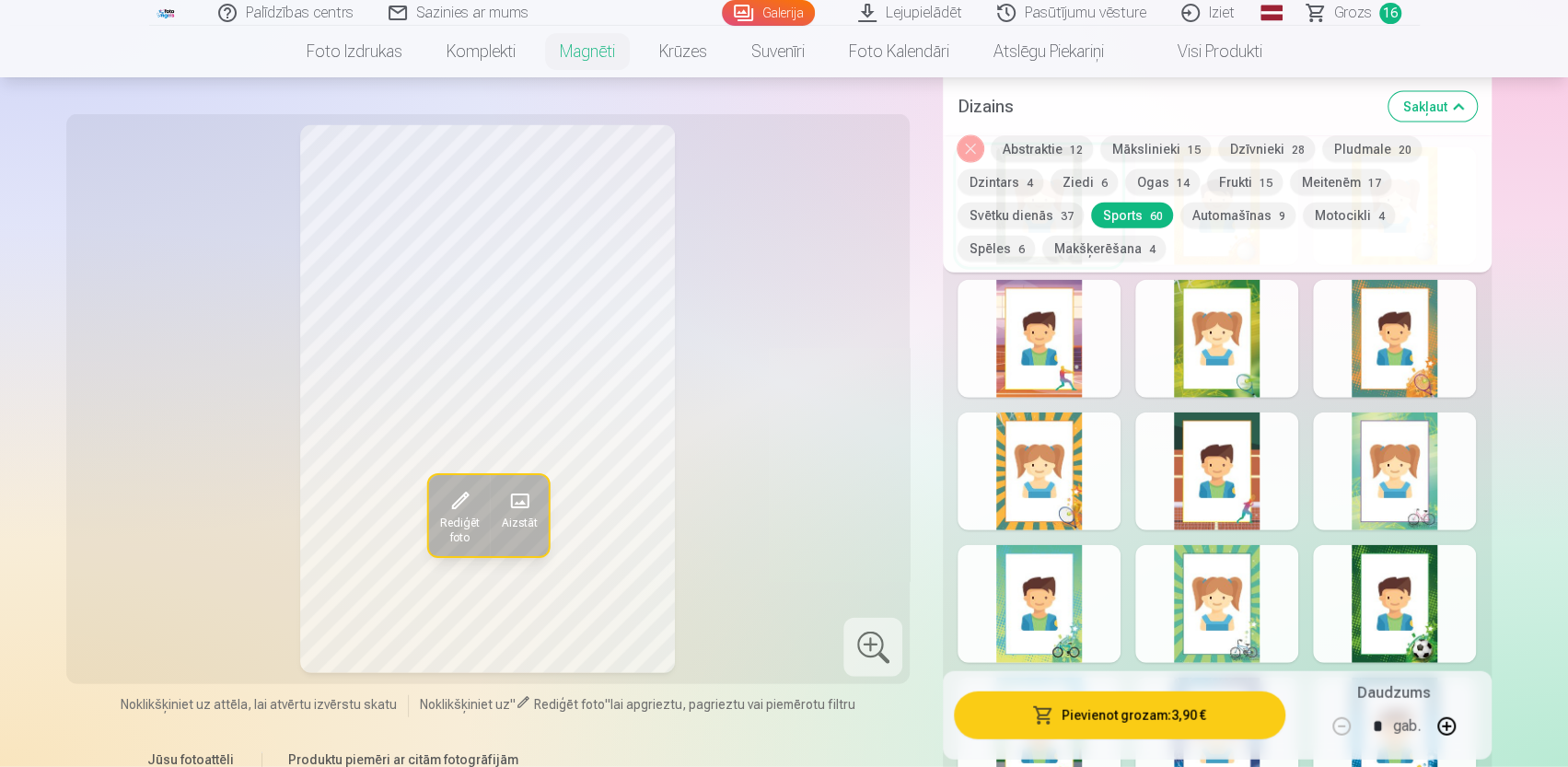
click at [1422, 593] on div at bounding box center [1394, 604] width 163 height 118
click at [1139, 733] on button "Pievienot grozam : 3,90 €" at bounding box center [1118, 716] width 331 height 48
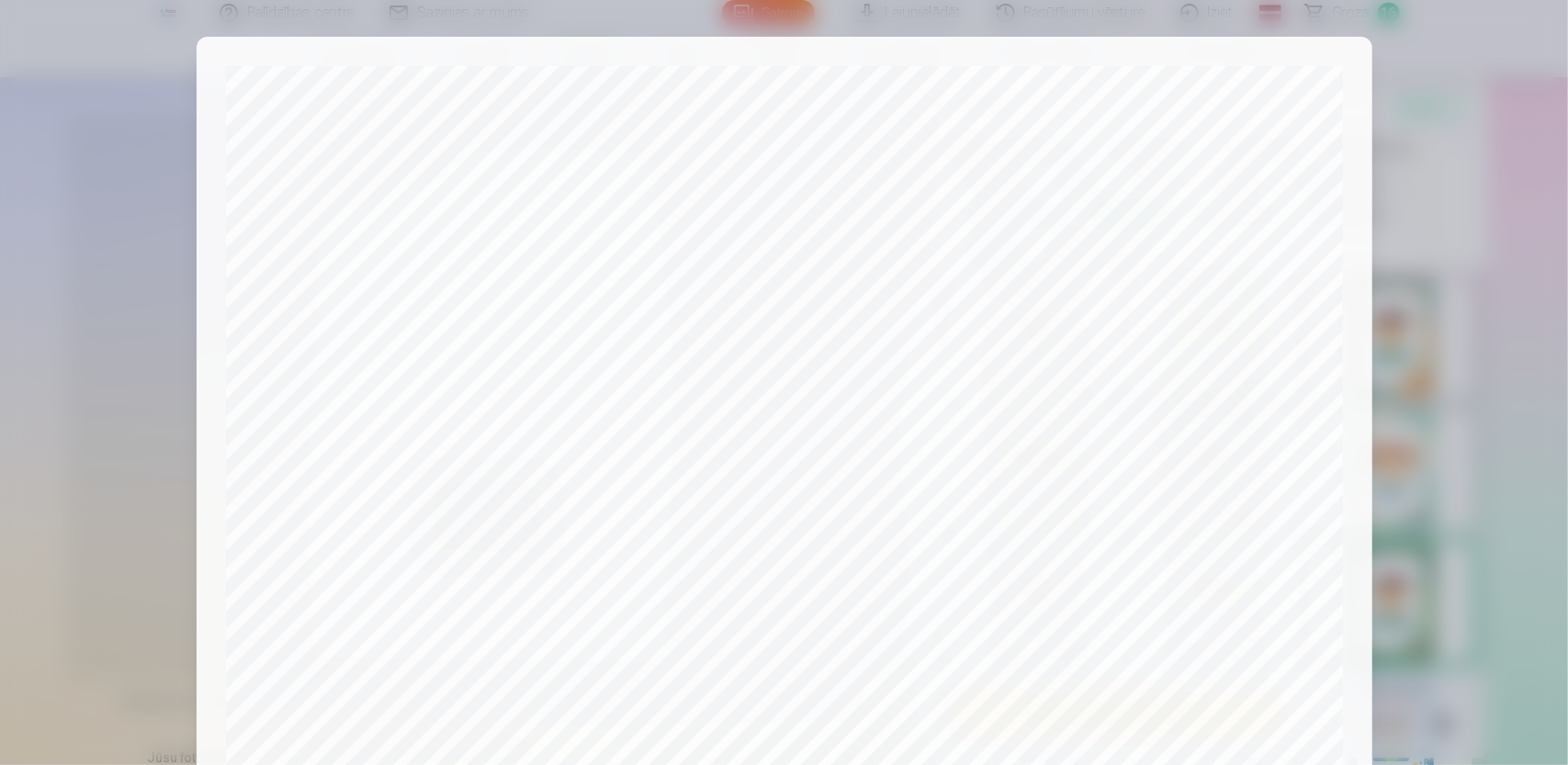
scroll to position [557, 0]
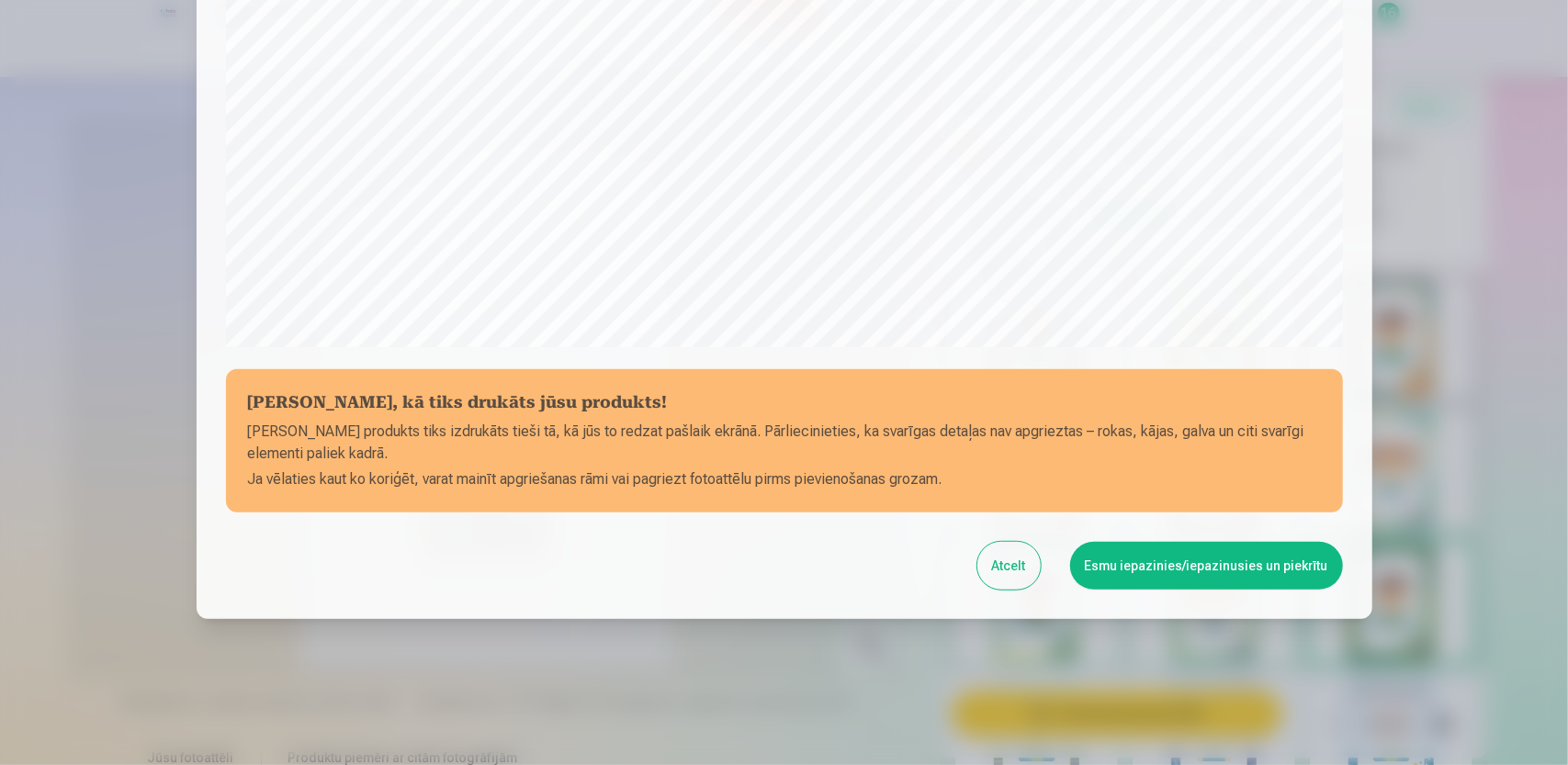
click at [1004, 559] on button "Atcelt" at bounding box center [1009, 565] width 64 height 48
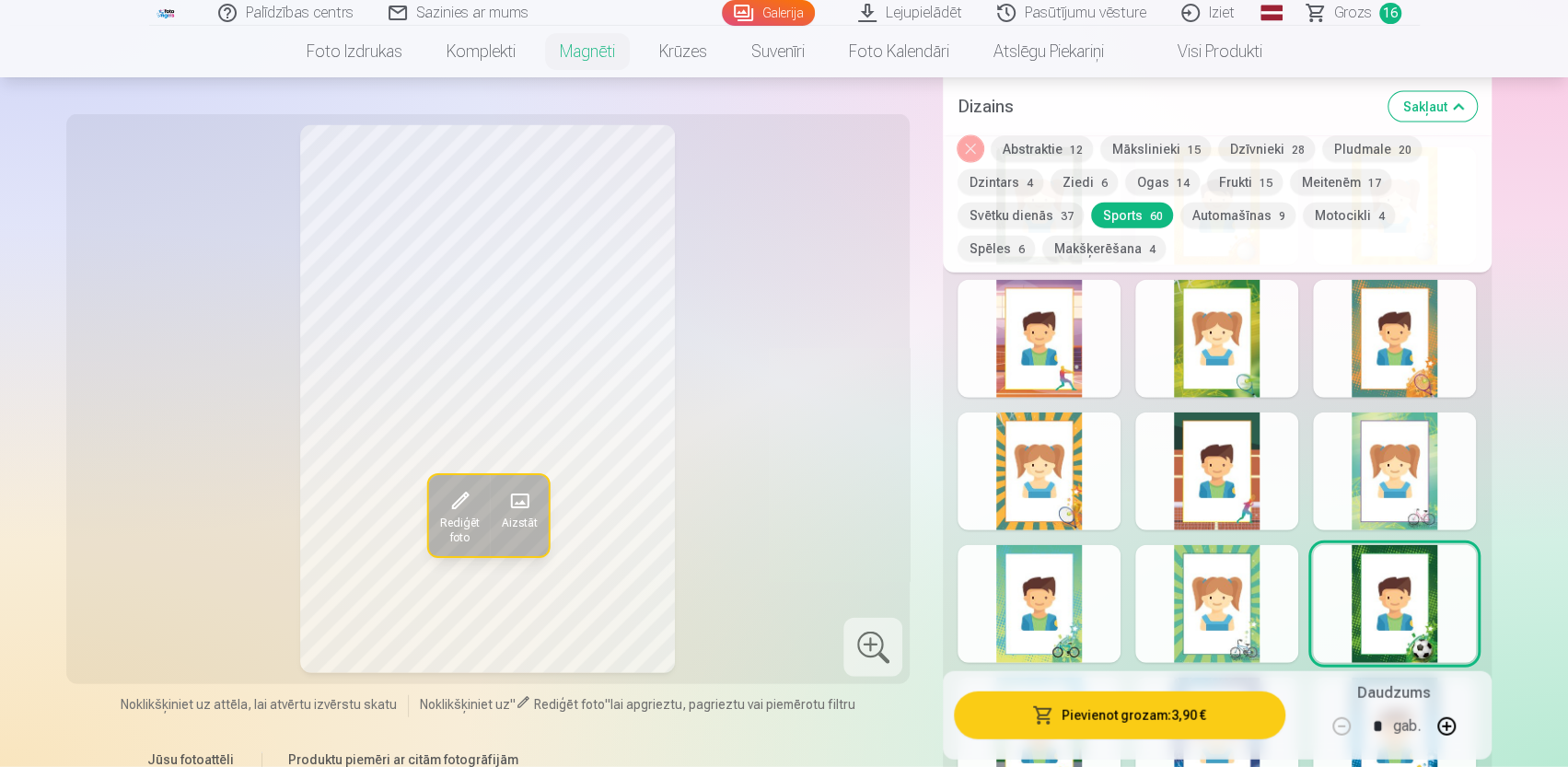
click at [1217, 714] on button "Pievienot grozam : 3,90 €" at bounding box center [1118, 716] width 331 height 48
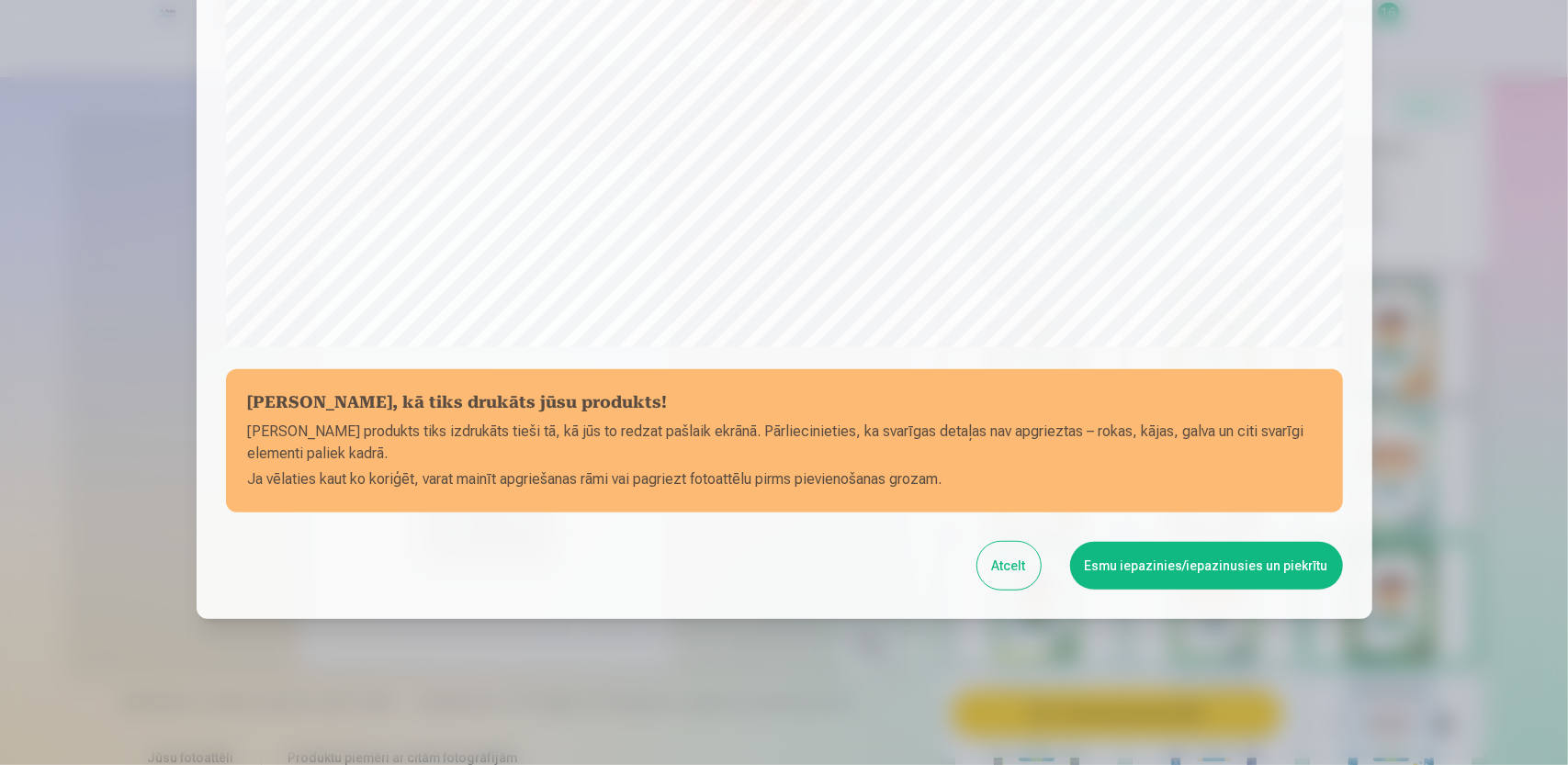
click at [1195, 385] on div "[PERSON_NAME], kā tiks drukāts jūsu produkts! Jūsu produkts tiks izdrukāts tieš…" at bounding box center [784, 49] width 1176 height 1139
click at [1154, 469] on div "[PERSON_NAME], kā tiks drukāts jūsu produkts! Jūsu produkts tiks izdrukāts tieš…" at bounding box center [784, 49] width 1176 height 1139
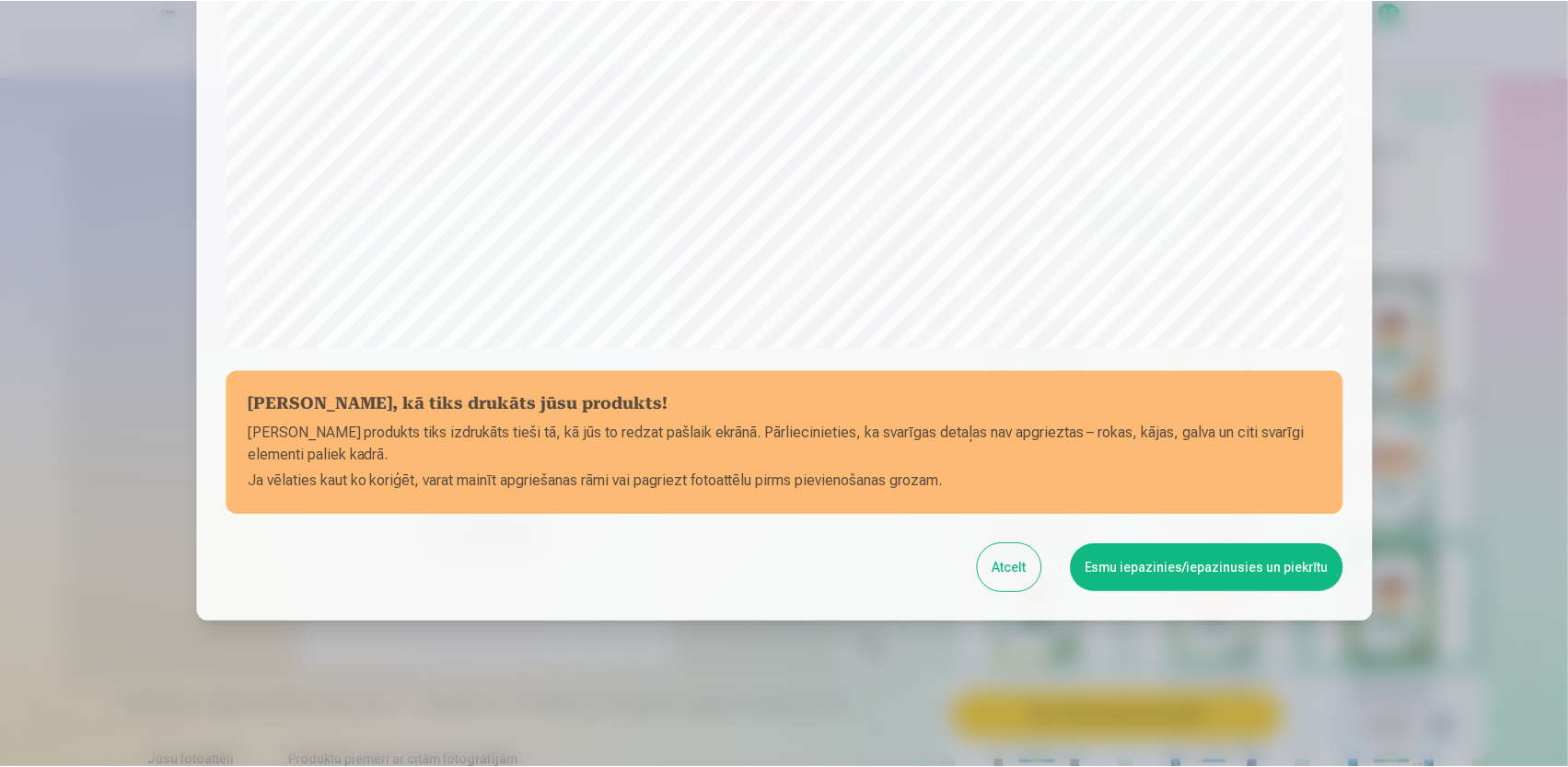
scroll to position [97, 0]
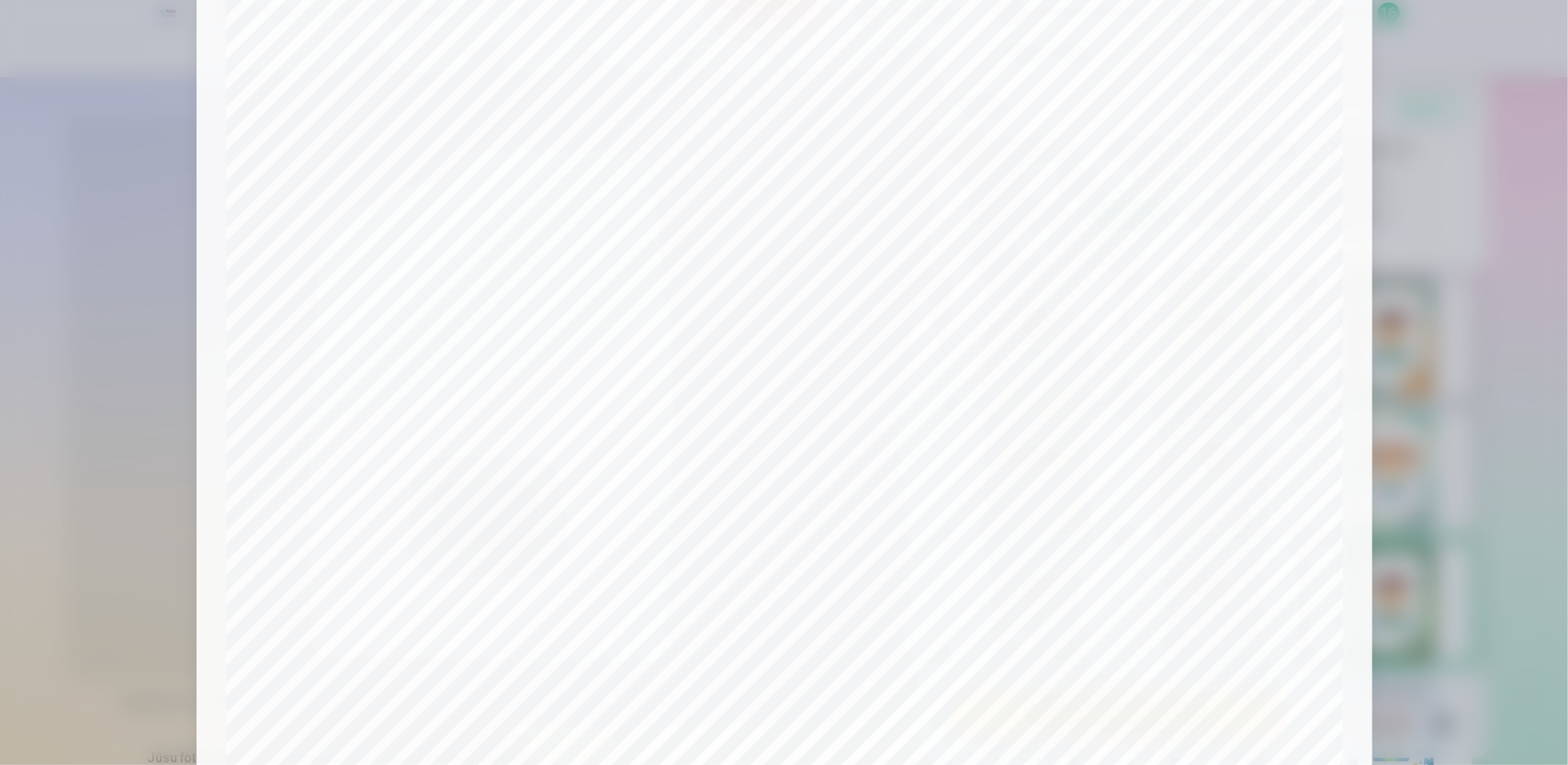
click at [86, 212] on div at bounding box center [784, 382] width 1568 height 765
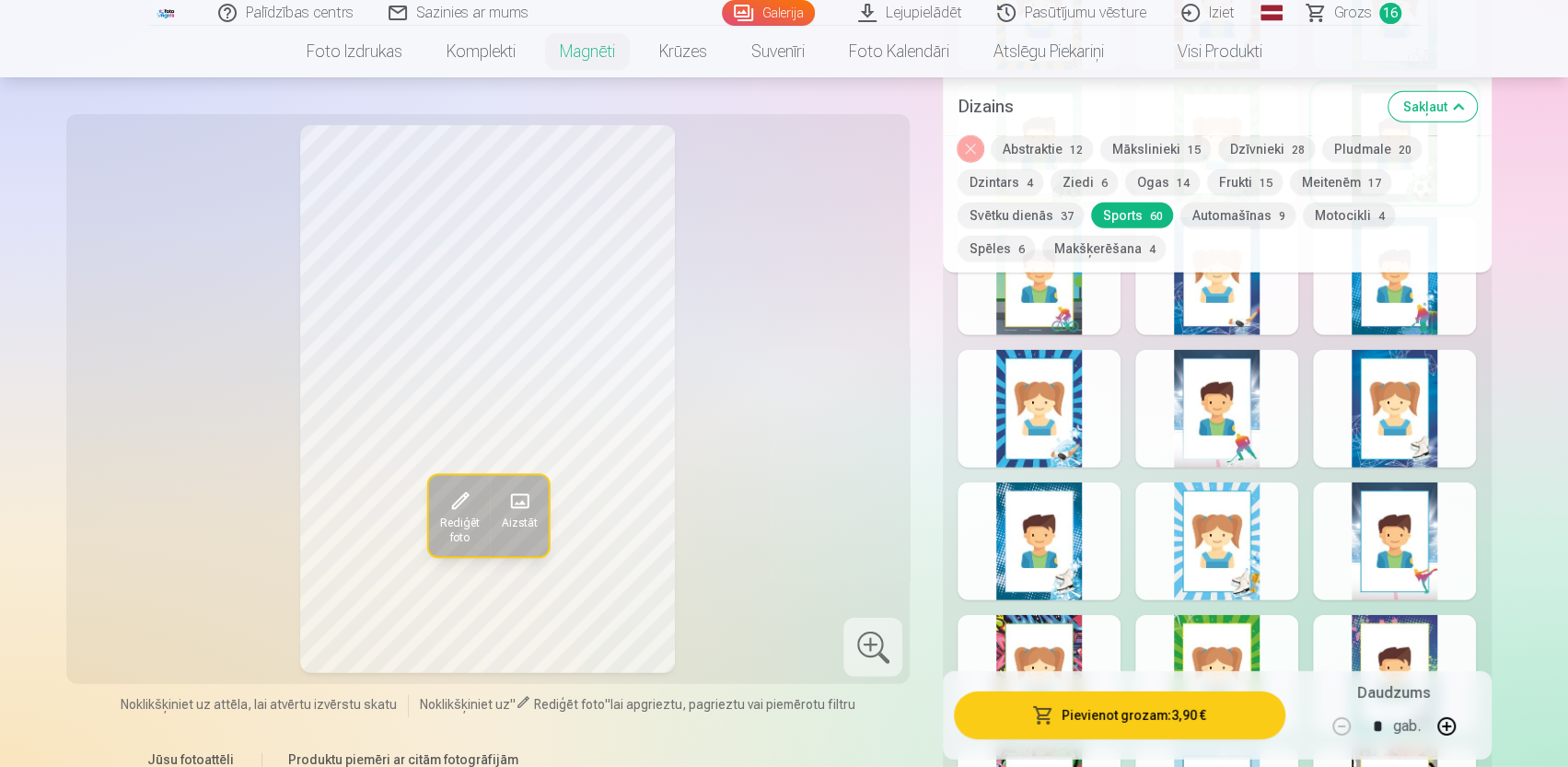
scroll to position [2856, 0]
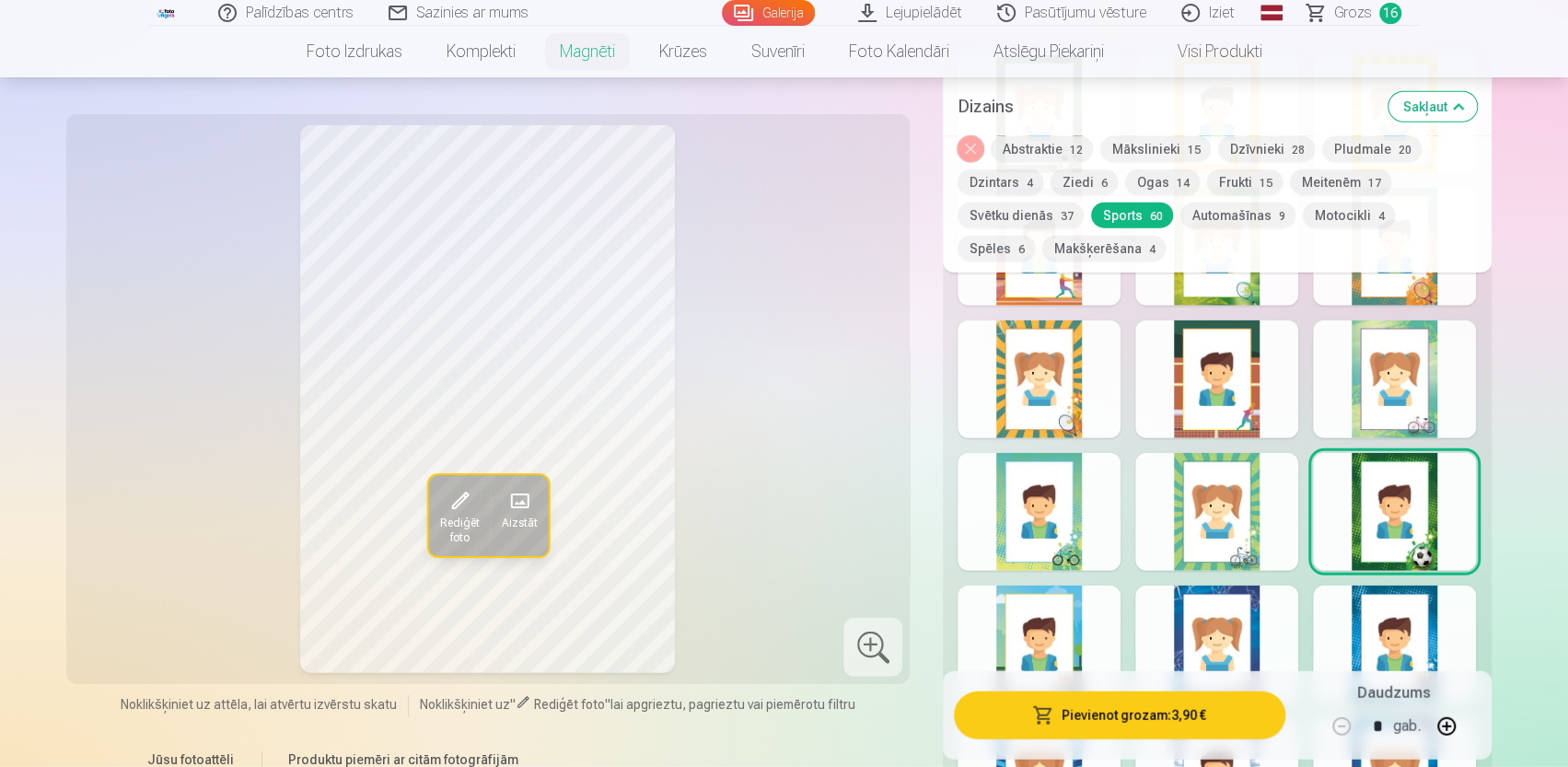
click at [1071, 148] on span "12" at bounding box center [1075, 151] width 13 height 13
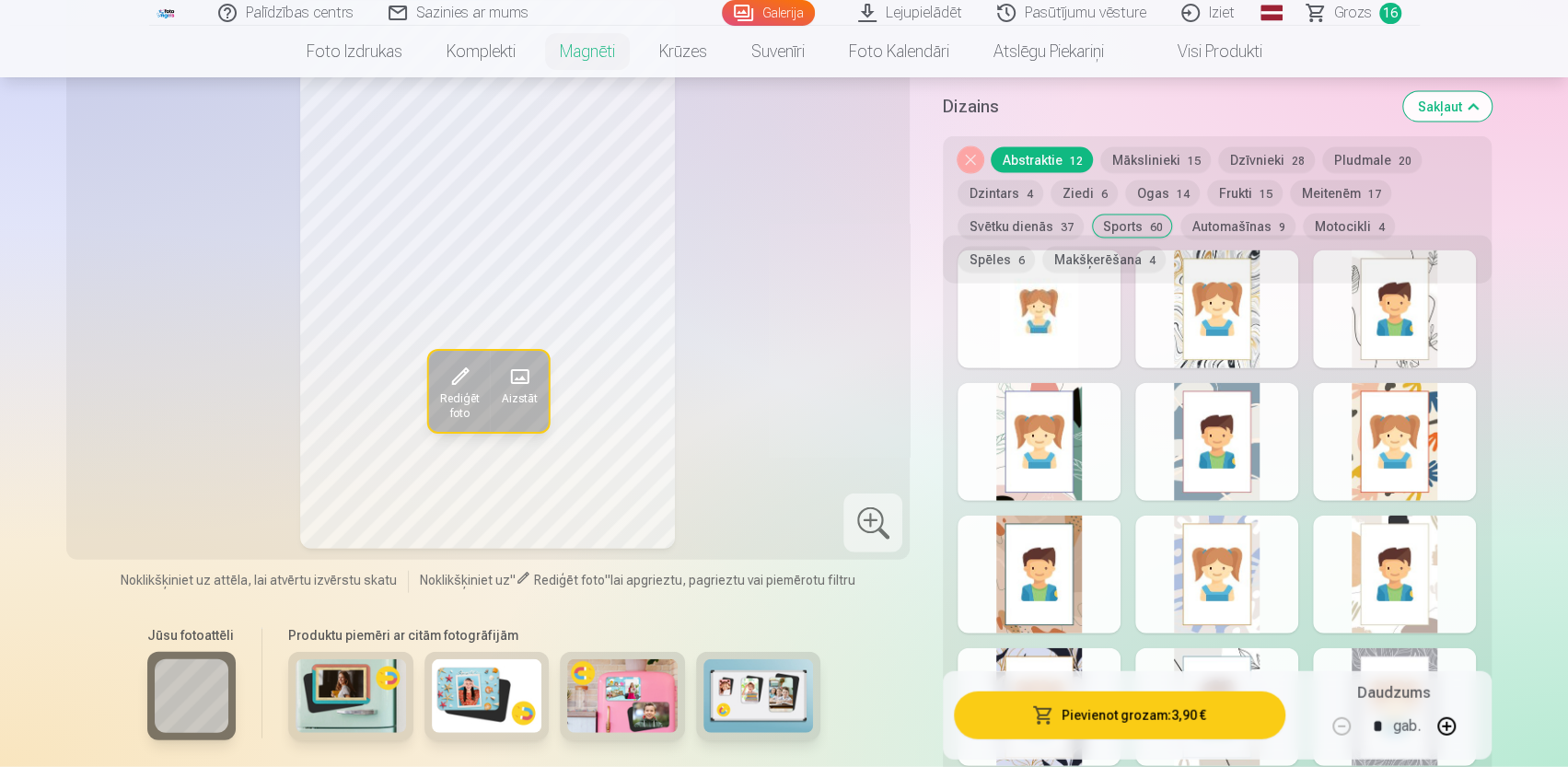
scroll to position [2579, 0]
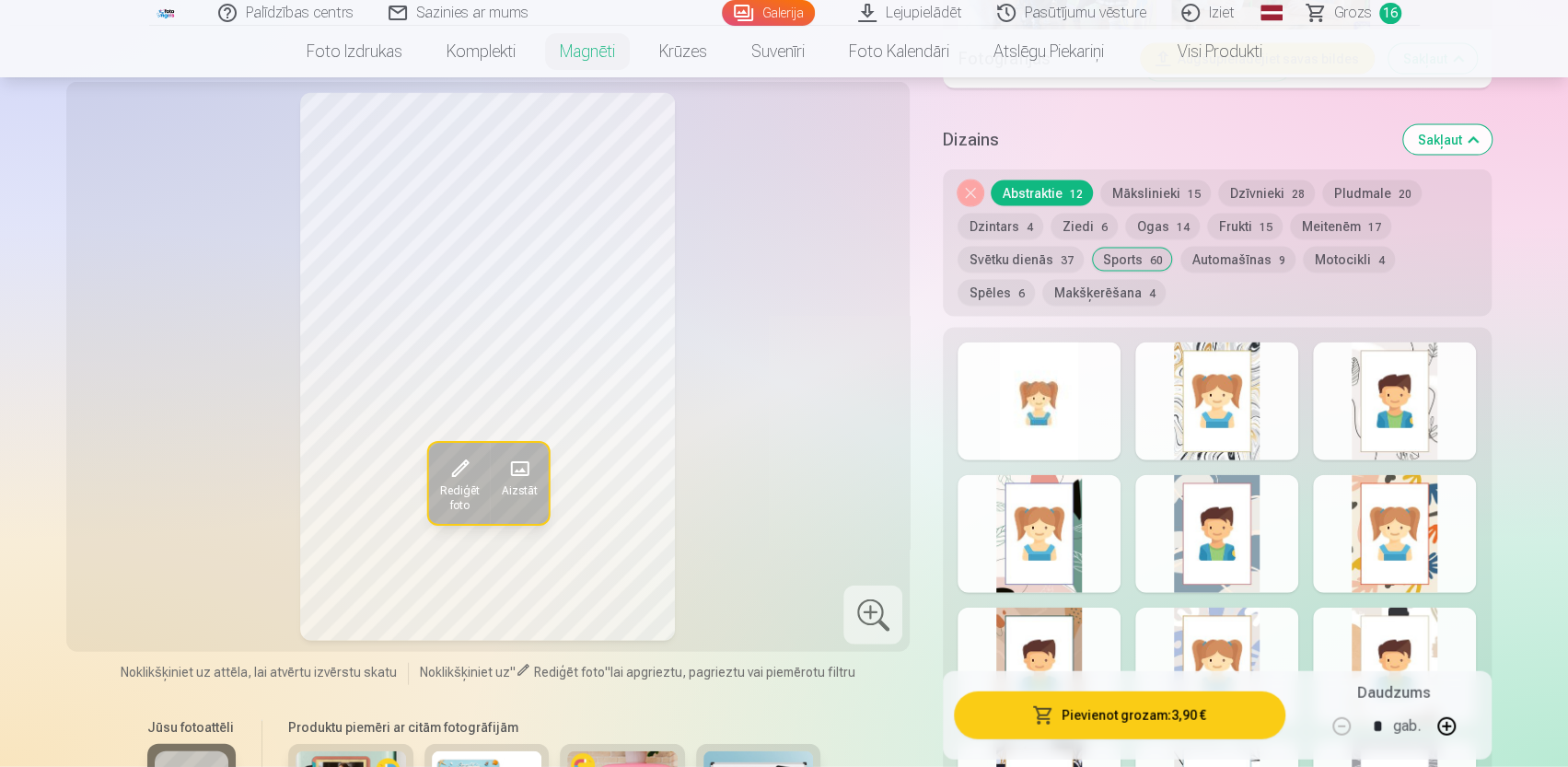
click at [1125, 180] on button "Mākslinieki 15" at bounding box center [1156, 192] width 111 height 26
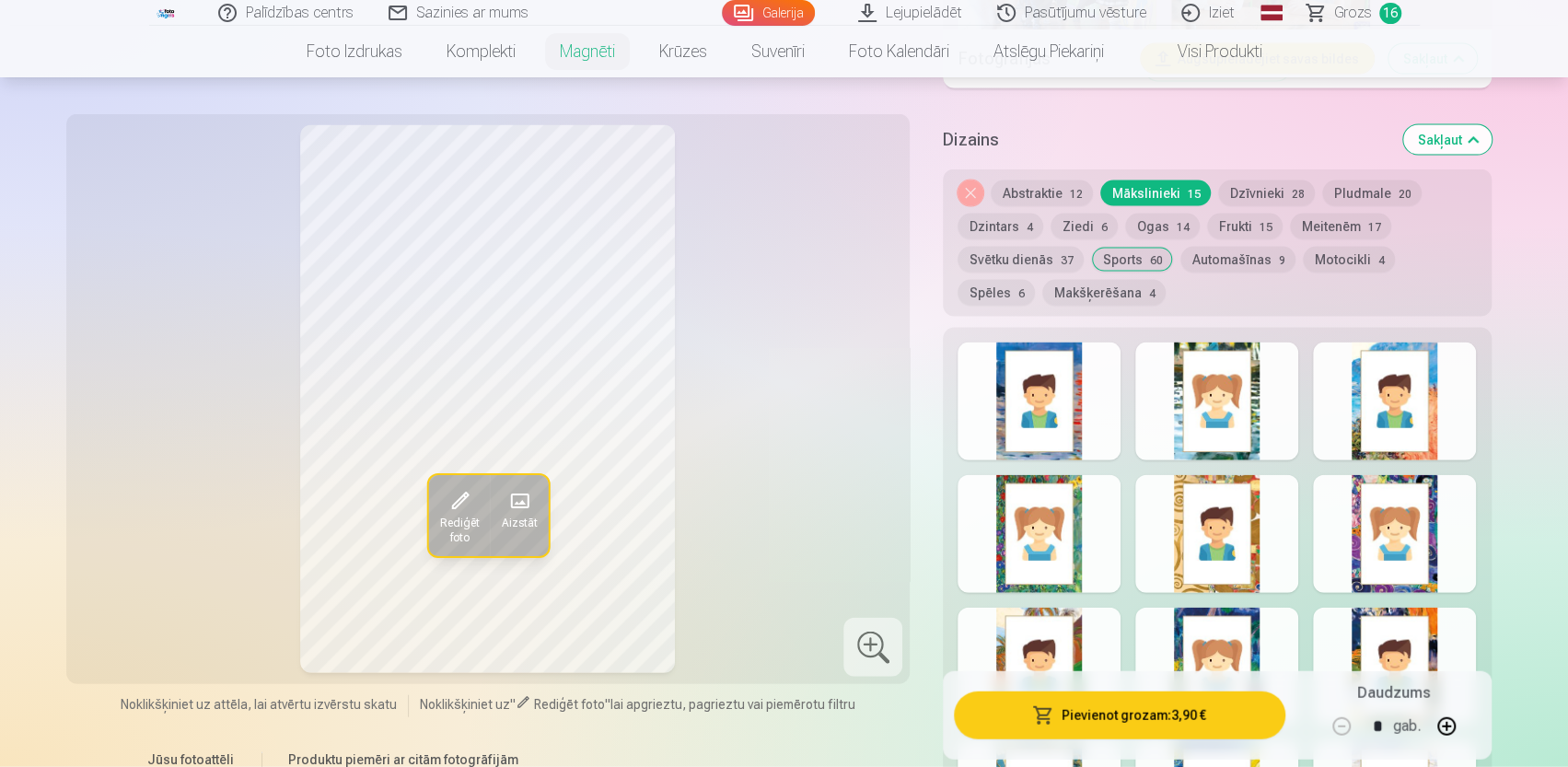
click at [1365, 512] on div at bounding box center [1394, 535] width 163 height 118
click at [1278, 254] on span "9" at bounding box center [1281, 261] width 7 height 13
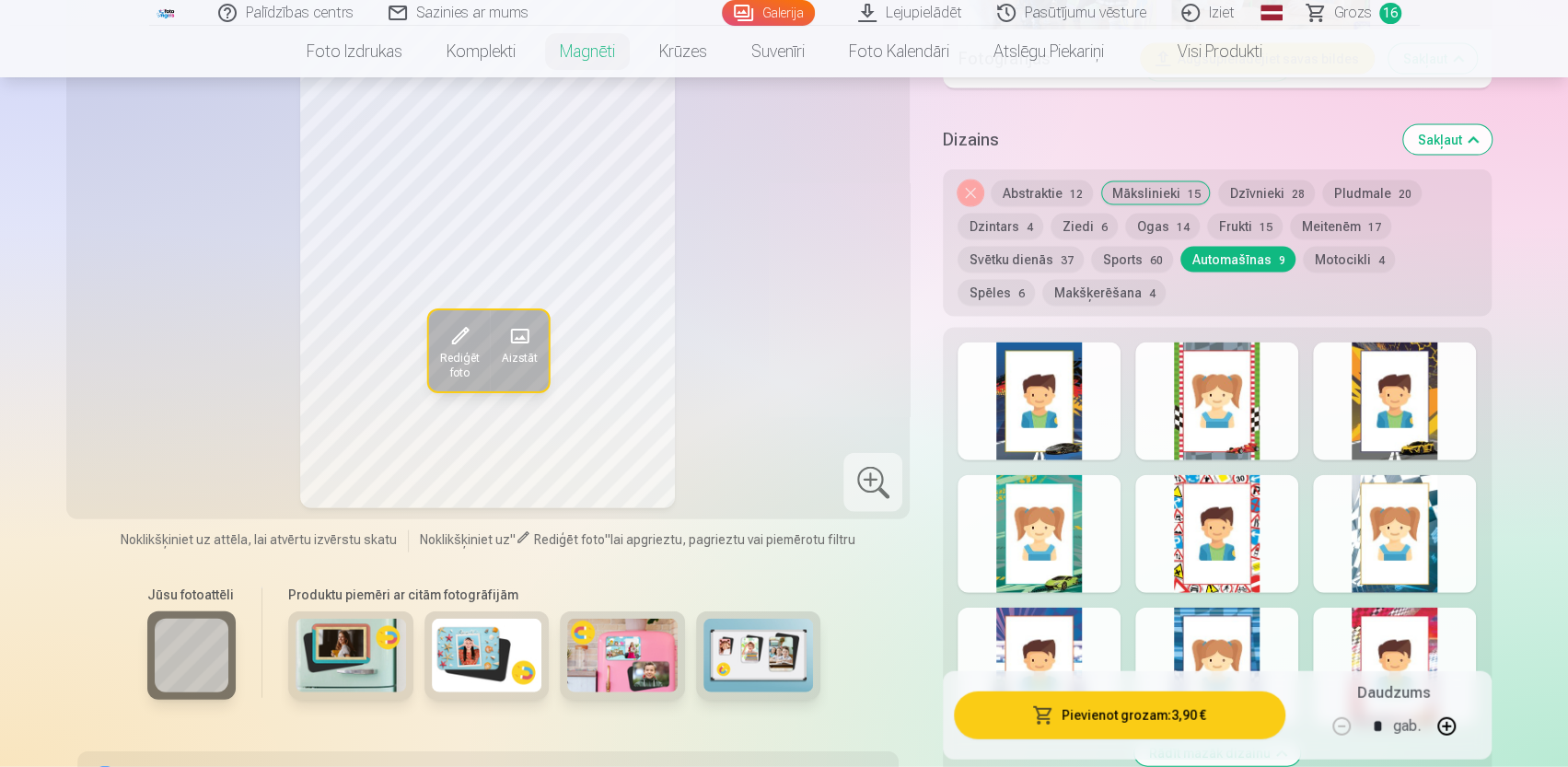
click at [1026, 372] on div at bounding box center [1038, 402] width 163 height 118
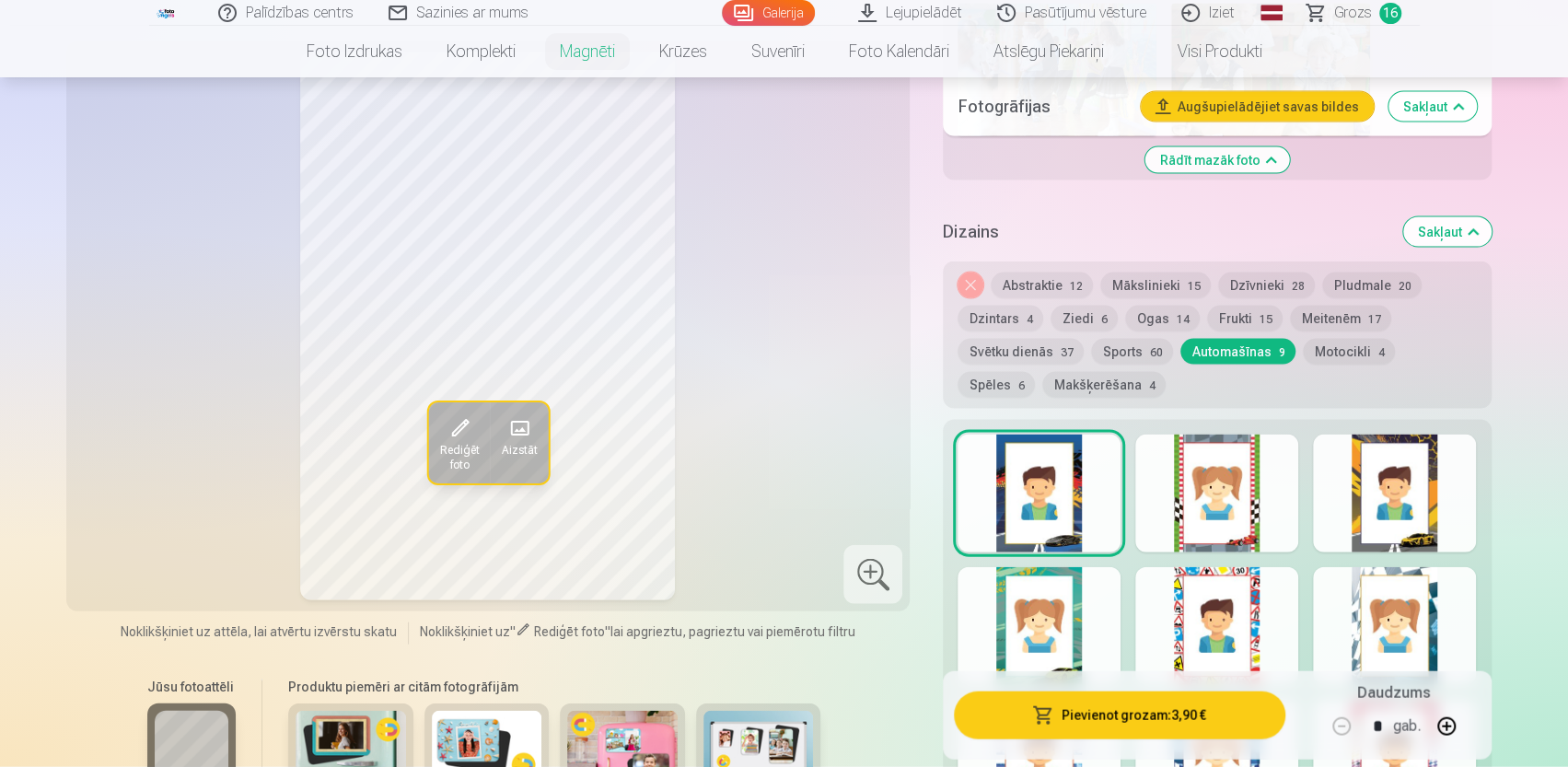
click at [1418, 609] on div at bounding box center [1394, 626] width 163 height 118
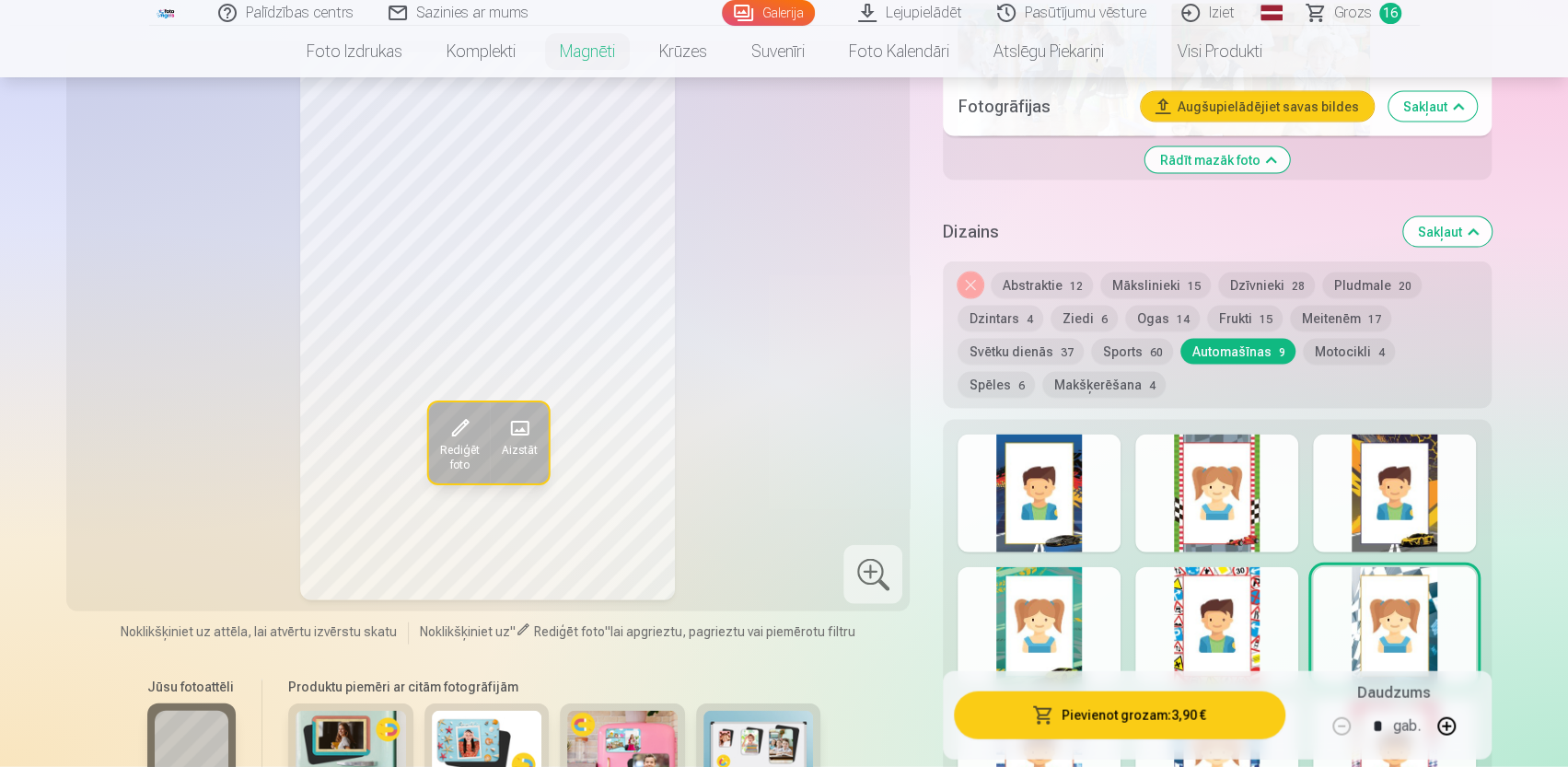
click at [1385, 462] on div at bounding box center [1394, 494] width 163 height 118
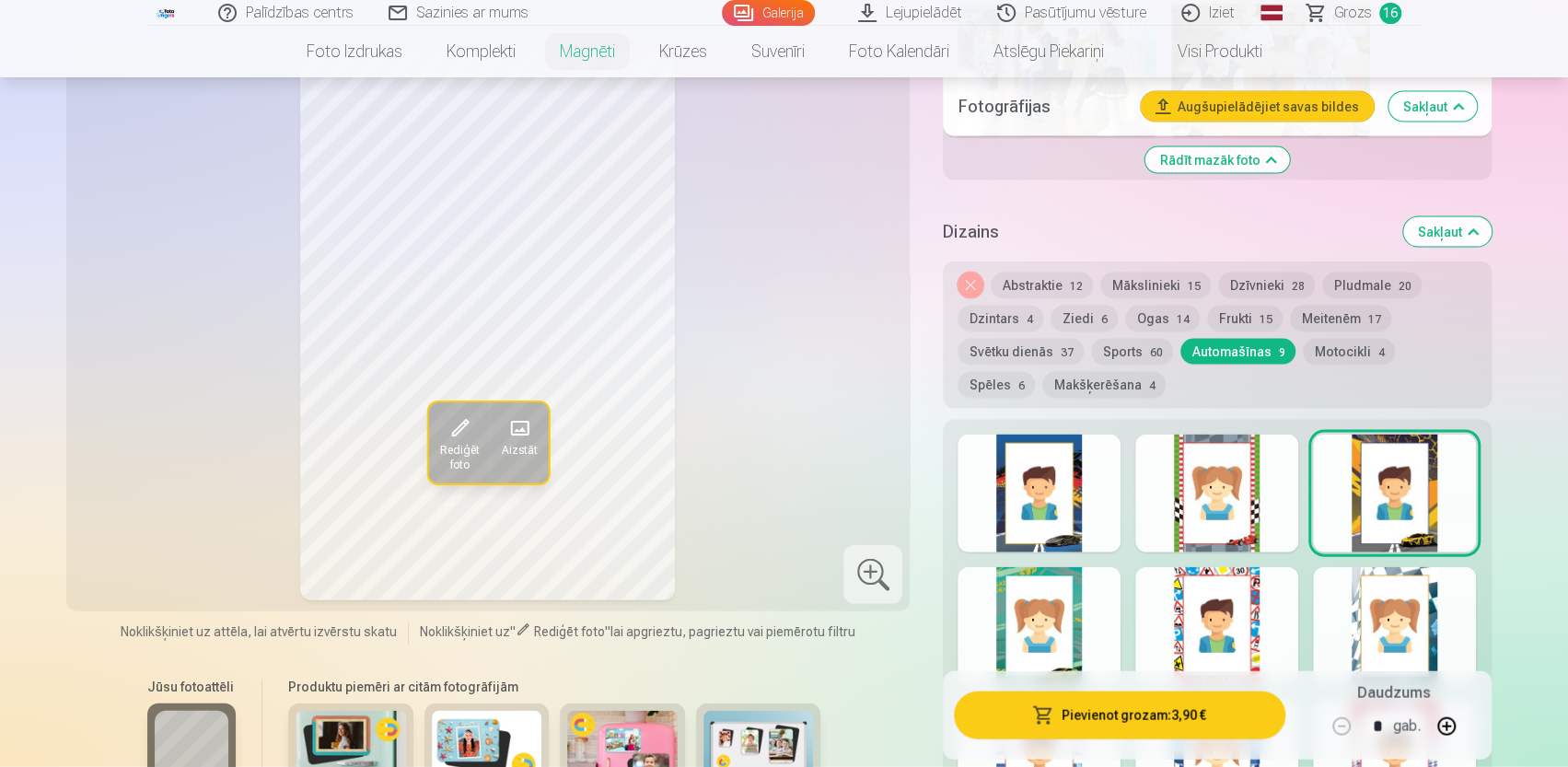
click at [1231, 457] on div at bounding box center [1216, 494] width 163 height 118
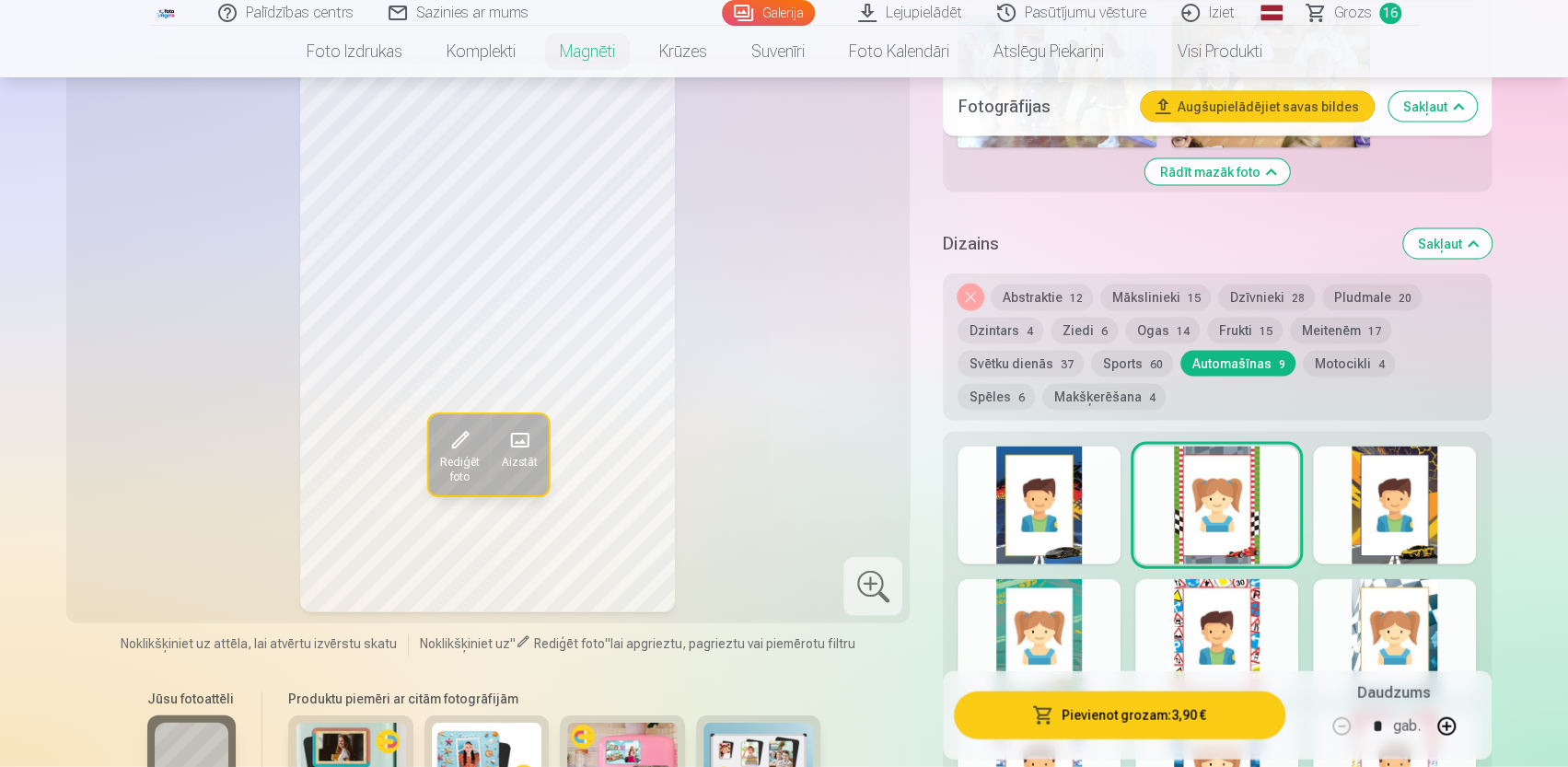
scroll to position [2291, 0]
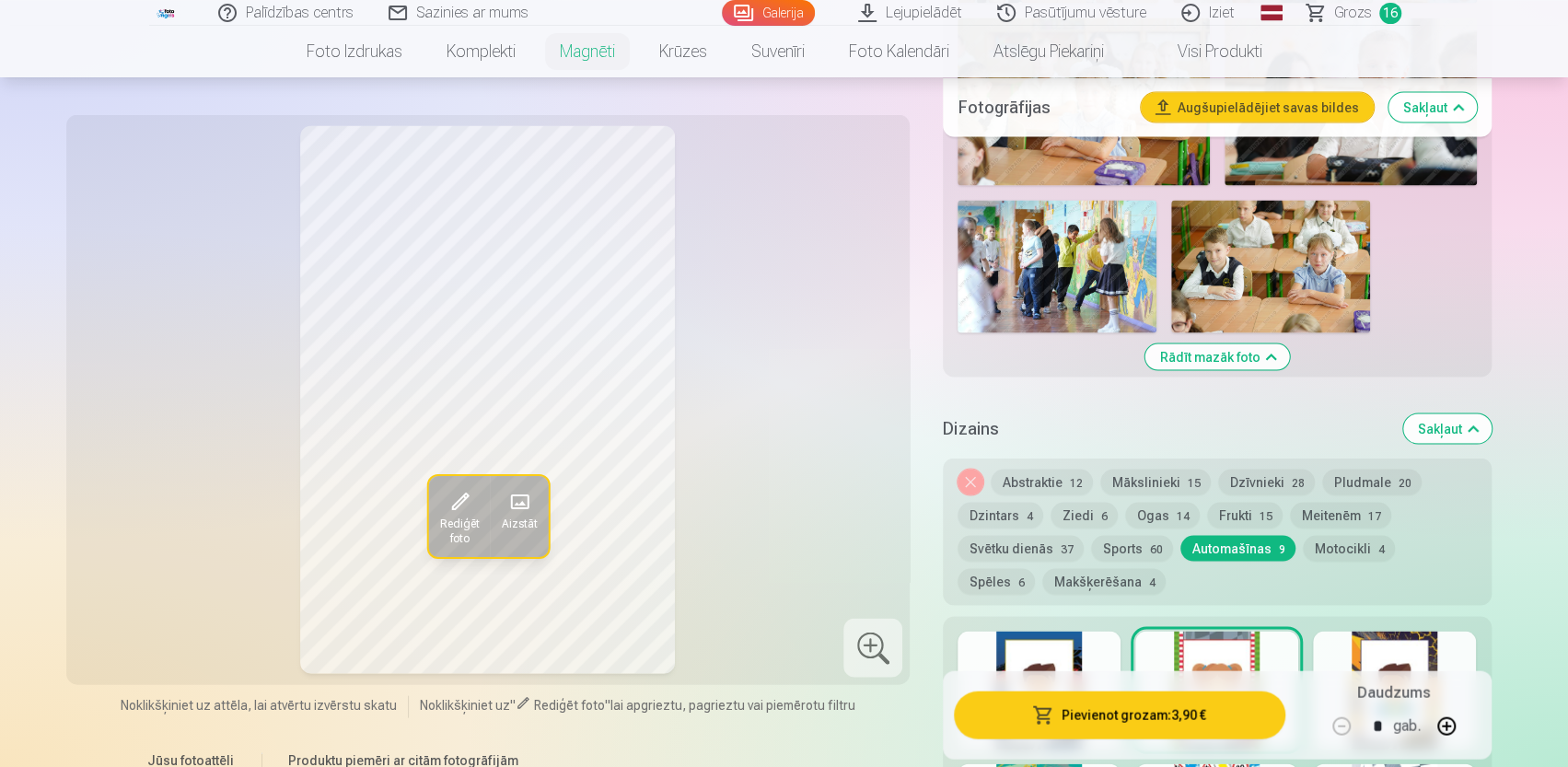
click at [1033, 469] on button "Abstraktie 12" at bounding box center [1041, 481] width 102 height 26
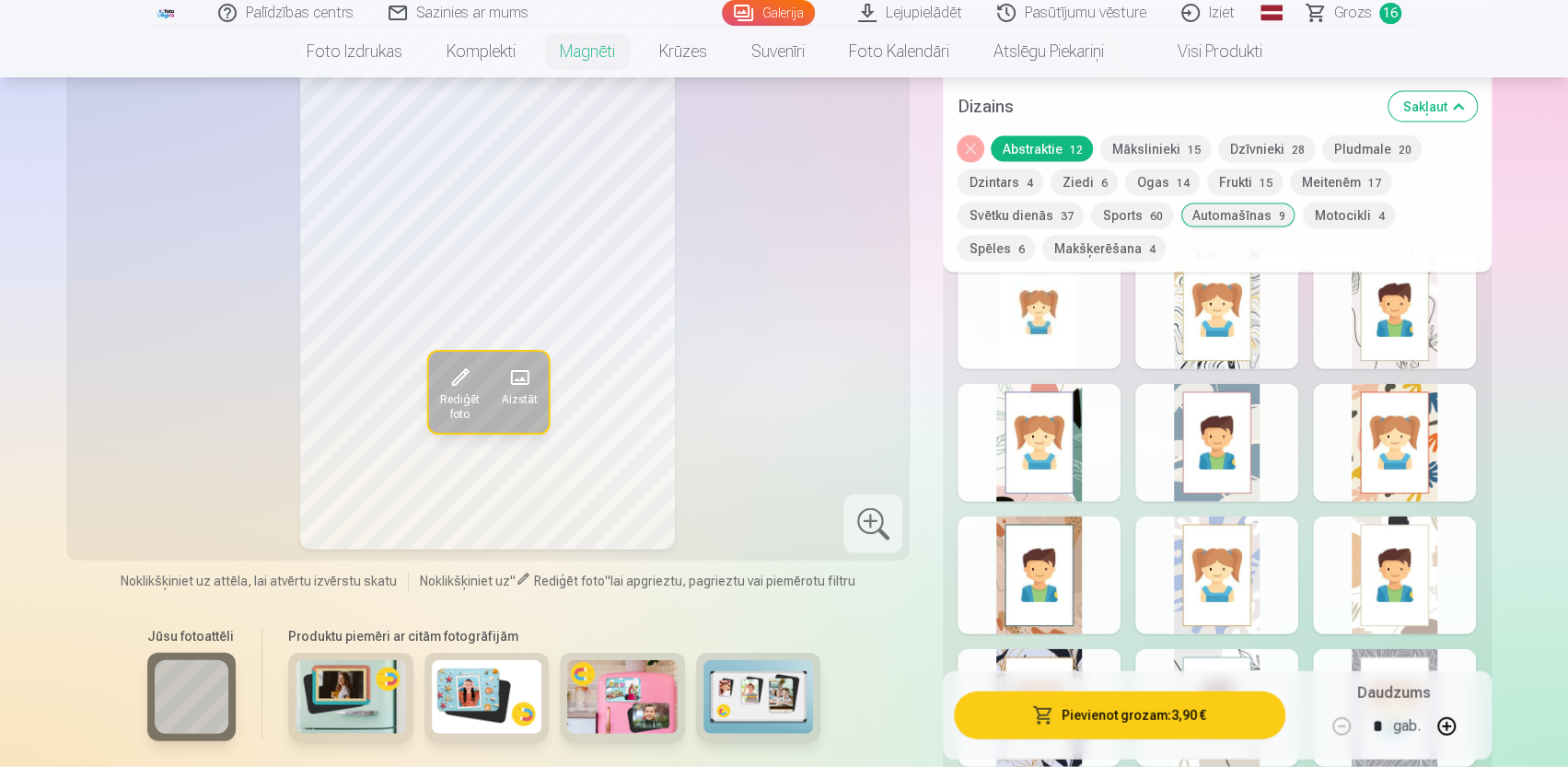
scroll to position [2567, 0]
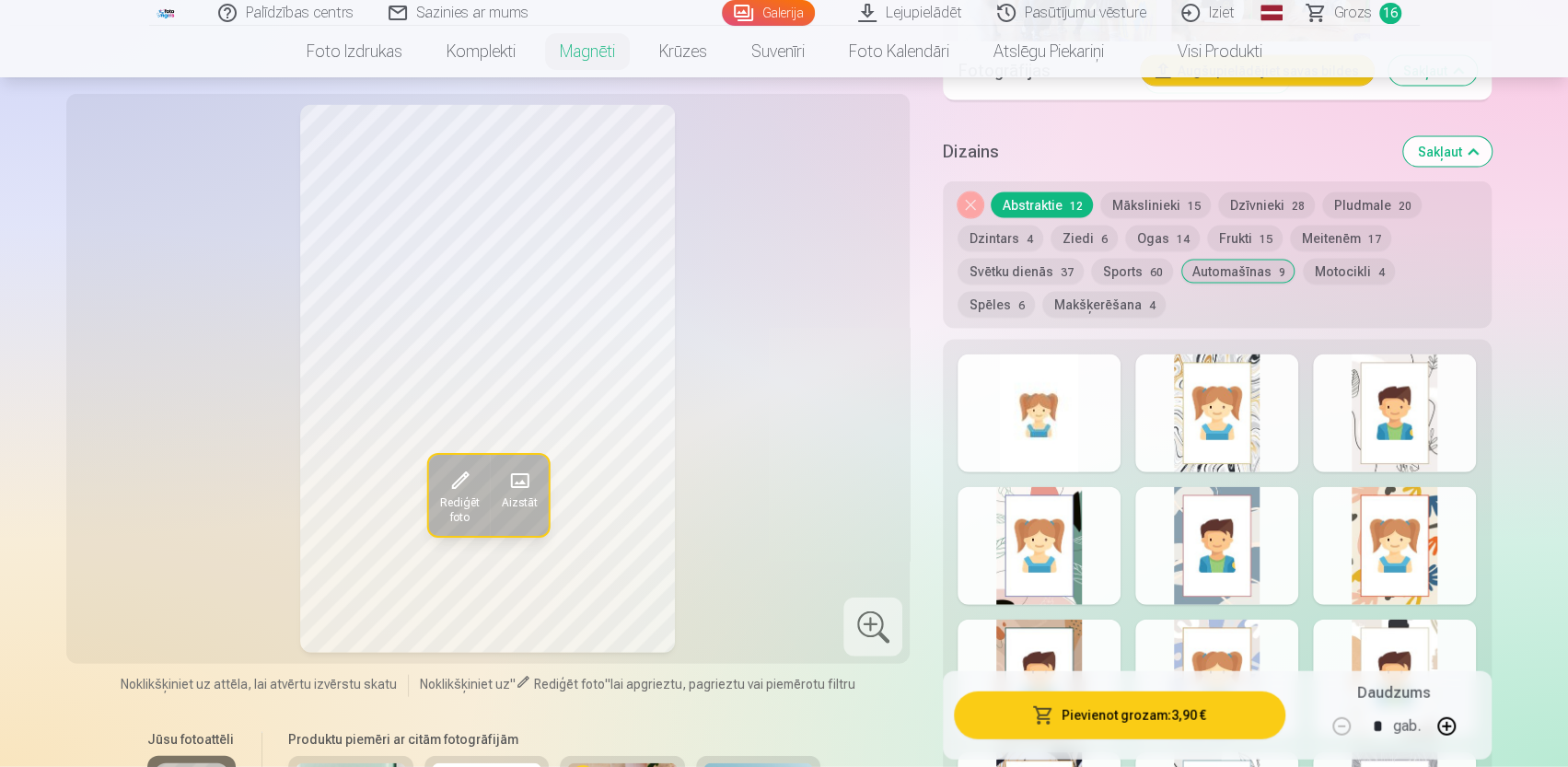
click at [1236, 383] on div at bounding box center [1216, 414] width 163 height 118
click at [1395, 374] on div at bounding box center [1394, 414] width 163 height 118
click at [1422, 552] on div at bounding box center [1394, 546] width 163 height 118
click at [1220, 530] on div at bounding box center [1216, 546] width 163 height 118
click at [1026, 540] on div at bounding box center [1038, 546] width 163 height 118
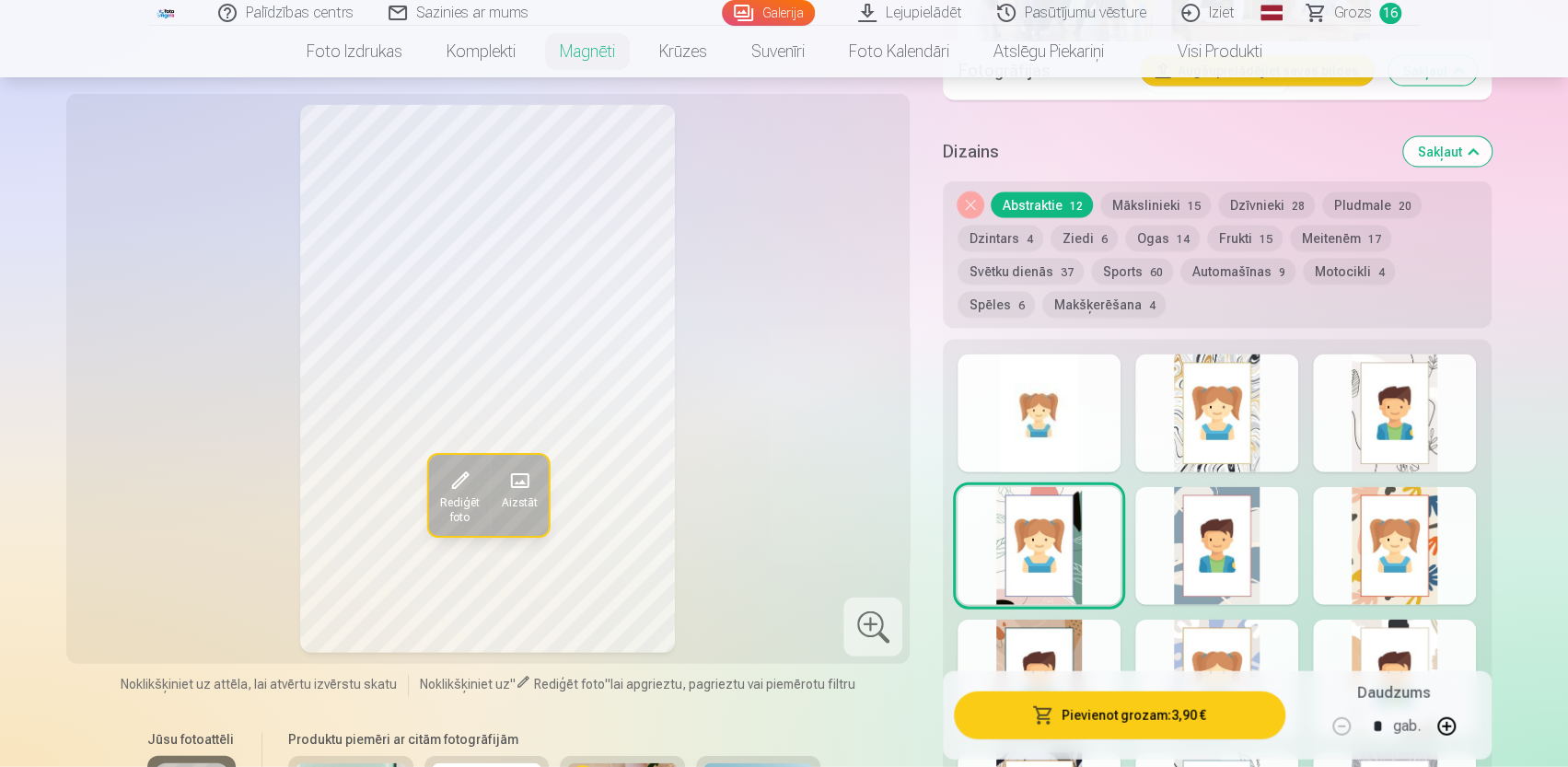
click at [1219, 636] on div at bounding box center [1216, 679] width 163 height 118
click at [1397, 646] on div at bounding box center [1394, 679] width 163 height 118
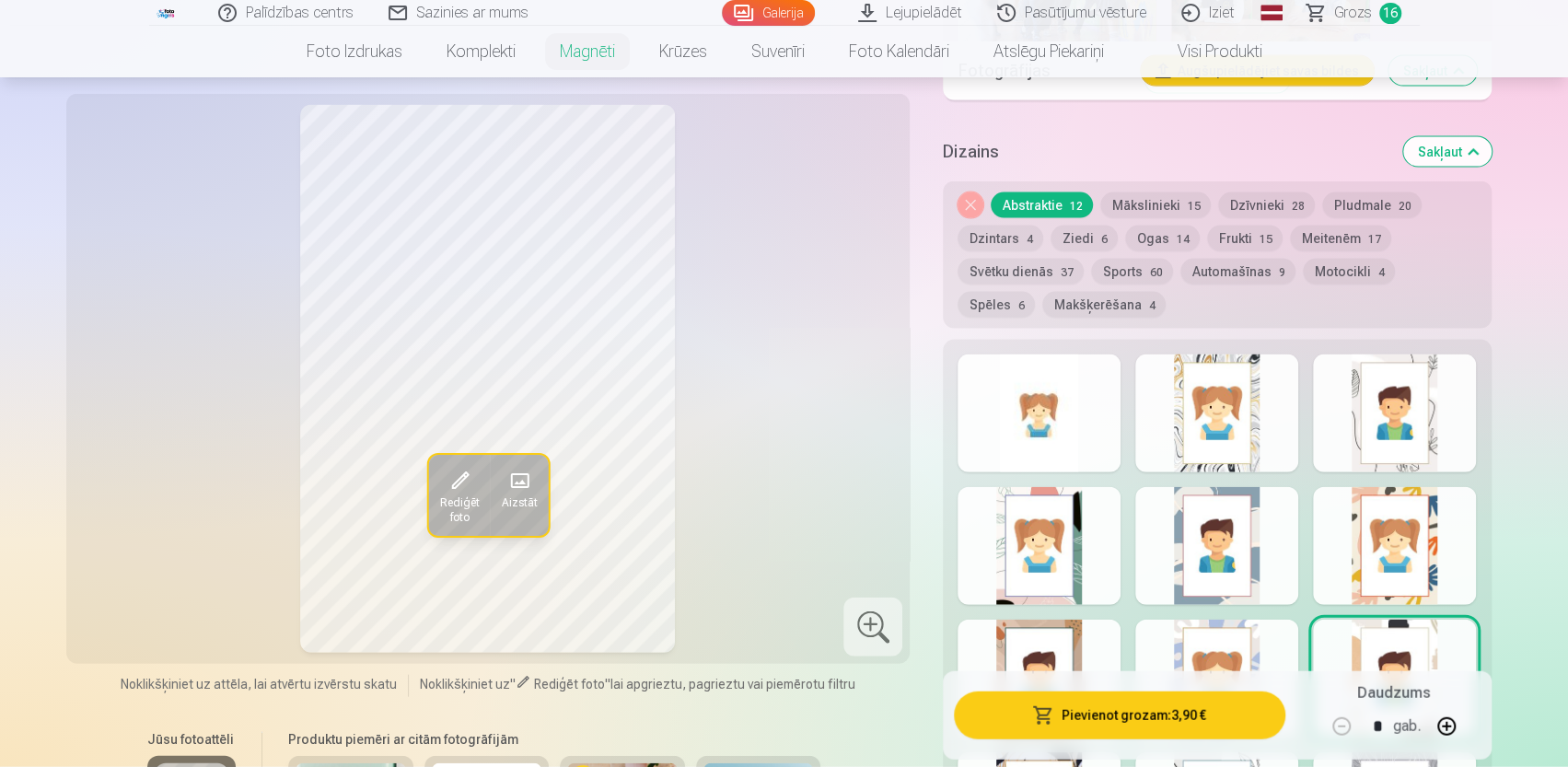
click at [1244, 192] on button "Dzīvnieki 28" at bounding box center [1266, 205] width 96 height 26
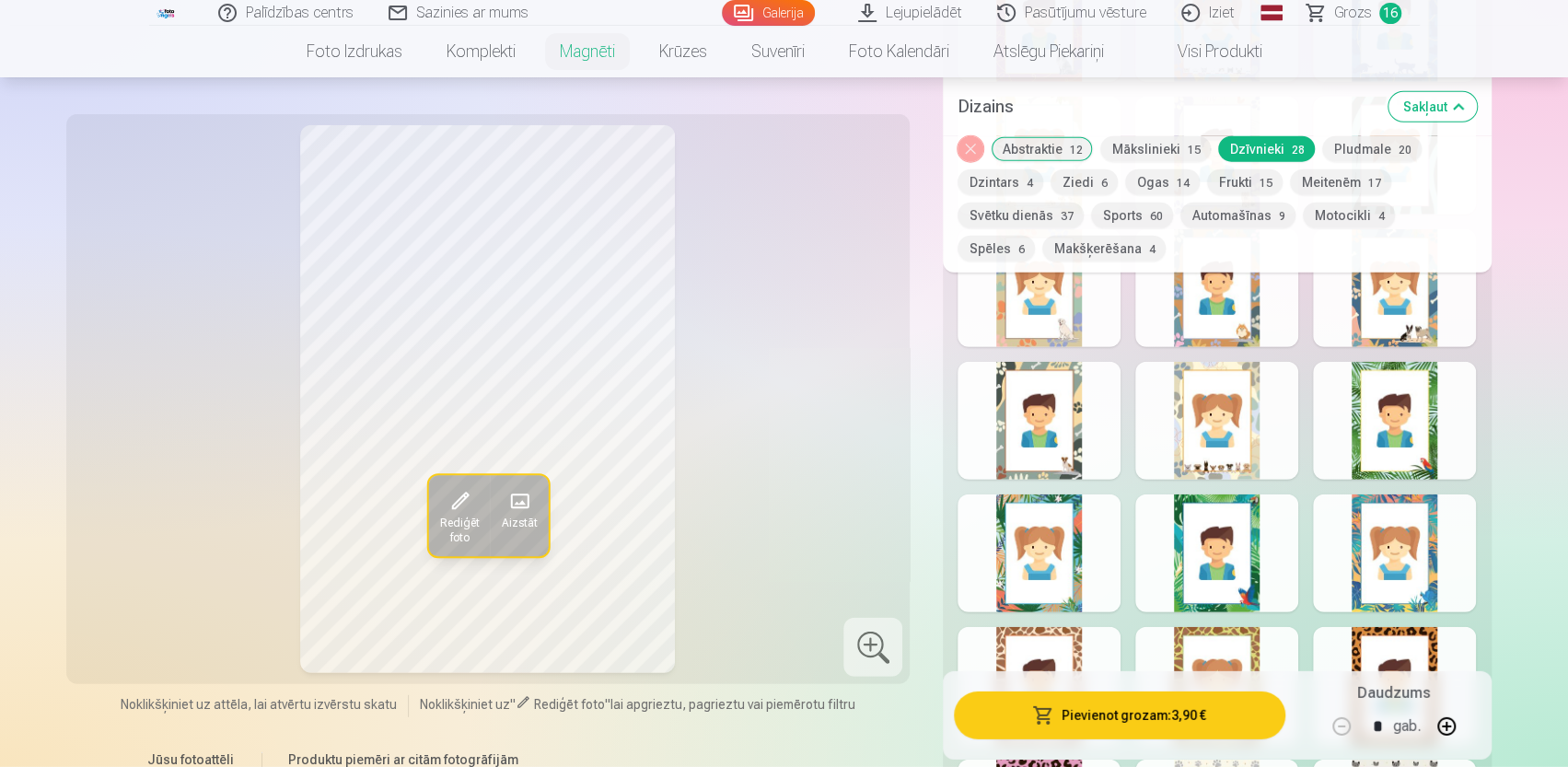
scroll to position [3303, 0]
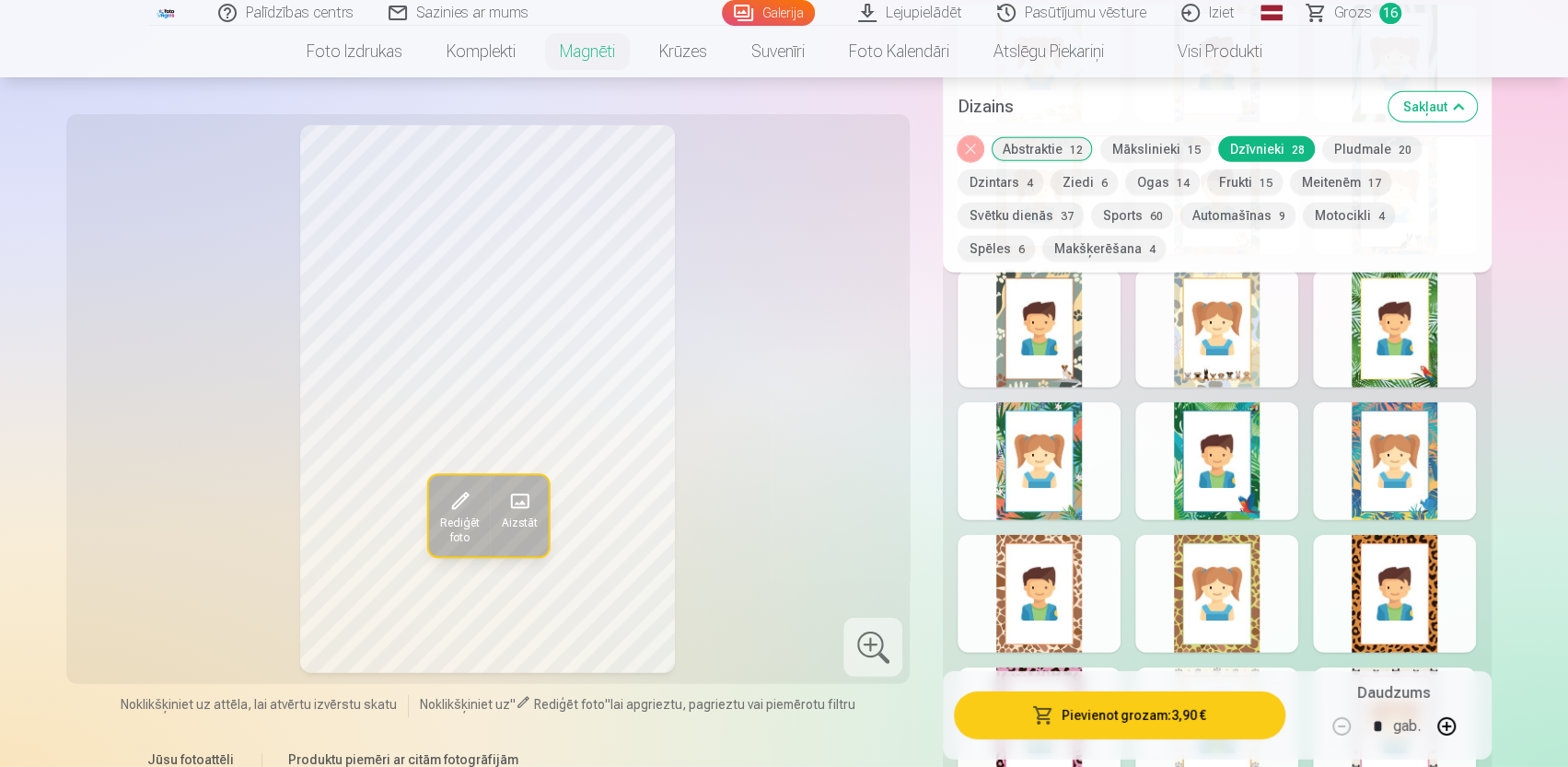
click at [1432, 460] on div at bounding box center [1394, 461] width 163 height 118
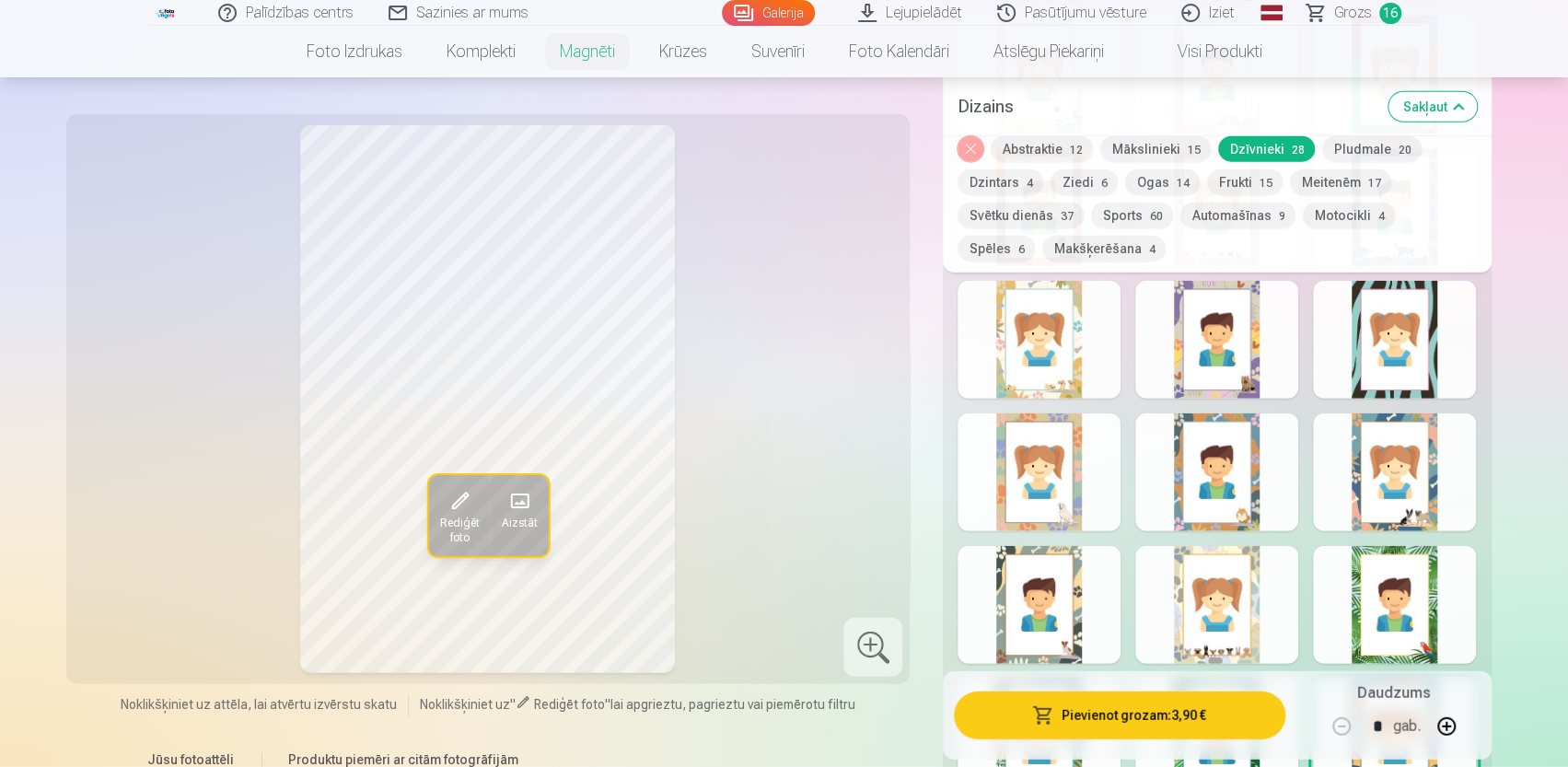
scroll to position [2751, 0]
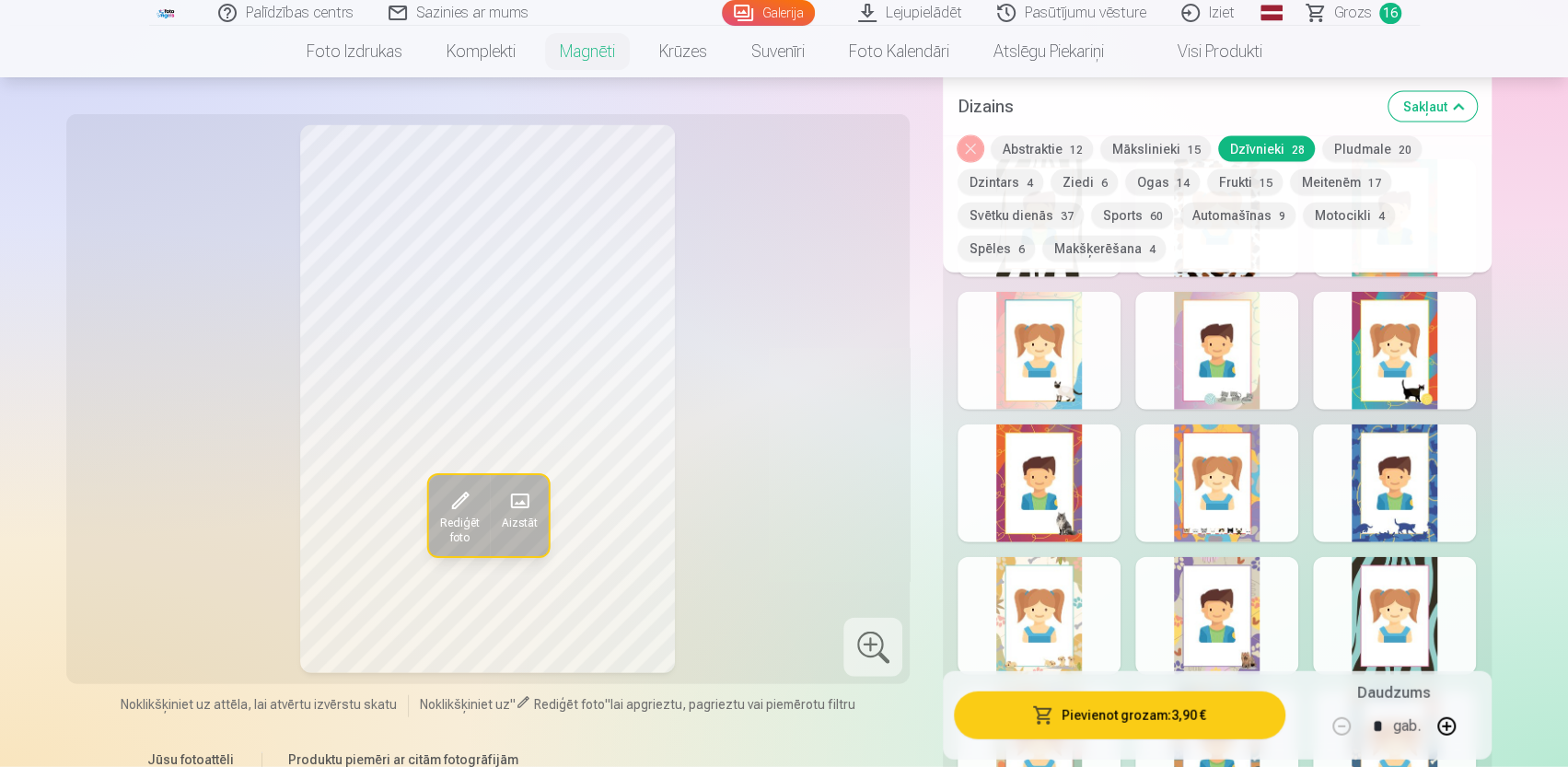
click at [1378, 142] on button "Pludmale 20" at bounding box center [1372, 149] width 99 height 26
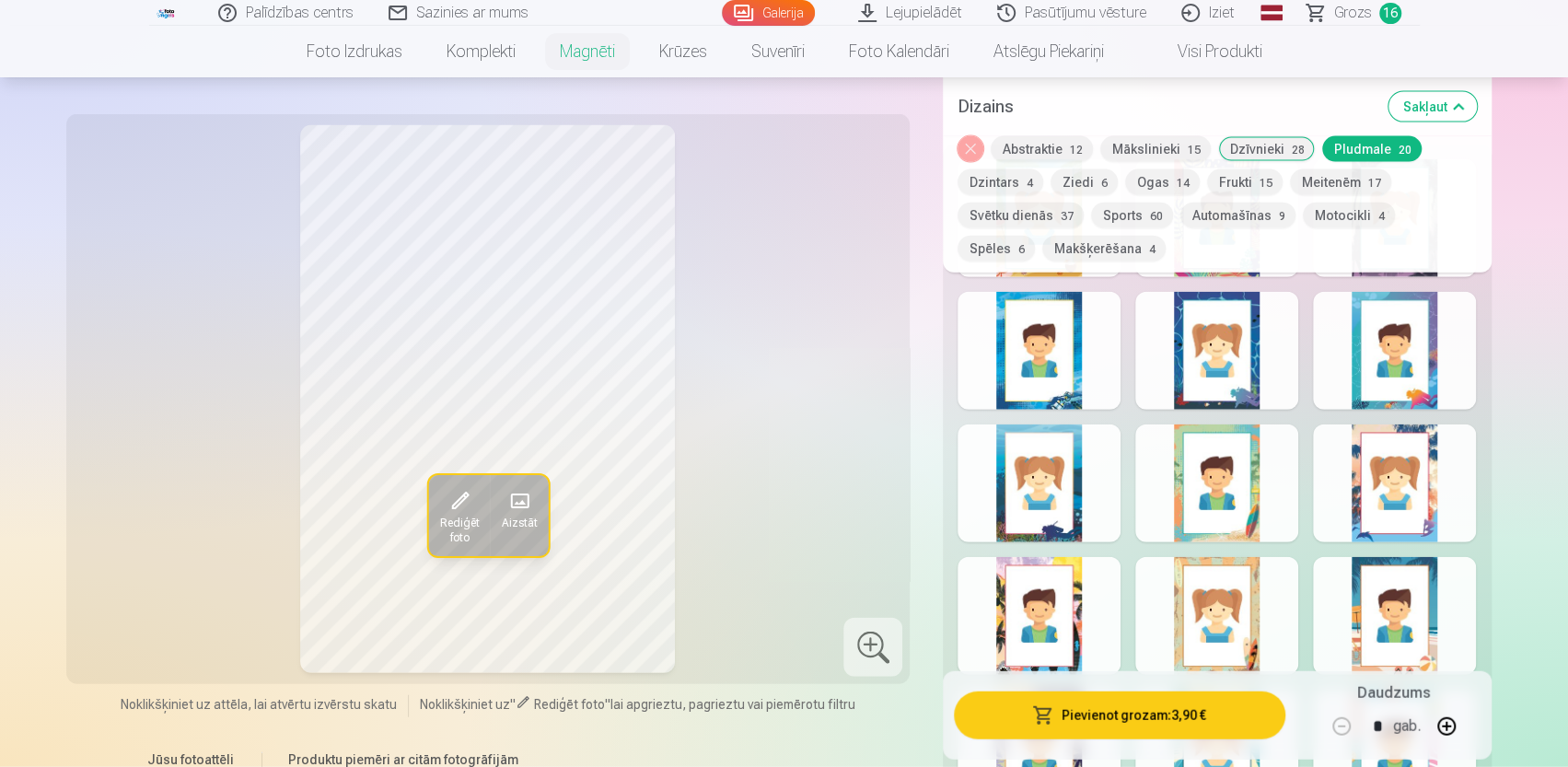
click at [1007, 192] on button "Dzintars 4" at bounding box center [1000, 182] width 86 height 26
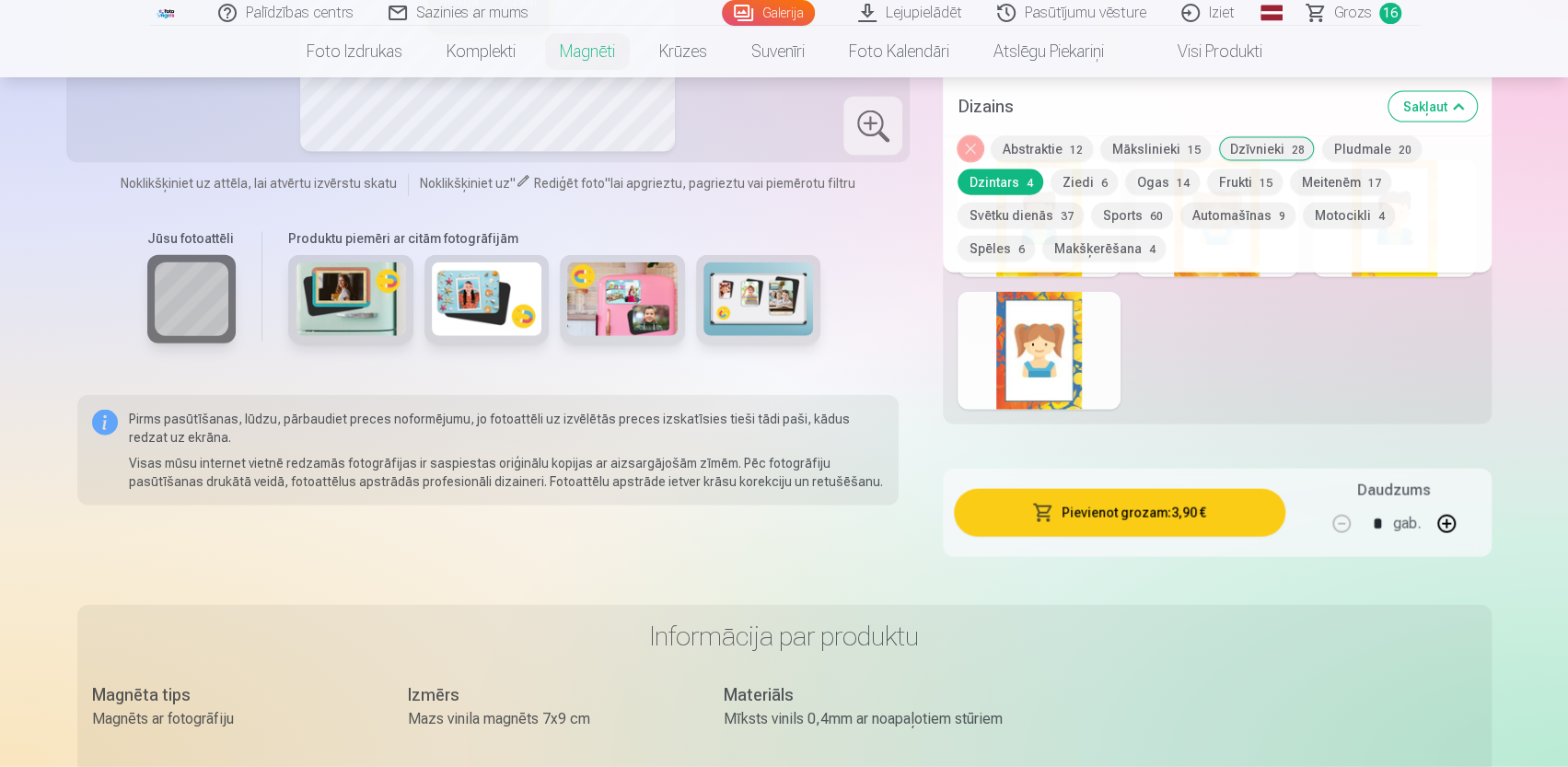
click at [1092, 186] on button "Ziedi 6" at bounding box center [1084, 182] width 68 height 26
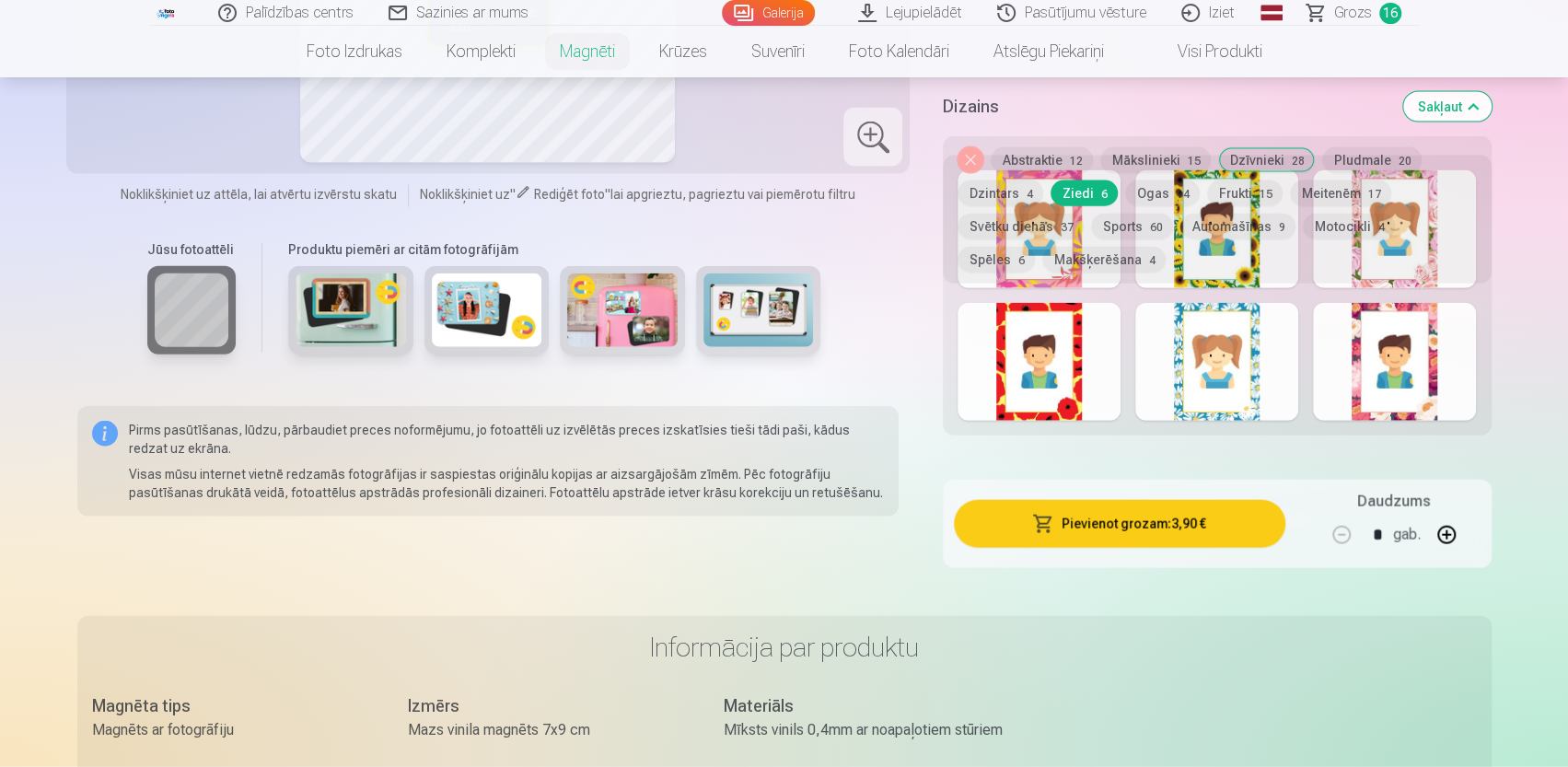
scroll to position [2291, 0]
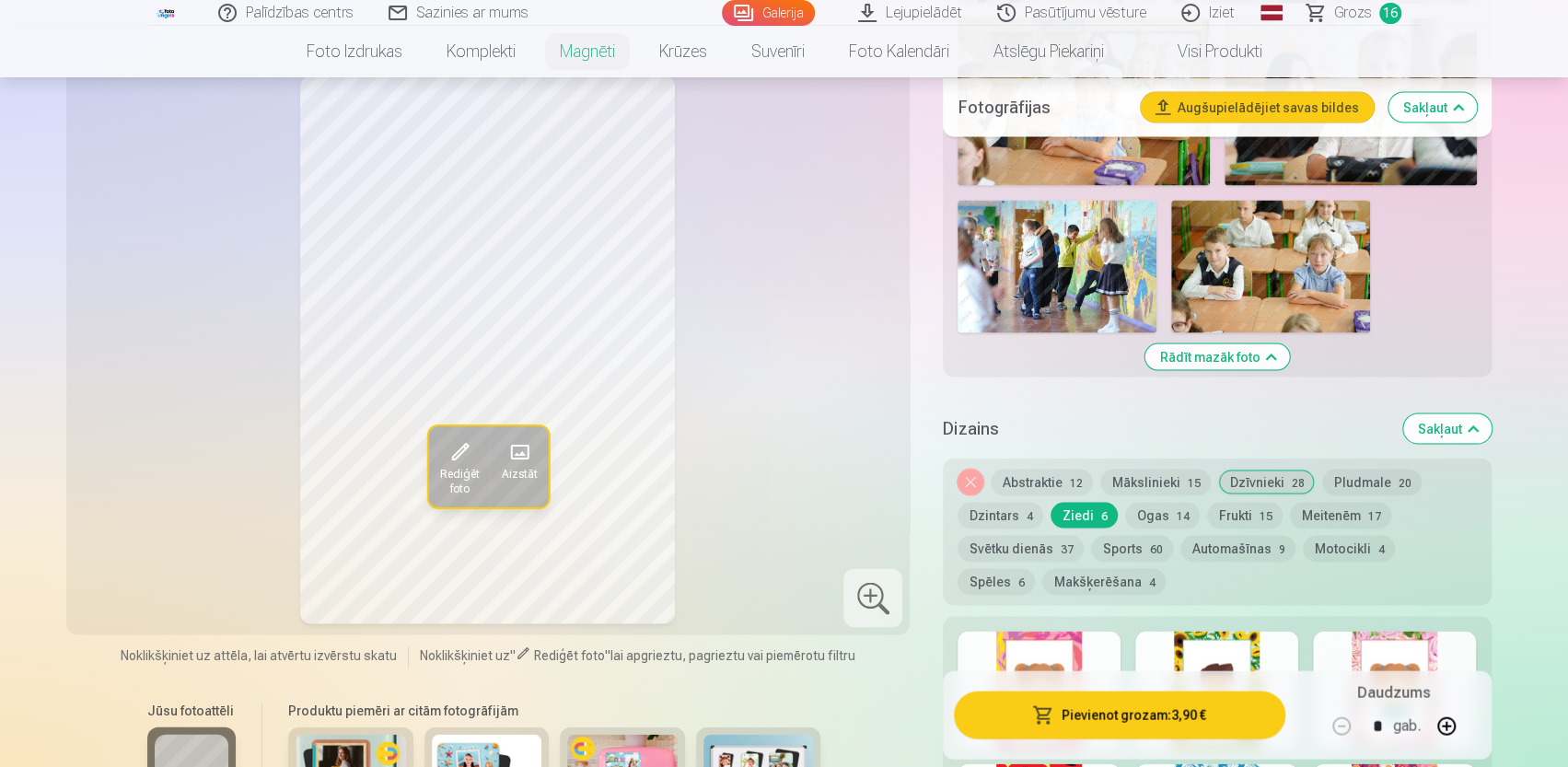
click at [1024, 535] on button "Svētku dienās 37" at bounding box center [1020, 548] width 126 height 26
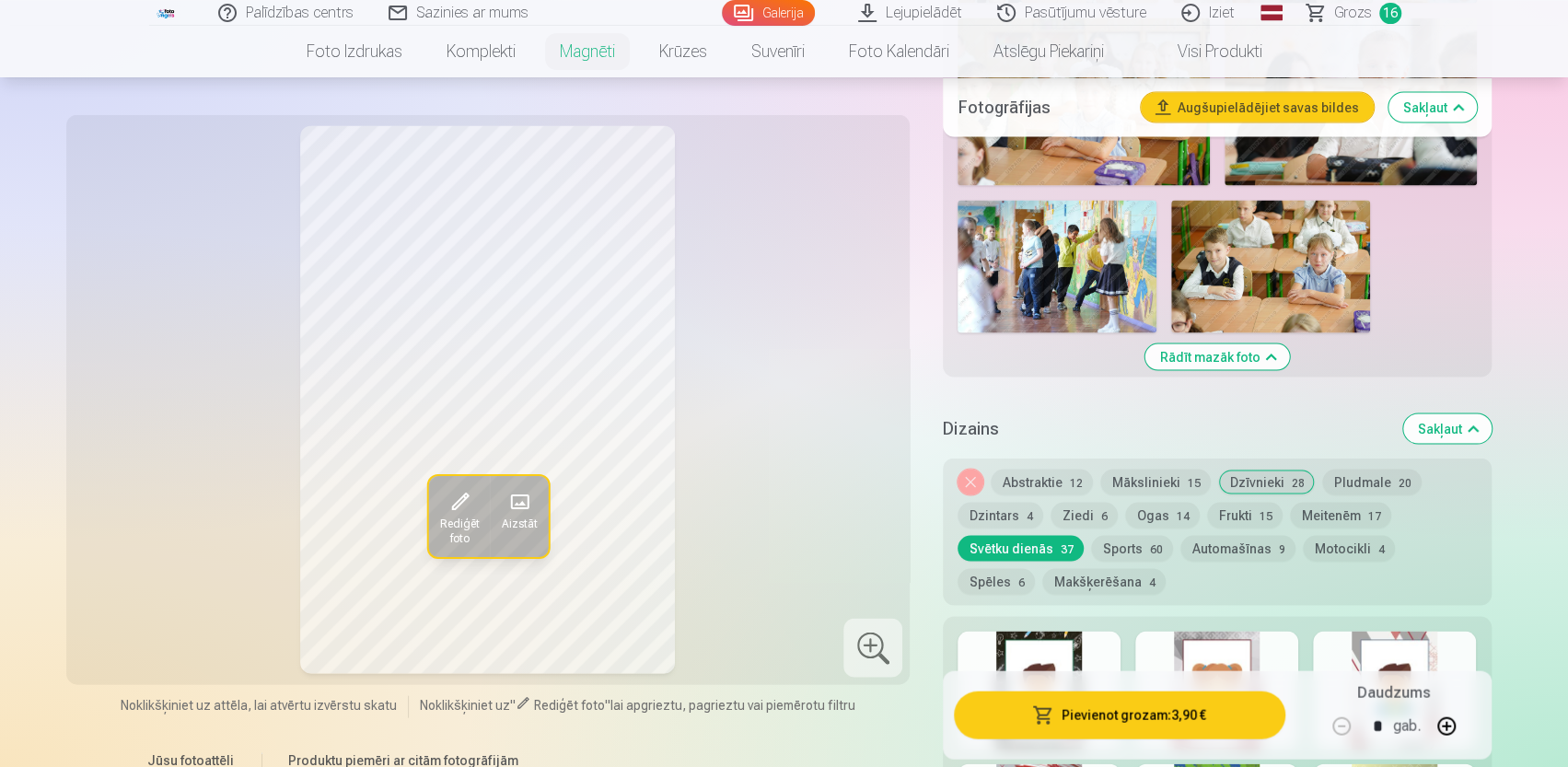
scroll to position [2567, 0]
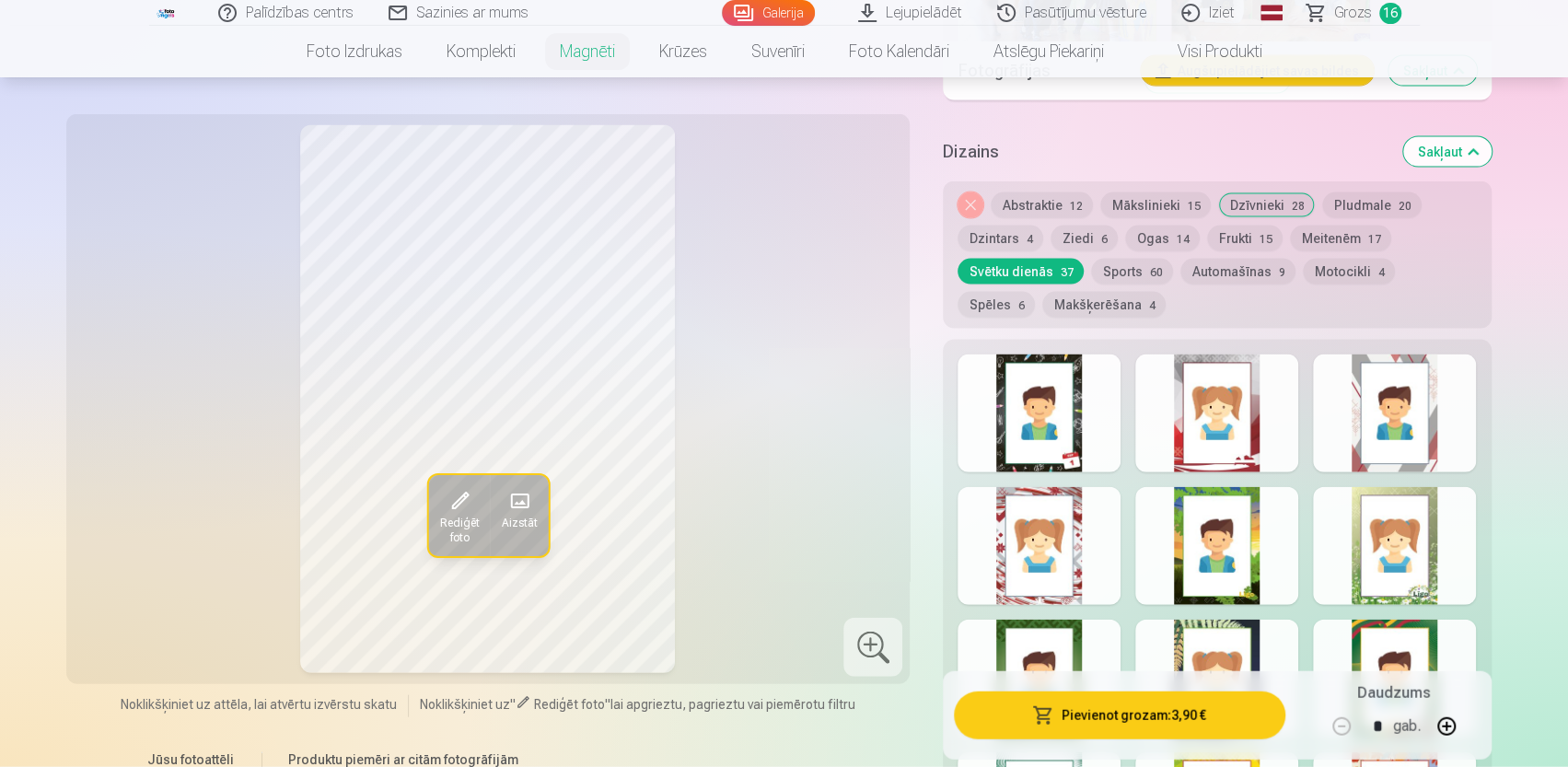
click at [1081, 382] on div at bounding box center [1038, 414] width 163 height 118
click at [1236, 373] on div at bounding box center [1216, 414] width 163 height 118
click at [1370, 392] on div at bounding box center [1394, 414] width 163 height 118
click at [1423, 549] on div at bounding box center [1394, 546] width 163 height 118
click at [1249, 537] on div at bounding box center [1216, 546] width 163 height 118
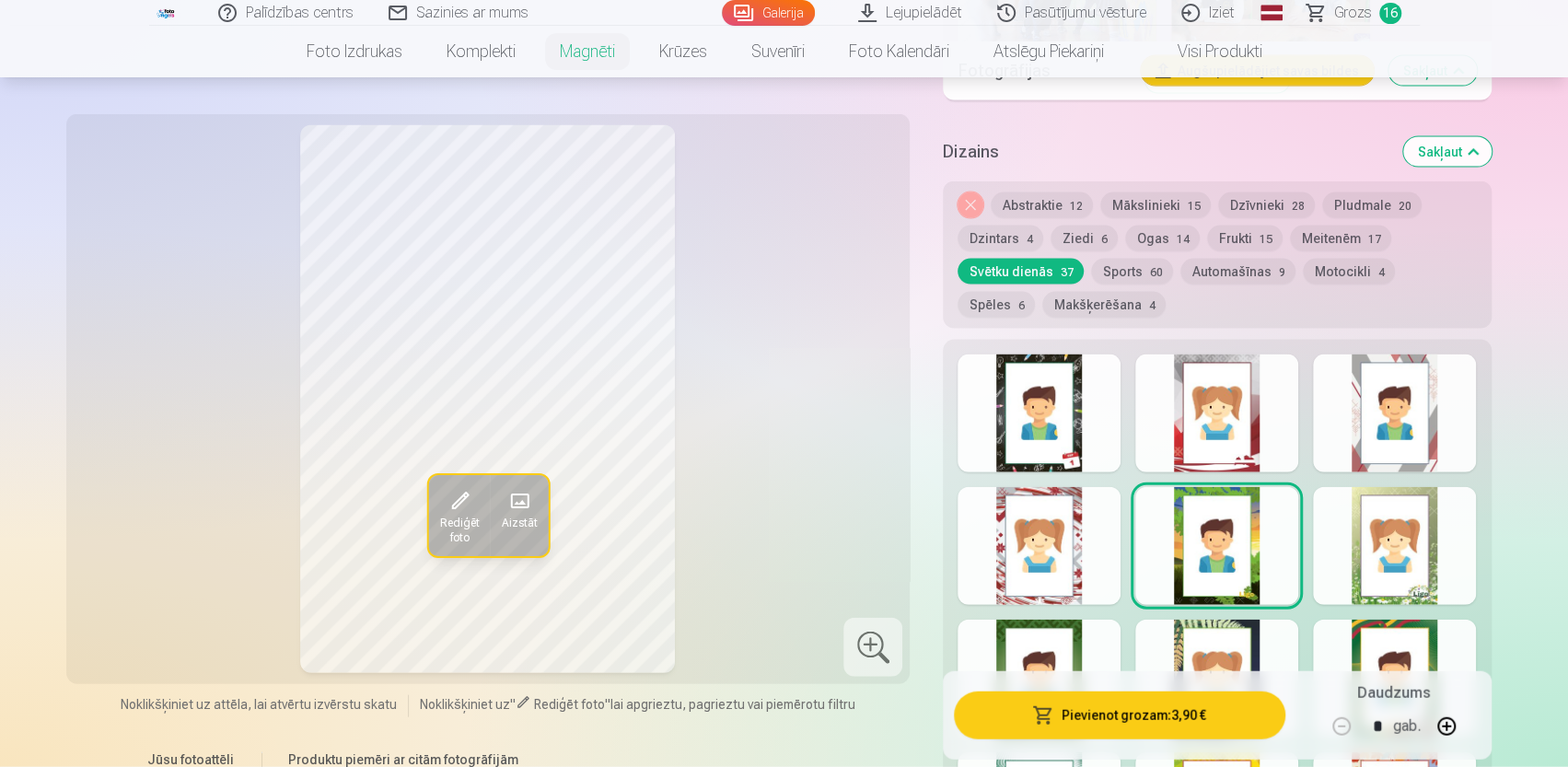
click at [1061, 545] on div at bounding box center [1038, 546] width 163 height 118
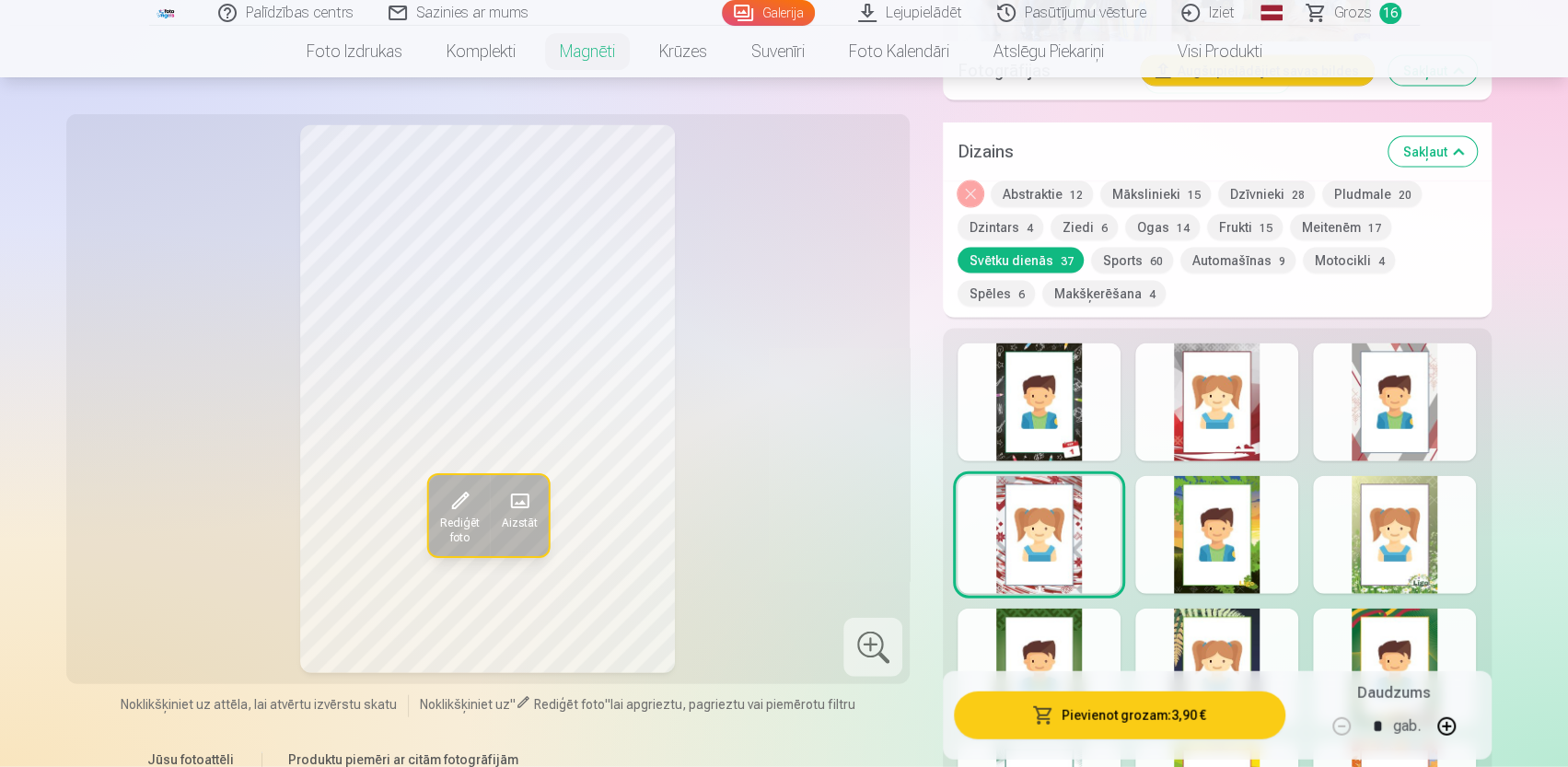
scroll to position [2843, 0]
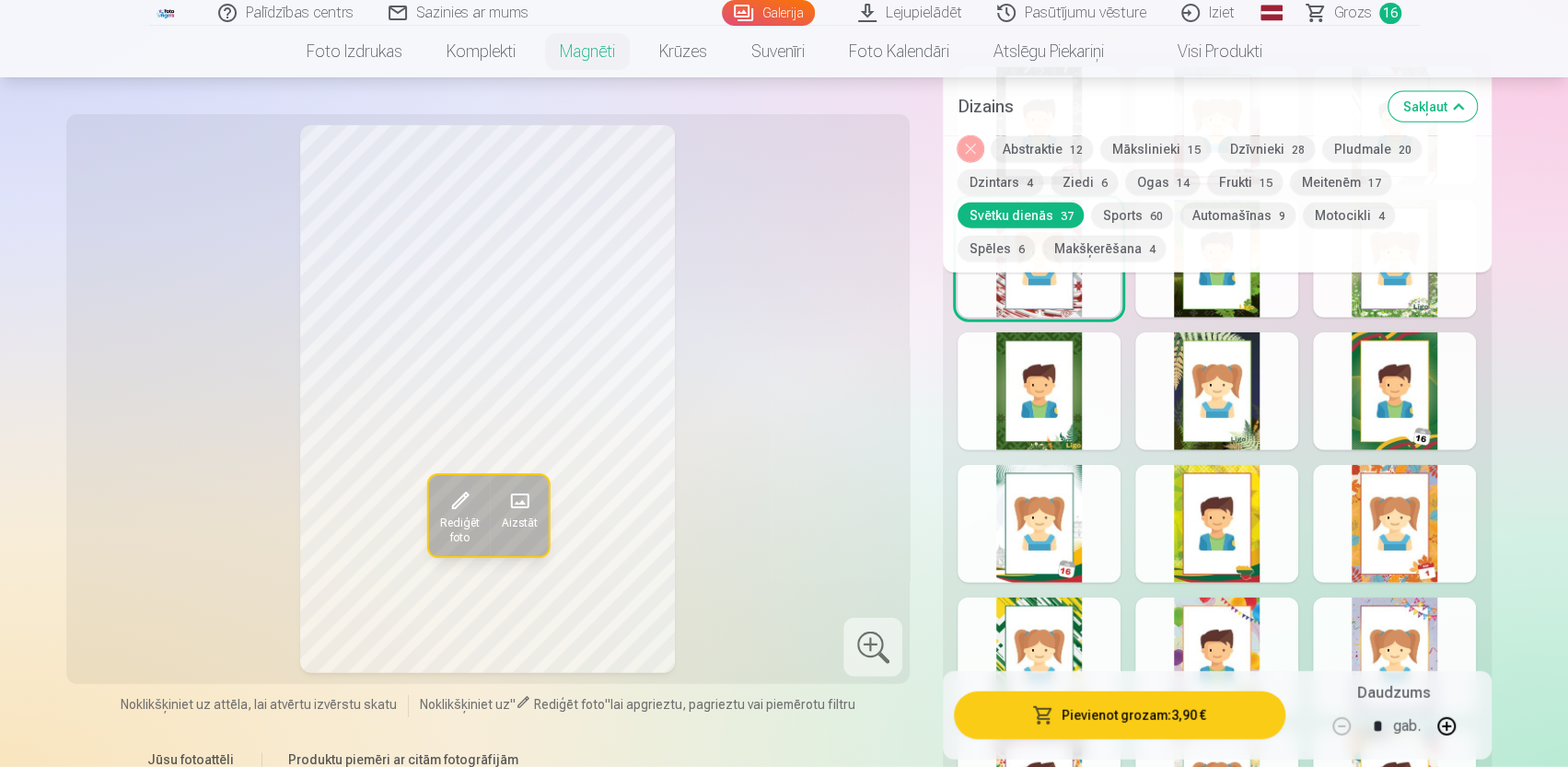
click at [1420, 516] on div at bounding box center [1394, 524] width 163 height 118
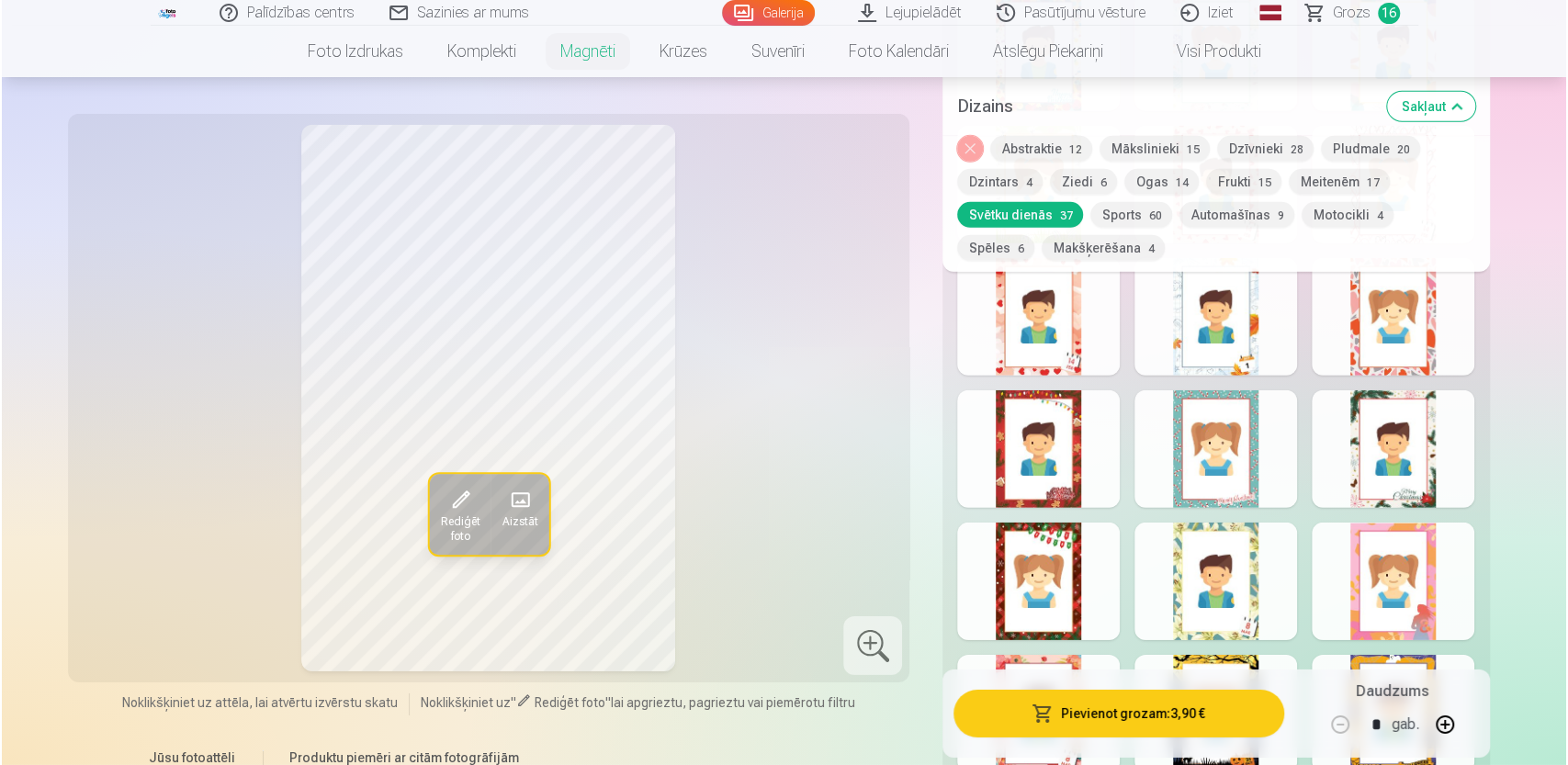
scroll to position [3479, 0]
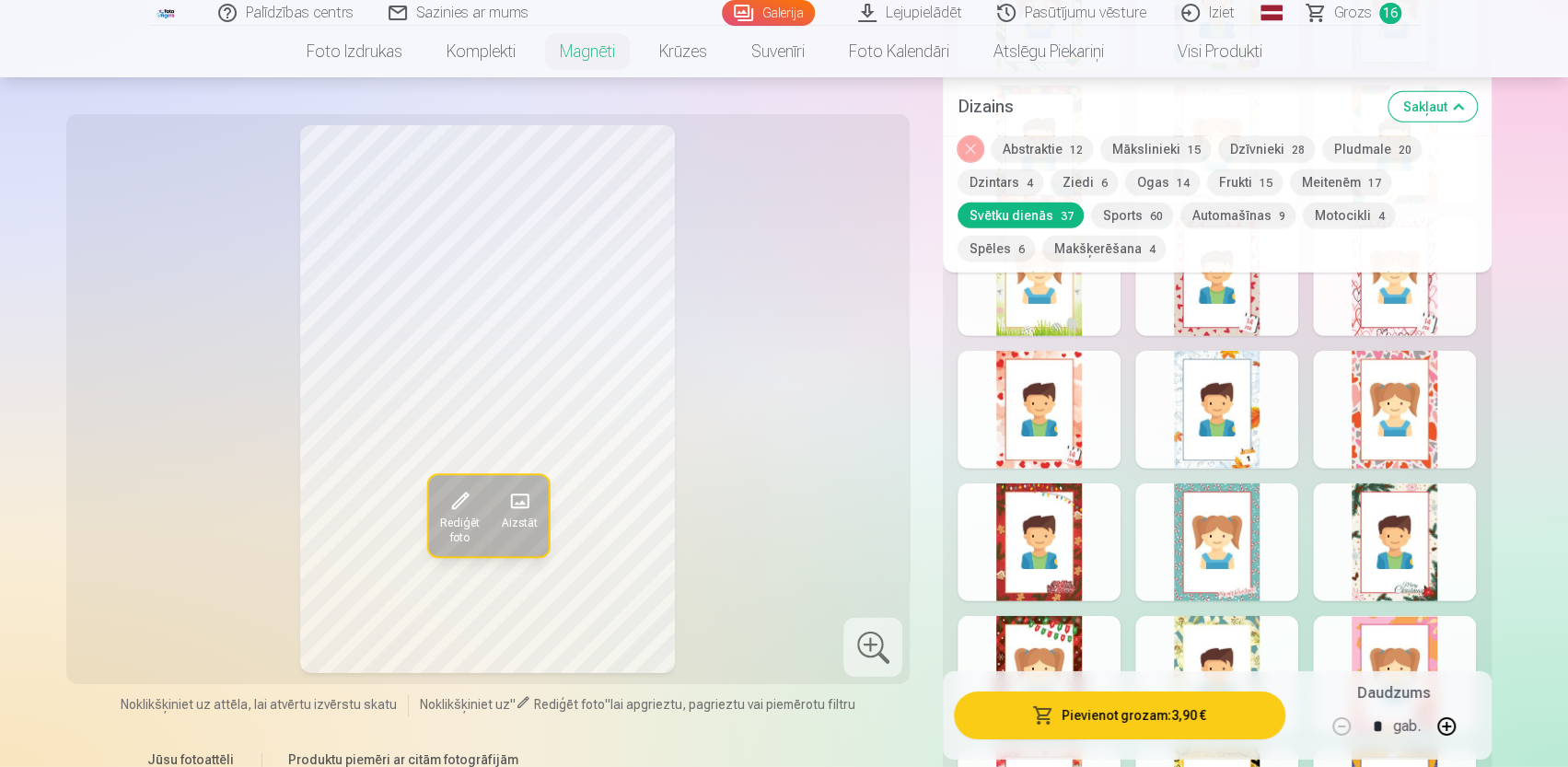
click at [1260, 391] on div at bounding box center [1216, 410] width 163 height 118
click at [1168, 709] on button "Pievienot grozam : 3,90 €" at bounding box center [1118, 716] width 331 height 48
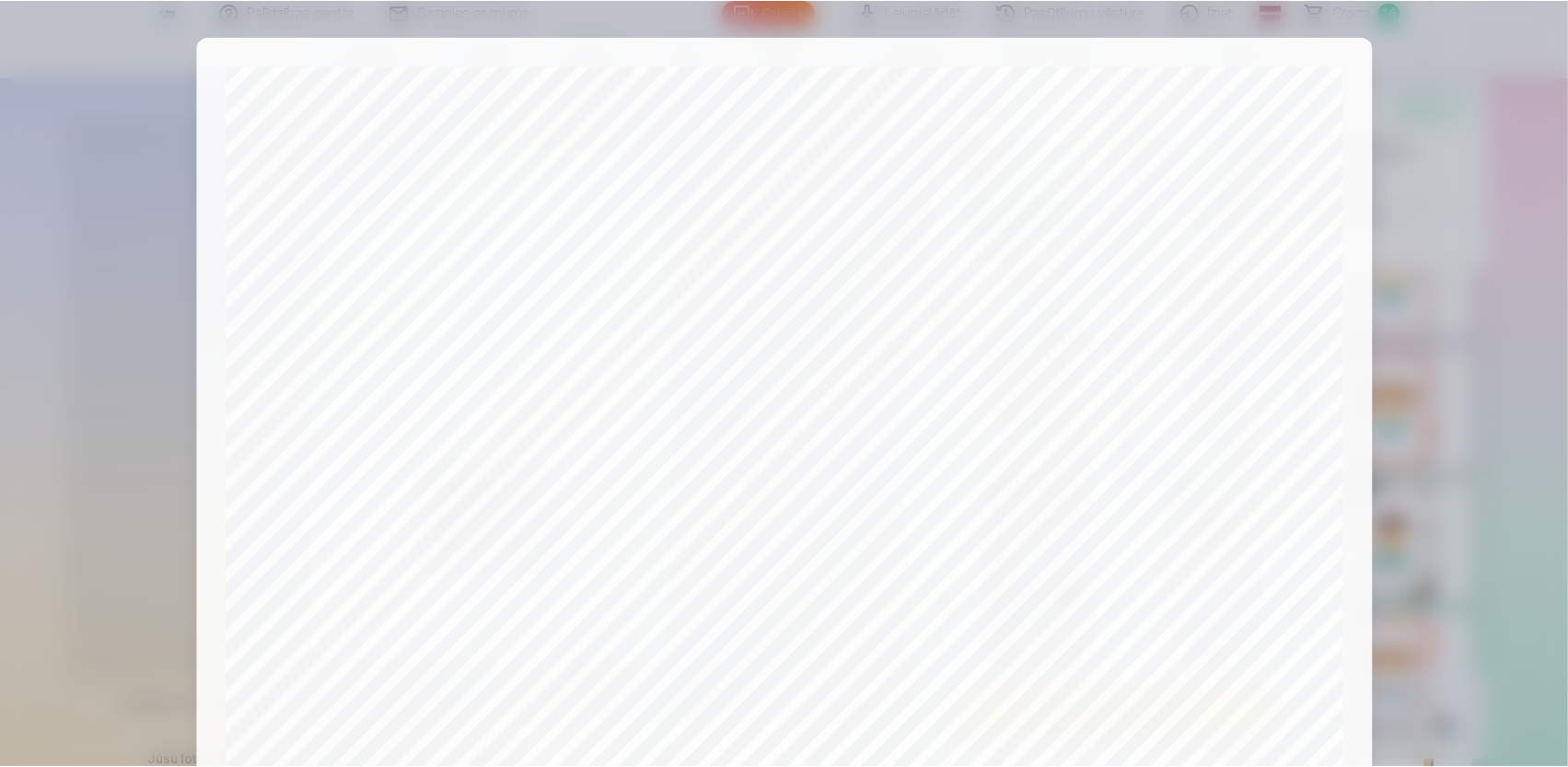
scroll to position [558, 0]
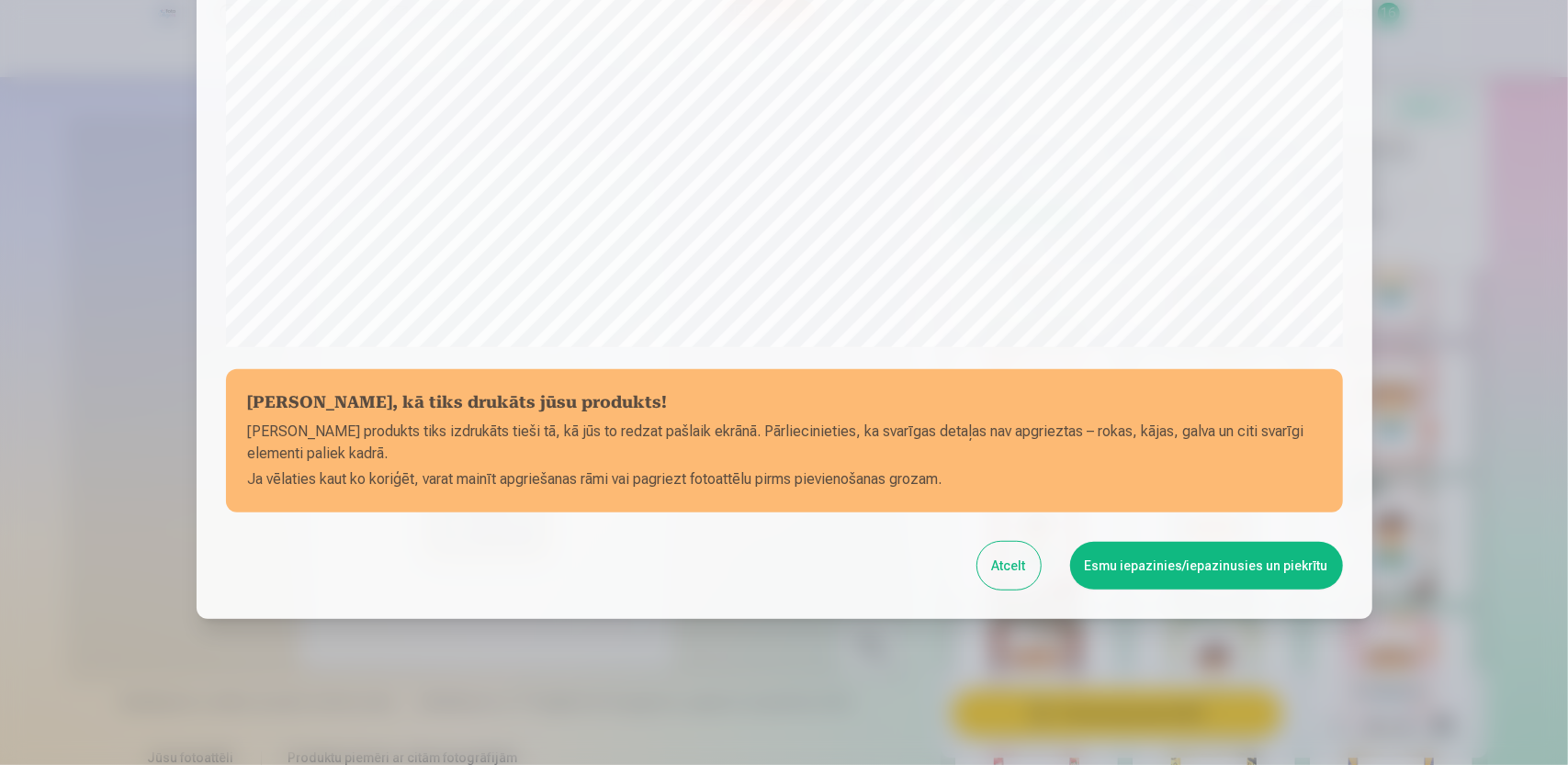
click at [1176, 562] on button "Esmu iepazinies/iepazinusies un piekrītu" at bounding box center [1206, 565] width 273 height 48
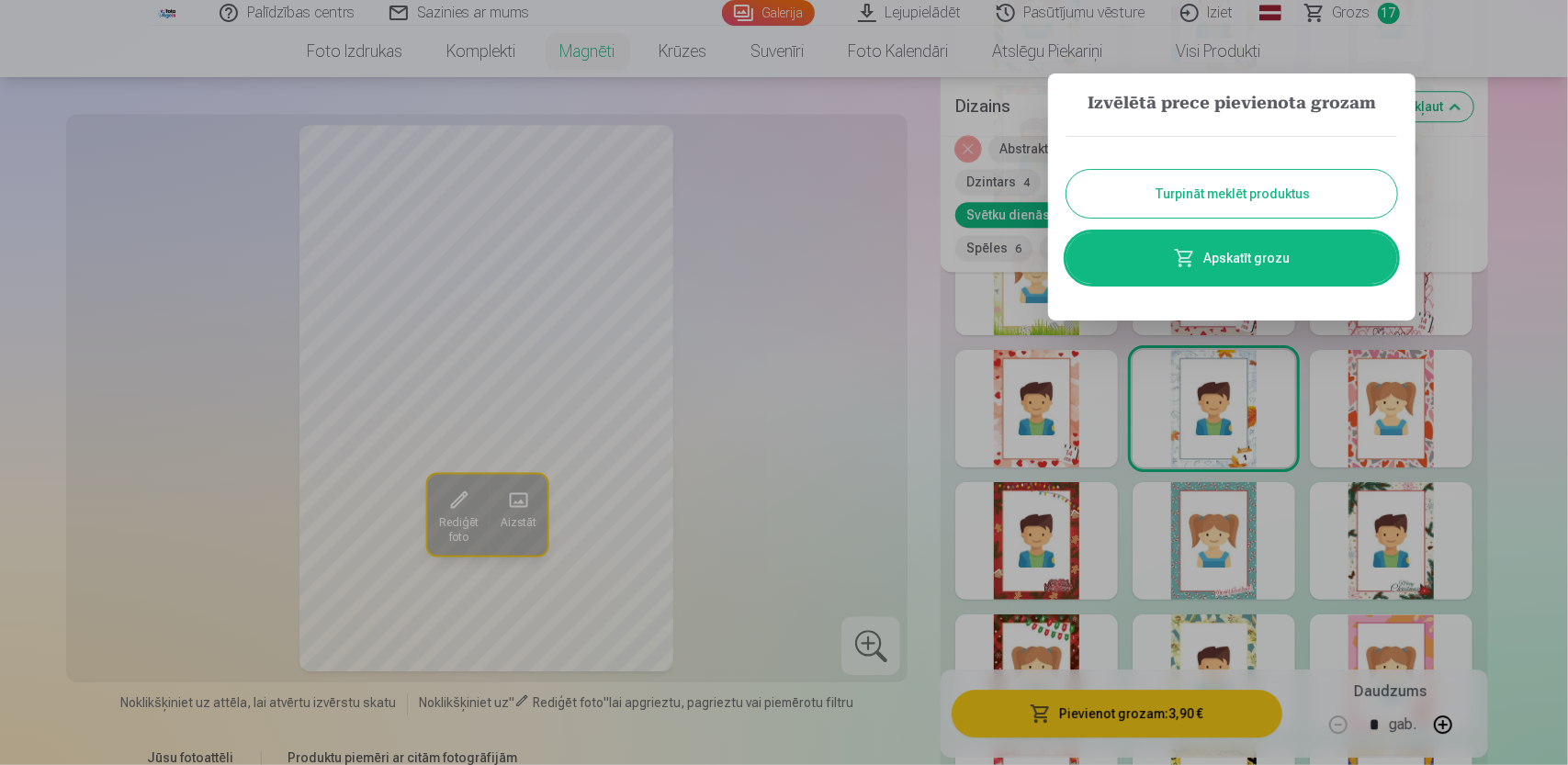
click at [822, 212] on div at bounding box center [784, 382] width 1568 height 765
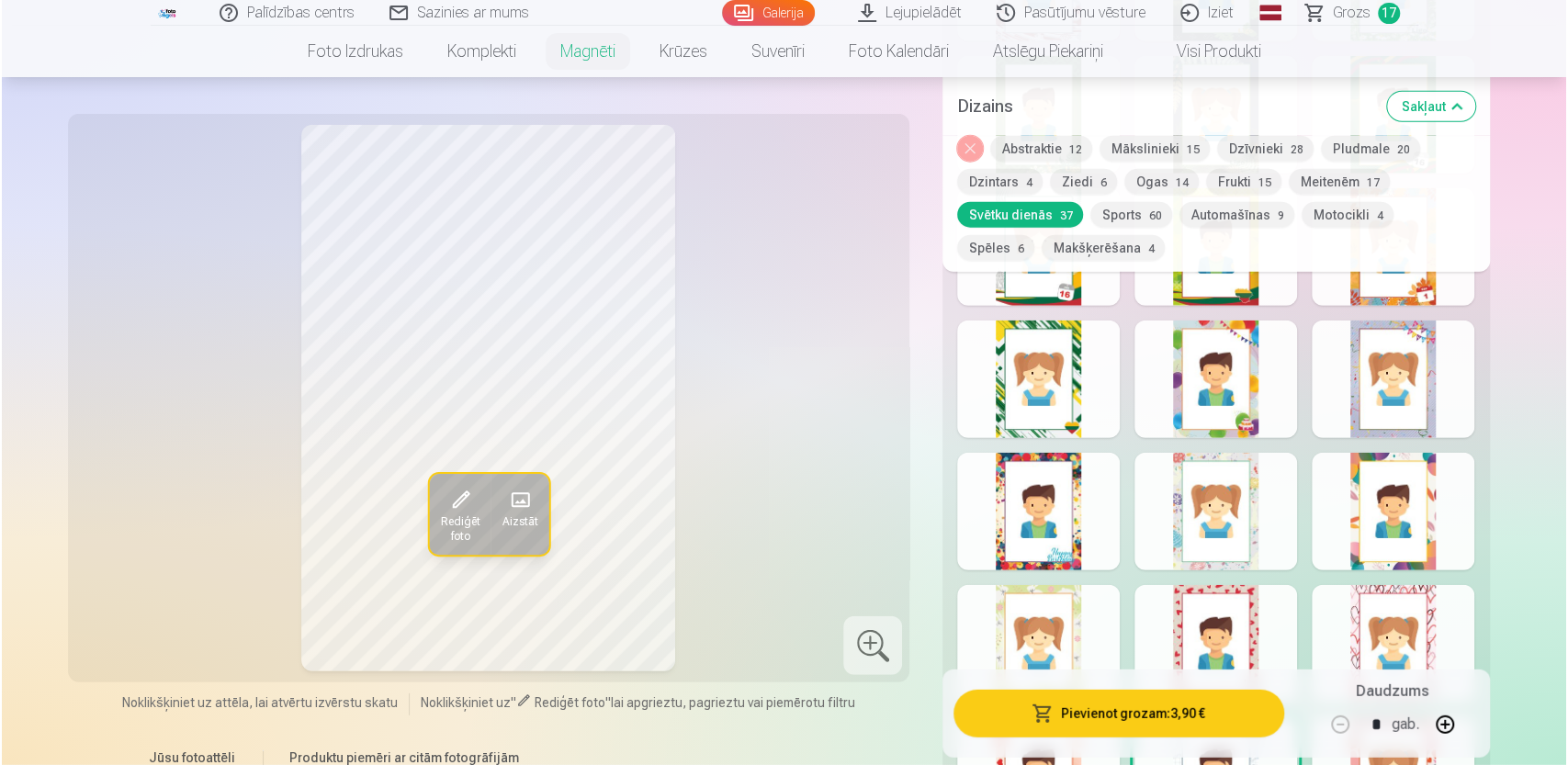
scroll to position [2928, 0]
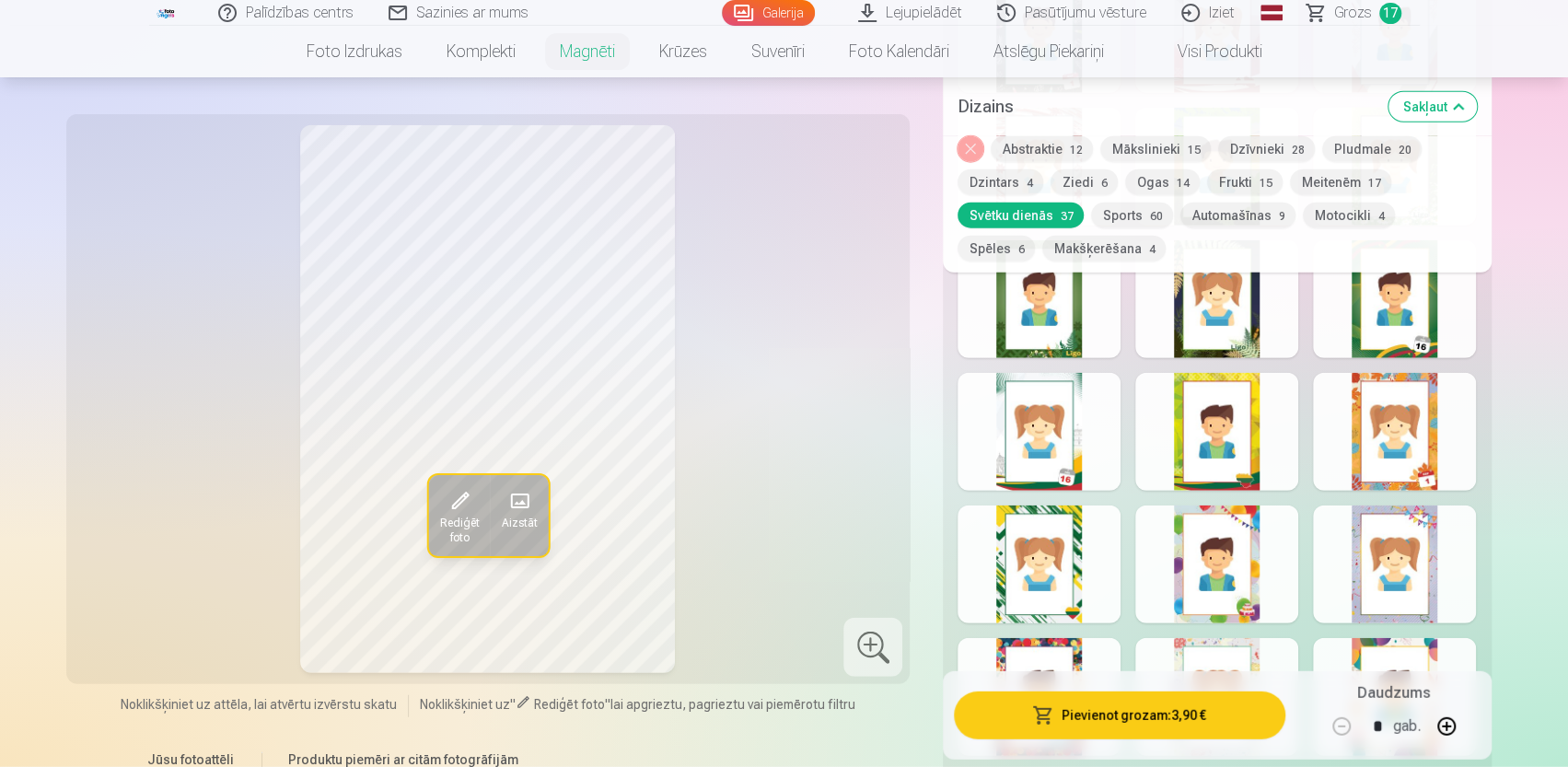
click at [1424, 400] on div at bounding box center [1394, 432] width 163 height 118
click at [1151, 714] on button "Pievienot grozam : 3,90 €" at bounding box center [1118, 716] width 331 height 48
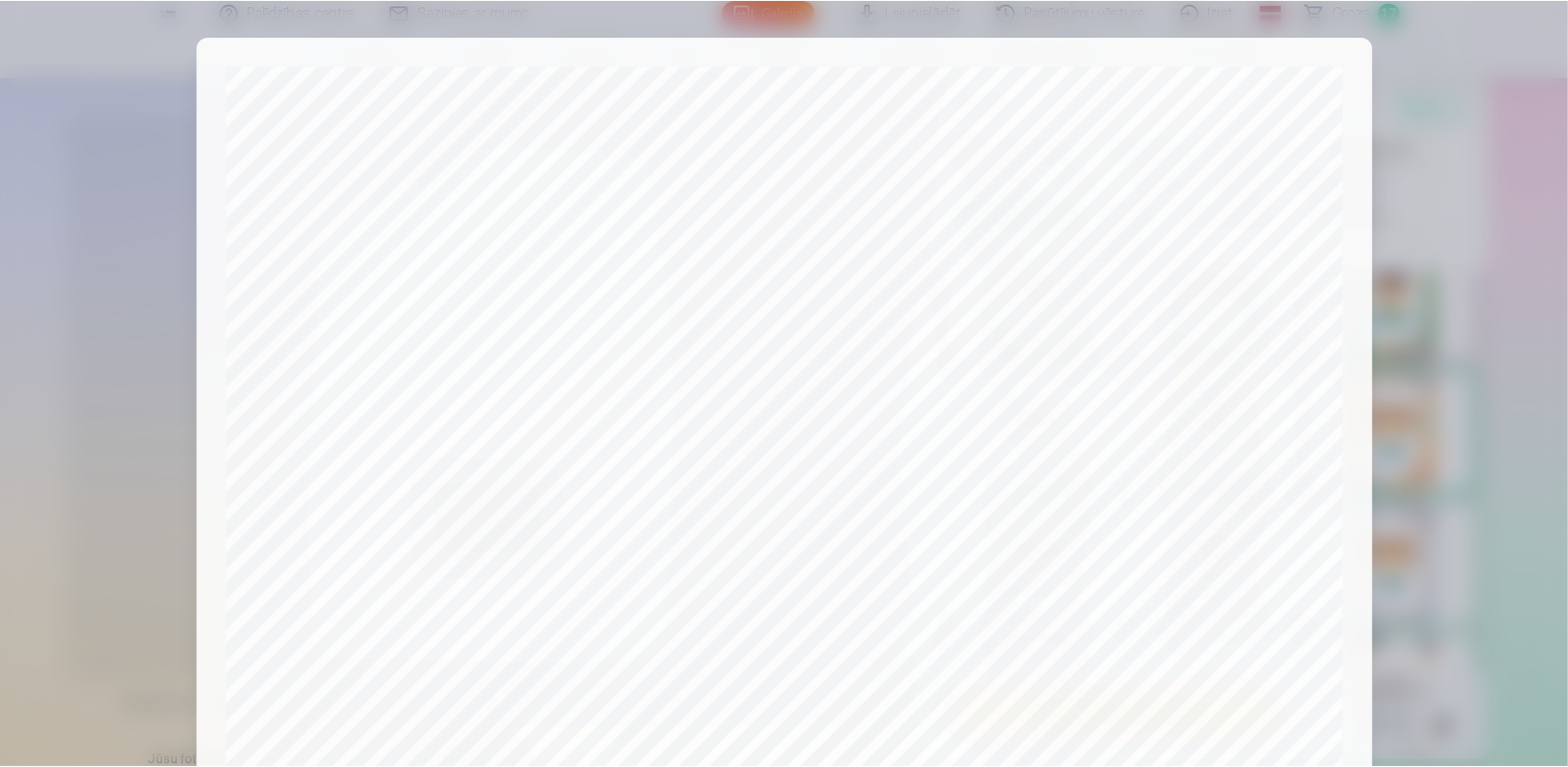
scroll to position [558, 0]
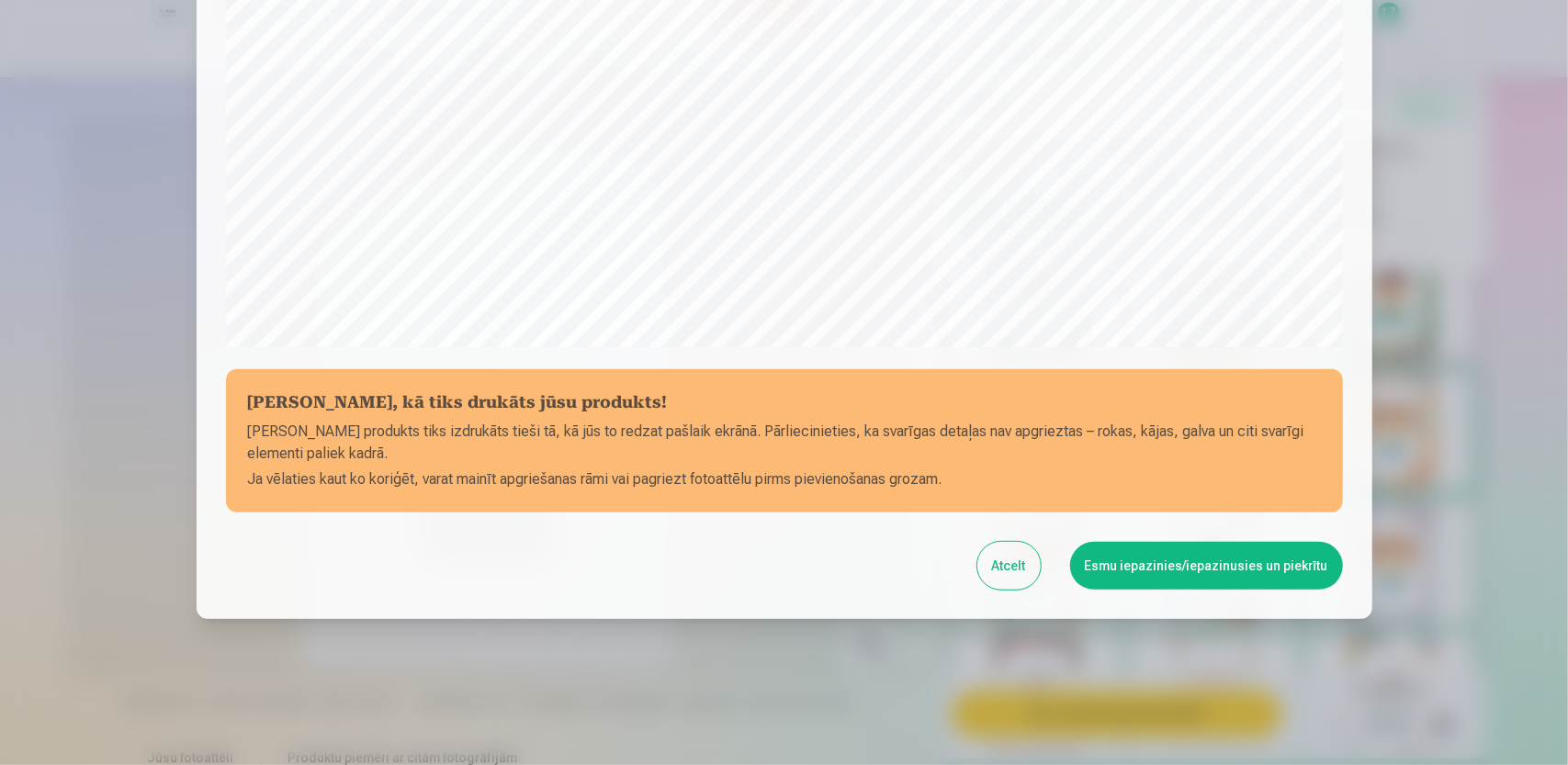
click at [1238, 560] on button "Esmu iepazinies/iepazinusies un piekrītu" at bounding box center [1206, 565] width 273 height 48
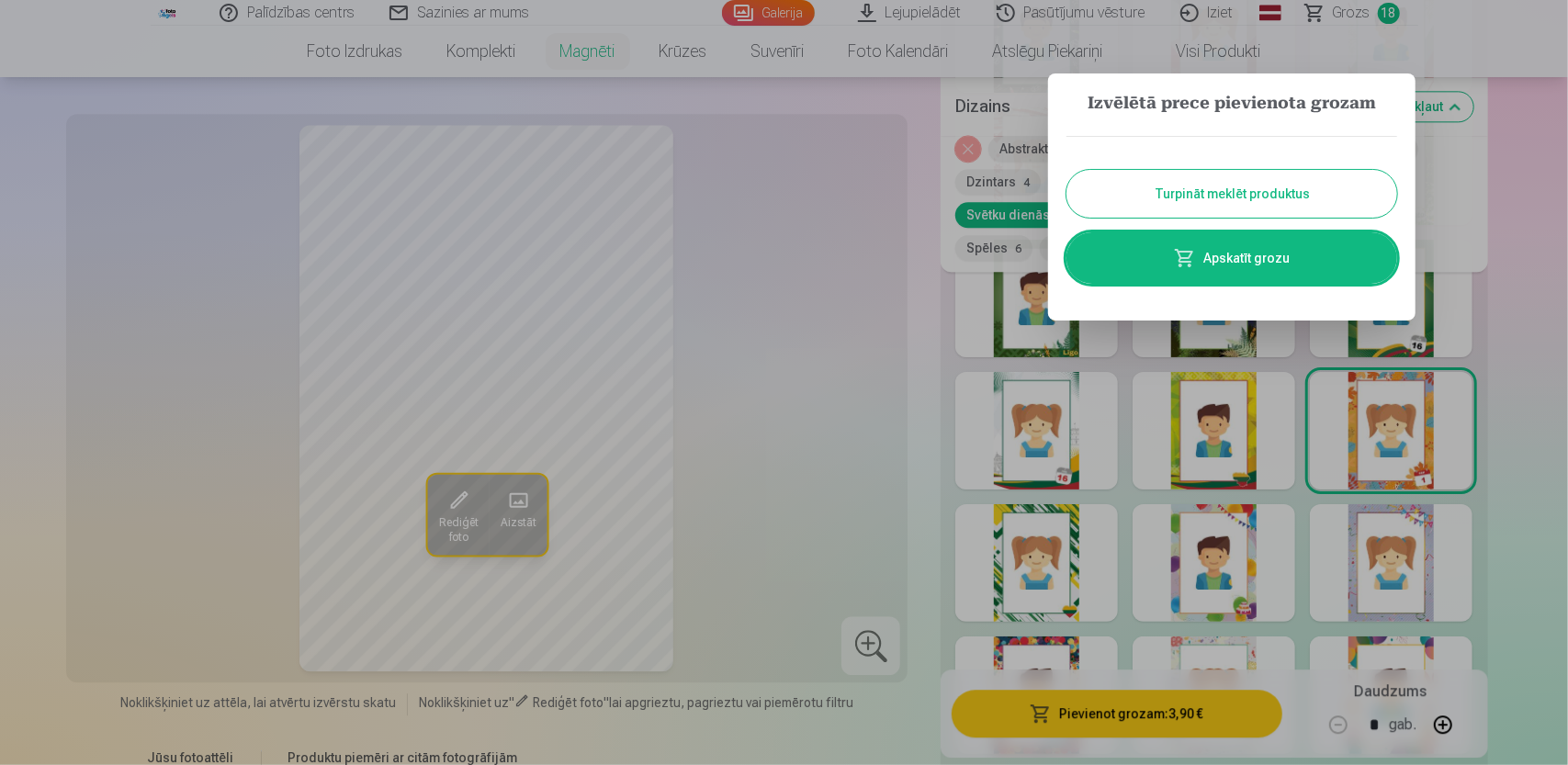
click at [918, 286] on div at bounding box center [784, 382] width 1568 height 765
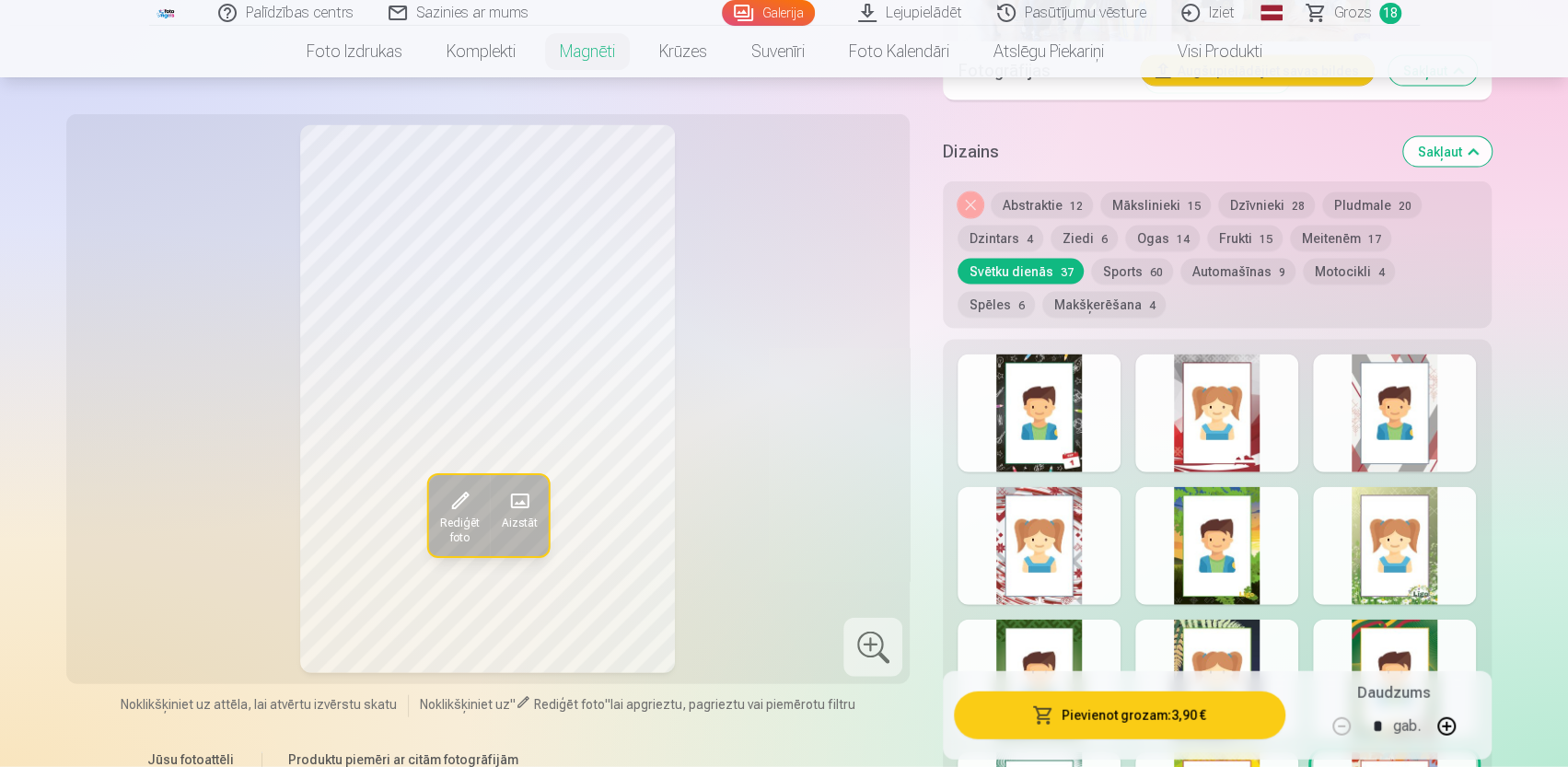
scroll to position [2383, 0]
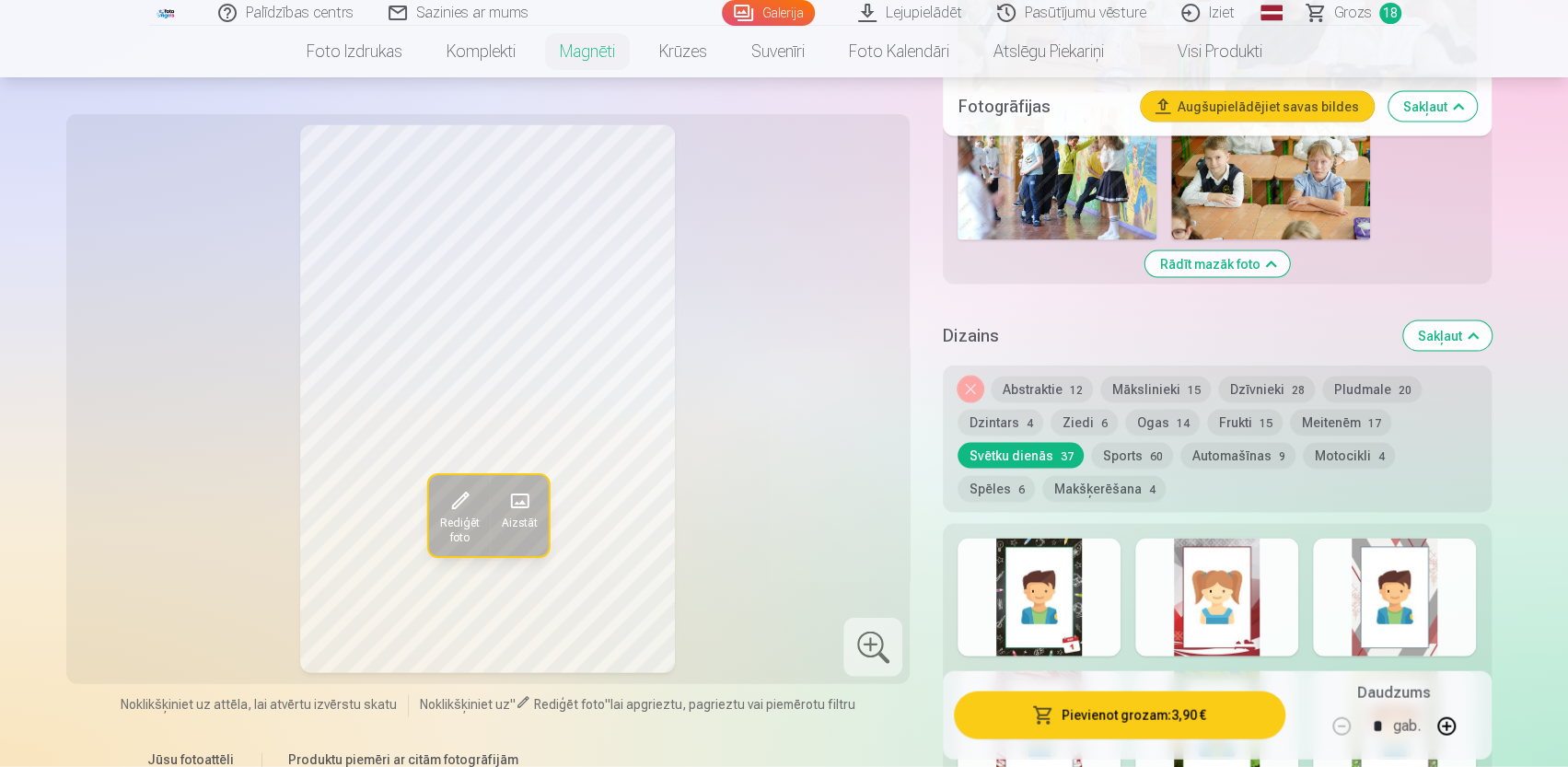
click at [1407, 583] on div at bounding box center [1394, 597] width 163 height 118
click at [1229, 617] on div at bounding box center [1216, 597] width 163 height 118
click at [1039, 593] on div at bounding box center [1038, 597] width 163 height 118
click at [1150, 443] on button "Sports 60" at bounding box center [1132, 455] width 82 height 26
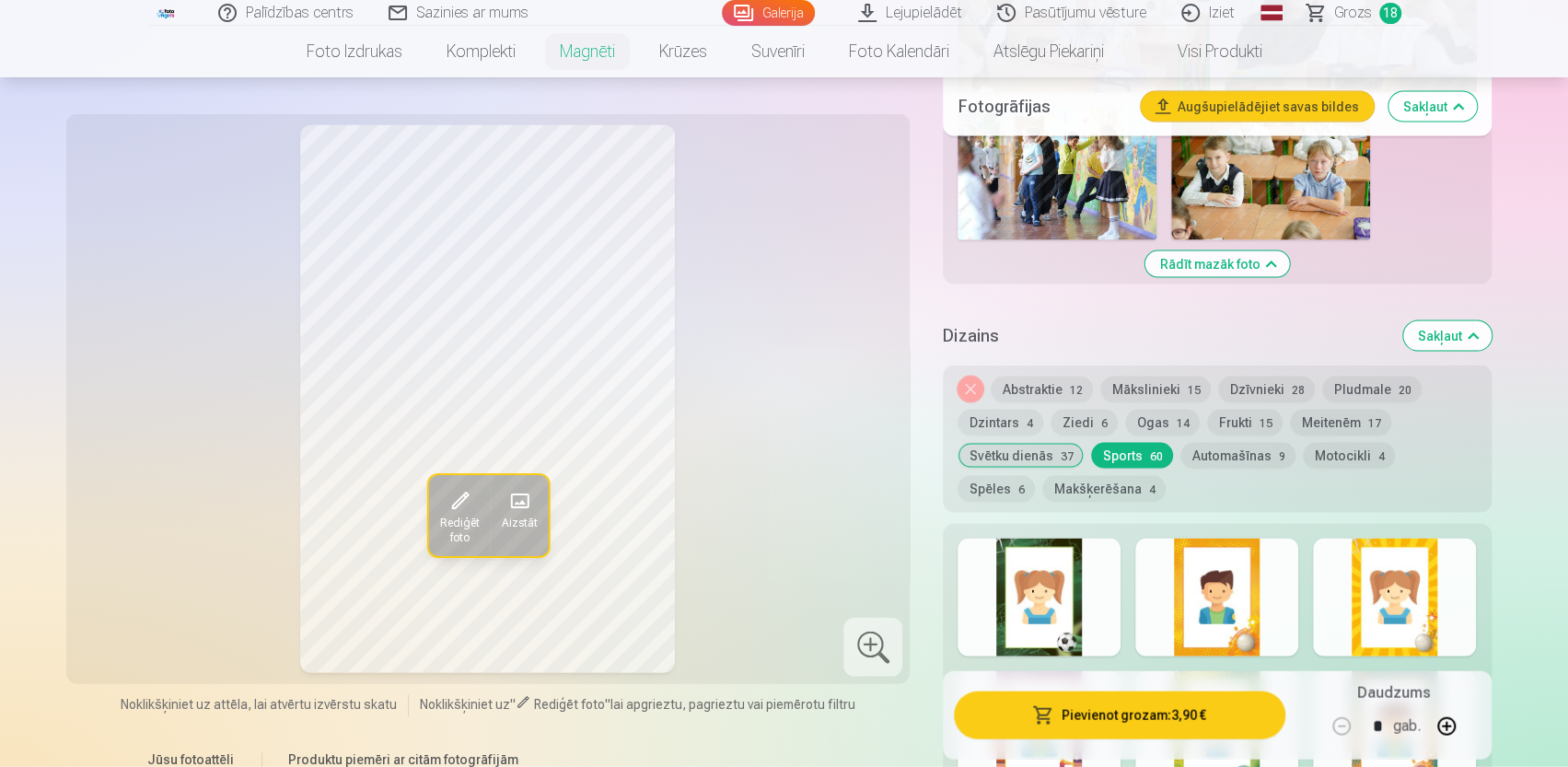
click at [1229, 443] on button "Automašīnas 9" at bounding box center [1237, 455] width 115 height 26
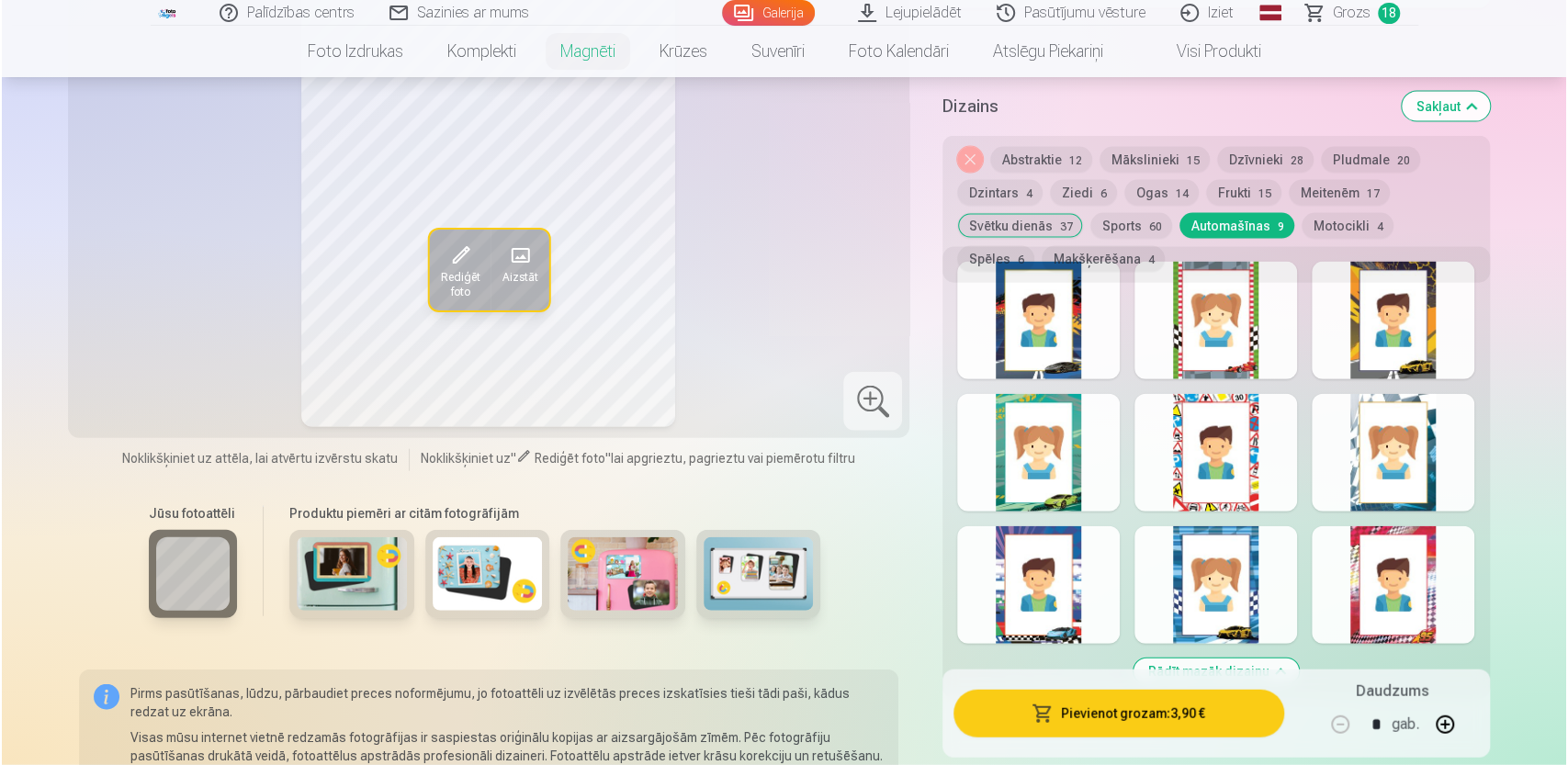
scroll to position [2560, 0]
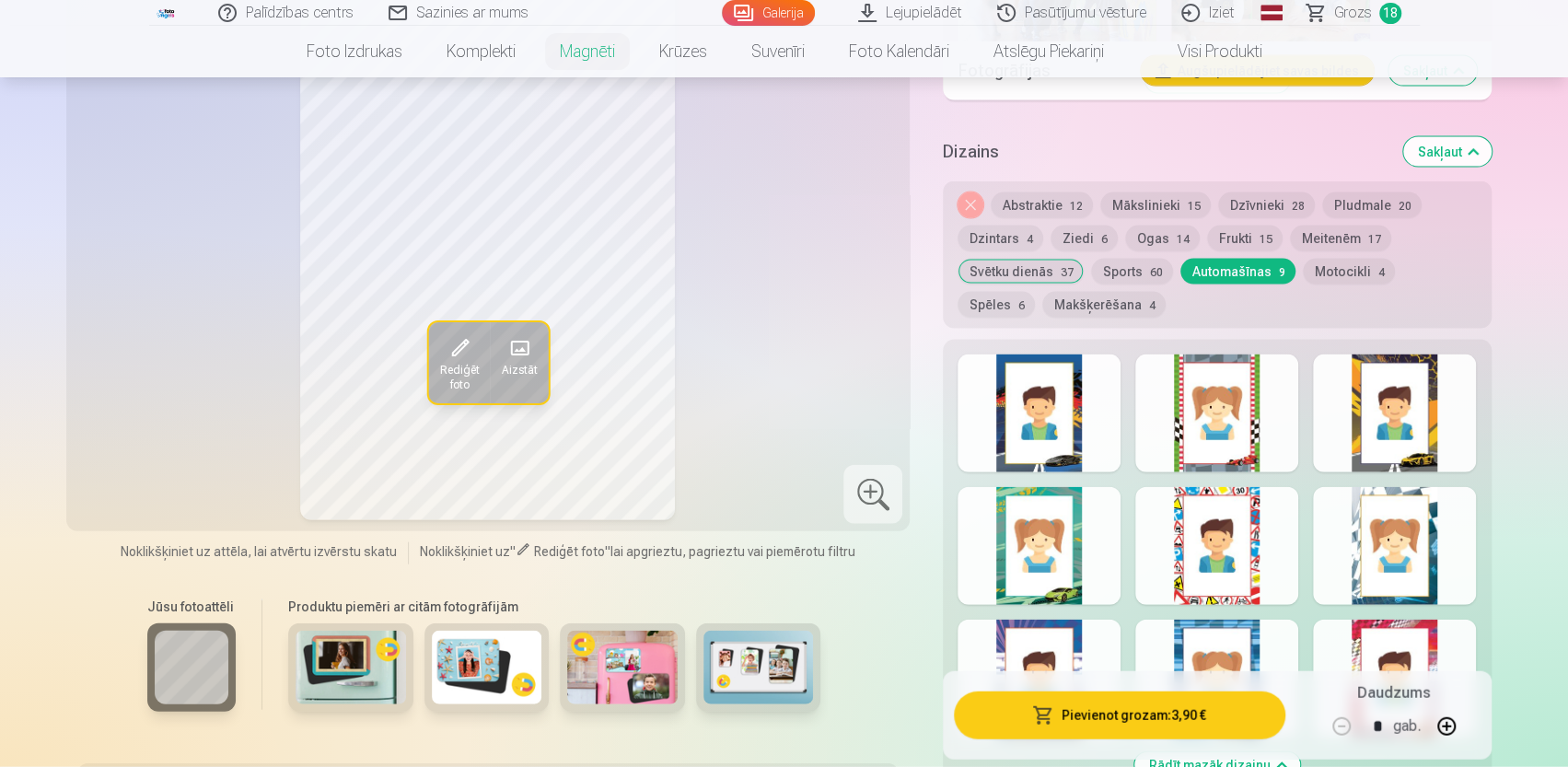
click at [1050, 448] on div at bounding box center [1038, 414] width 163 height 118
click at [1320, 259] on button "Motocikli 4" at bounding box center [1349, 272] width 92 height 26
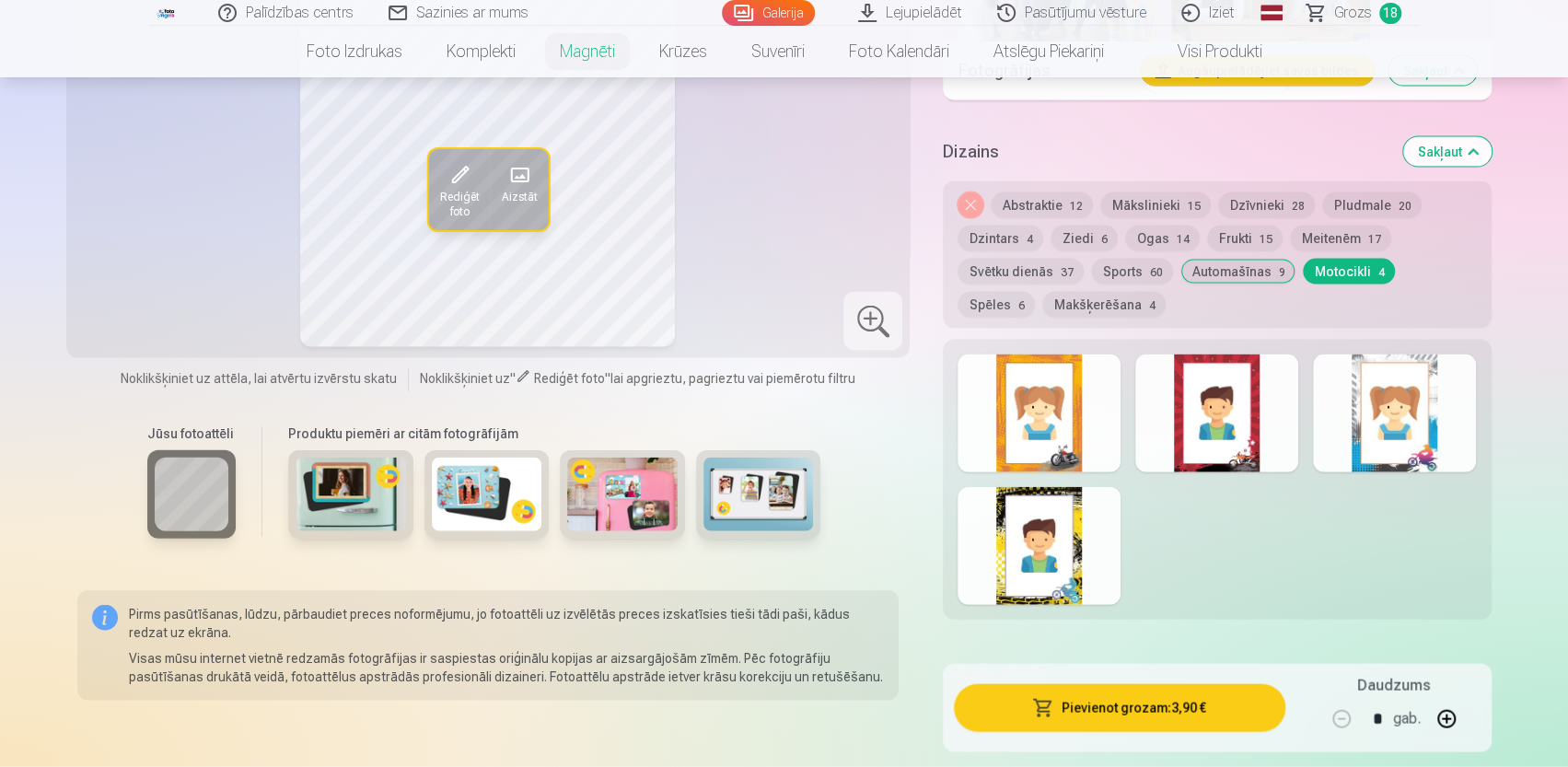
click at [1042, 292] on button "Makšķerēšana 4" at bounding box center [1104, 304] width 124 height 26
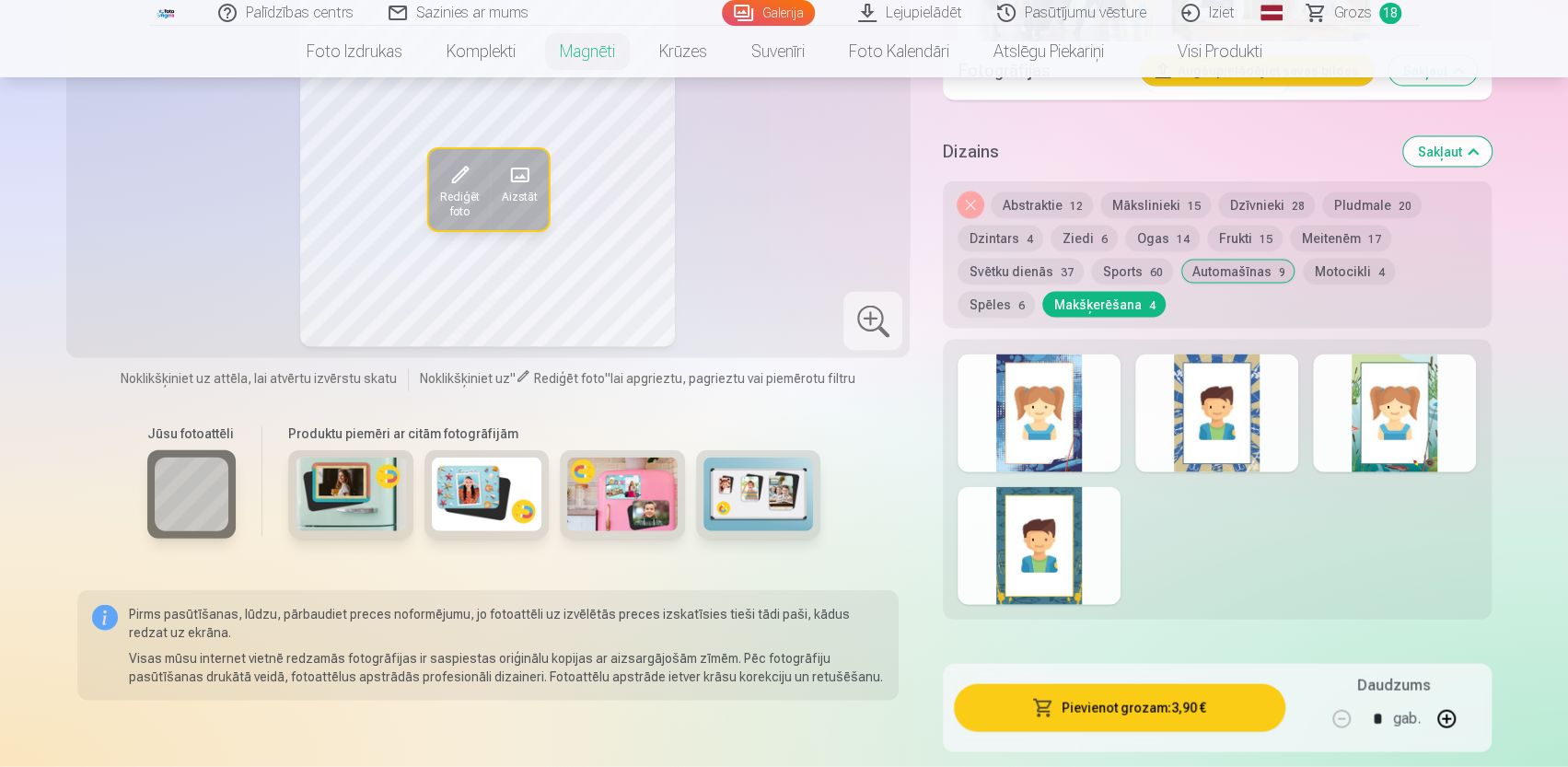
click at [1352, 192] on button "Pludmale 20" at bounding box center [1372, 205] width 99 height 26
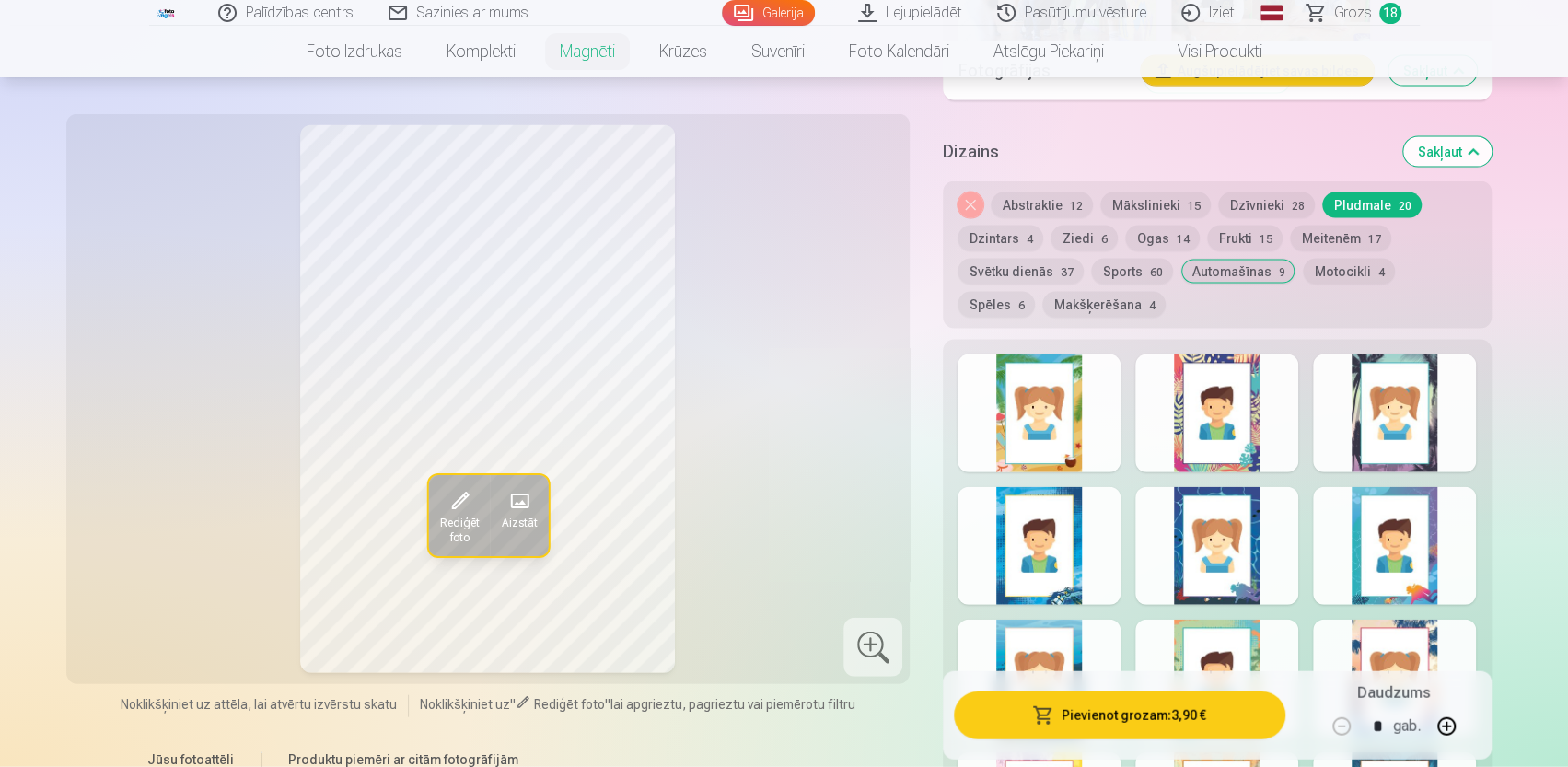
click at [1194, 400] on div at bounding box center [1216, 414] width 163 height 118
click at [1216, 708] on button "Pievienot grozam : 3,90 €" at bounding box center [1118, 716] width 331 height 48
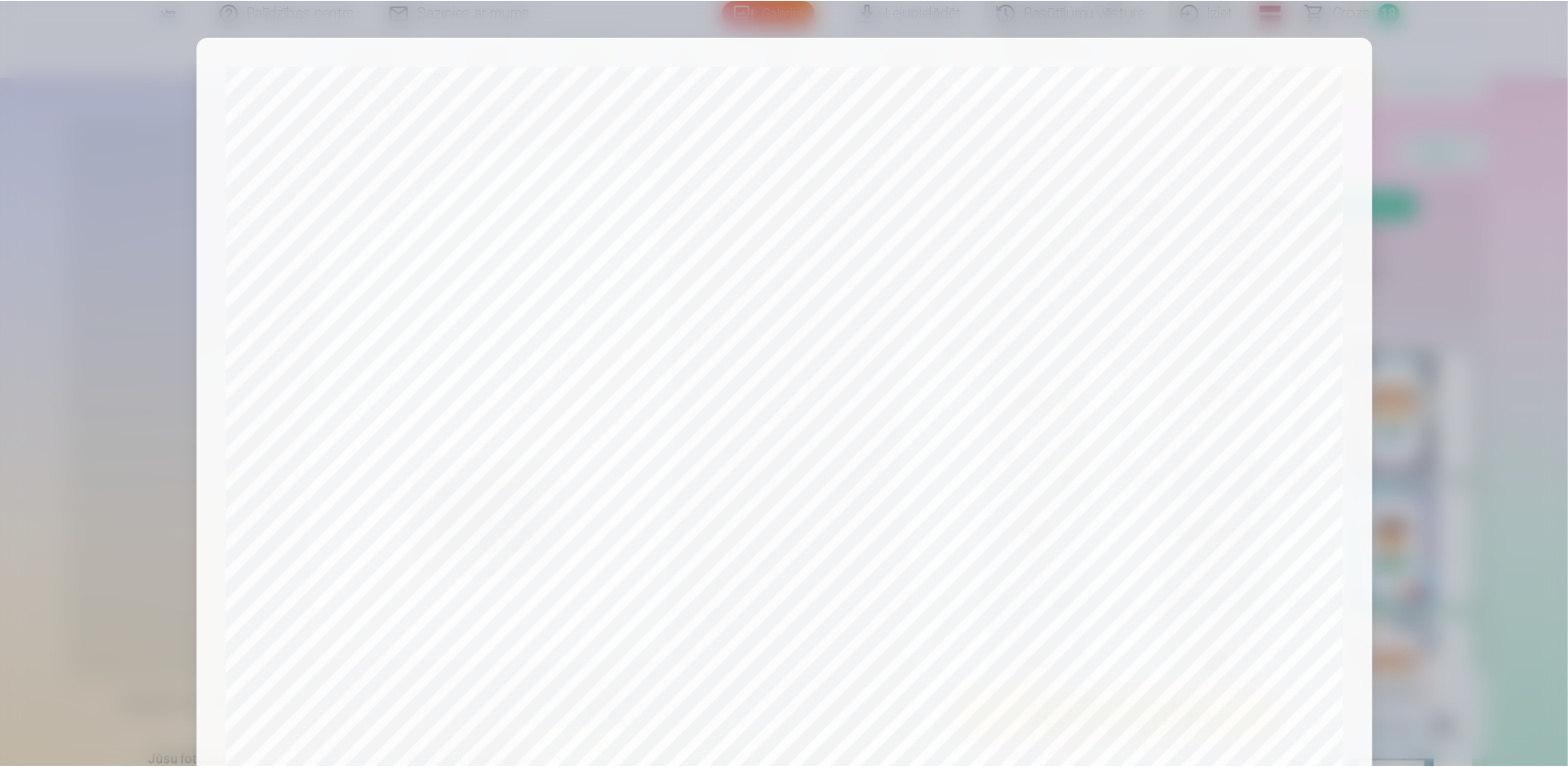
scroll to position [558, 0]
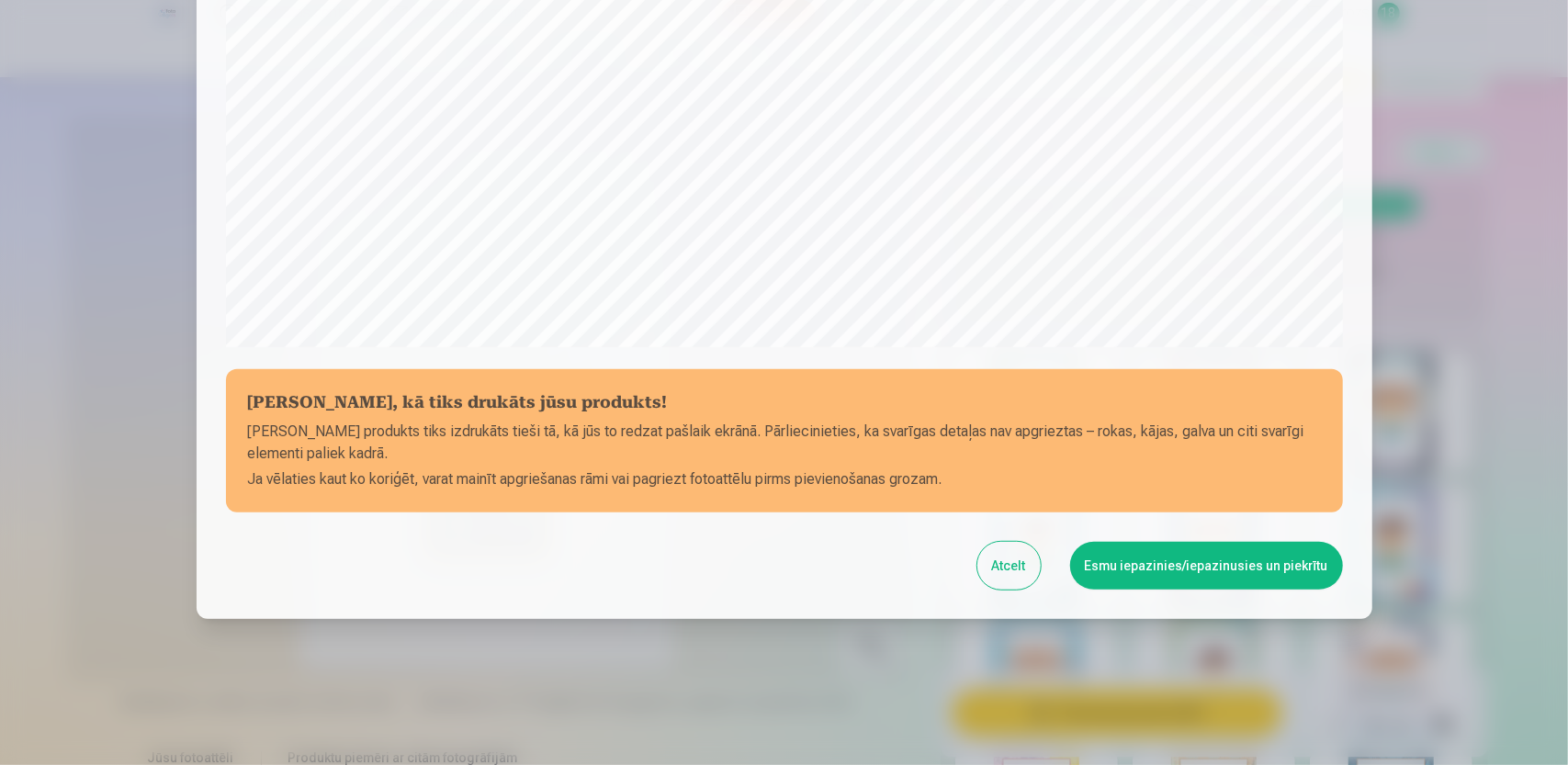
click at [1242, 587] on button "Esmu iepazinies/iepazinusies un piekrītu" at bounding box center [1206, 565] width 273 height 48
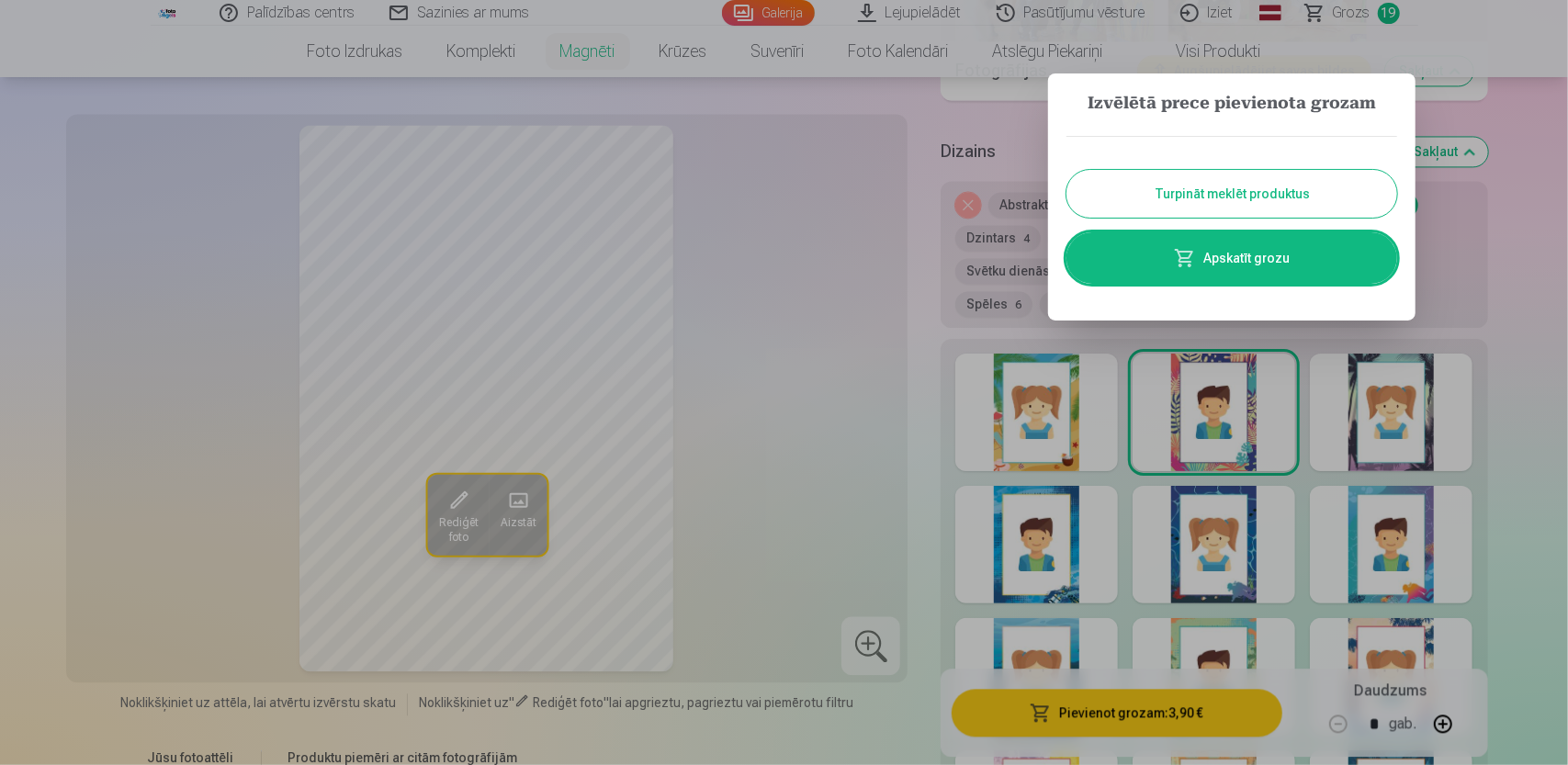
click at [929, 345] on div at bounding box center [784, 382] width 1568 height 765
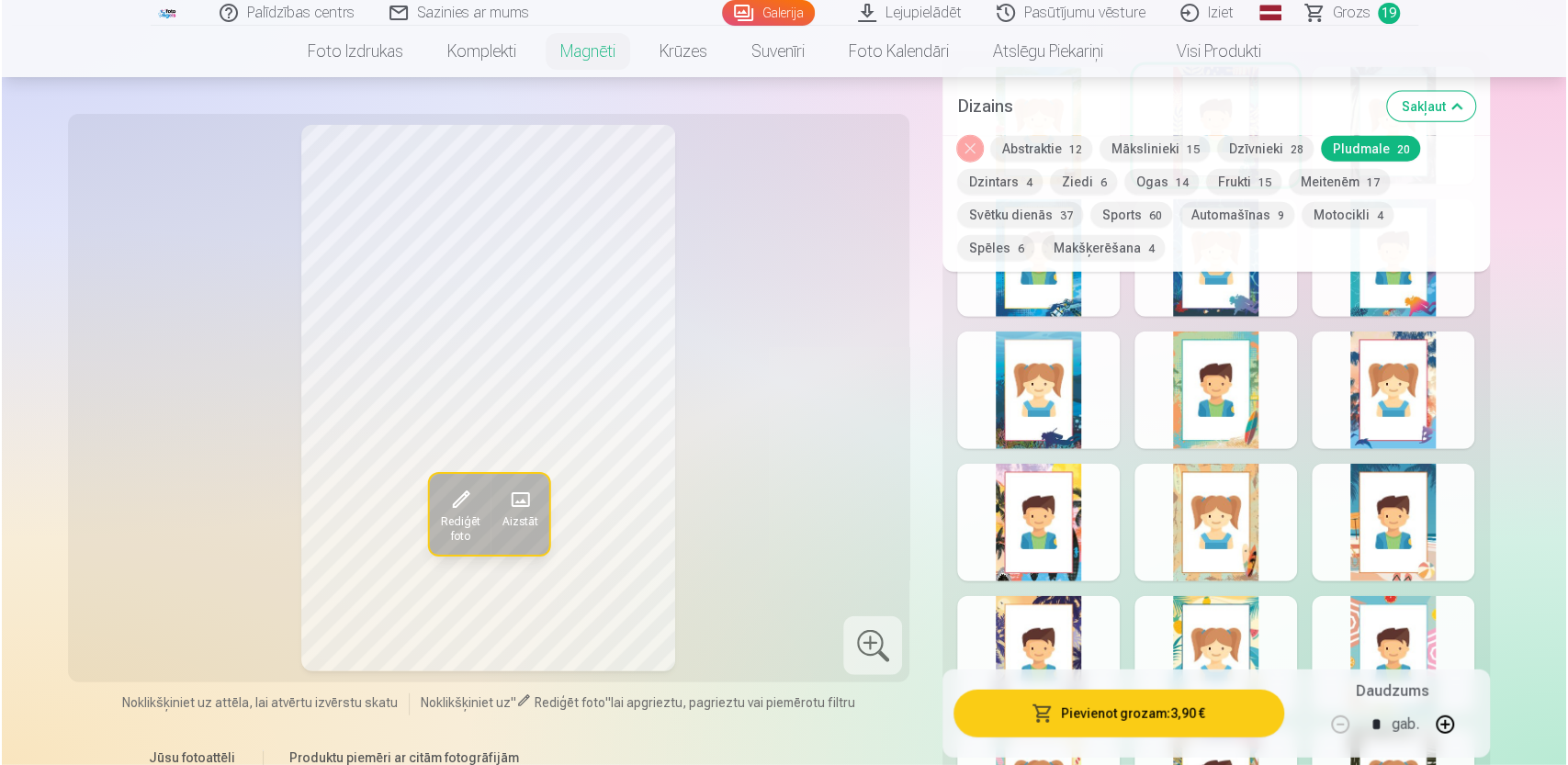
scroll to position [2928, 0]
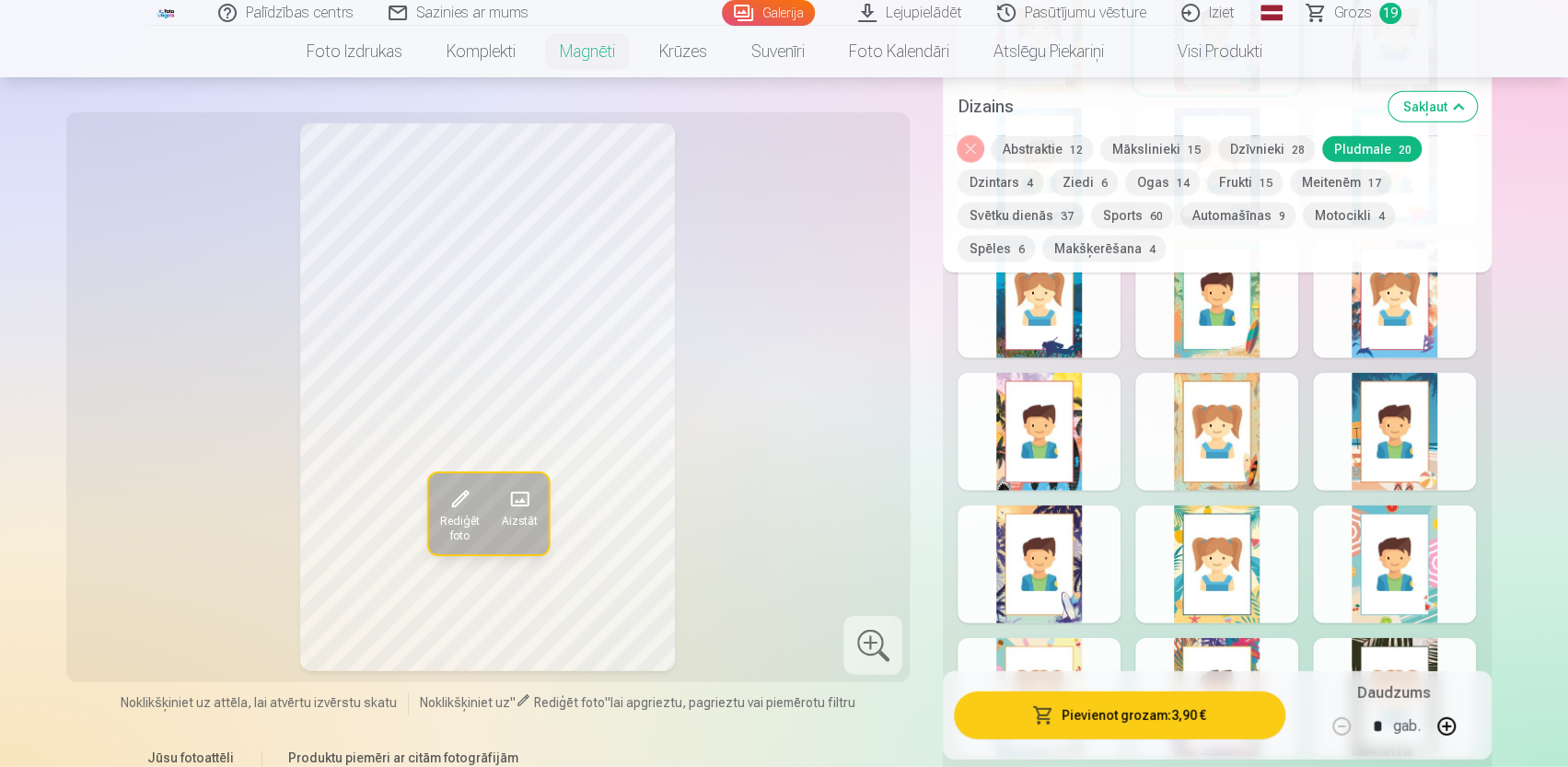
click at [1225, 565] on div at bounding box center [1216, 565] width 163 height 118
click at [1225, 709] on button "Pievienot grozam : 3,90 €" at bounding box center [1118, 716] width 331 height 48
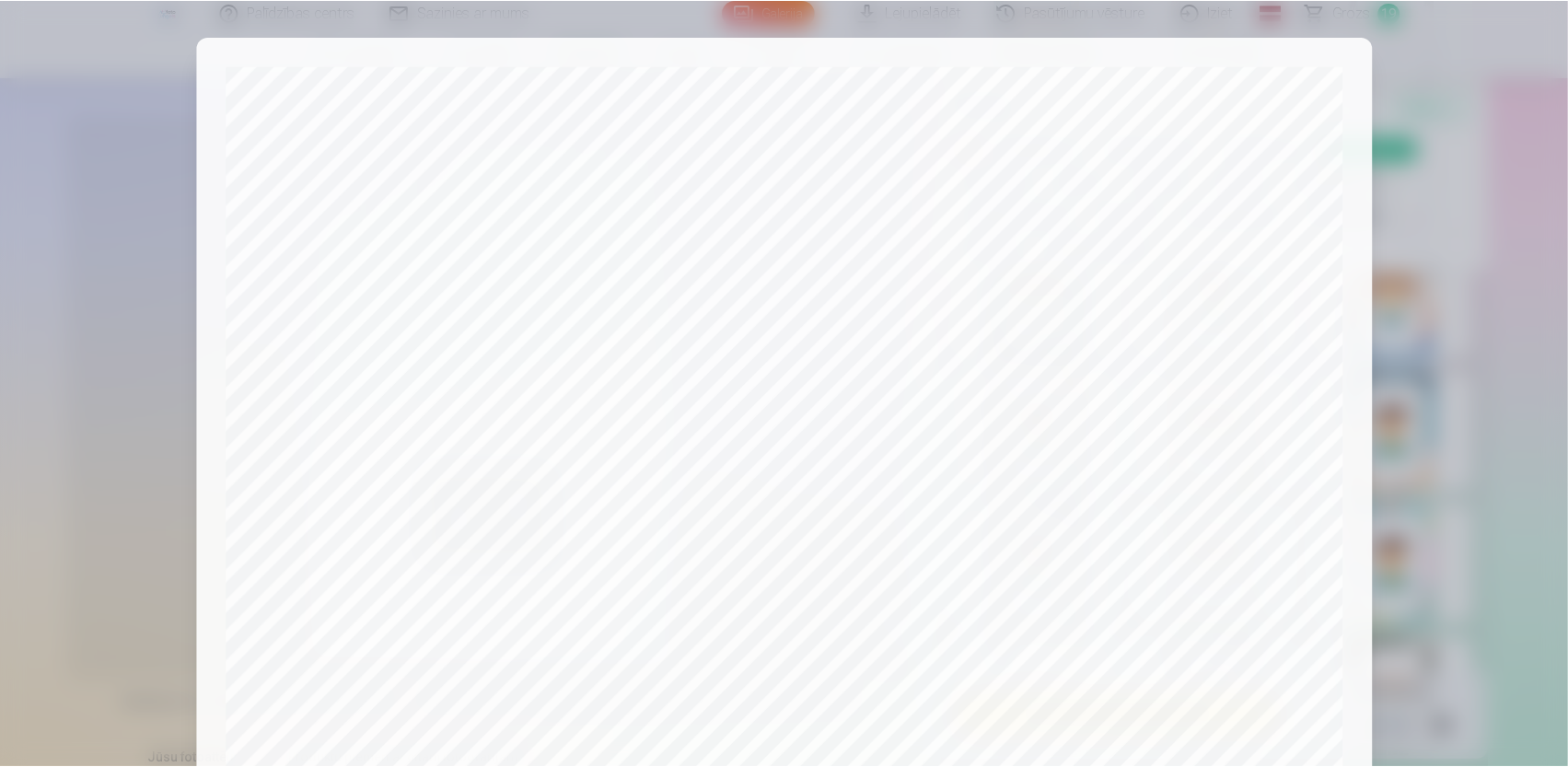
scroll to position [558, 0]
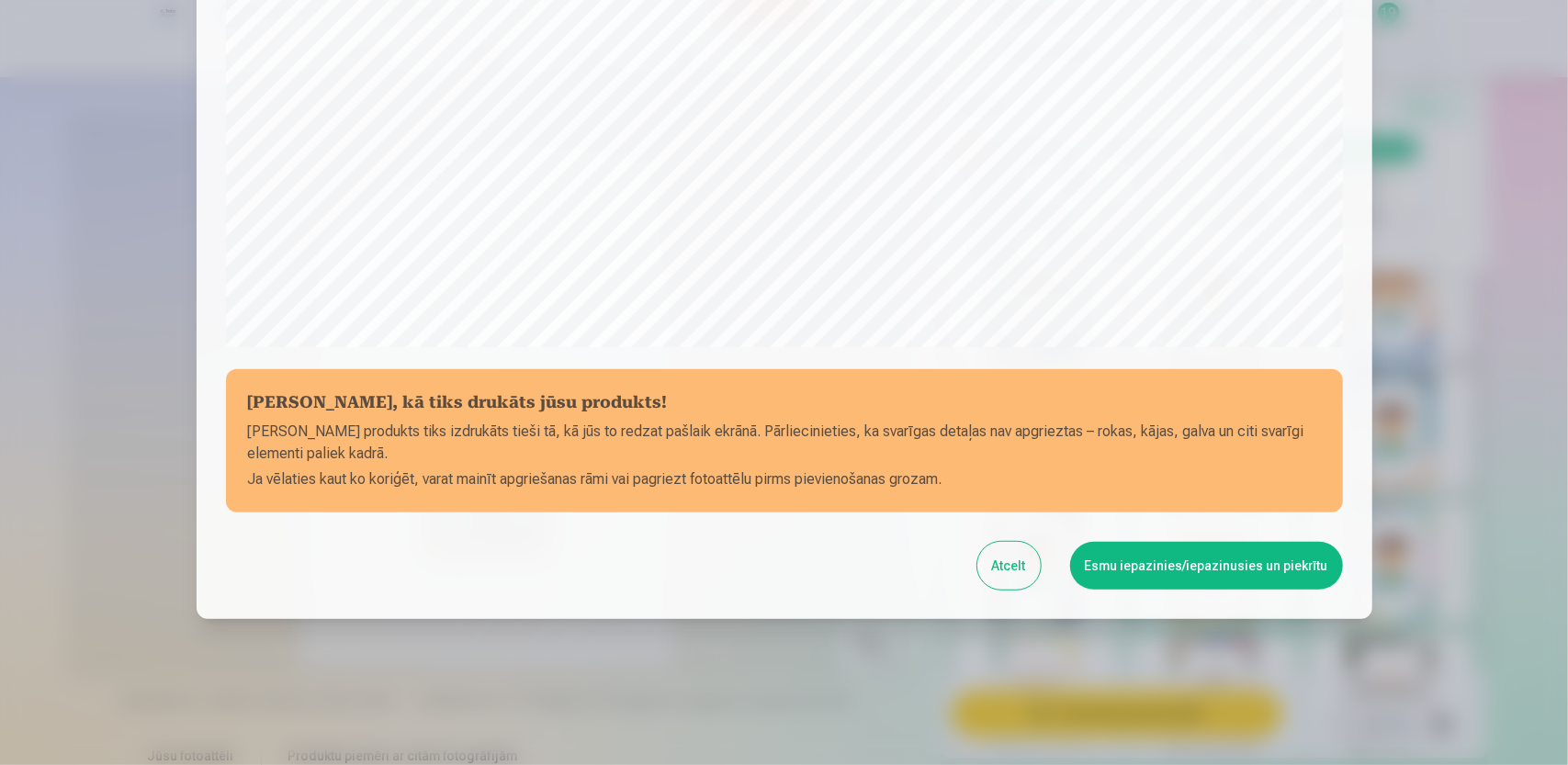
click at [1228, 562] on button "Esmu iepazinies/iepazinusies un piekrītu" at bounding box center [1206, 565] width 273 height 48
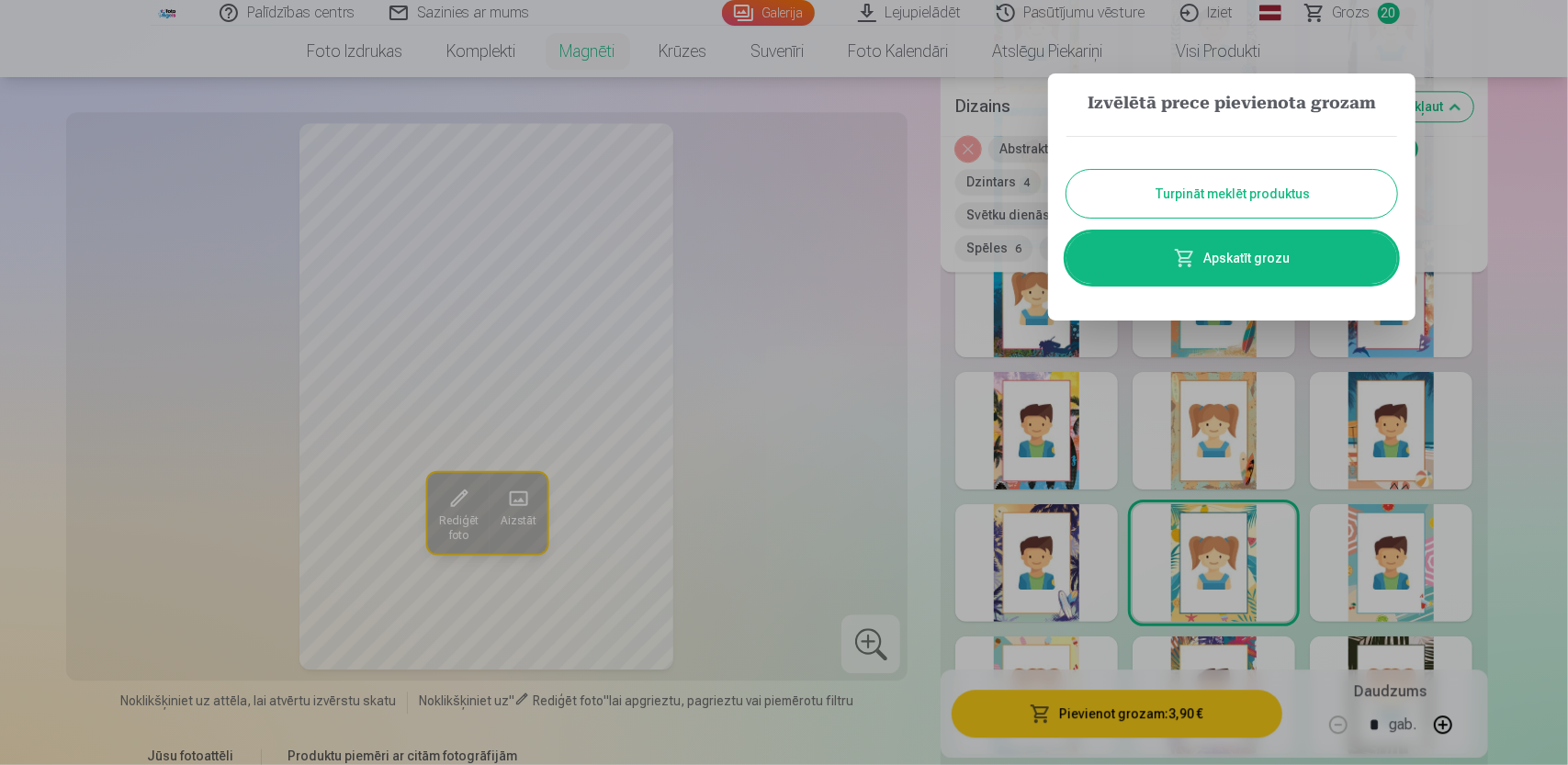
click at [845, 403] on div at bounding box center [784, 382] width 1568 height 765
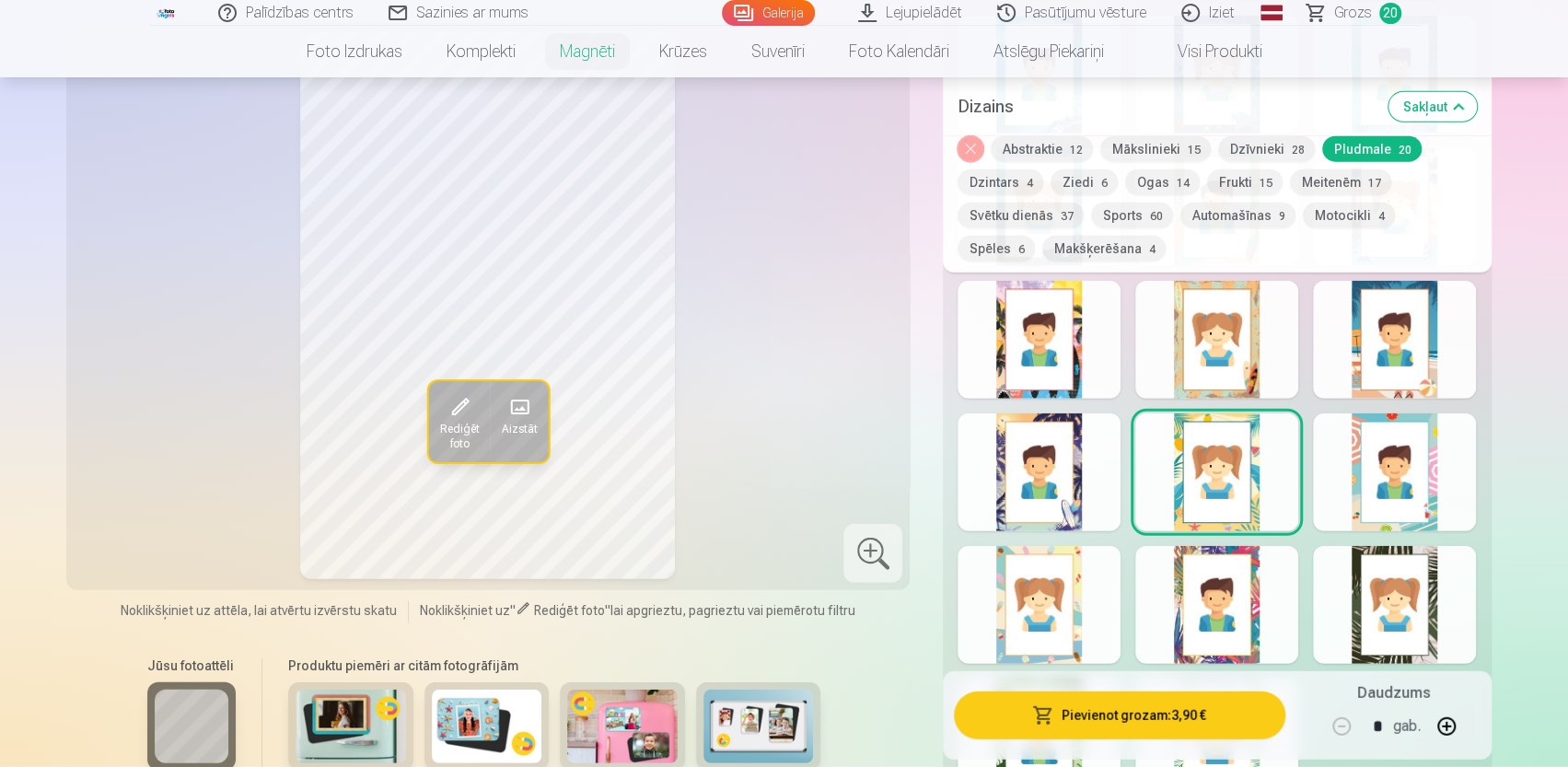
scroll to position [3119, 0]
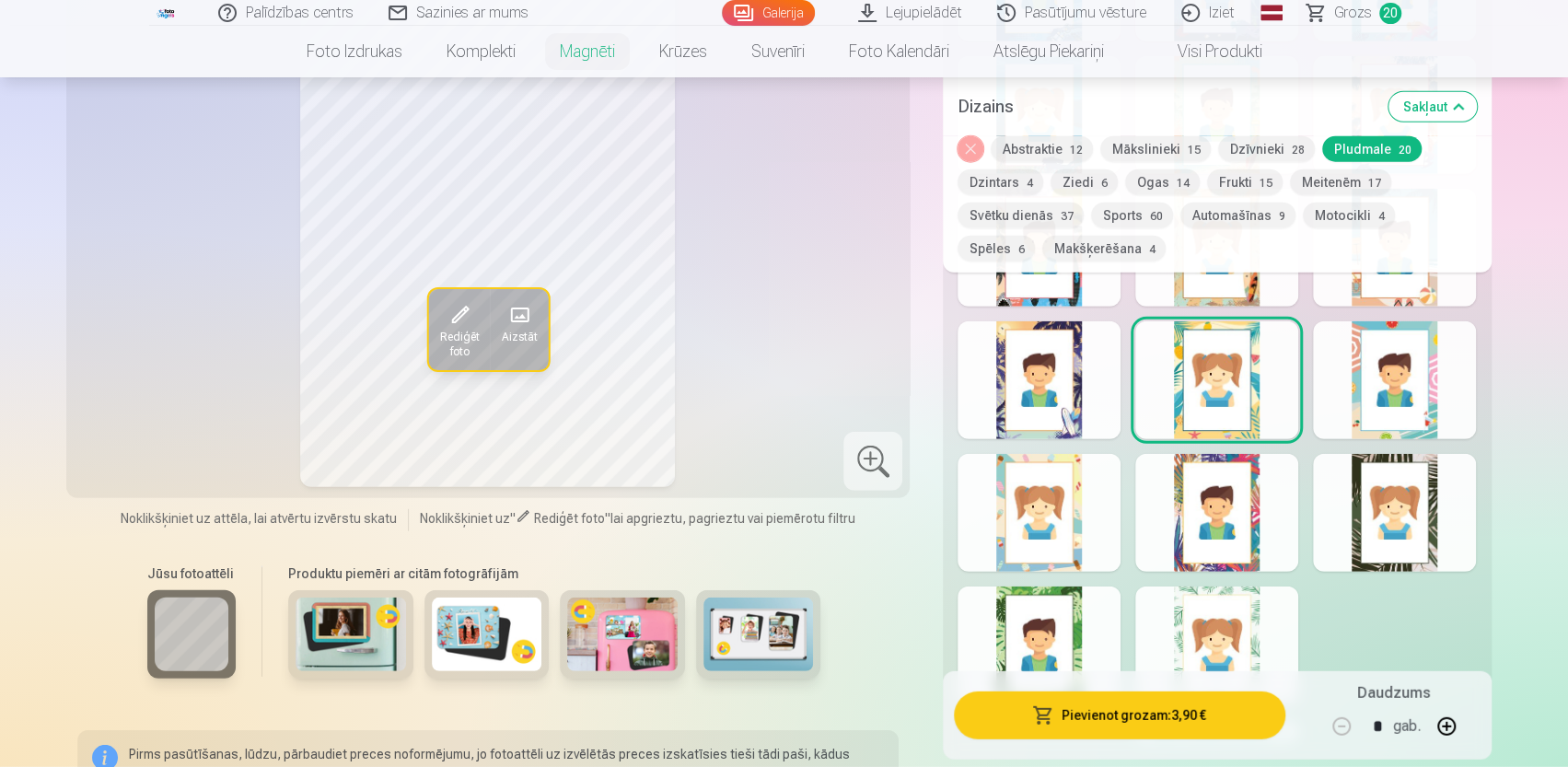
click at [1251, 492] on div at bounding box center [1216, 514] width 163 height 118
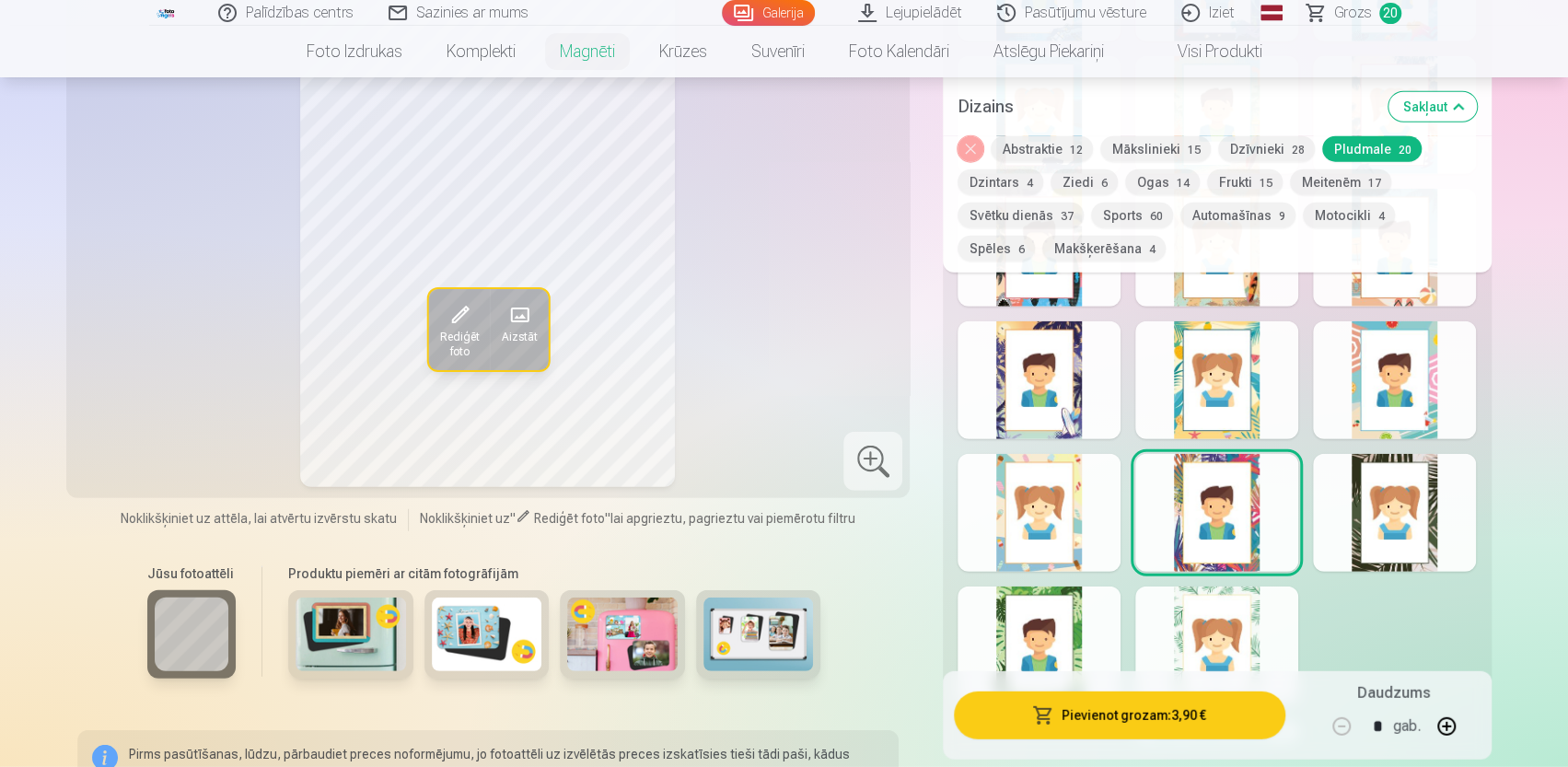
click at [1085, 610] on div at bounding box center [1038, 646] width 163 height 118
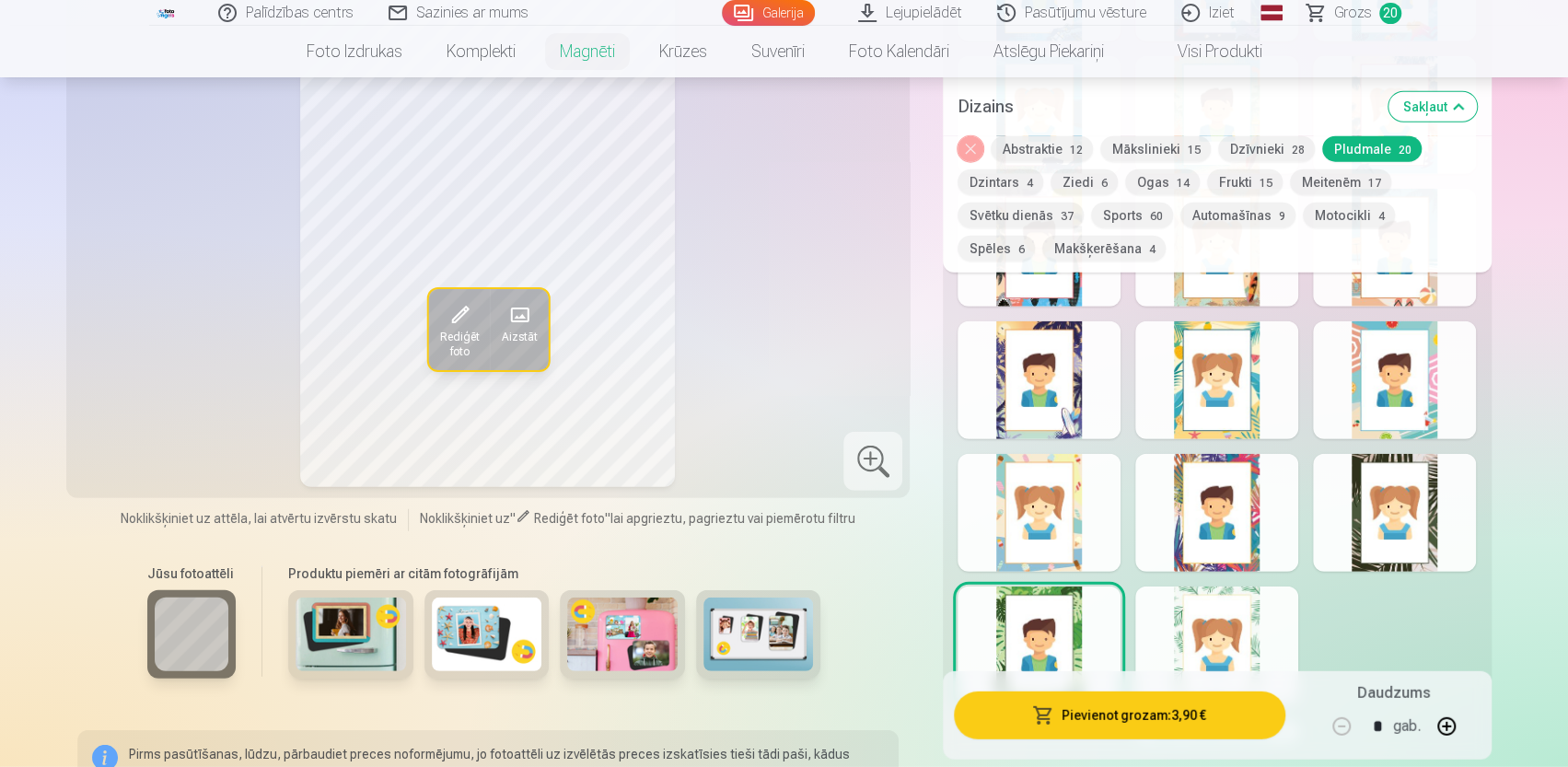
scroll to position [2843, 0]
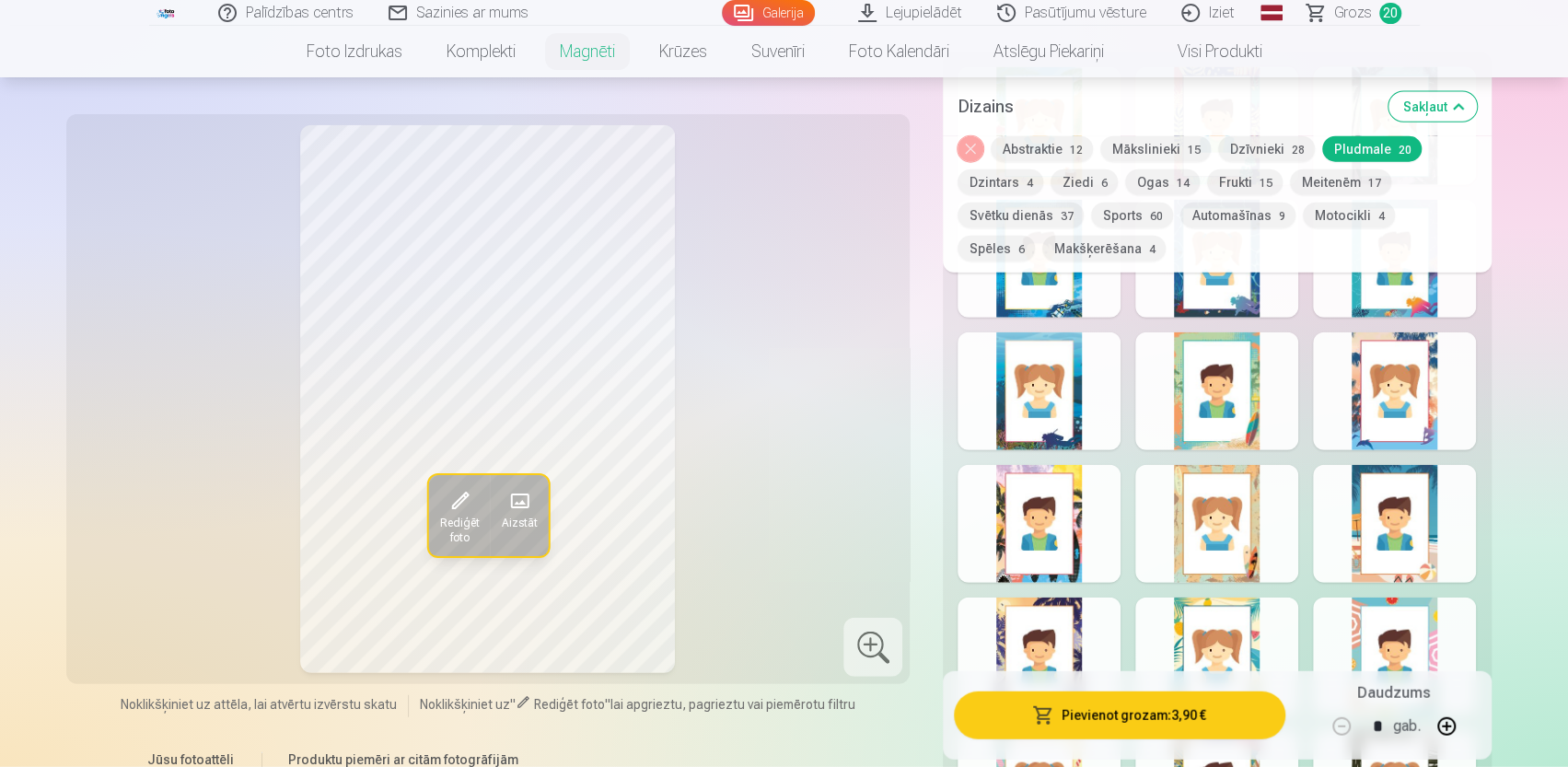
click at [1035, 235] on button "Spēles 6" at bounding box center [995, 248] width 77 height 26
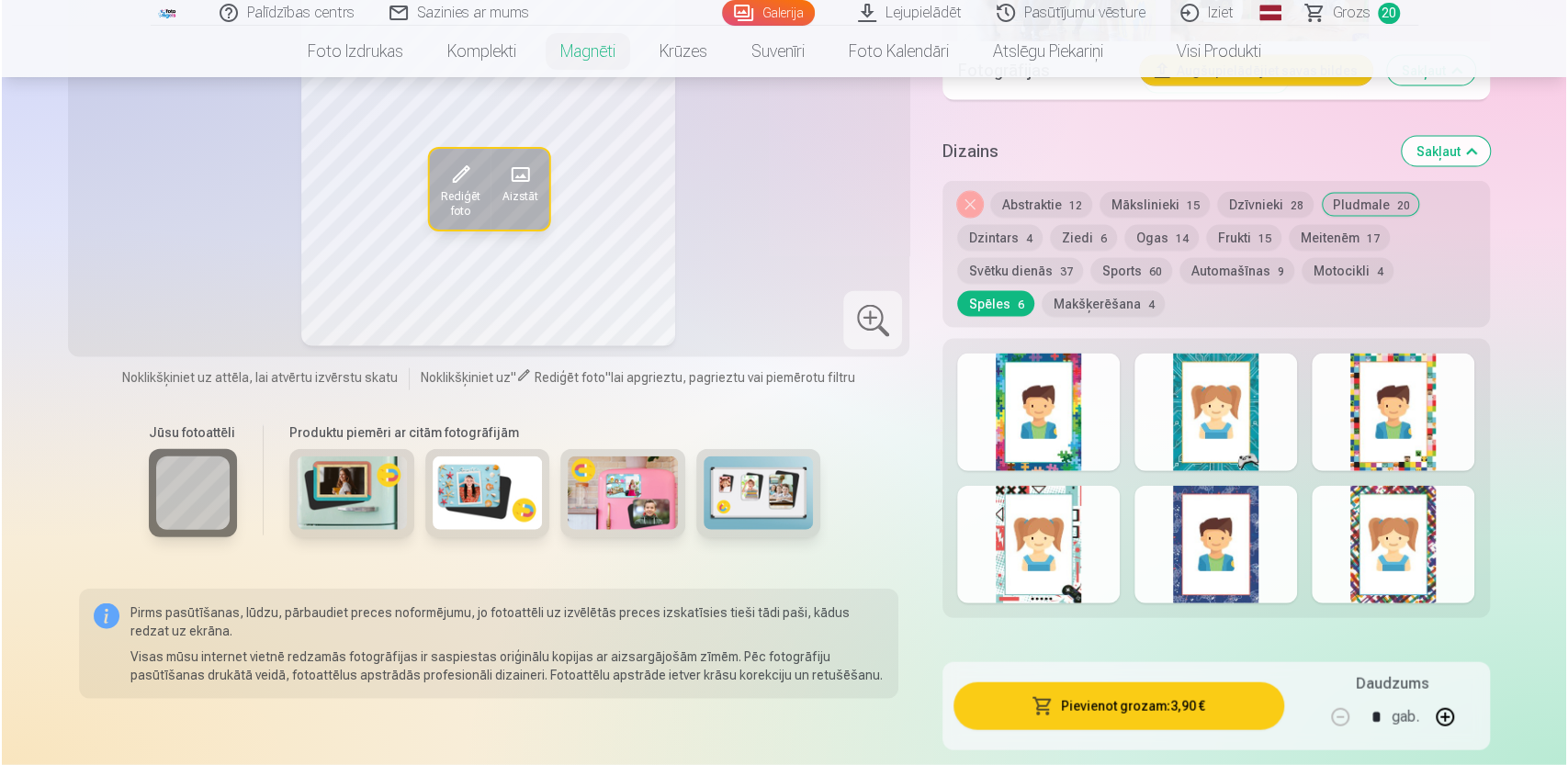
scroll to position [2192, 0]
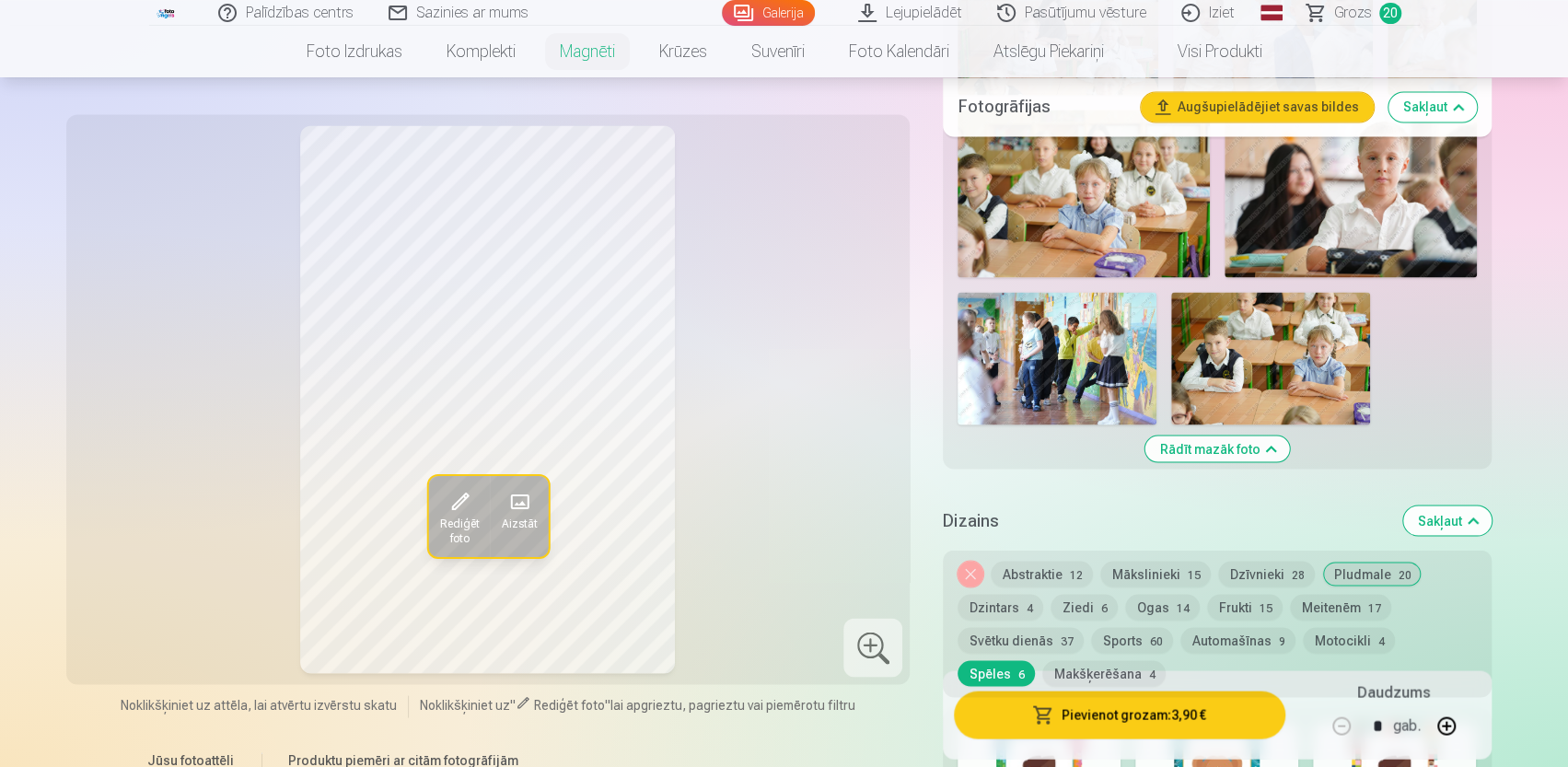
click at [1070, 712] on button "Pievienot grozam : 3,90 €" at bounding box center [1118, 716] width 331 height 48
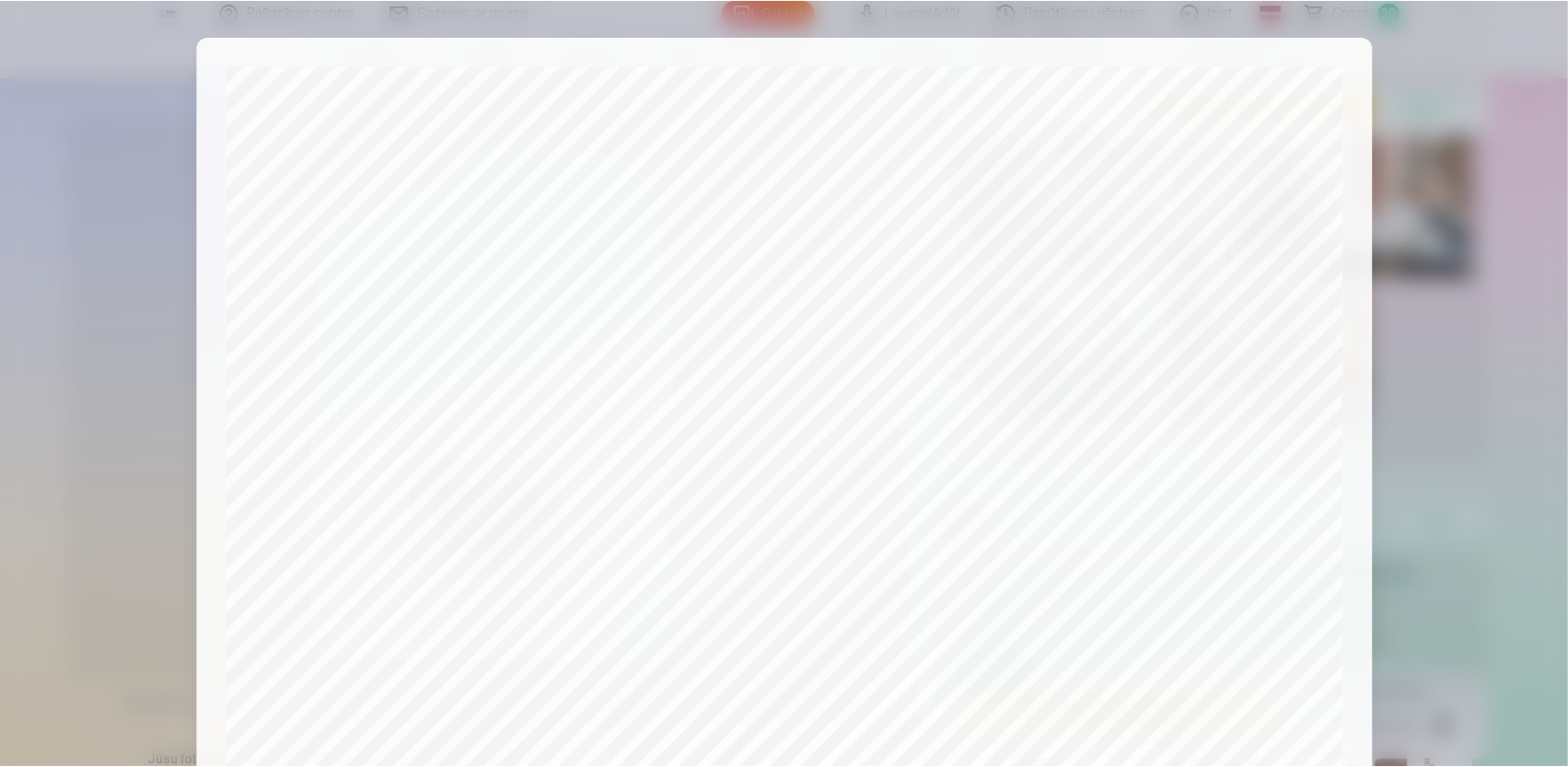
scroll to position [558, 0]
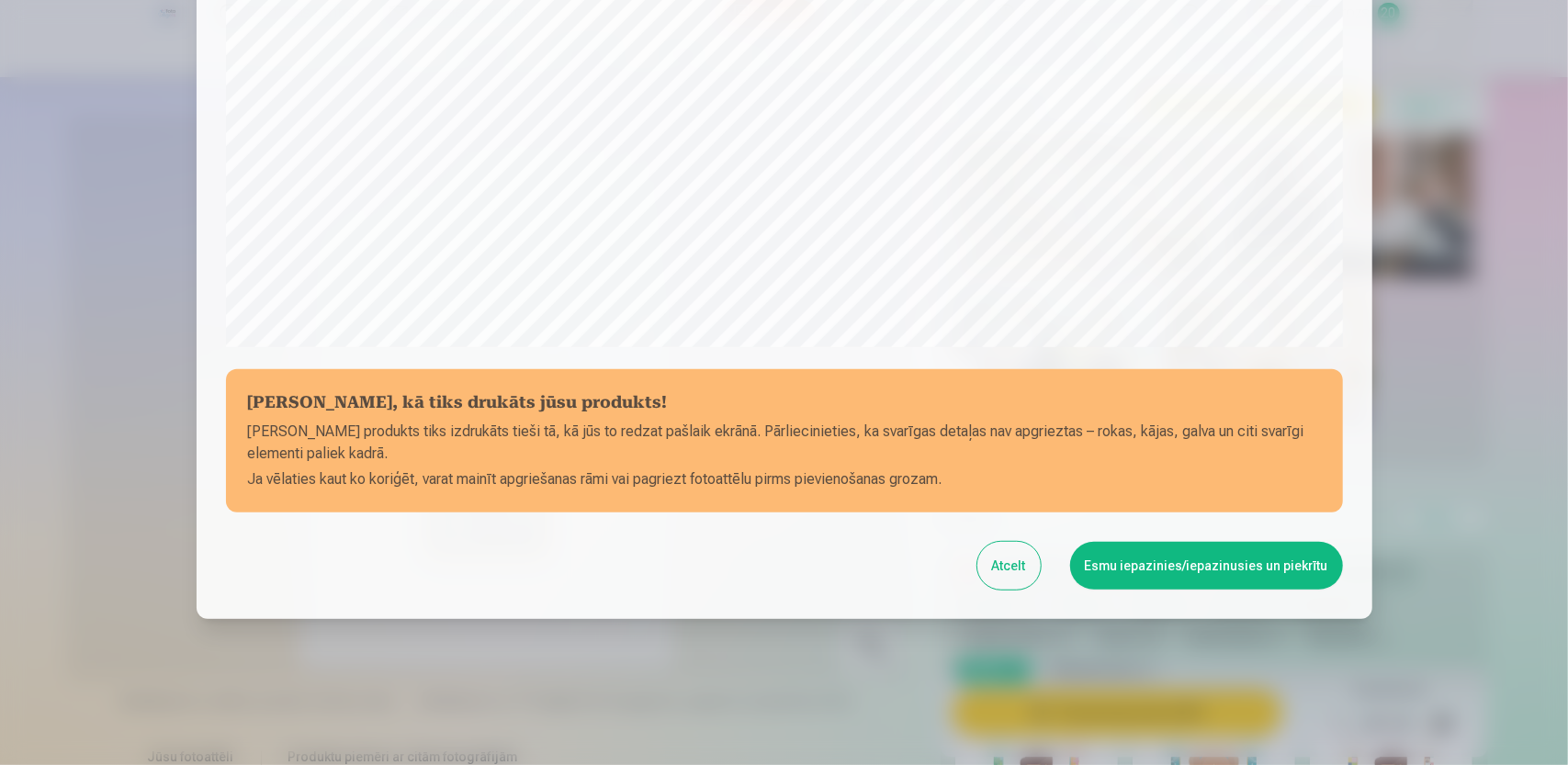
click at [1150, 562] on button "Esmu iepazinies/iepazinusies un piekrītu" at bounding box center [1206, 565] width 273 height 48
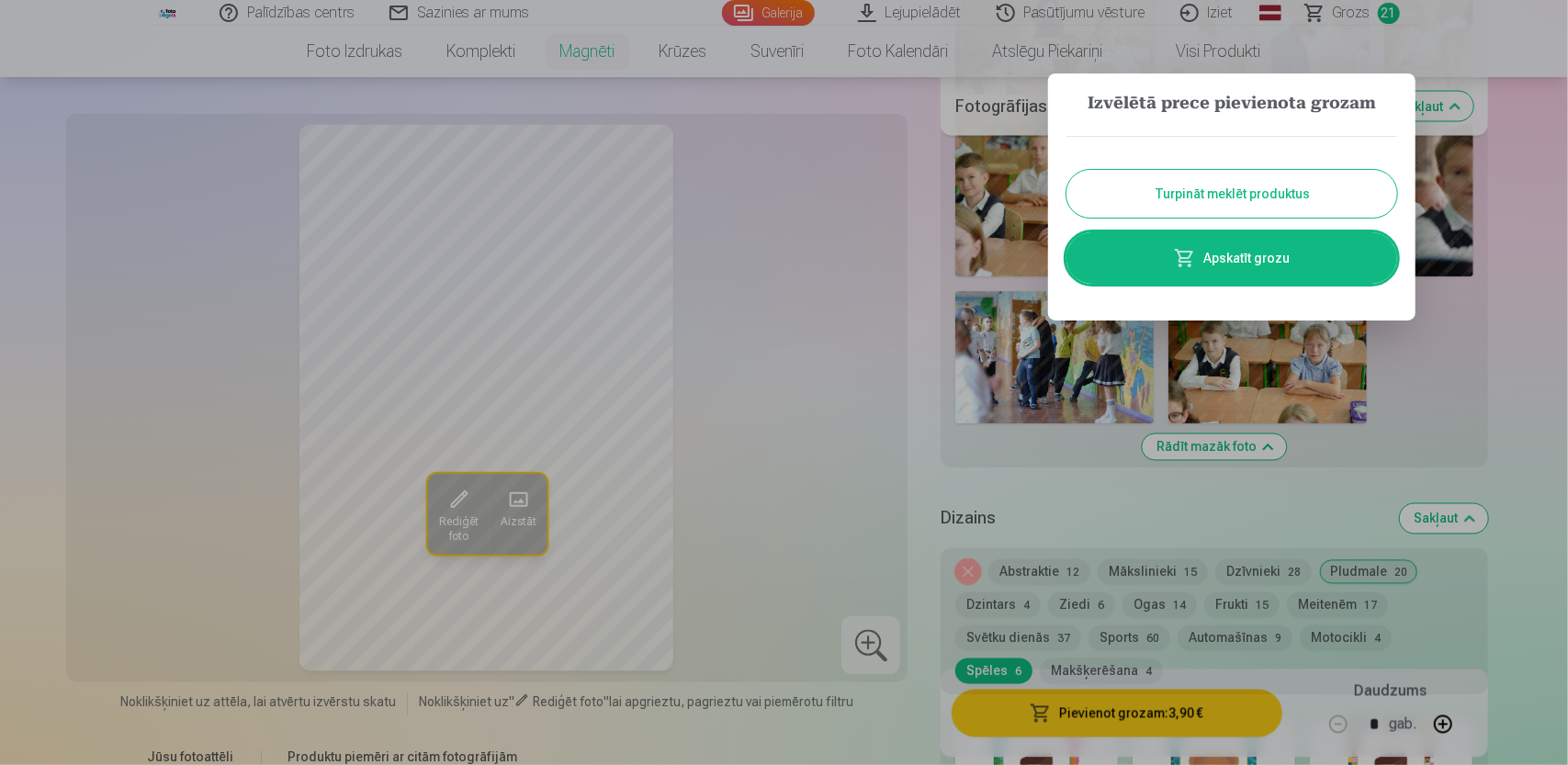
click at [801, 446] on div at bounding box center [784, 382] width 1568 height 765
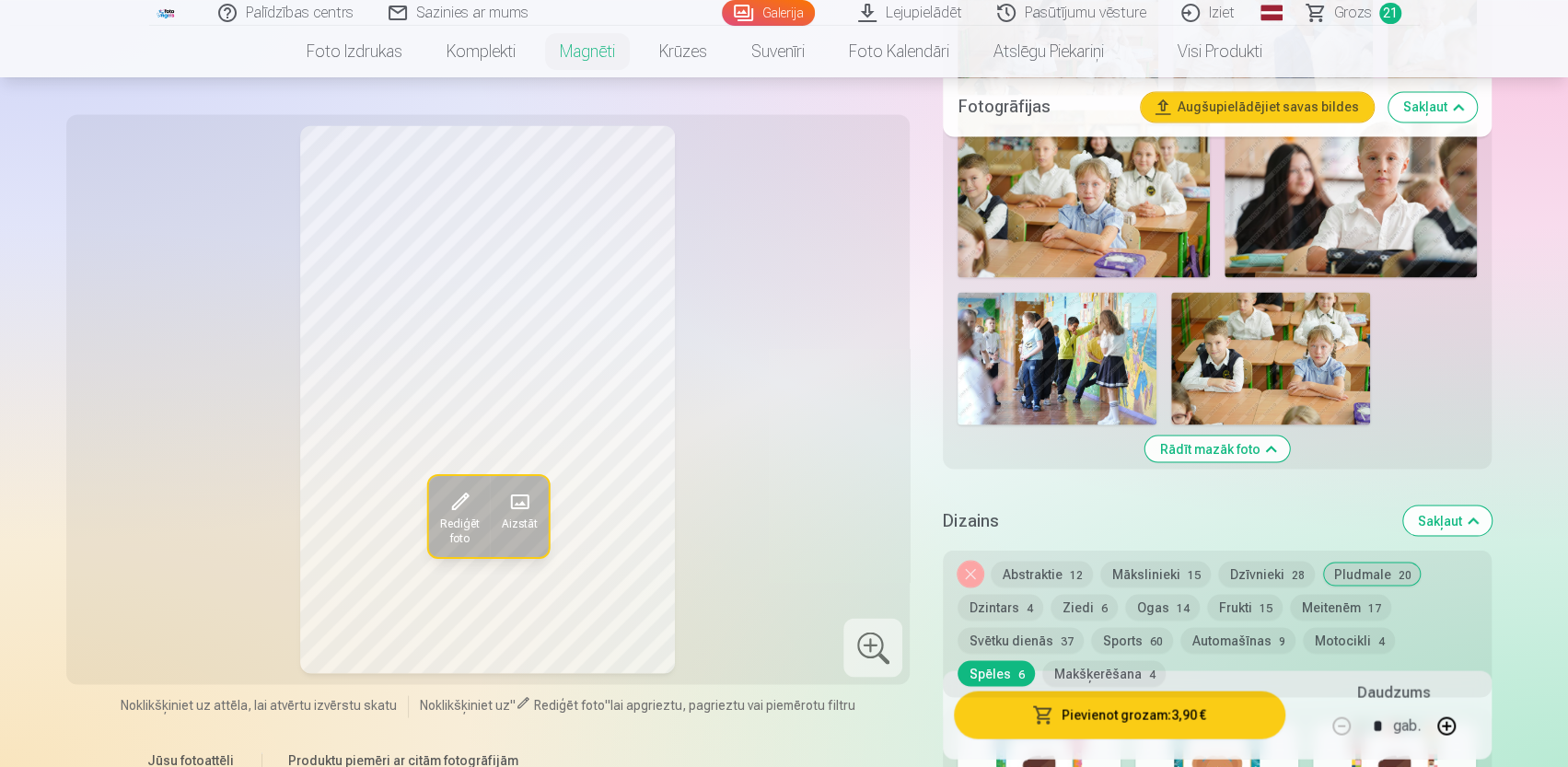
scroll to position [2567, 0]
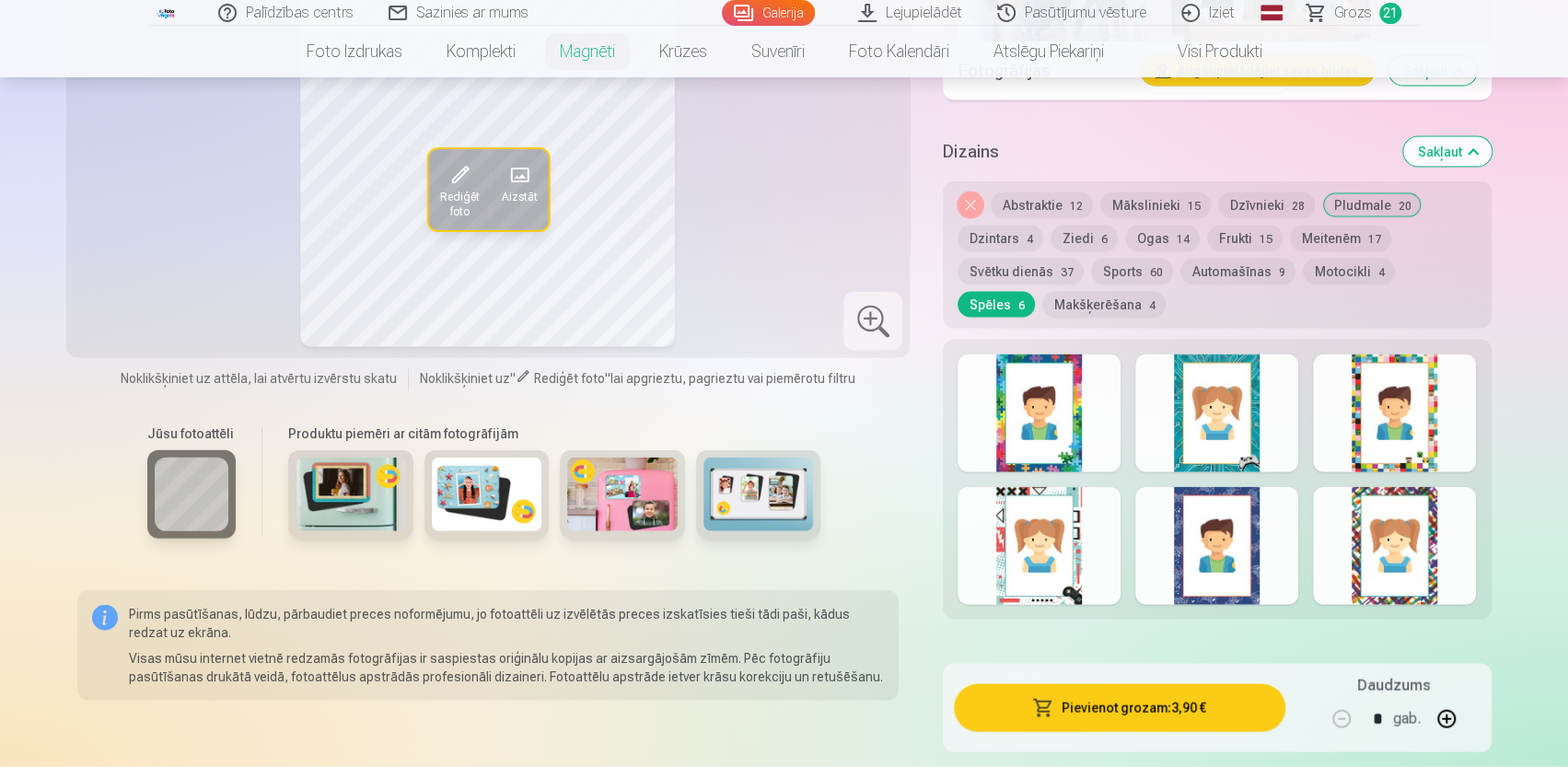
click at [1115, 259] on button "Sports 60" at bounding box center [1132, 272] width 82 height 26
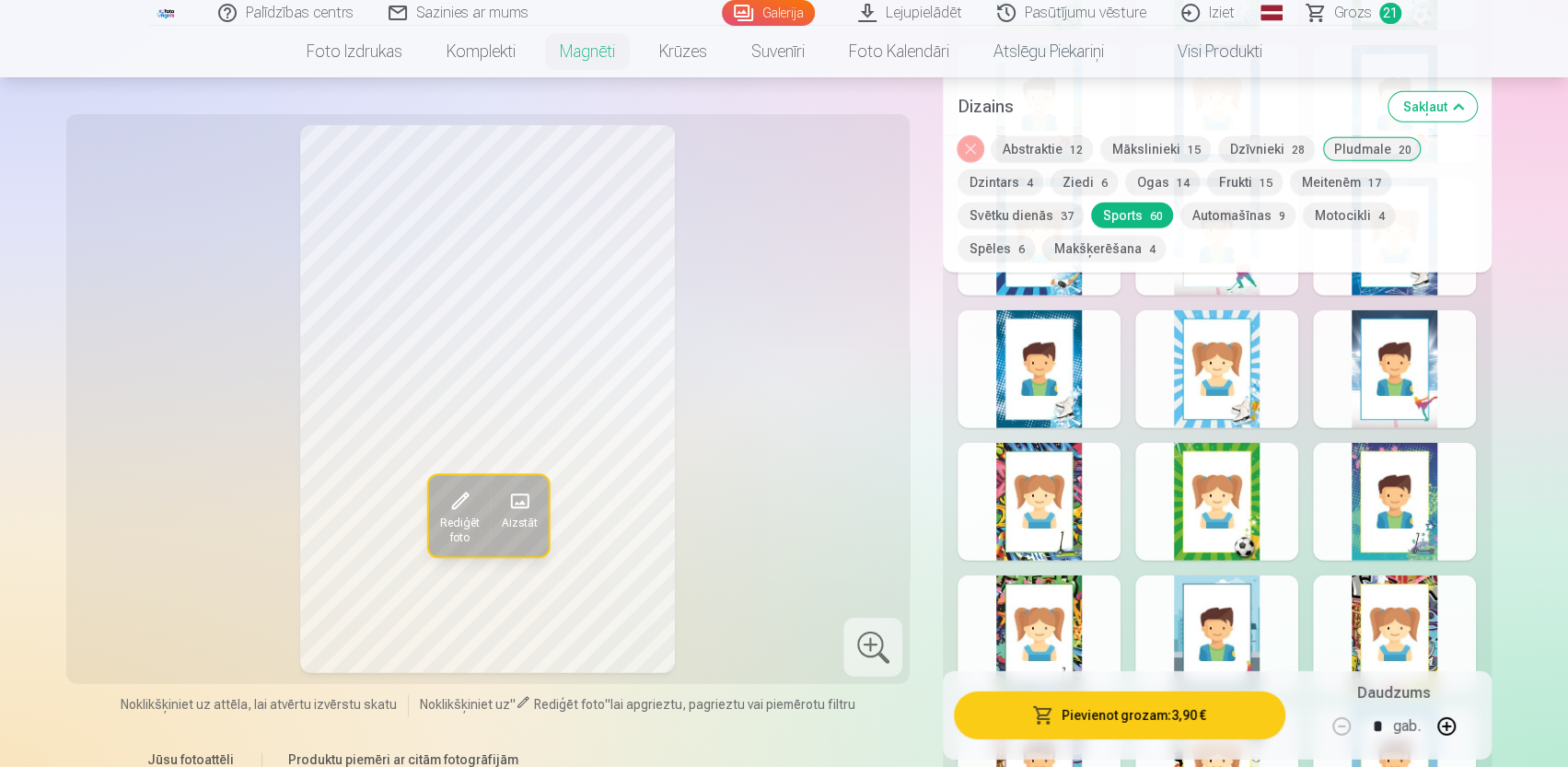
scroll to position [3488, 0]
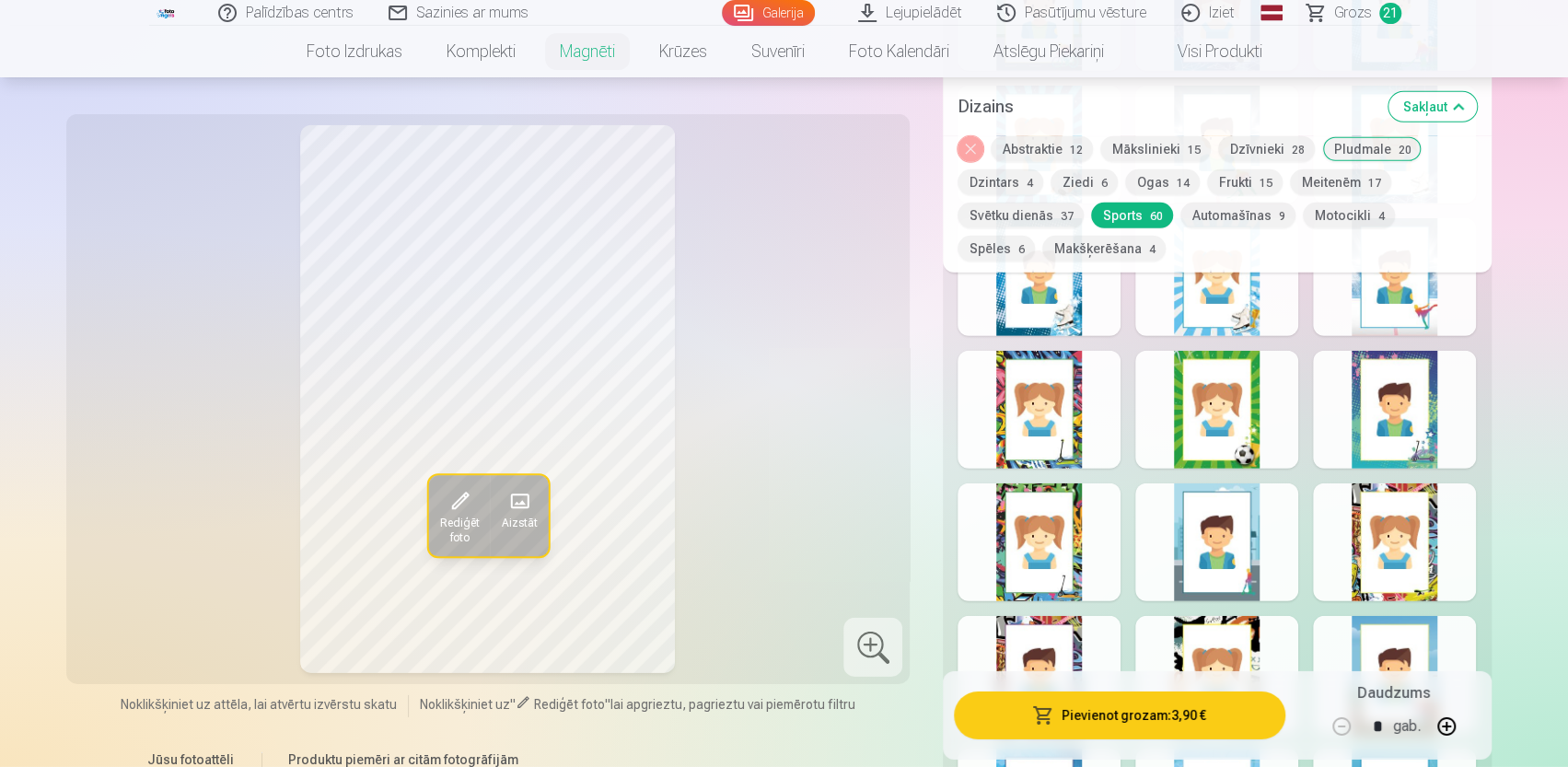
click at [1434, 515] on div at bounding box center [1394, 542] width 163 height 118
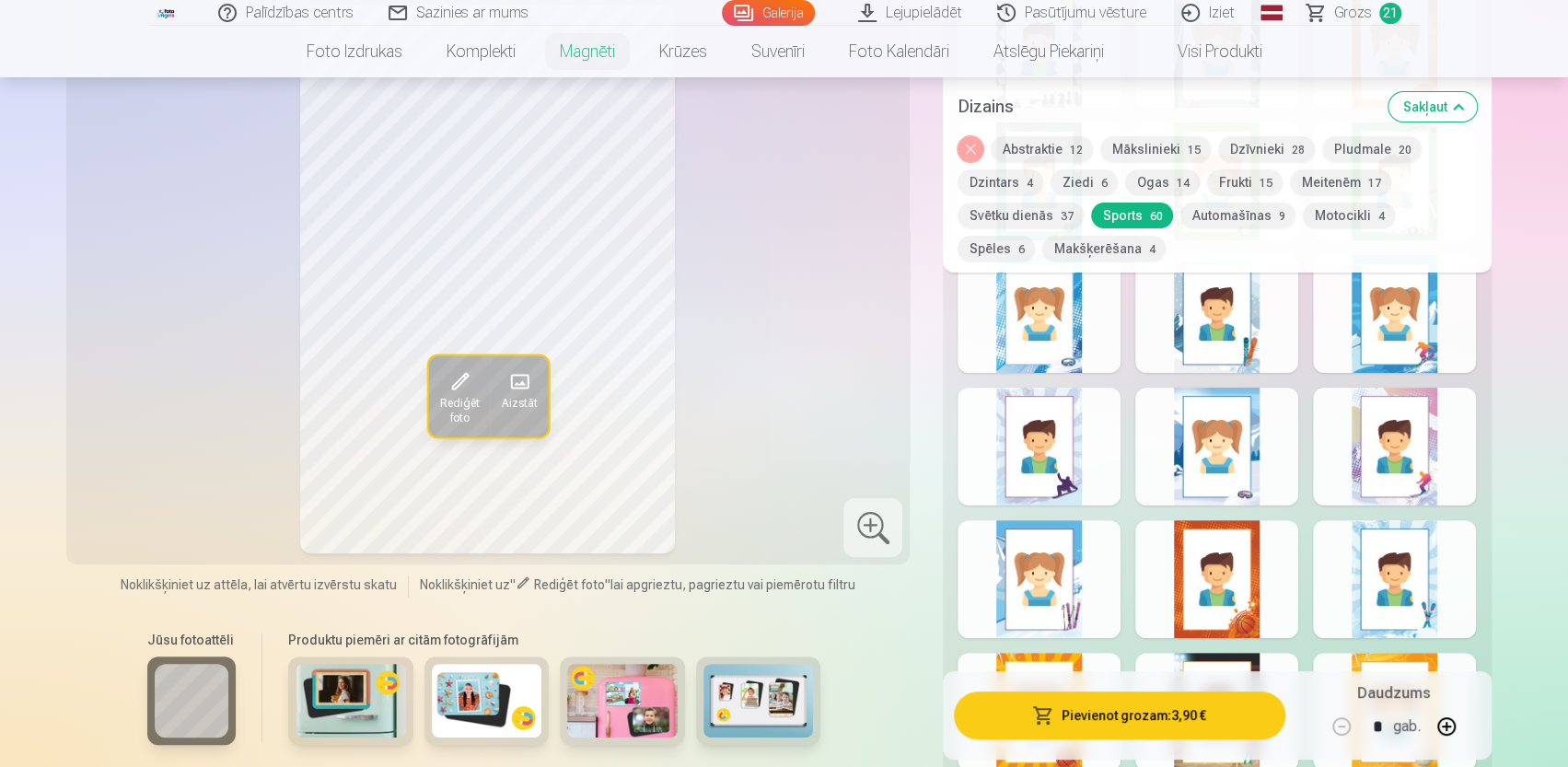
scroll to position [4317, 0]
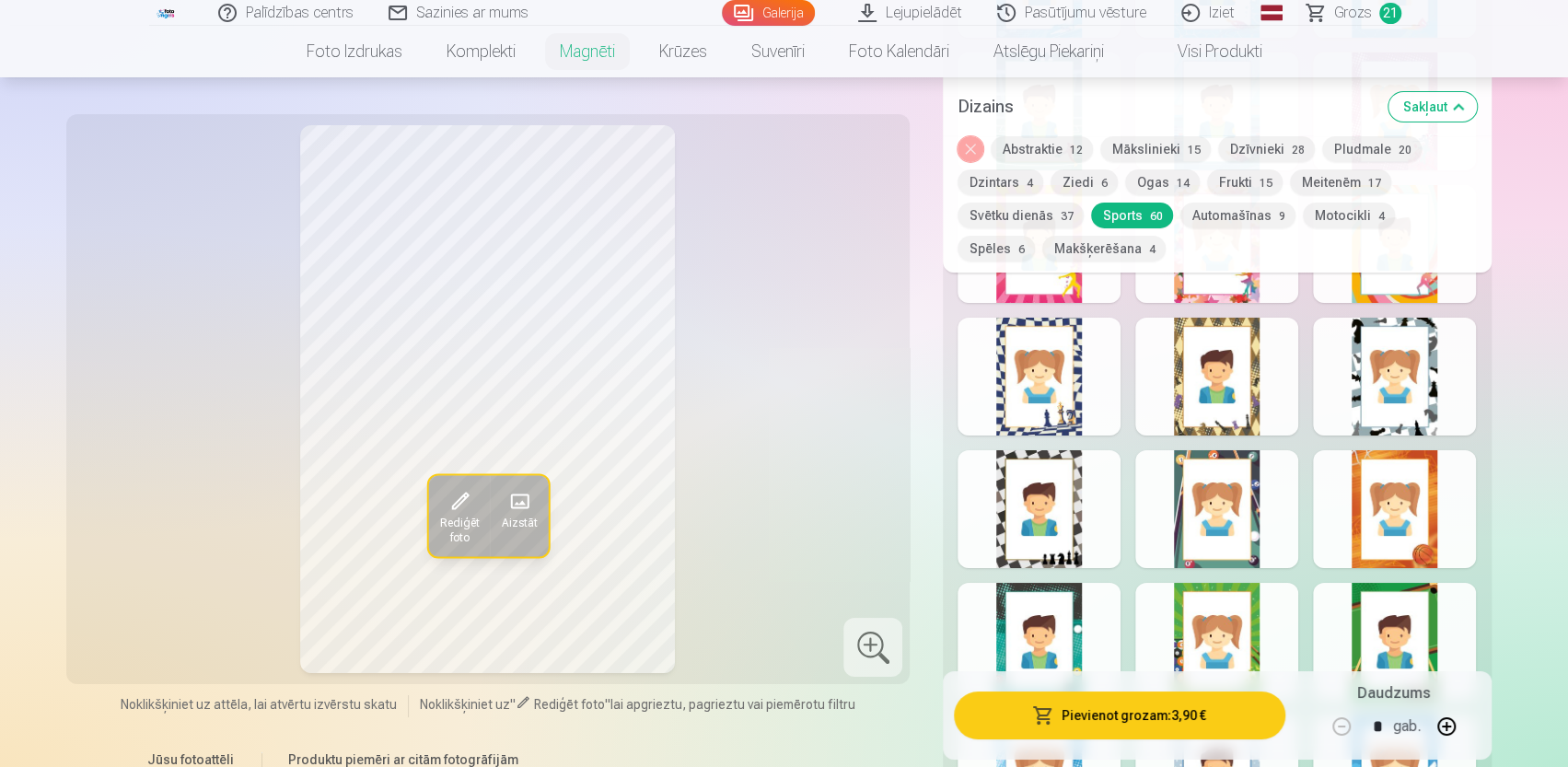
click at [1374, 9] on link "Grozs 21" at bounding box center [1355, 12] width 130 height 26
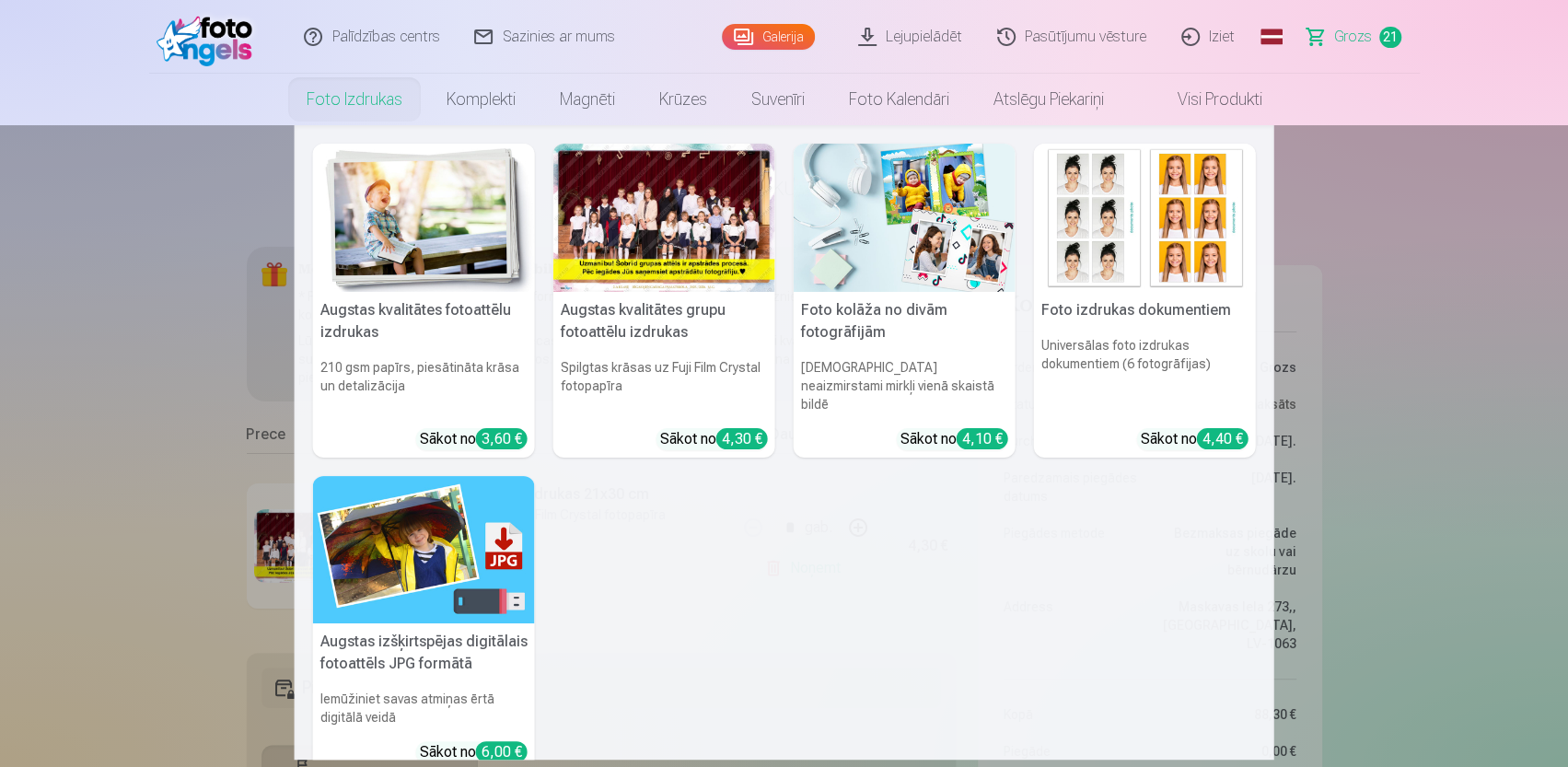
click at [329, 92] on link "Foto izdrukas" at bounding box center [354, 99] width 140 height 51
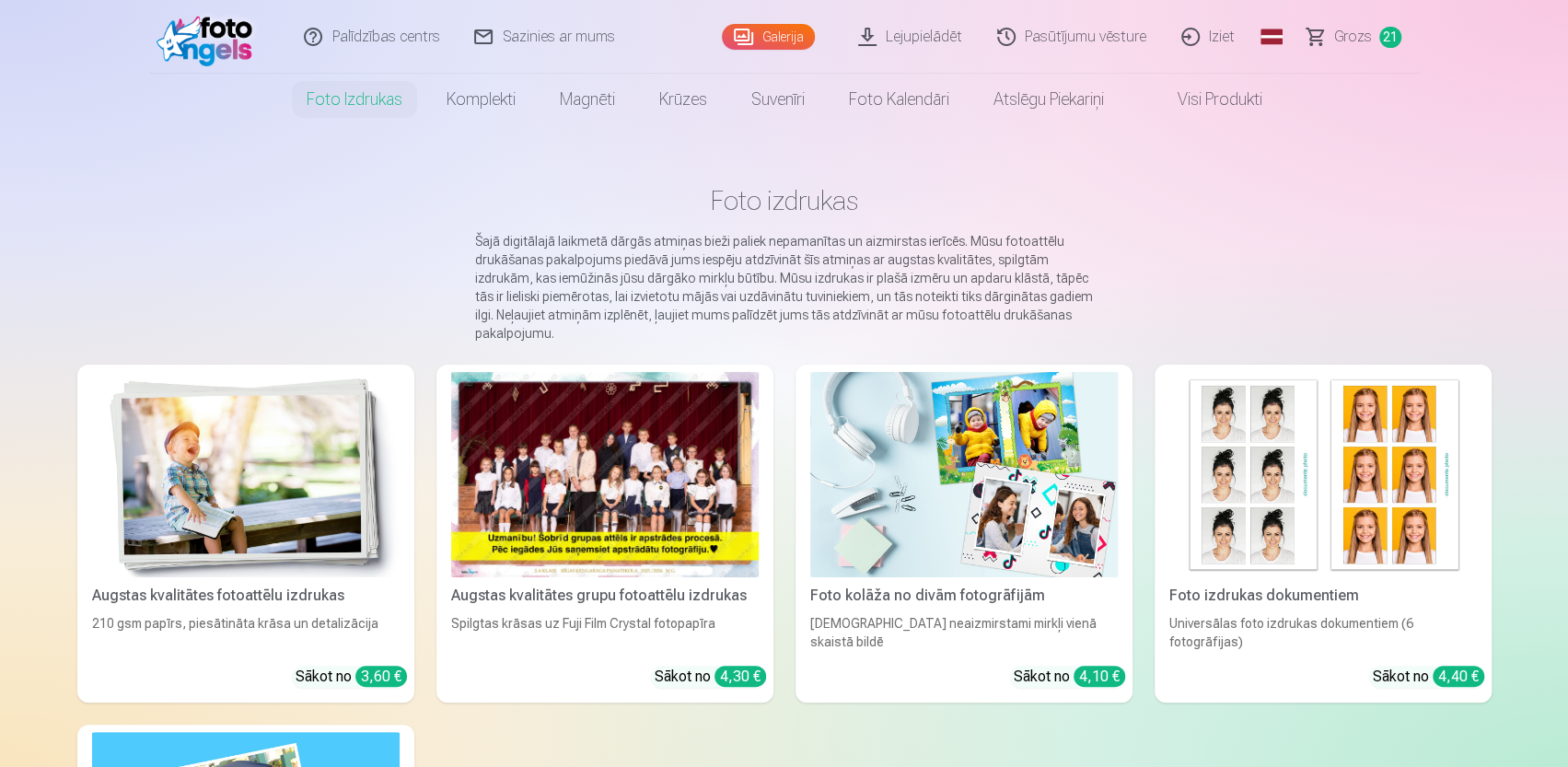
scroll to position [276, 0]
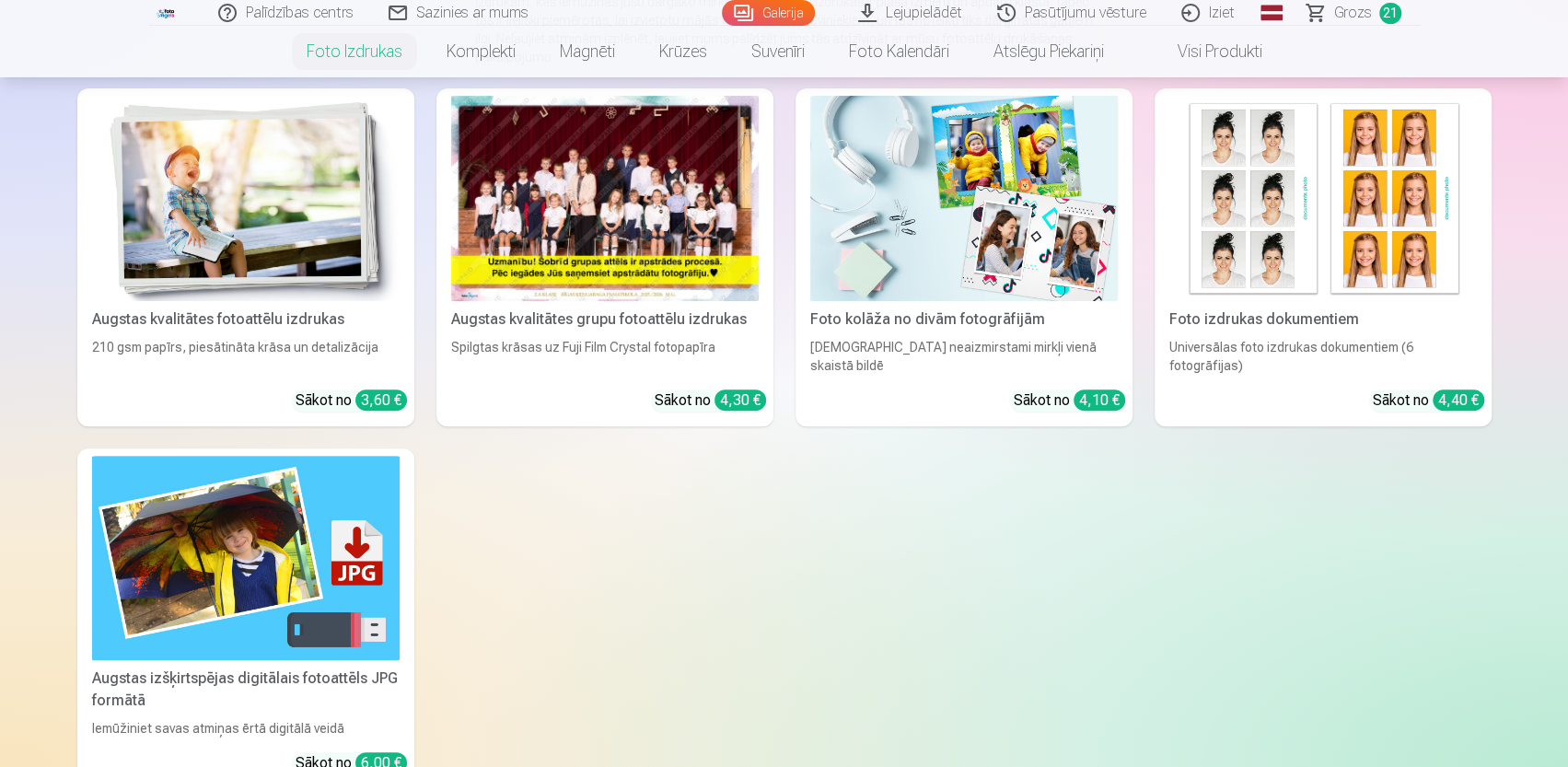
click at [271, 319] on div "Augstas kvalitātes fotoattēlu izdrukas" at bounding box center [246, 319] width 322 height 22
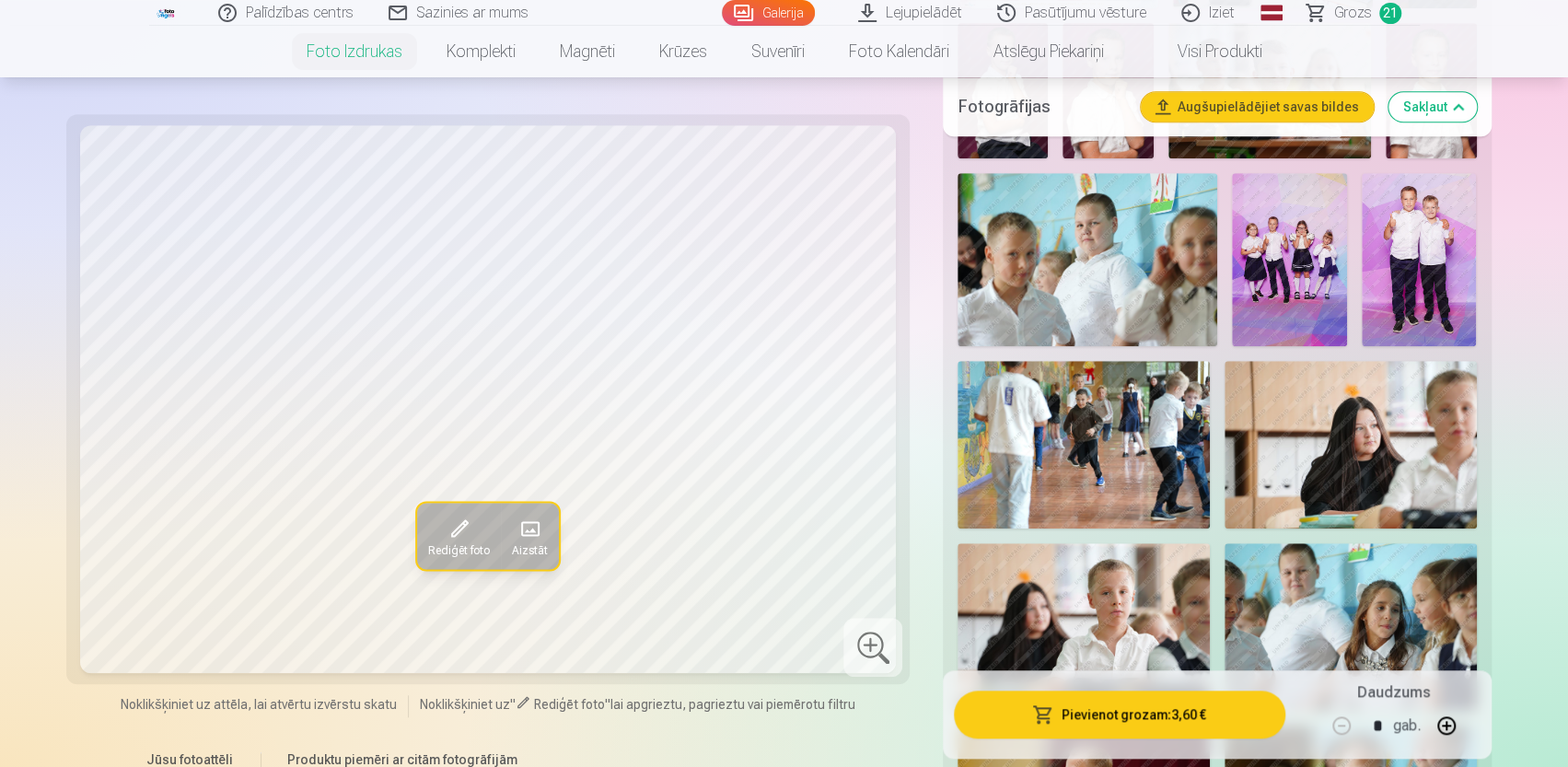
scroll to position [1105, 0]
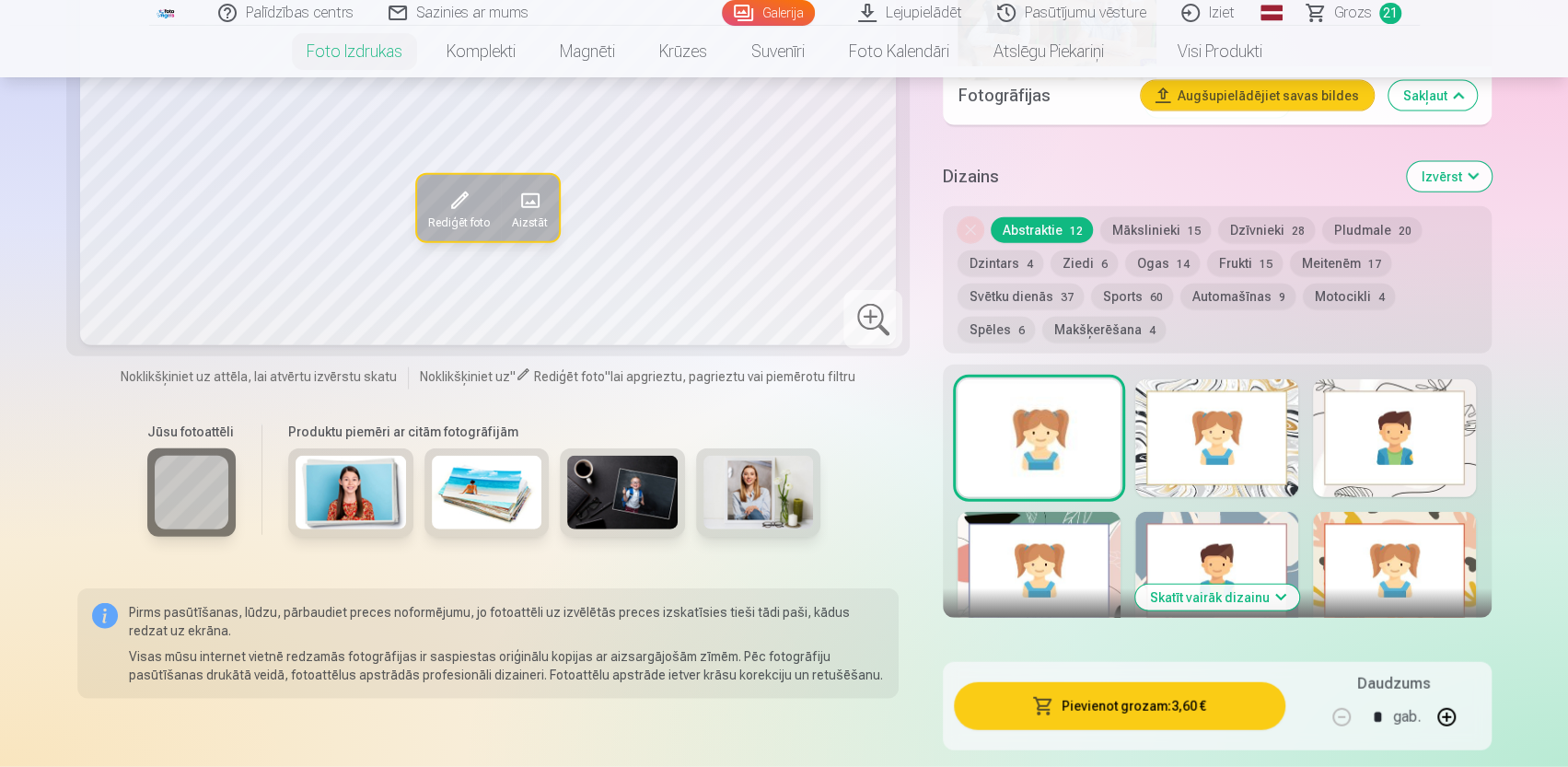
scroll to position [2846, 0]
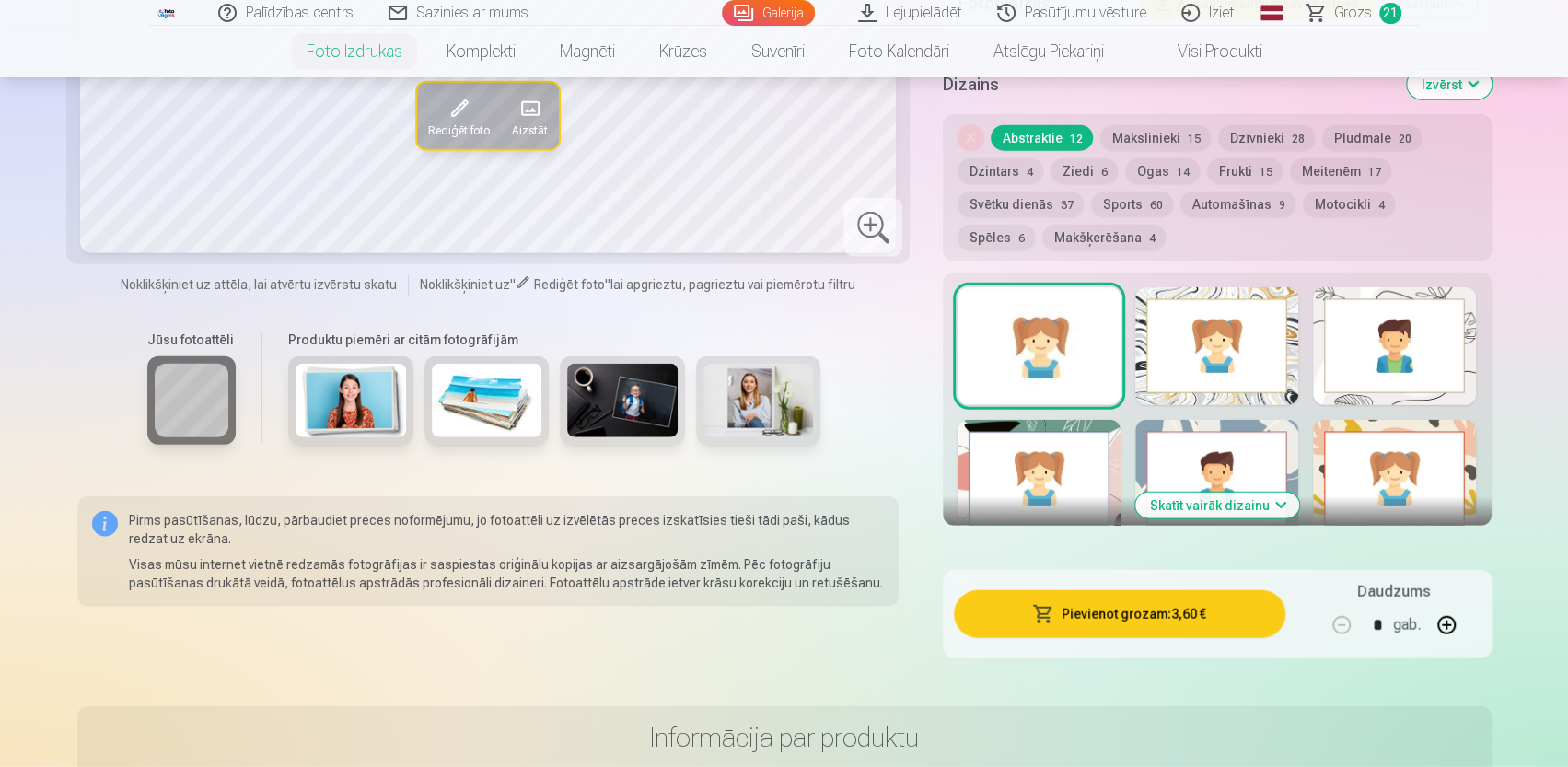
click at [1343, 432] on div at bounding box center [1394, 479] width 163 height 118
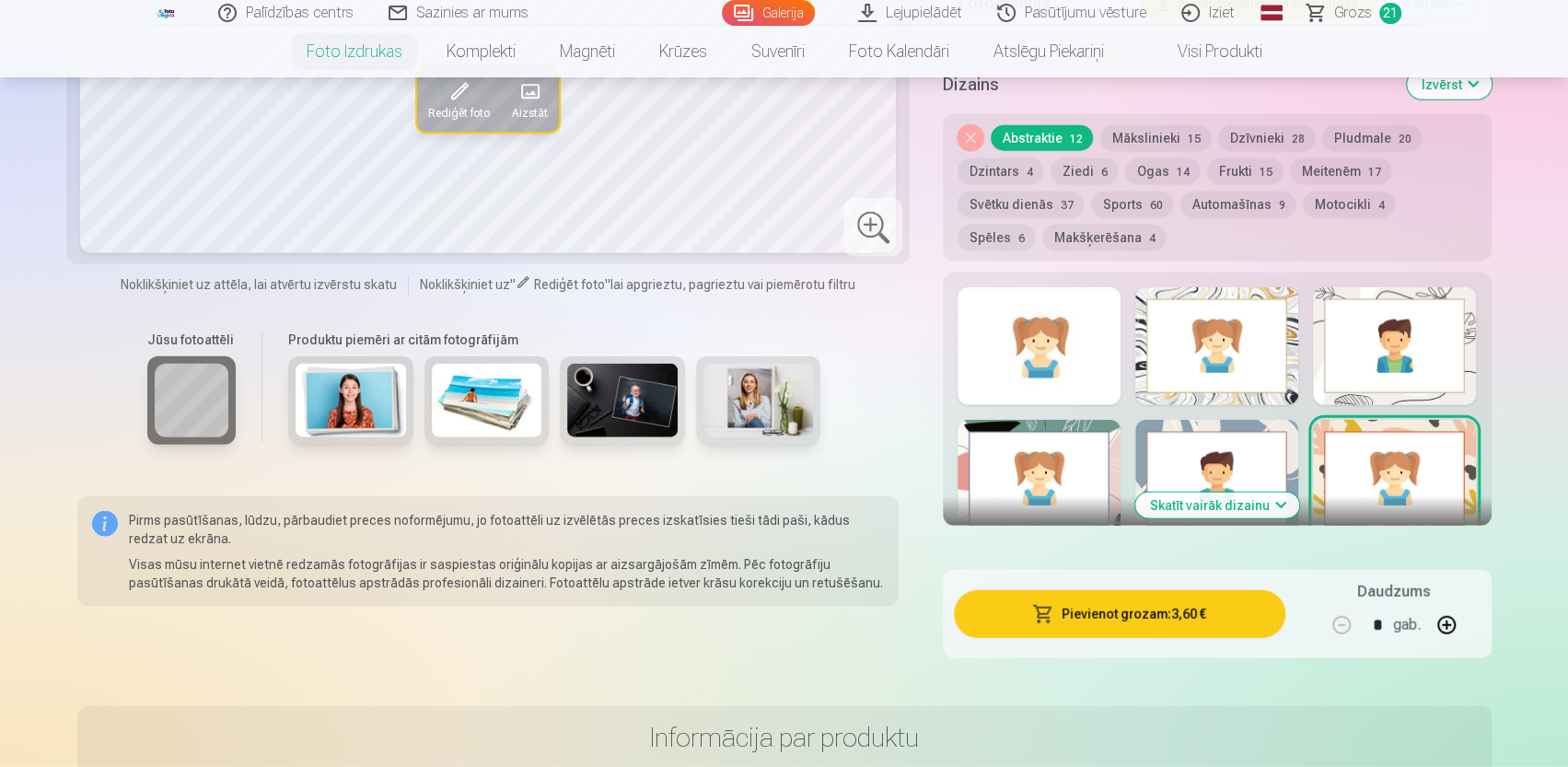
scroll to position [2754, 0]
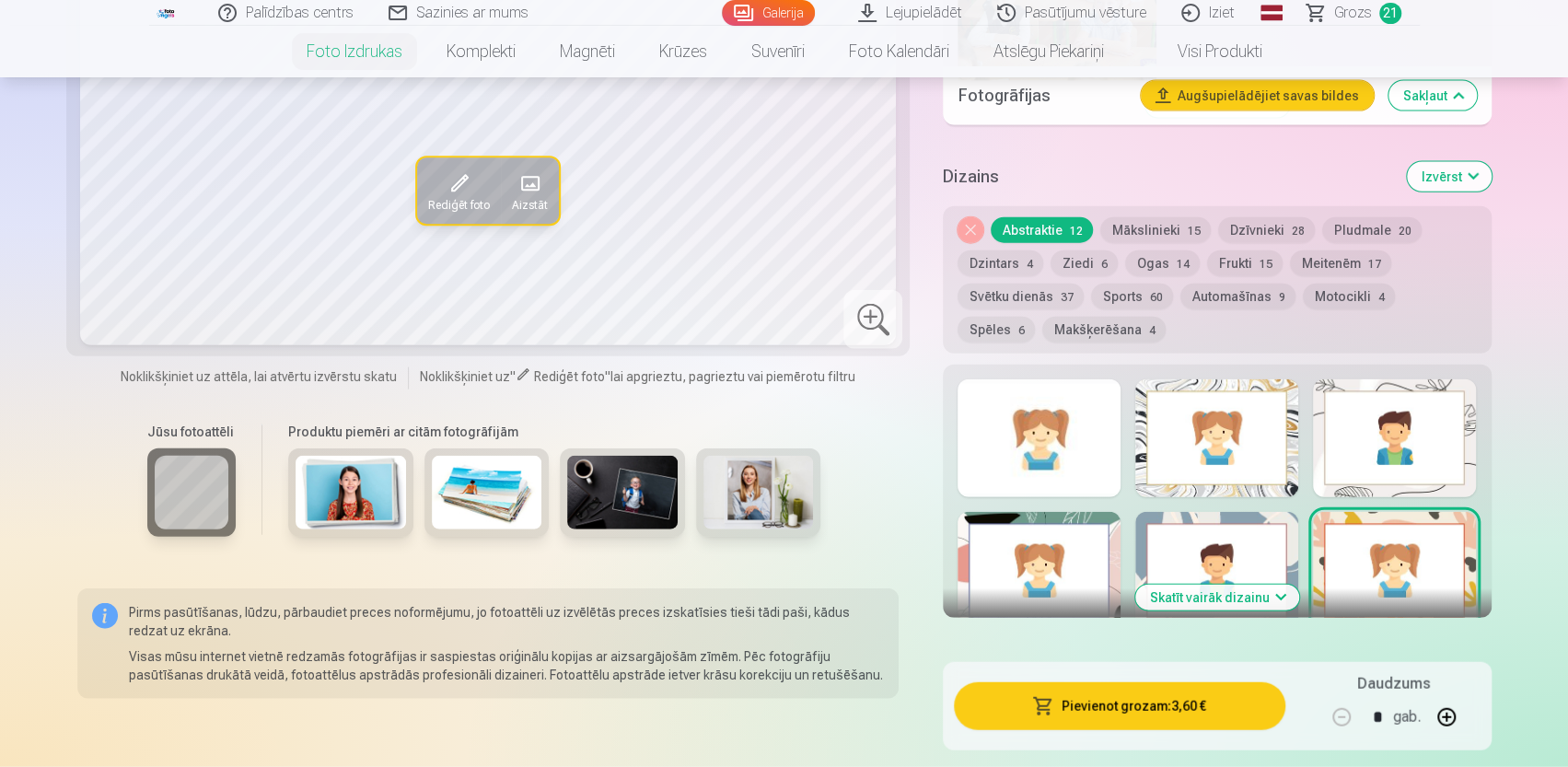
click at [1232, 258] on button "Frukti 15" at bounding box center [1244, 263] width 75 height 26
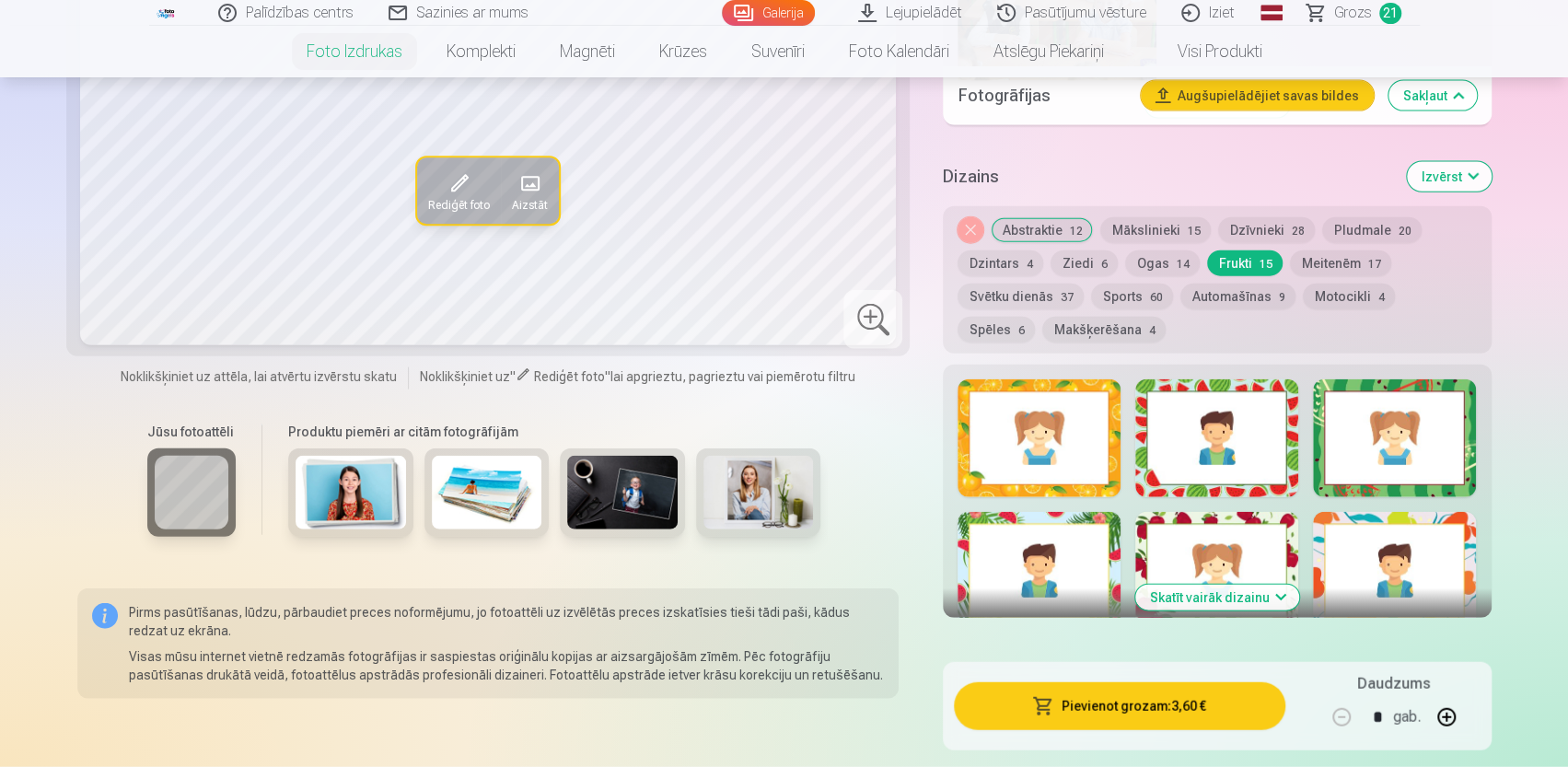
click at [1365, 512] on div "Skatīt vairāk dizainu" at bounding box center [1216, 492] width 548 height 253
click at [1309, 559] on div "Skatīt vairāk dizainu" at bounding box center [1216, 492] width 548 height 253
click at [1317, 562] on div at bounding box center [1394, 571] width 163 height 118
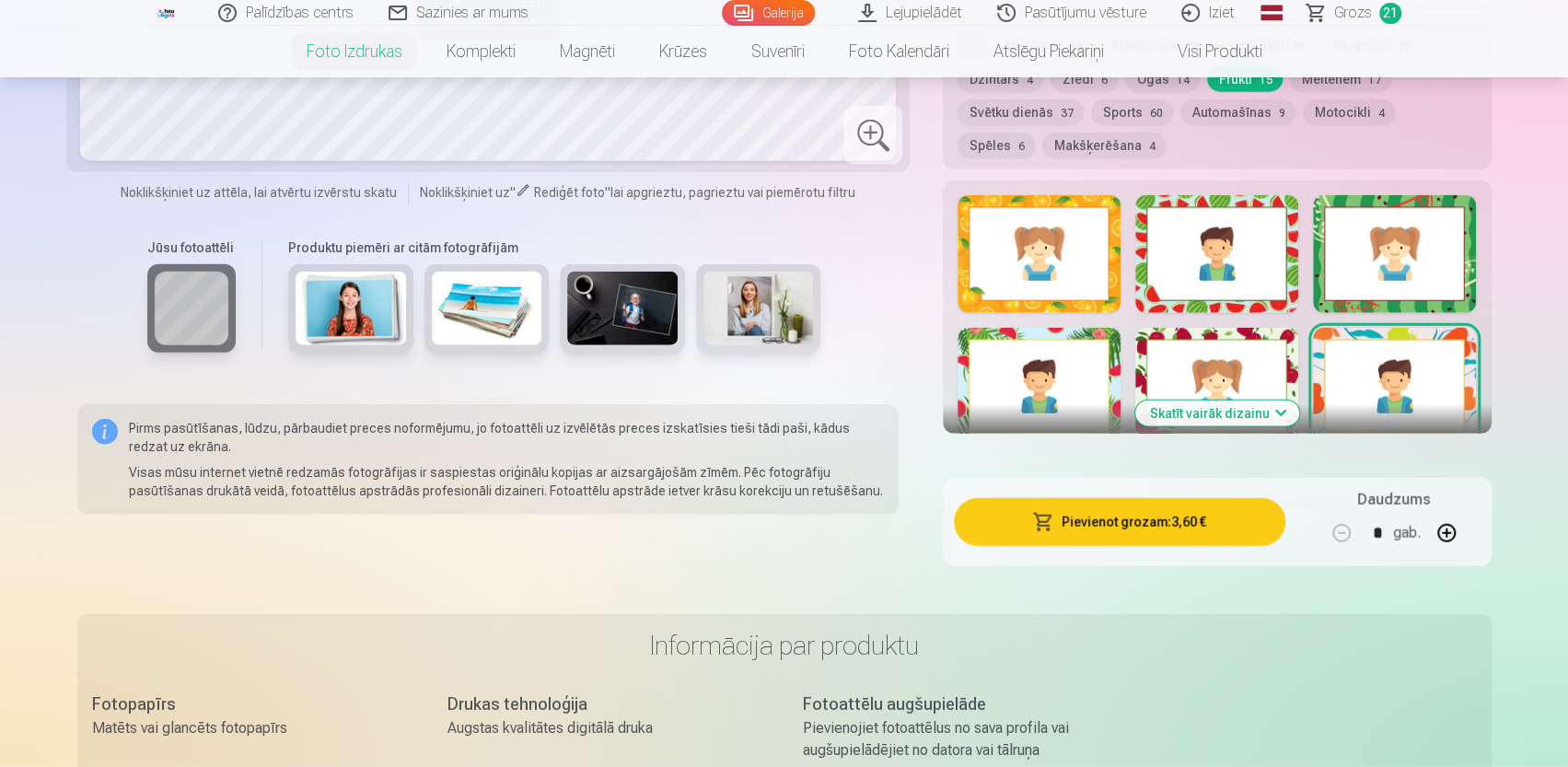
scroll to position [2846, 0]
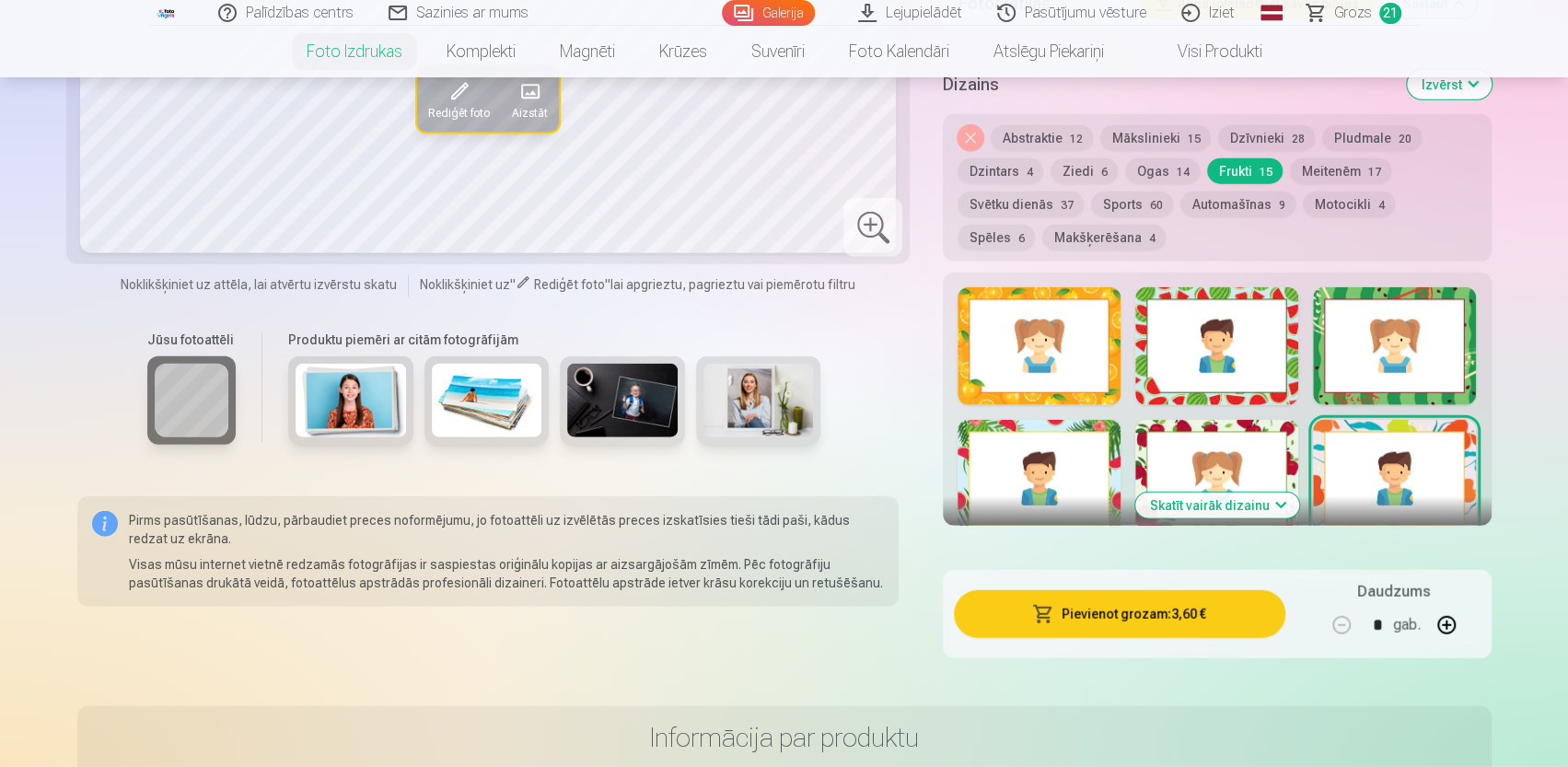
click at [1022, 340] on div at bounding box center [1038, 347] width 163 height 118
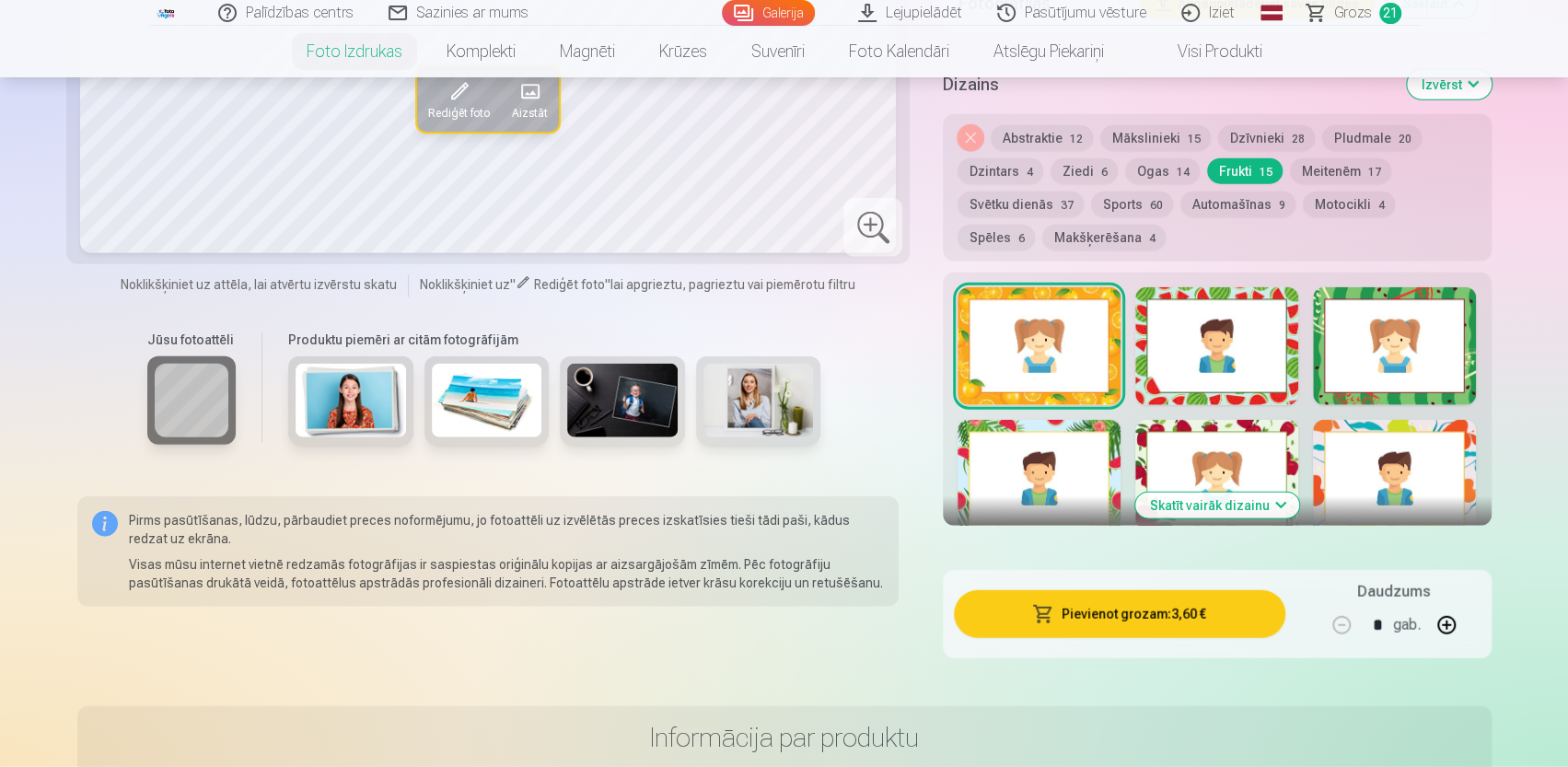
click at [1212, 498] on button "Skatīt vairāk dizainu" at bounding box center [1217, 505] width 164 height 26
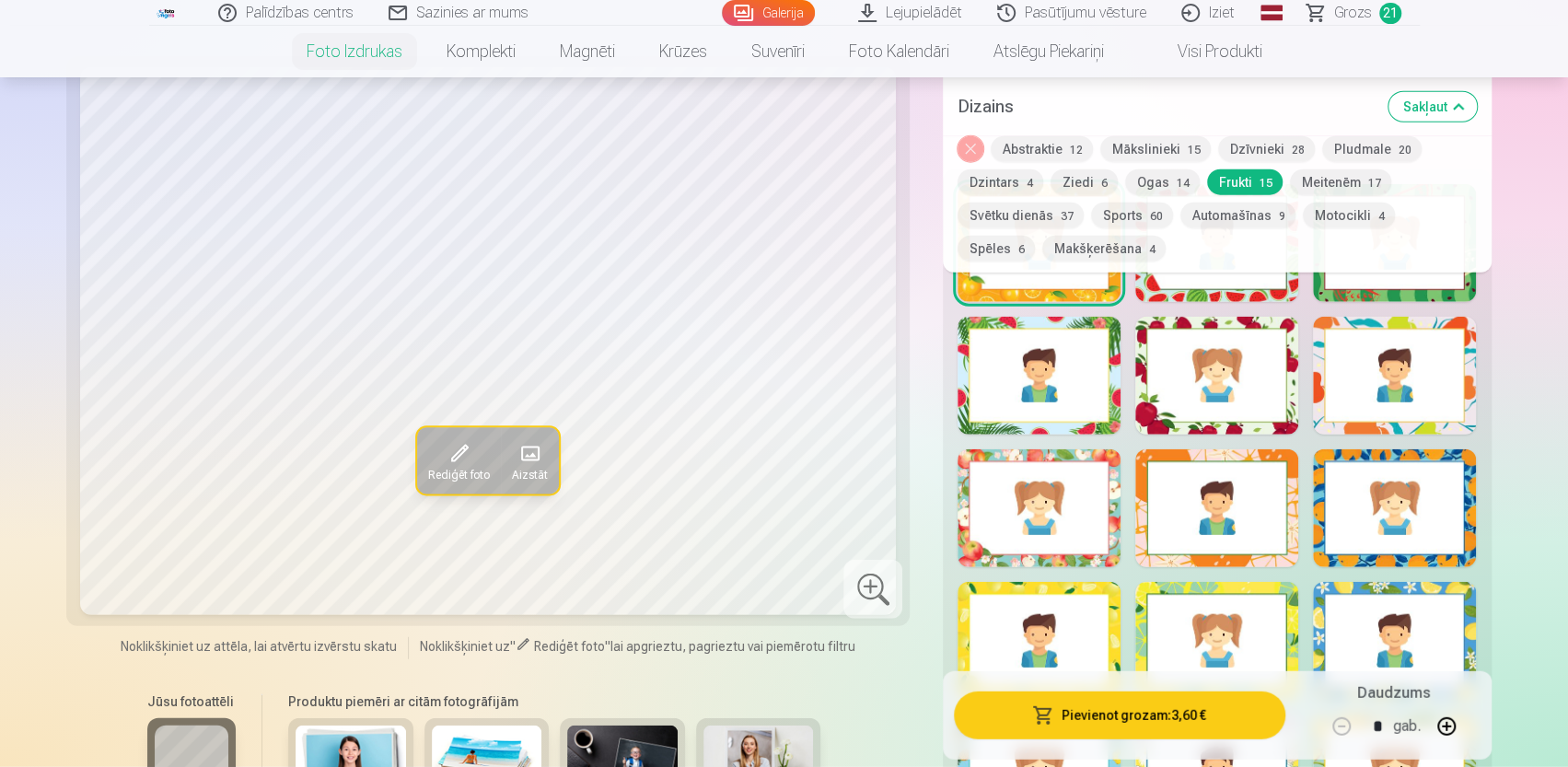
scroll to position [2754, 0]
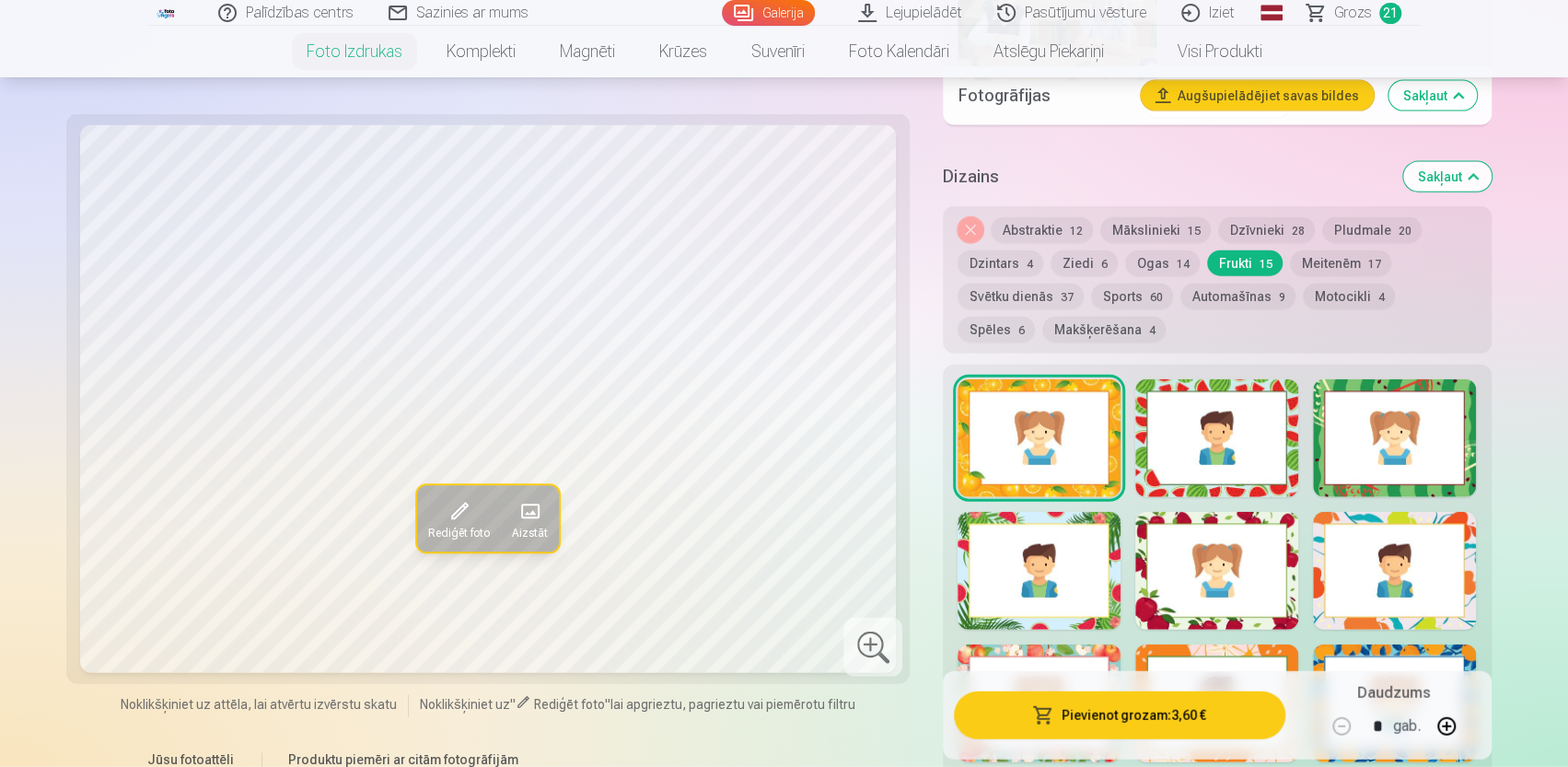
click at [1024, 228] on button "Abstraktie 12" at bounding box center [1041, 230] width 102 height 26
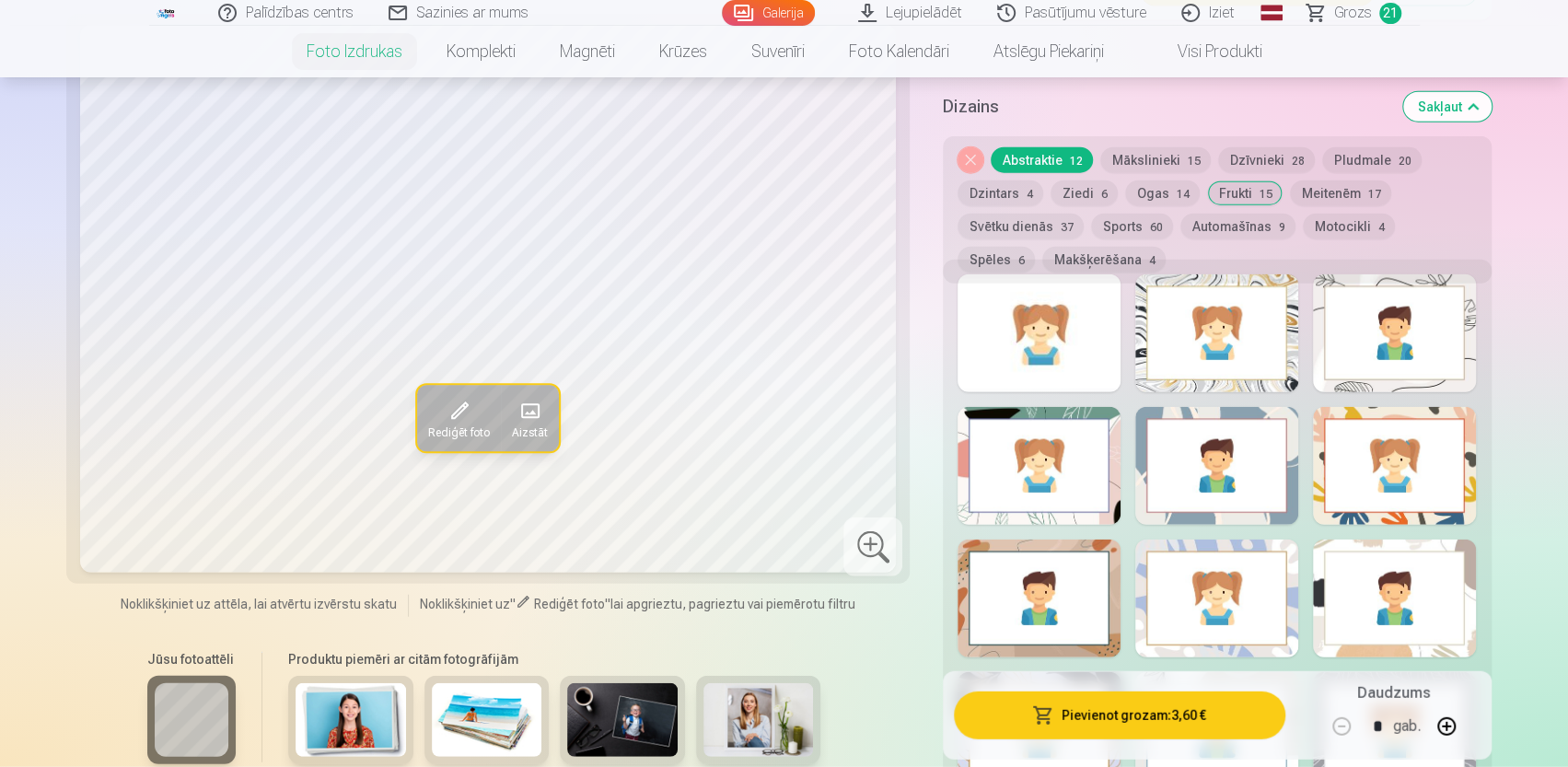
scroll to position [2767, 0]
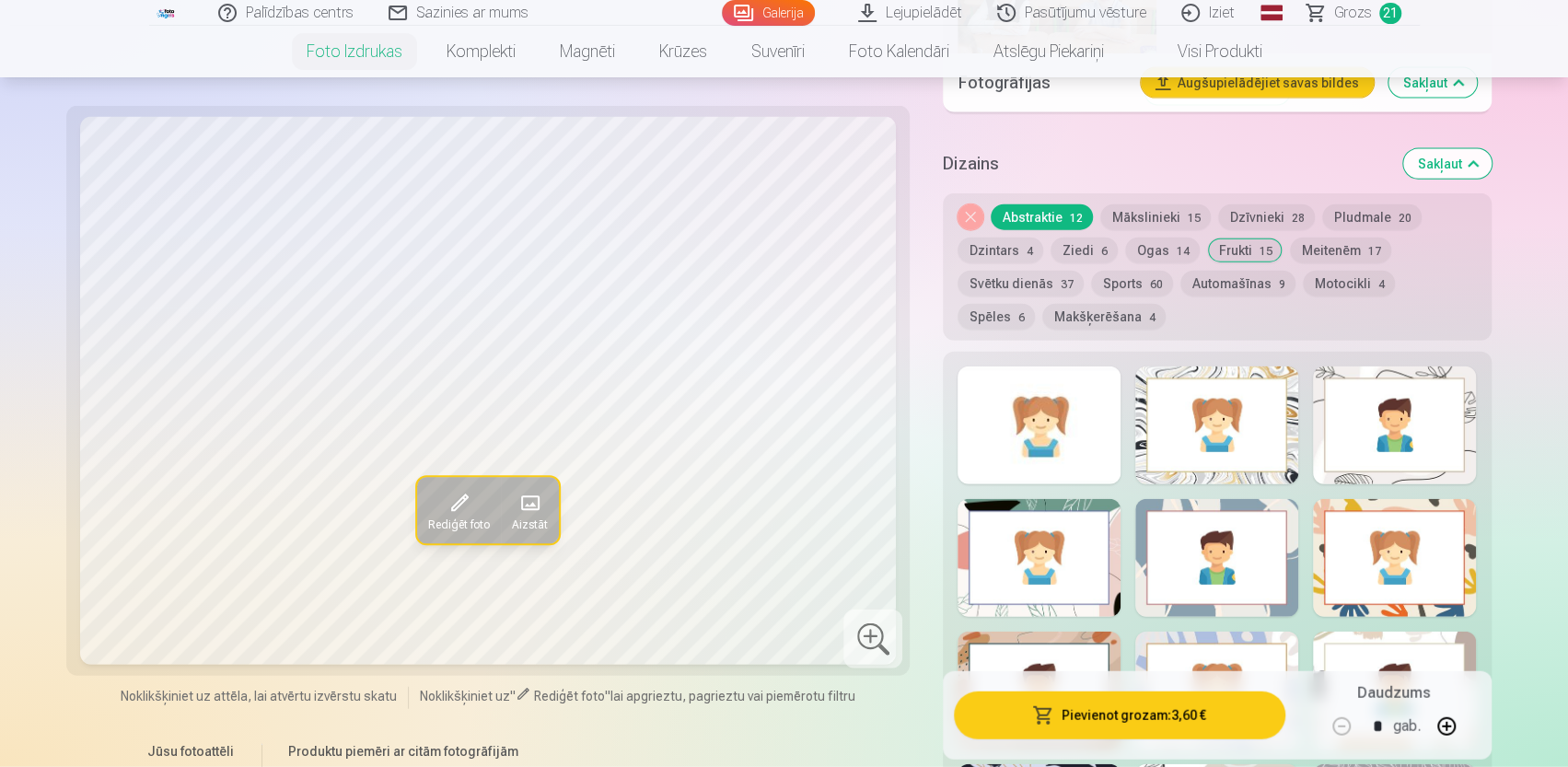
click at [1087, 253] on button "Ziedi 6" at bounding box center [1084, 250] width 68 height 26
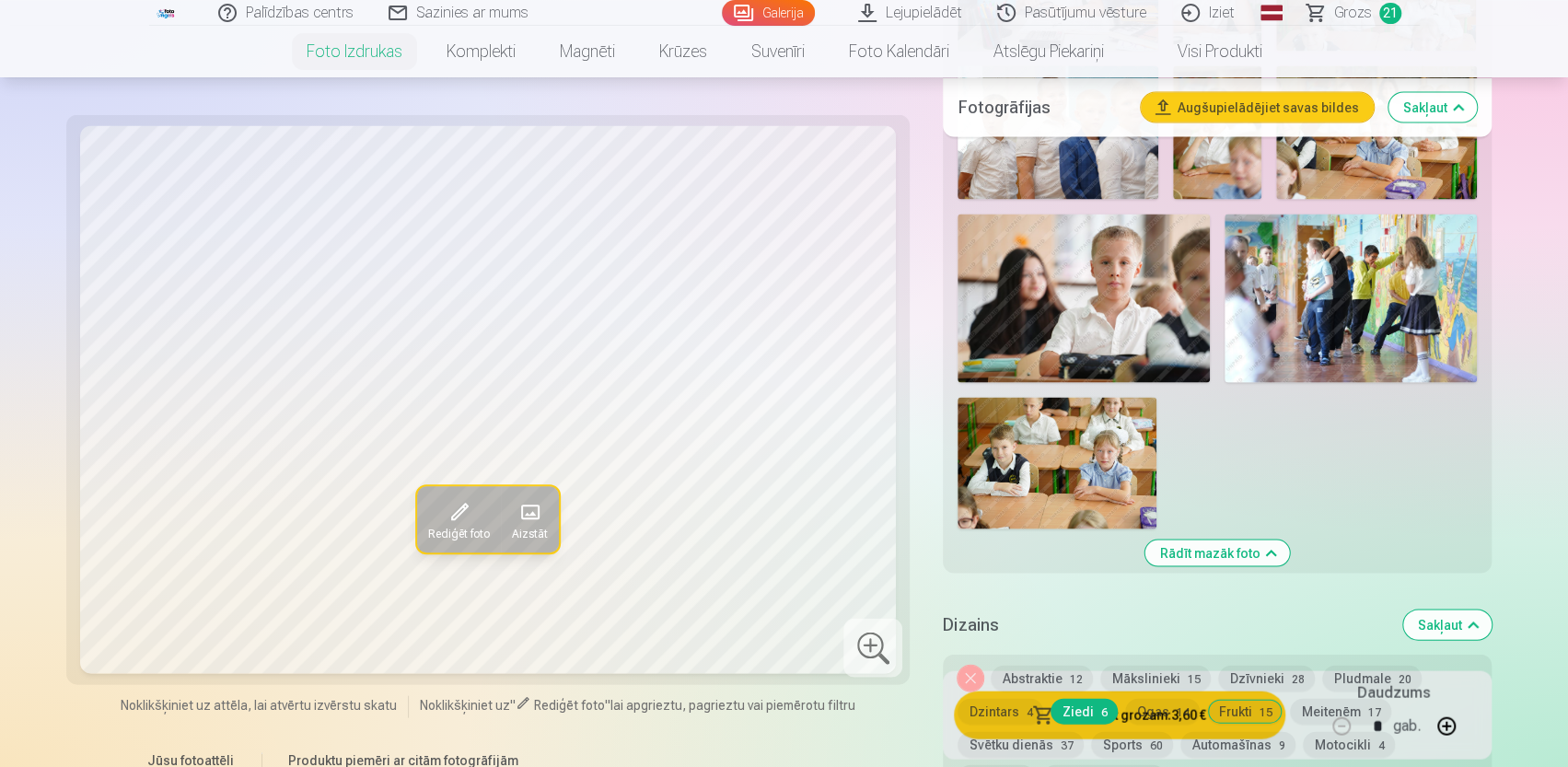
scroll to position [1846, 0]
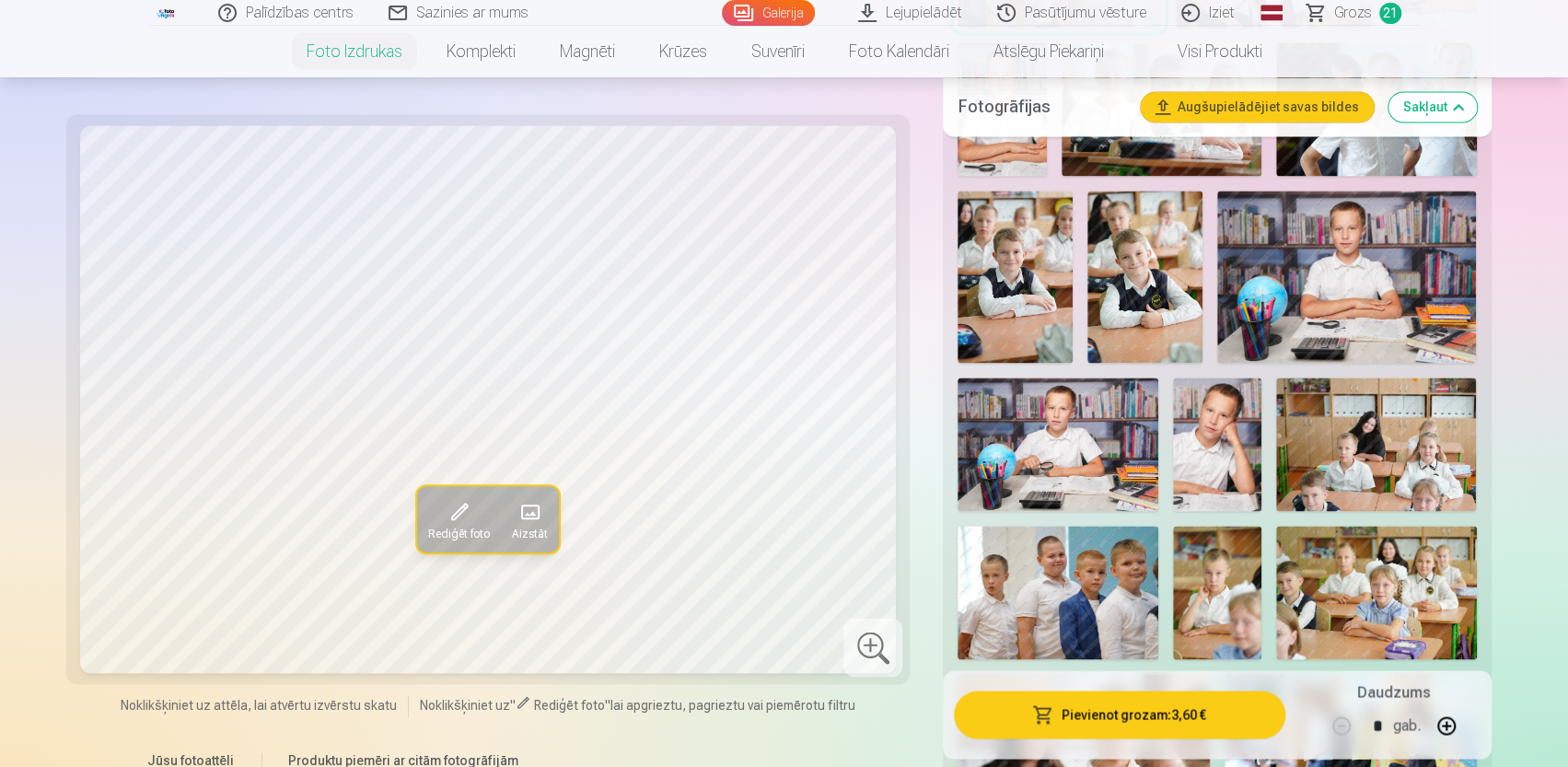
click at [1364, 13] on span "Grozs" at bounding box center [1354, 12] width 38 height 22
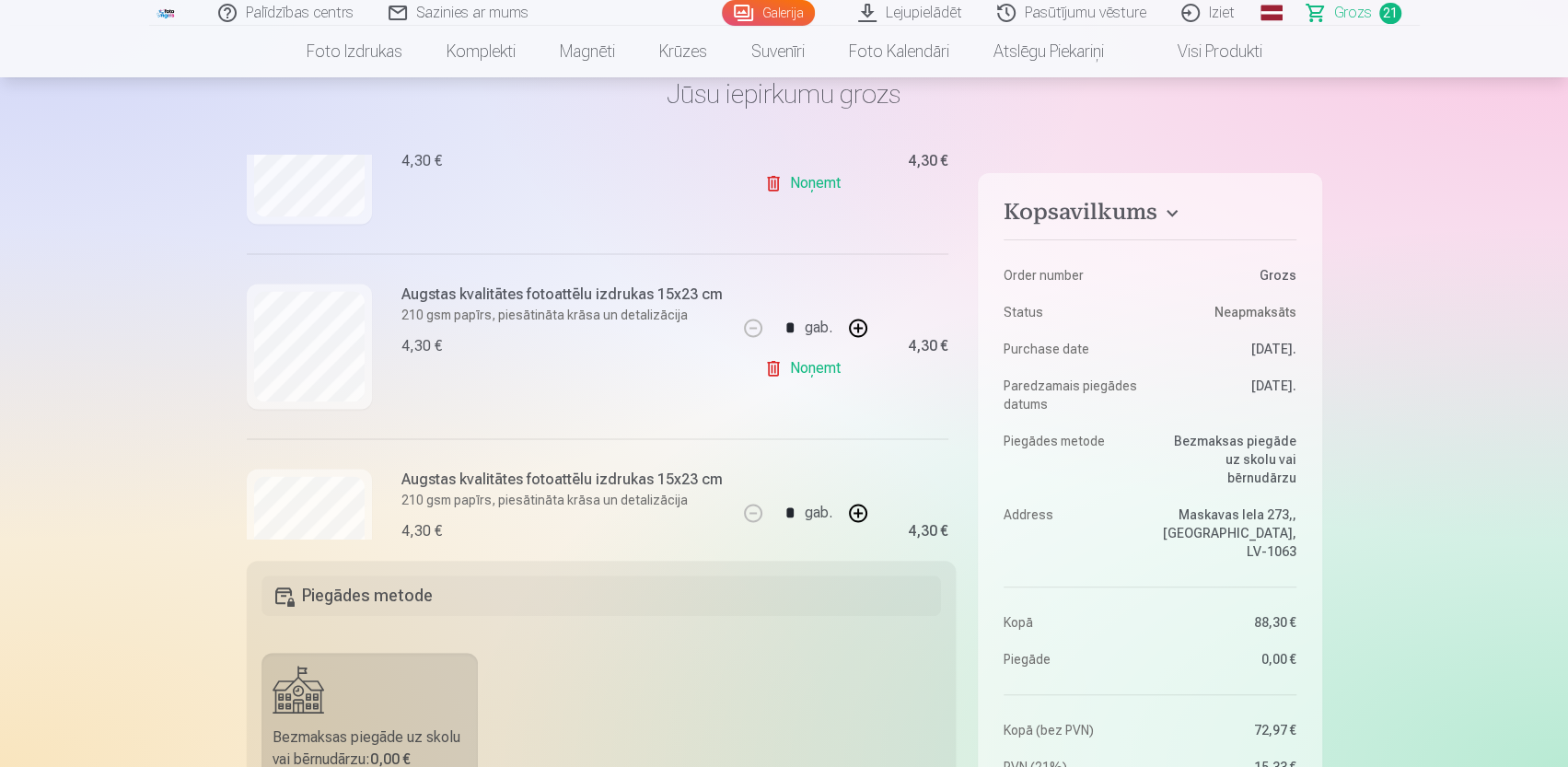
scroll to position [1405, 0]
